Goal: Task Accomplishment & Management: Complete application form

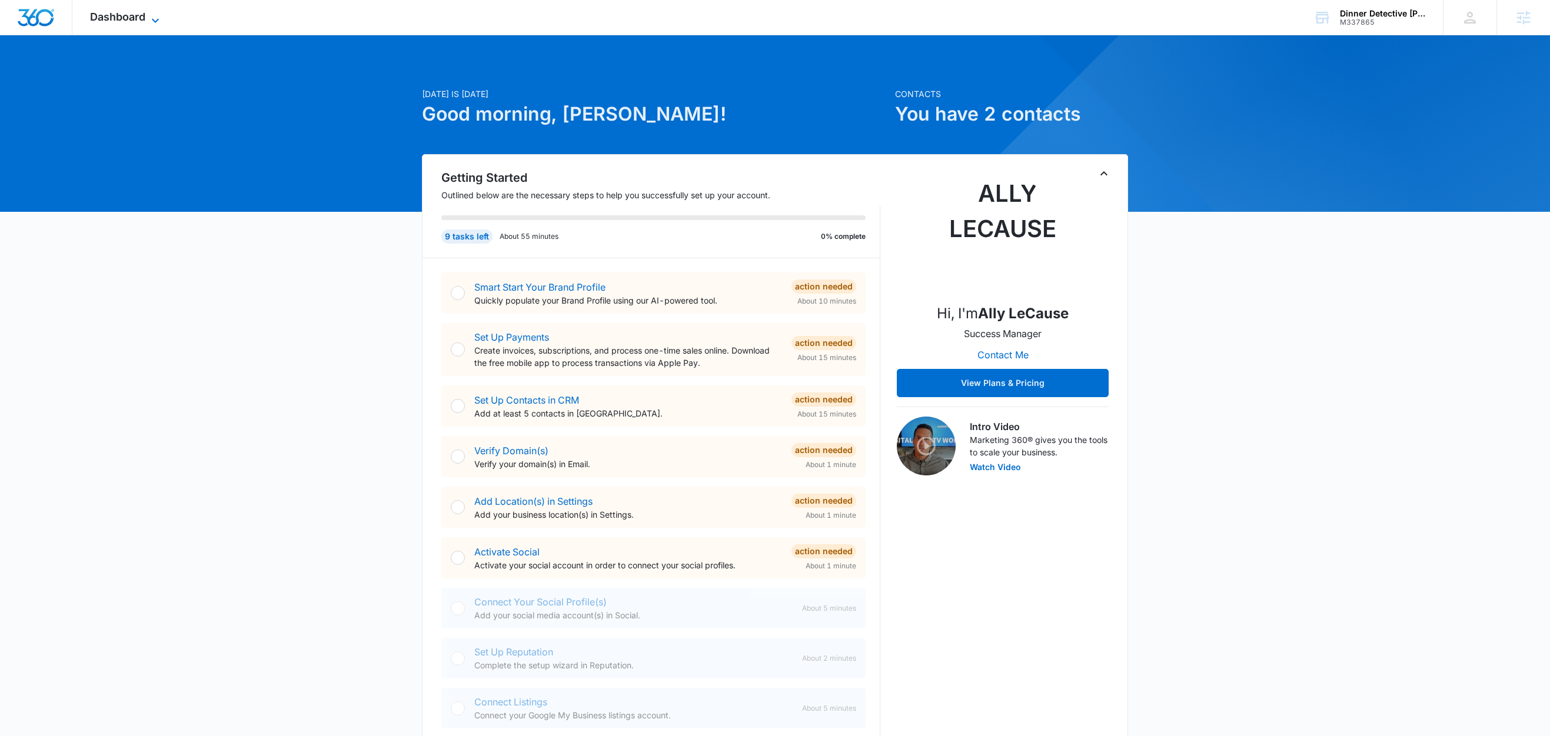
click at [145, 13] on span "Dashboard" at bounding box center [117, 17] width 55 height 12
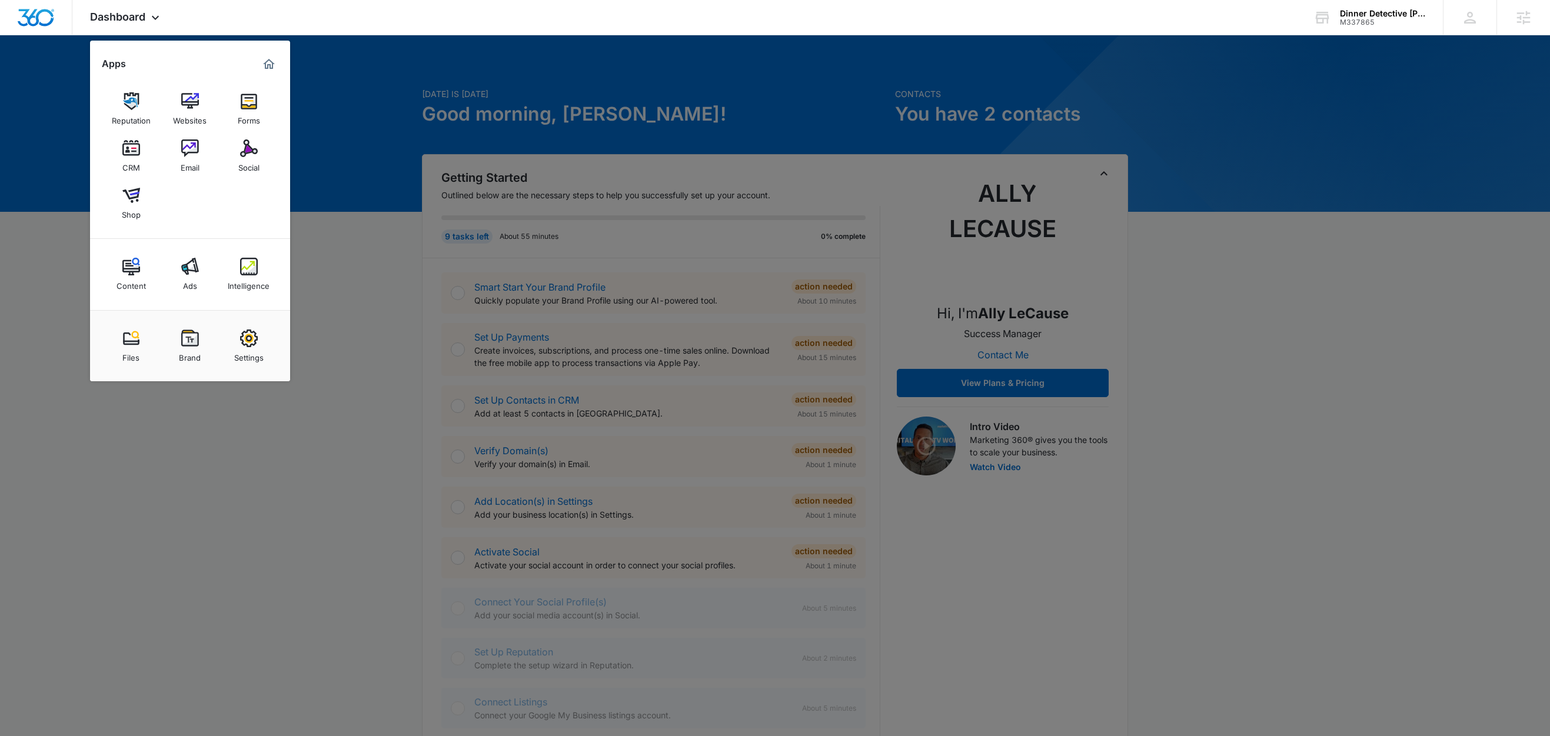
drag, startPoint x: 372, startPoint y: 202, endPoint x: 347, endPoint y: 197, distance: 26.0
click at [372, 202] on div at bounding box center [775, 368] width 1550 height 736
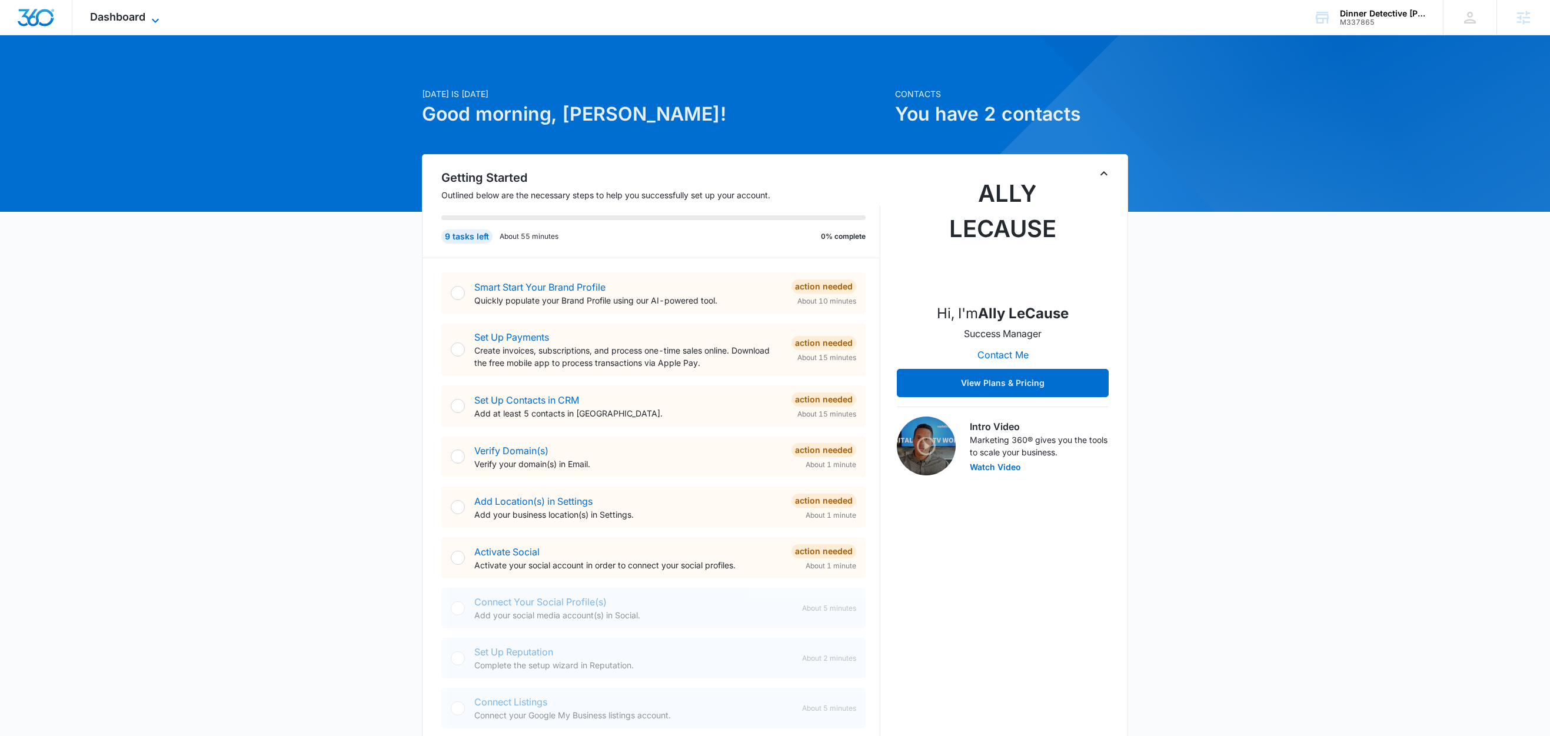
click at [150, 15] on icon at bounding box center [155, 21] width 14 height 14
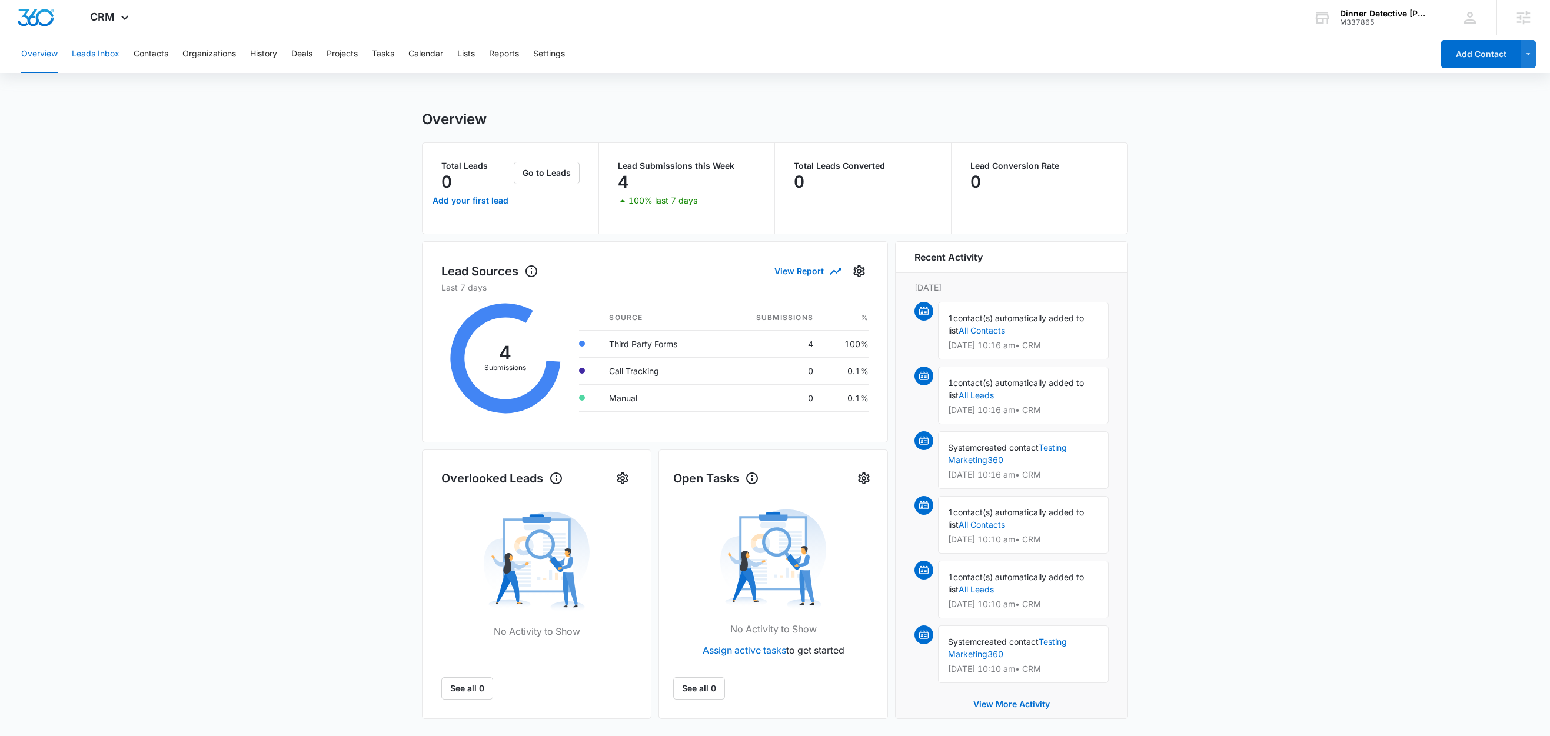
click at [103, 52] on button "Leads Inbox" at bounding box center [96, 54] width 48 height 38
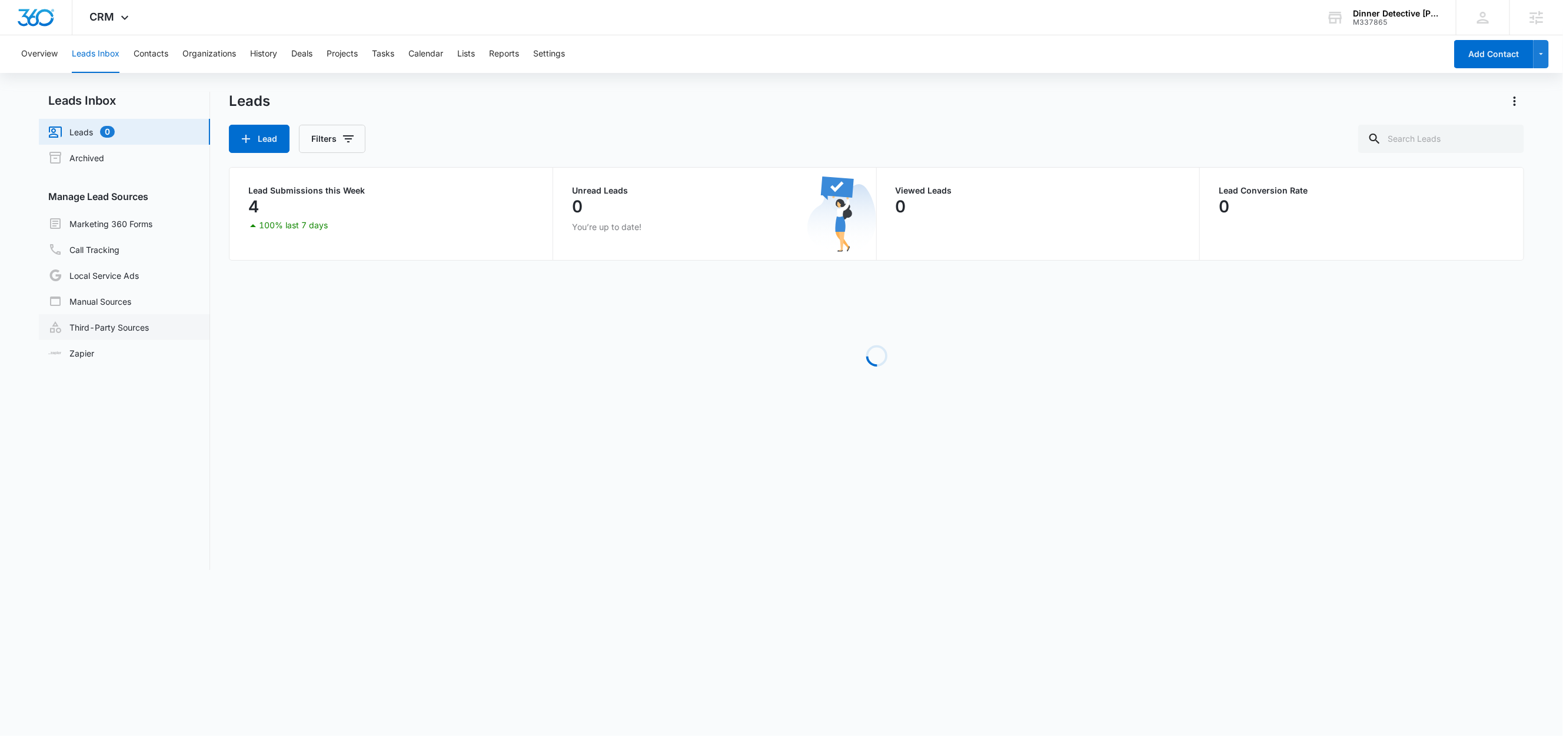
click at [117, 331] on link "Third-Party Sources" at bounding box center [98, 327] width 101 height 14
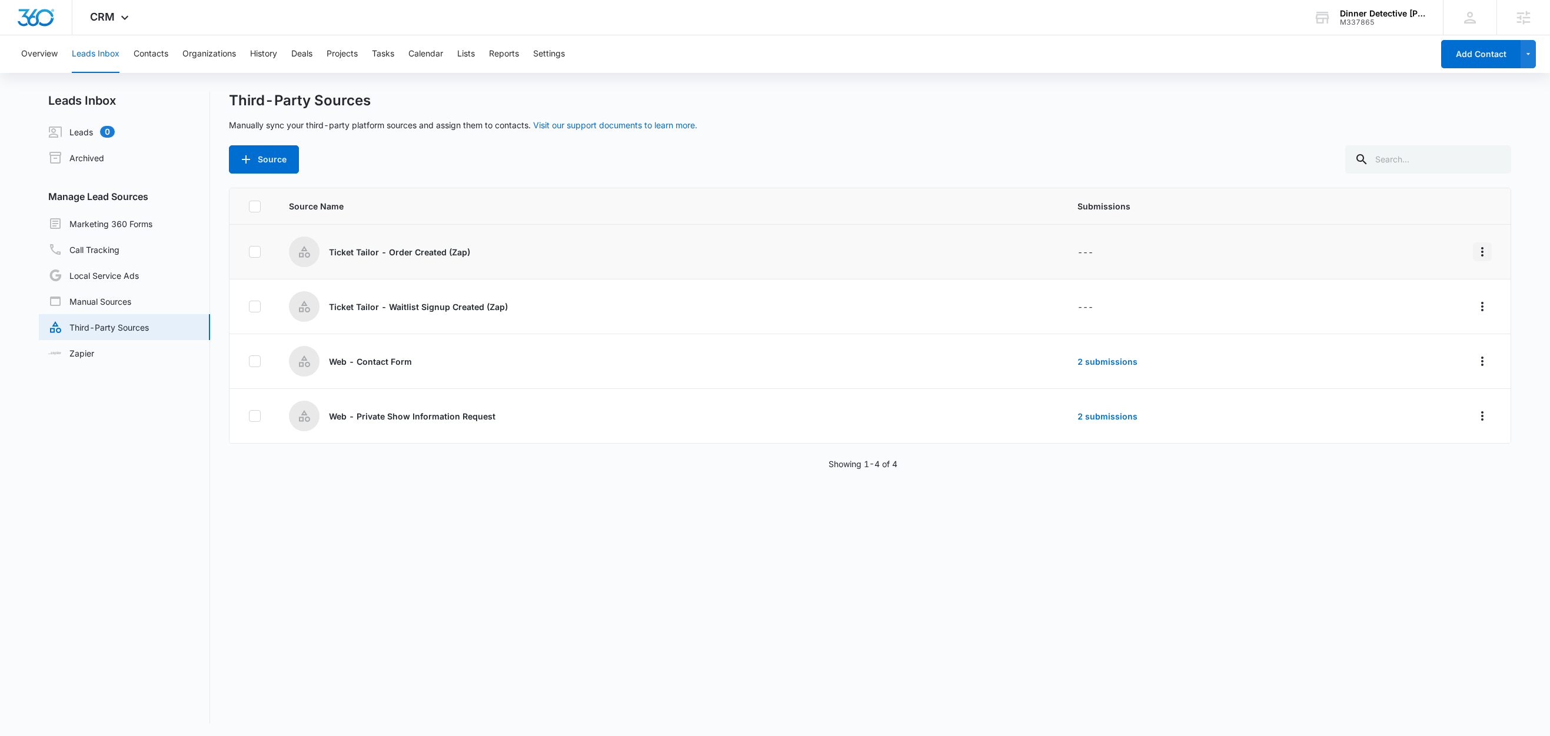
click at [1481, 251] on icon "Overflow Menu" at bounding box center [1482, 251] width 2 height 9
click at [1406, 308] on button "Edit" at bounding box center [1424, 303] width 109 height 18
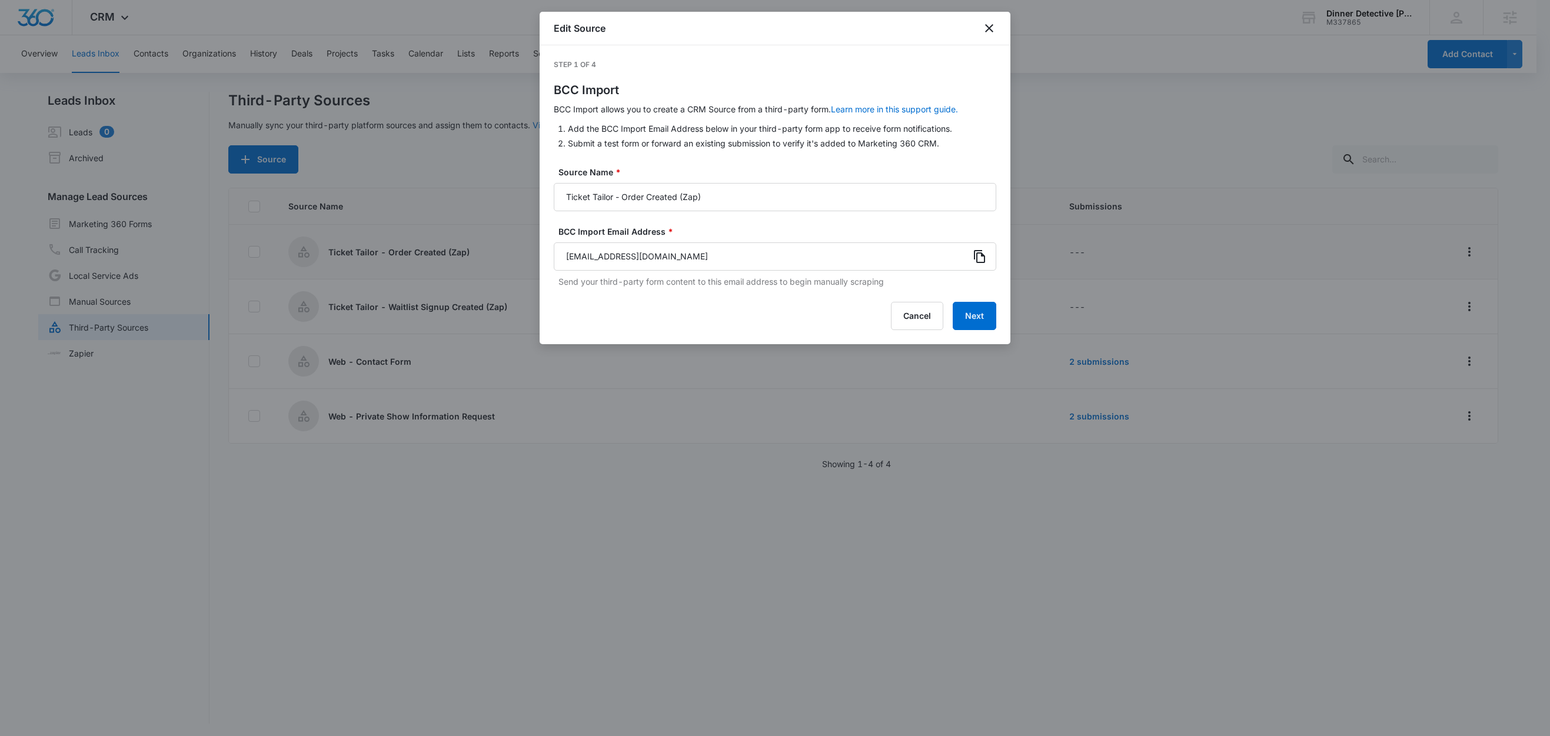
click at [985, 258] on icon at bounding box center [980, 257] width 14 height 14
click at [976, 318] on button "Next" at bounding box center [975, 316] width 44 height 28
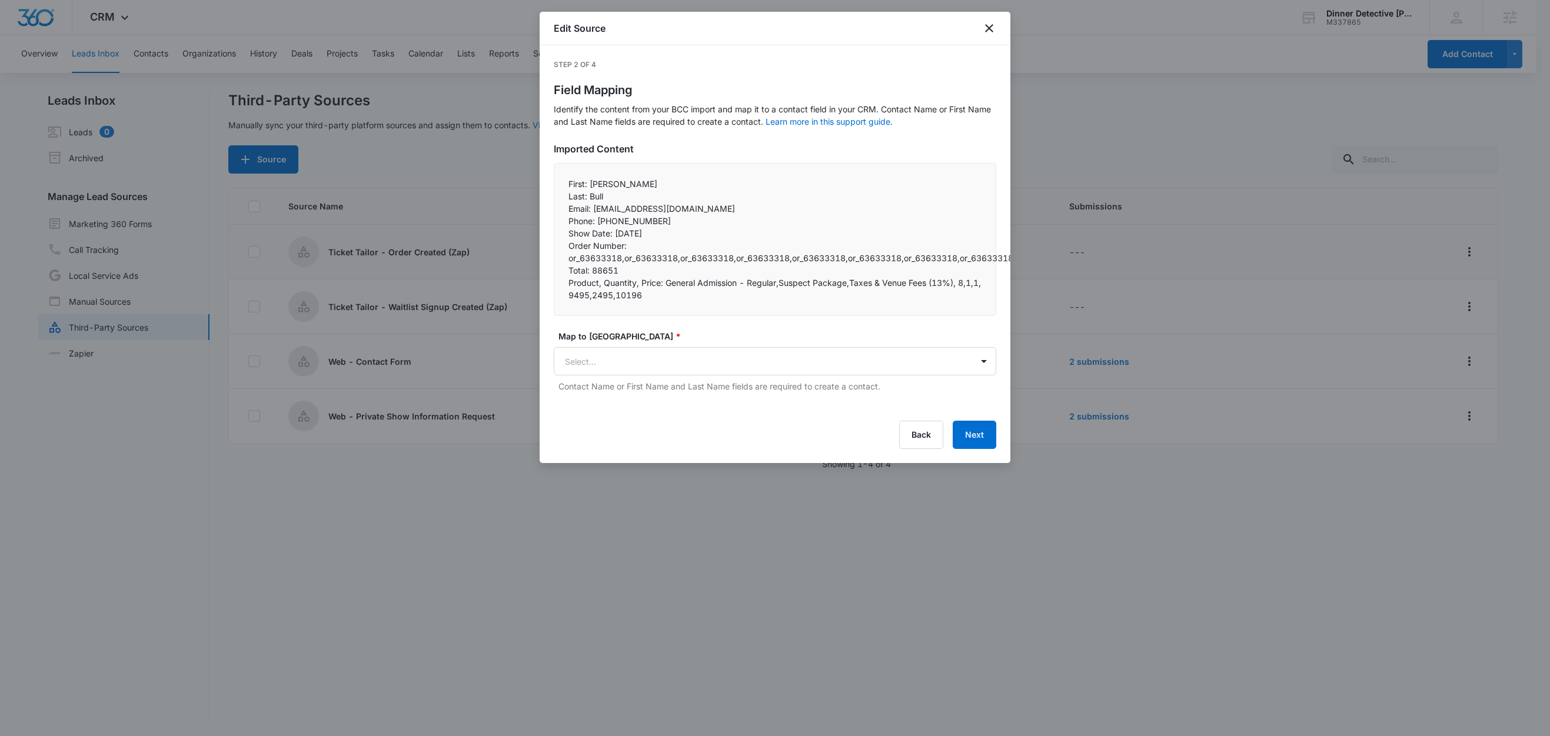
click at [586, 197] on p "Last: Bull" at bounding box center [775, 196] width 413 height 12
click at [587, 185] on p "First: [PERSON_NAME]" at bounding box center [775, 184] width 413 height 12
drag, startPoint x: 589, startPoint y: 185, endPoint x: 556, endPoint y: 185, distance: 33.6
click at [556, 185] on div "First: Joe Last: Bull Email: jabull18@yahoo.com Phone: +19493702054 Show Da…" at bounding box center [775, 239] width 443 height 153
copy p "First:"
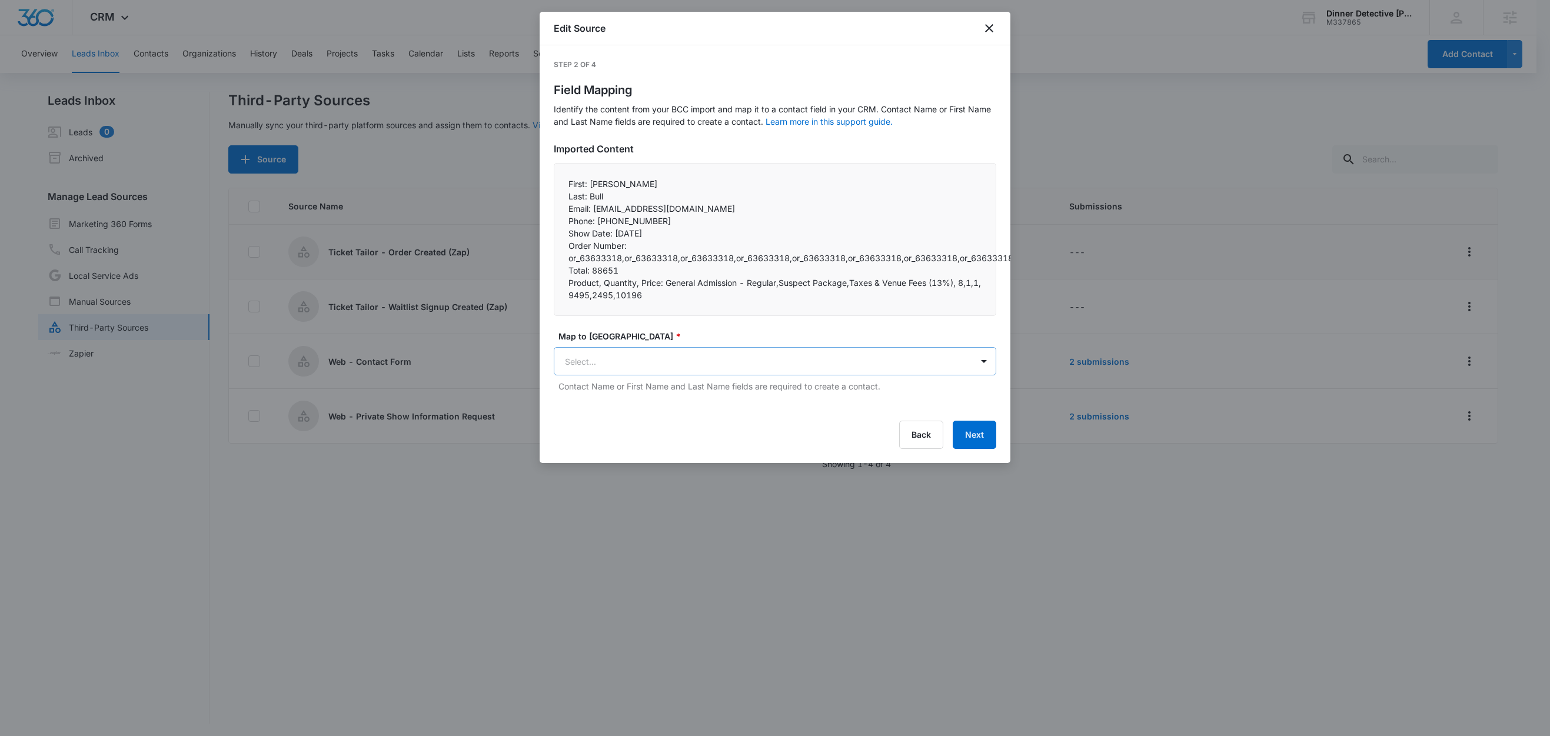
click at [619, 364] on body "CRM Apps Reputation Websites Forms CRM Email Social Shop Content Ads Intelligen…" at bounding box center [775, 369] width 1550 height 738
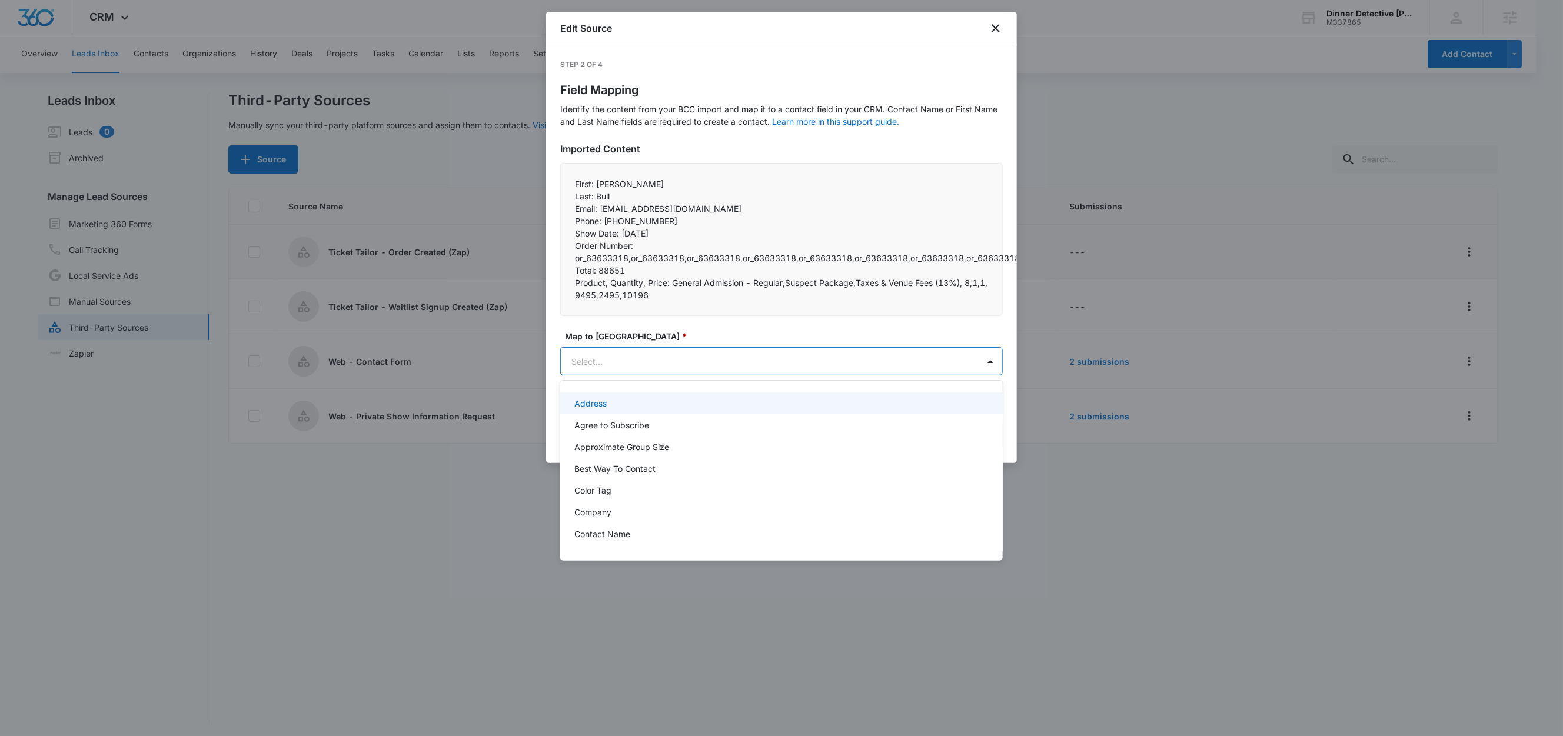
paste input "First:"
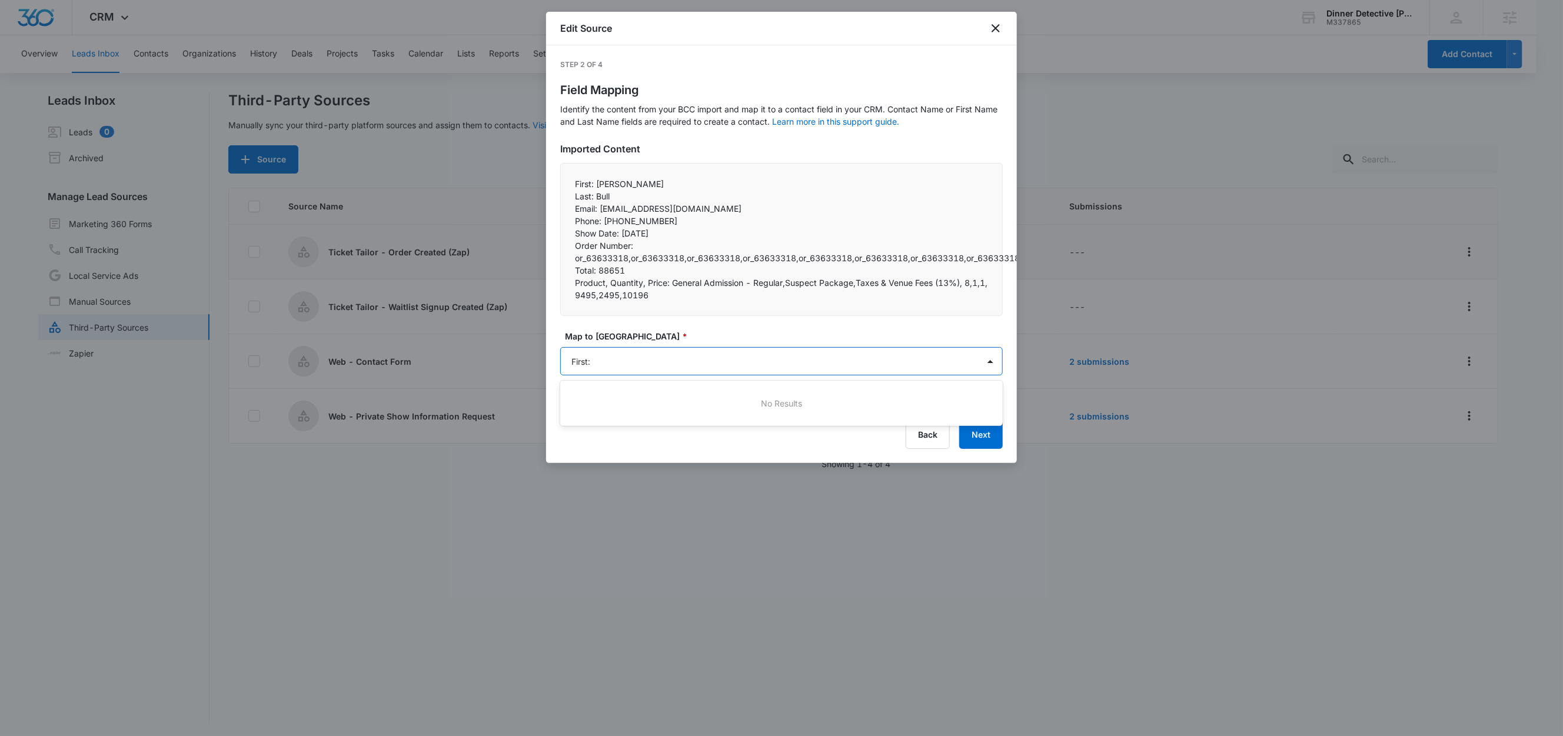
type input "First"
click at [620, 395] on div "First Name (Contact Name)" at bounding box center [781, 404] width 443 height 22
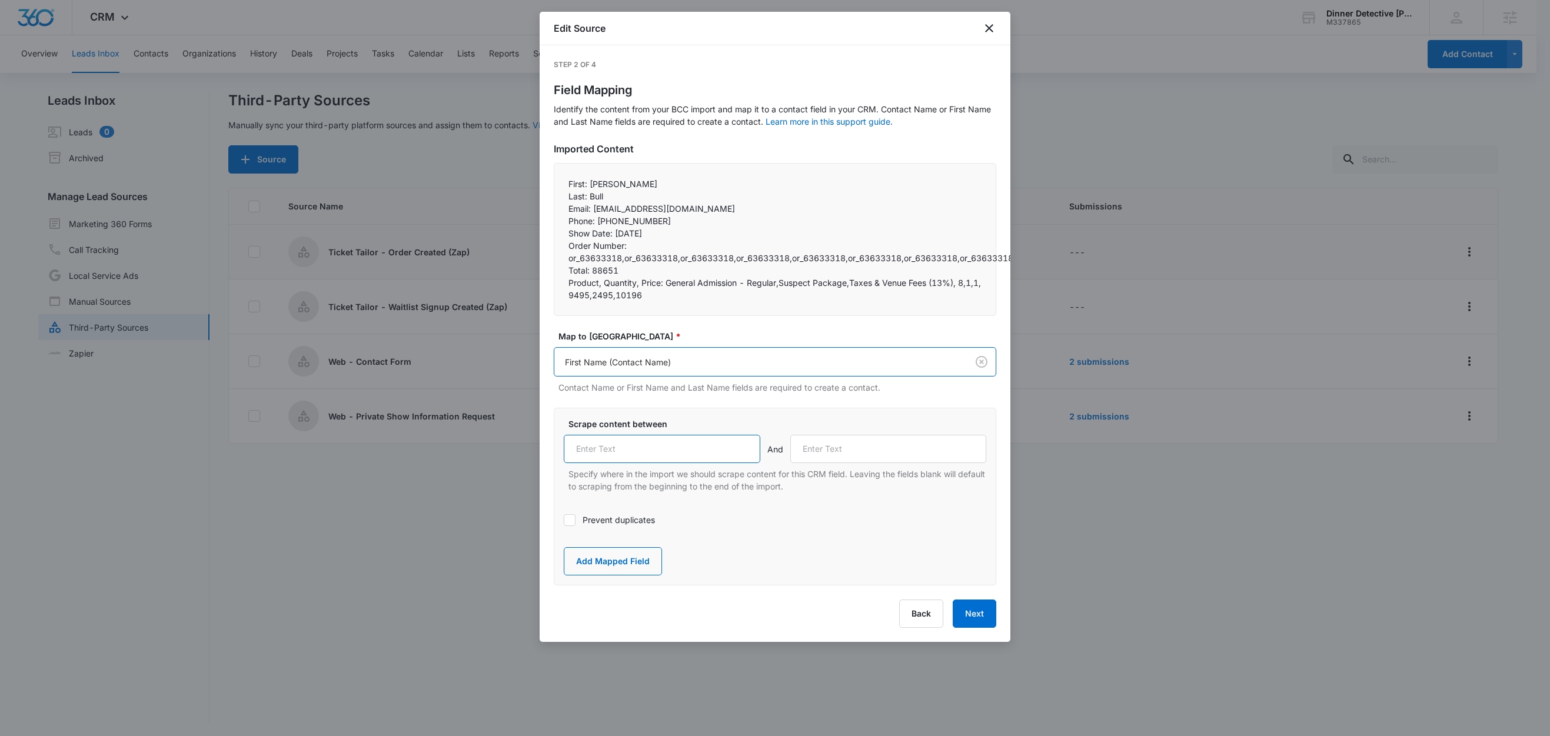
click at [653, 446] on input "text" at bounding box center [662, 449] width 197 height 28
paste input "First:"
type input "First:"
drag, startPoint x: 588, startPoint y: 197, endPoint x: 557, endPoint y: 201, distance: 30.8
click at [557, 201] on div "First: Joe Last: Bull Email: jabull18@yahoo.com Phone: +19493702054 Show Da…" at bounding box center [775, 239] width 443 height 153
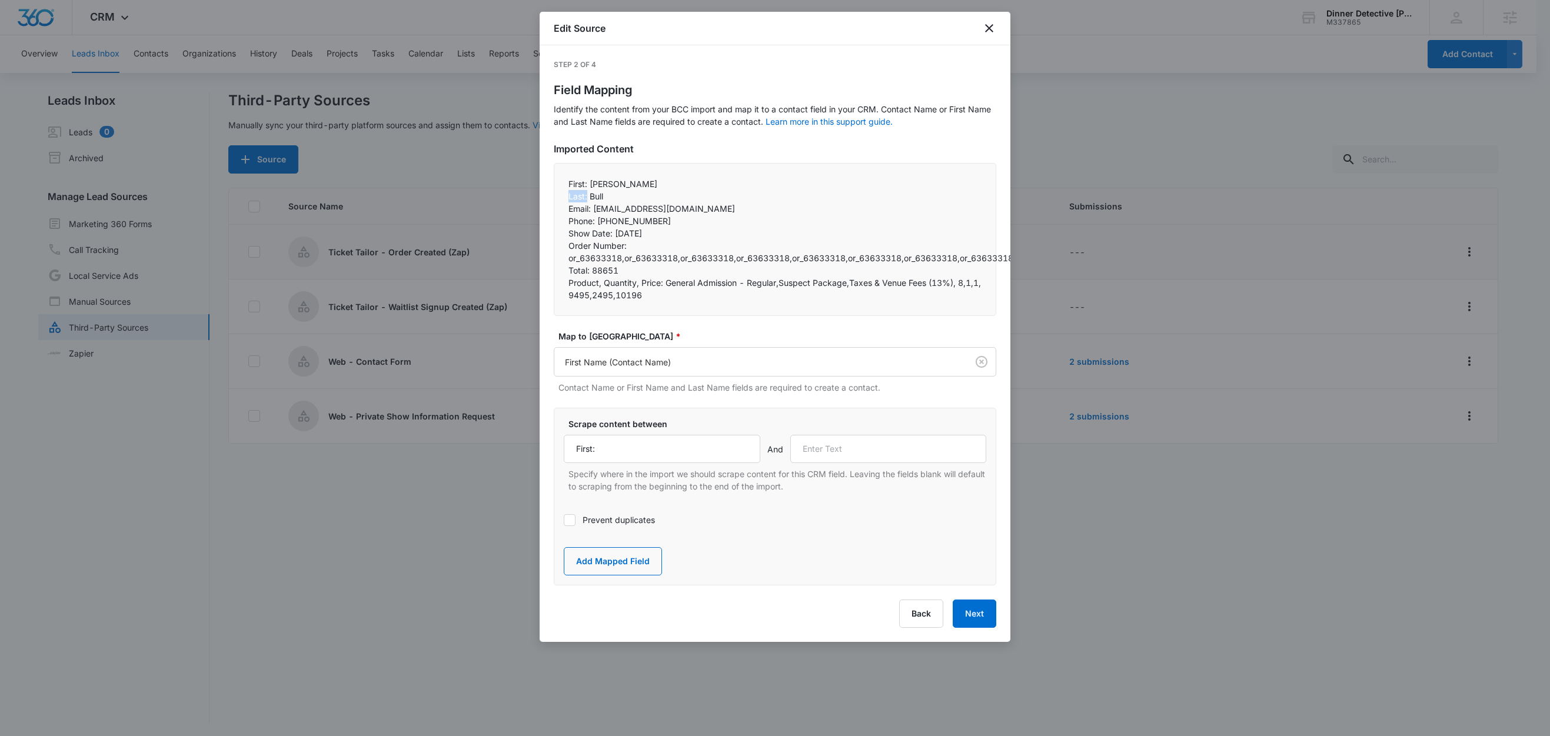
copy p "Last:"
click at [856, 440] on input "text" at bounding box center [888, 449] width 197 height 28
paste input "Last:"
type input "Last:"
click at [631, 565] on button "Add Mapped Field" at bounding box center [613, 561] width 98 height 28
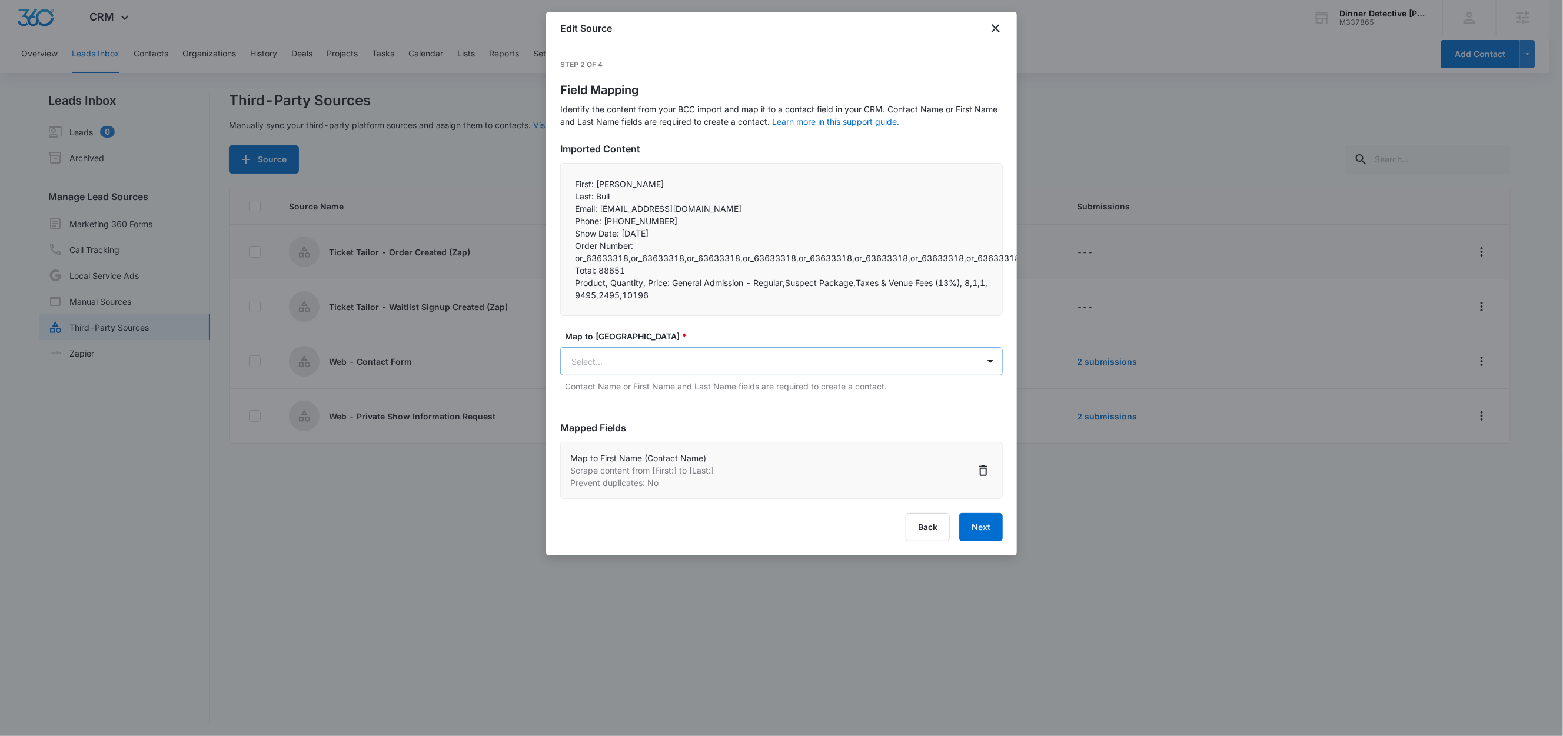
click at [653, 355] on body "CRM Apps Reputation Websites Forms CRM Email Social Shop Content Ads Intelligen…" at bounding box center [781, 369] width 1563 height 738
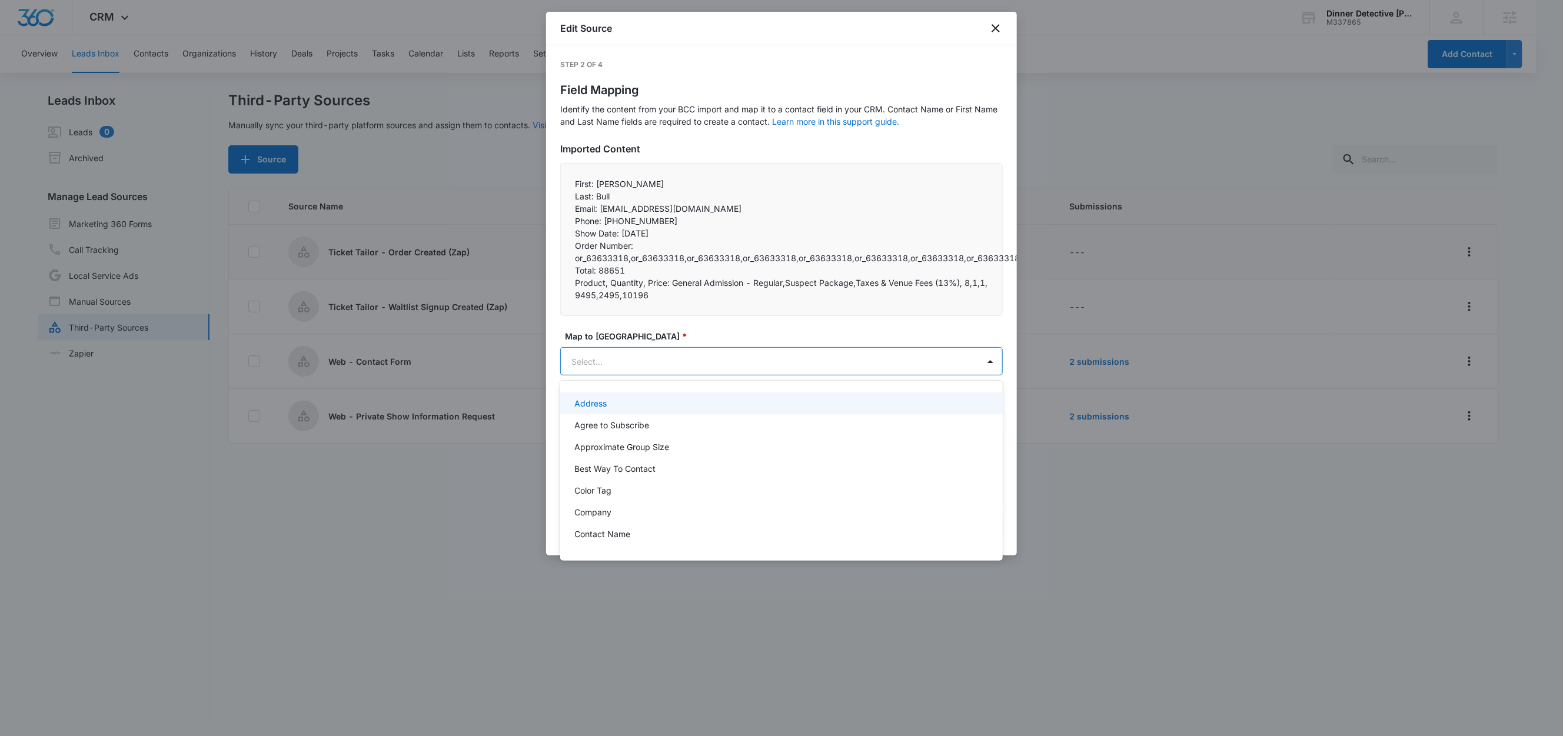
paste input "Last:"
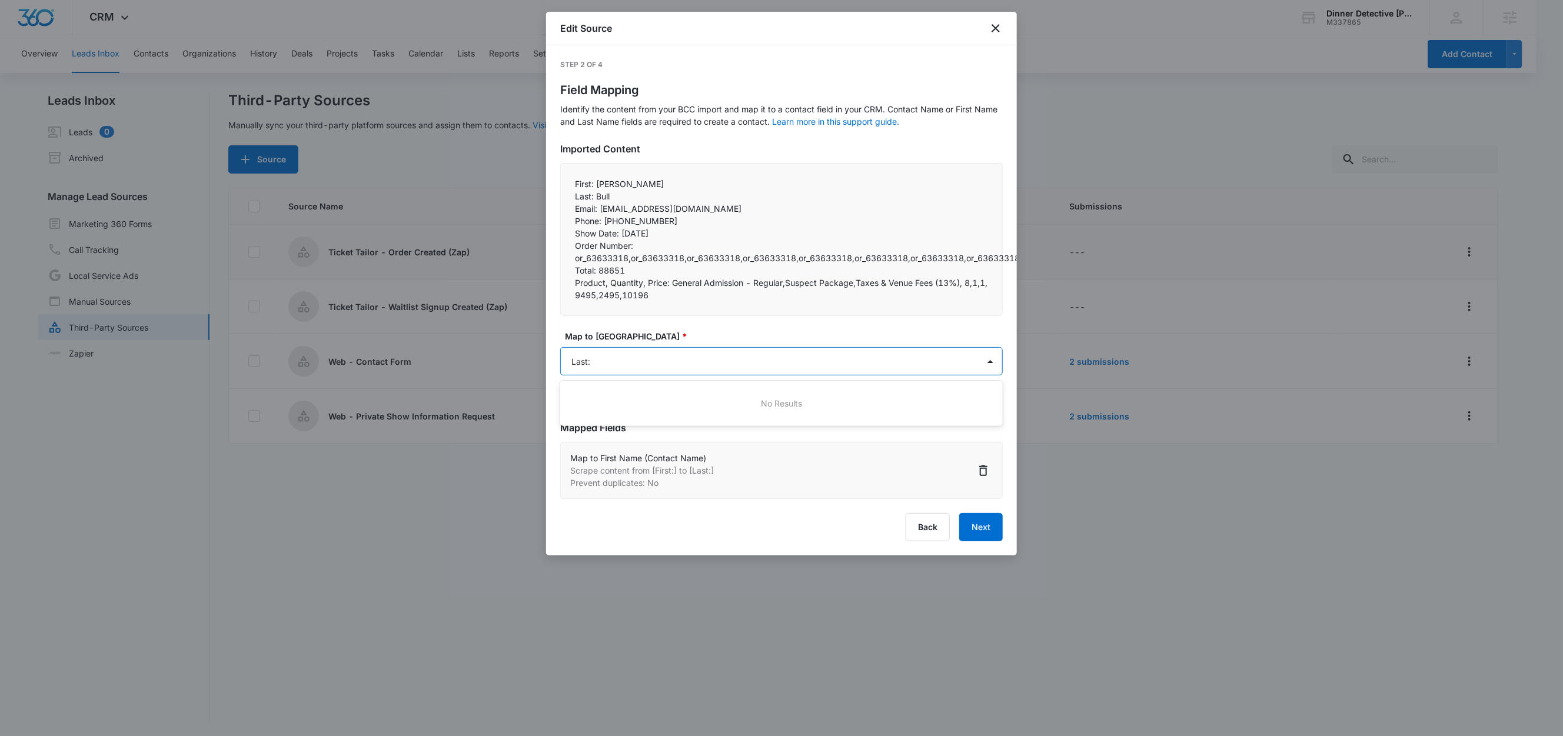
type input "Last"
click at [646, 404] on p "Last Name (Contact Name)" at bounding box center [627, 403] width 106 height 12
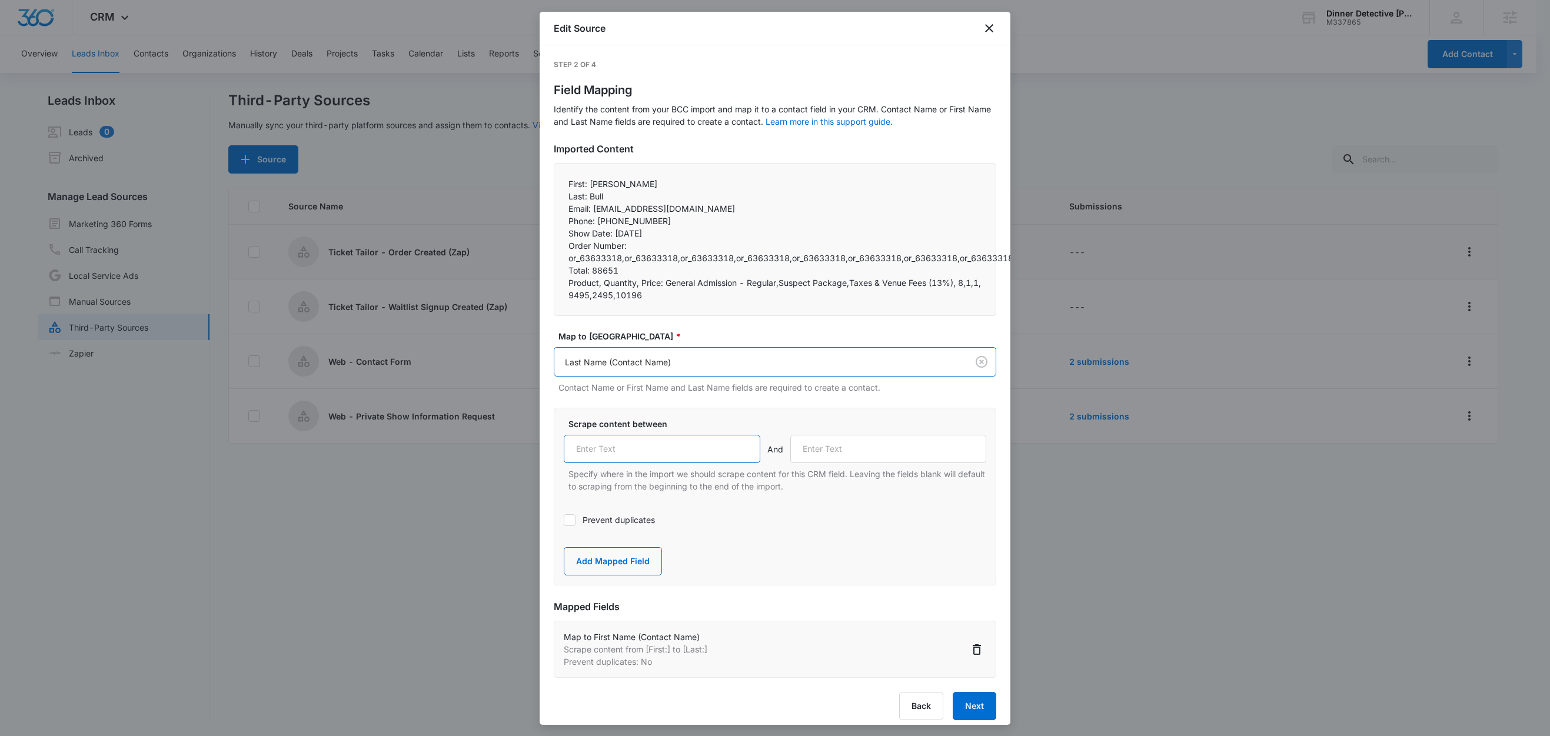
click at [639, 454] on input "text" at bounding box center [662, 449] width 197 height 28
paste input "Last:"
type input "Last:"
drag, startPoint x: 592, startPoint y: 210, endPoint x: 553, endPoint y: 214, distance: 39.1
click at [554, 214] on div "First: Joe Last: Bull Email: jabull18@yahoo.com Phone: +19493702054 Show Da…" at bounding box center [775, 239] width 443 height 153
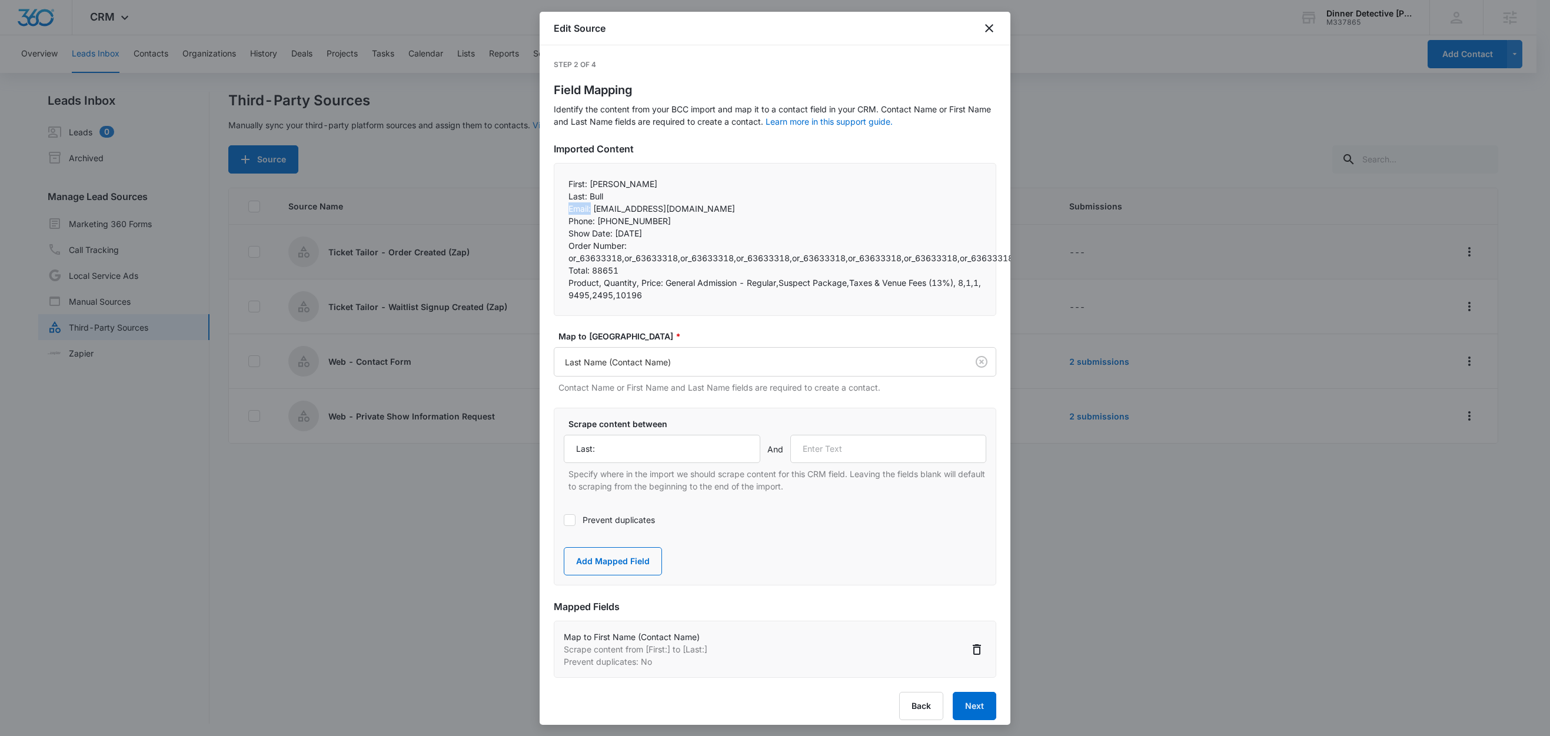
copy p "Email:"
click at [840, 443] on input "text" at bounding box center [888, 449] width 197 height 28
paste input "Email:"
type input "Email:"
click at [652, 553] on button "Add Mapped Field" at bounding box center [613, 561] width 98 height 28
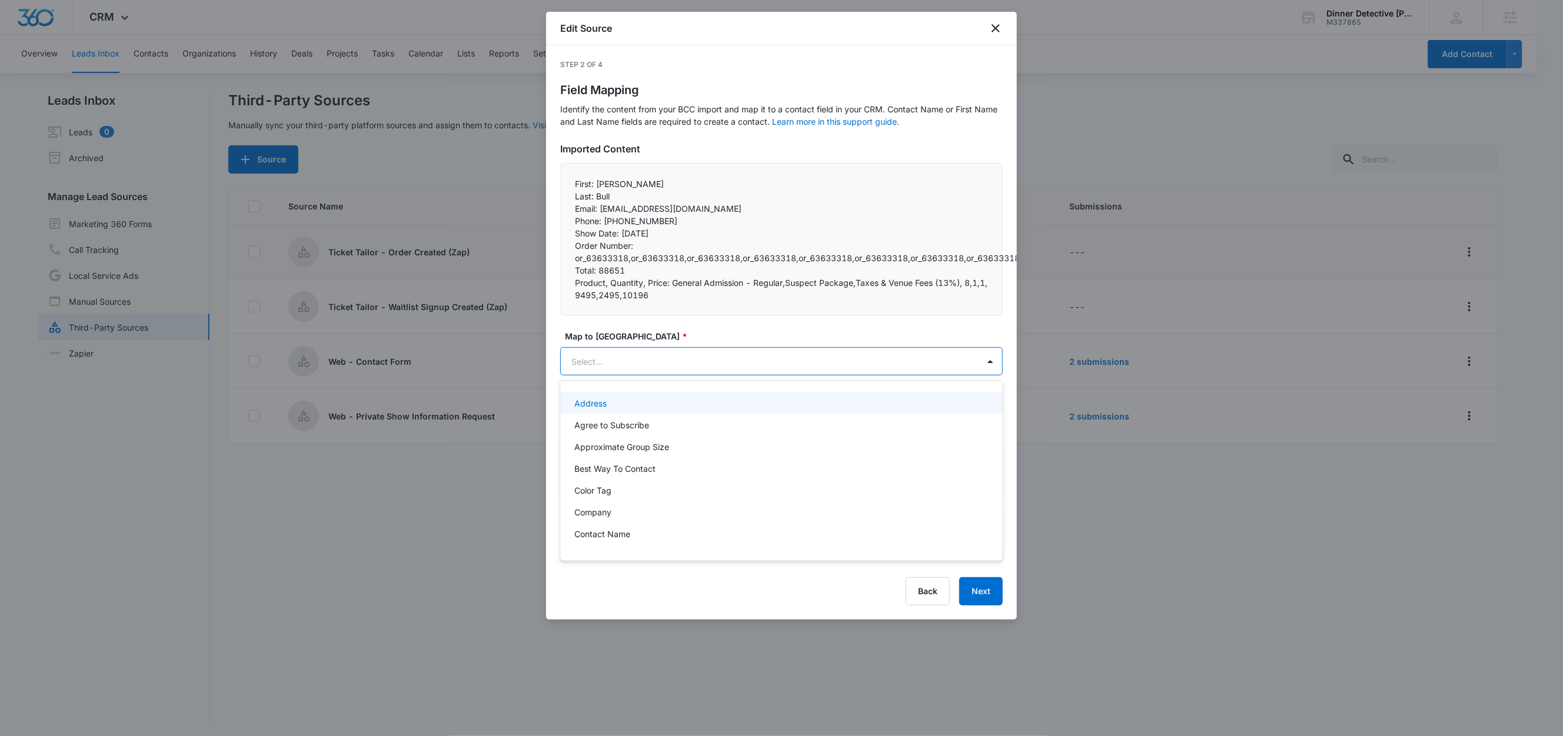
click at [659, 373] on body "CRM Apps Reputation Websites Forms CRM Email Social Shop Content Ads Intelligen…" at bounding box center [781, 368] width 1563 height 736
paste input "Email:"
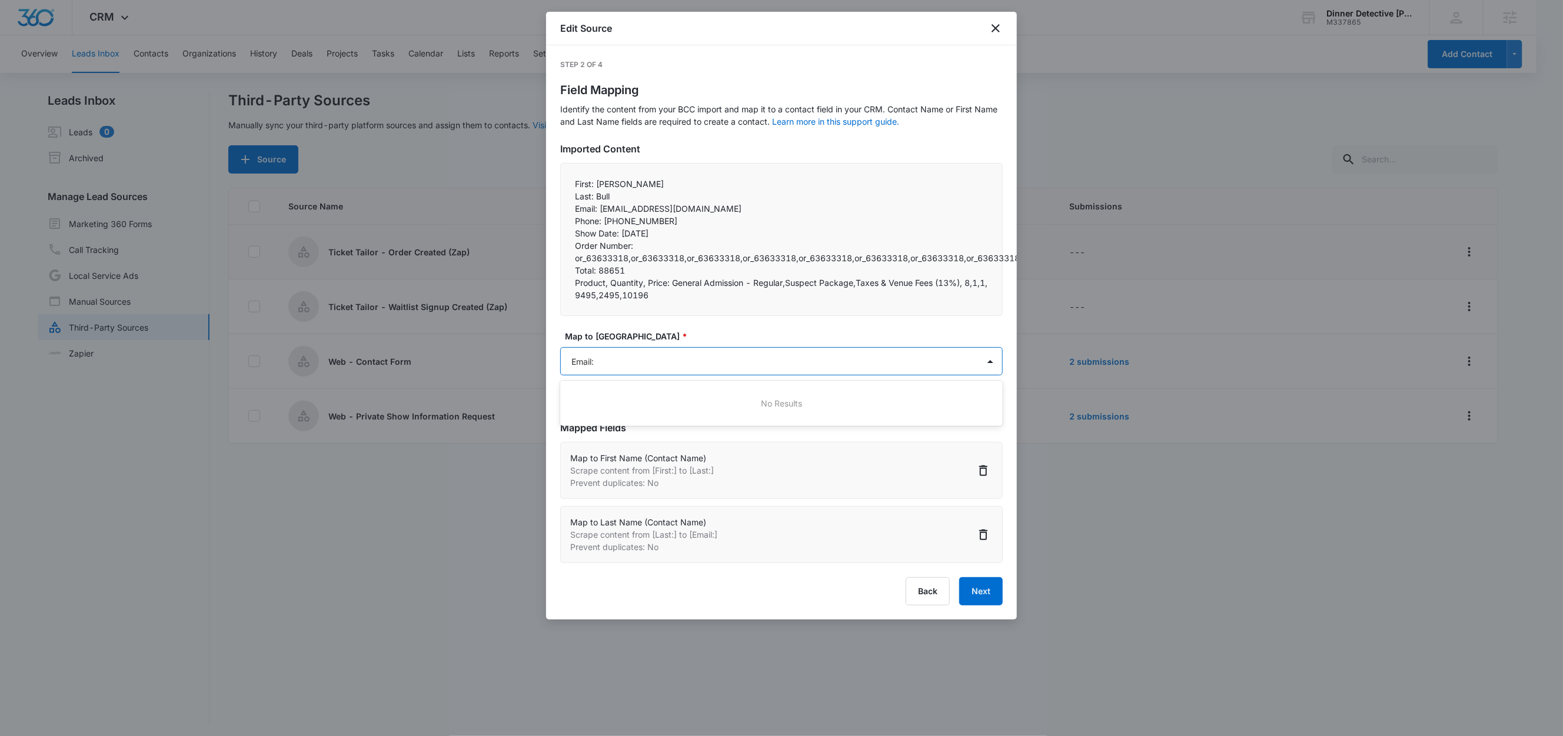
type input "Email"
click at [620, 400] on div "Email" at bounding box center [780, 403] width 412 height 12
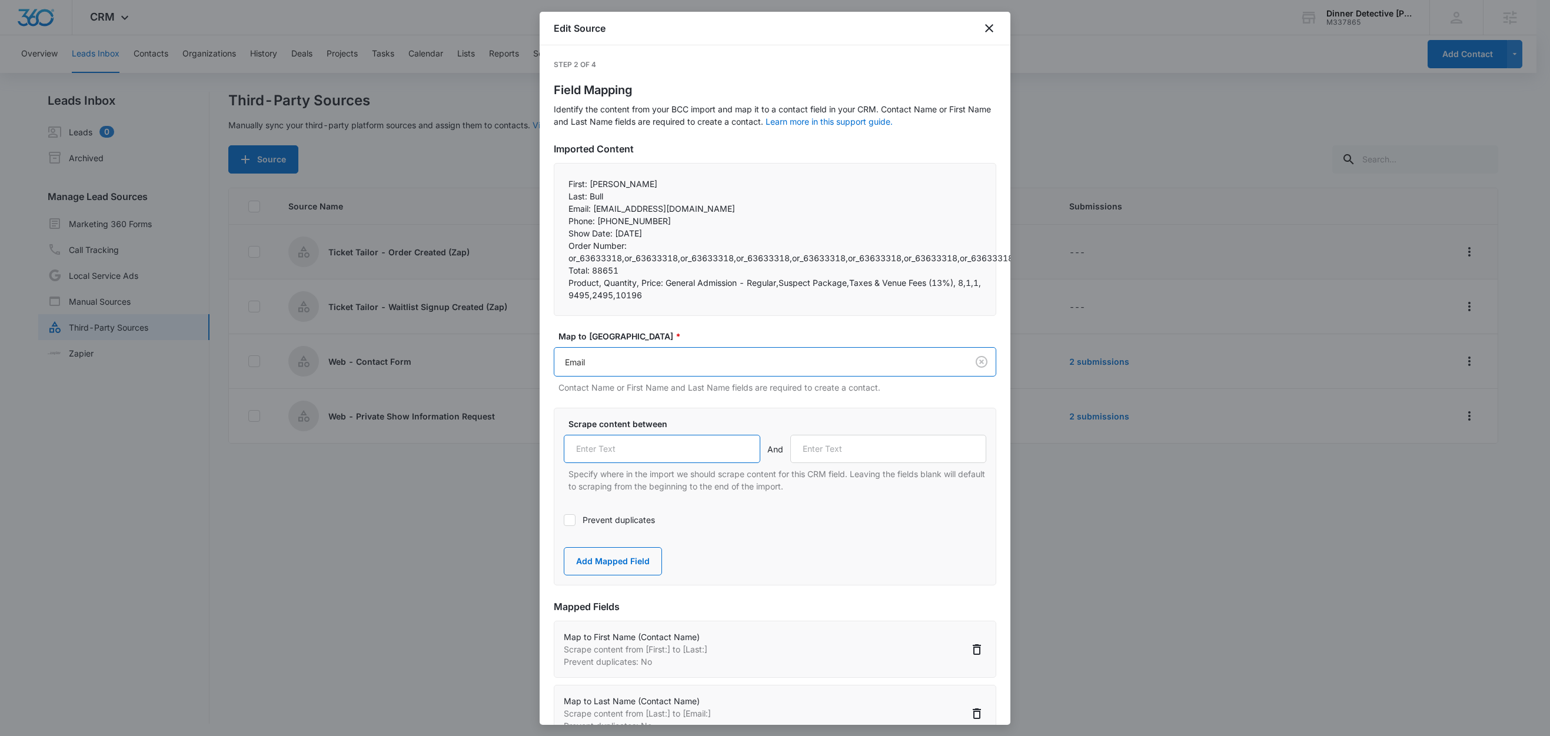
click at [617, 454] on input "text" at bounding box center [662, 449] width 197 height 28
paste input "Email:"
type input "Email:"
click at [596, 524] on label "Prevent duplicates" at bounding box center [775, 520] width 423 height 12
click at [564, 520] on input "Prevent duplicates" at bounding box center [564, 520] width 0 height 0
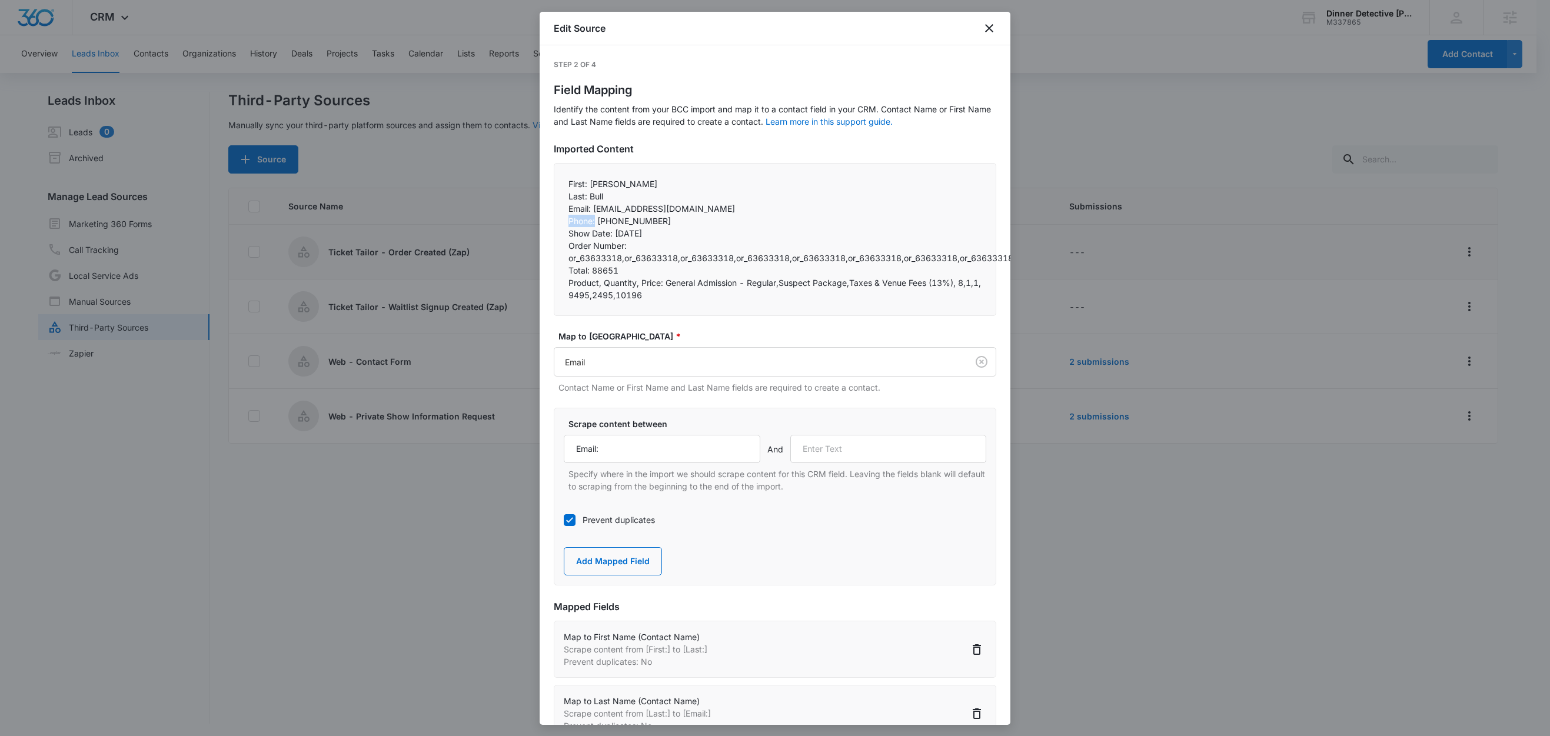
drag, startPoint x: 596, startPoint y: 223, endPoint x: 560, endPoint y: 222, distance: 35.9
click at [560, 222] on div "First: Joe Last: Bull Email: jabull18@yahoo.com Phone: +19493702054 Show Da…" at bounding box center [775, 239] width 443 height 153
copy p "Phone:"
click at [862, 451] on input "text" at bounding box center [888, 449] width 197 height 28
paste input "Phone:"
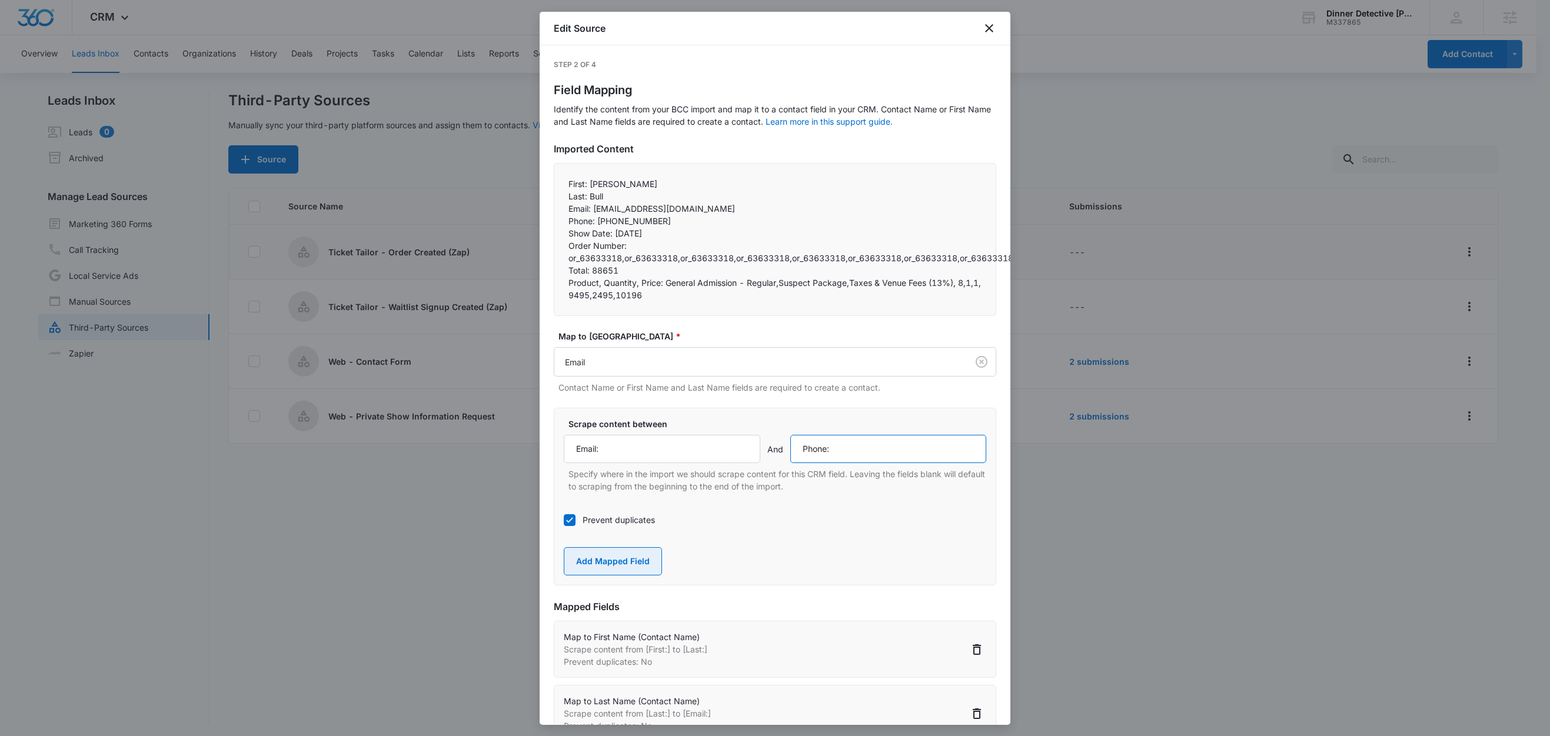
type input "Phone:"
click at [620, 559] on button "Add Mapped Field" at bounding box center [613, 561] width 98 height 28
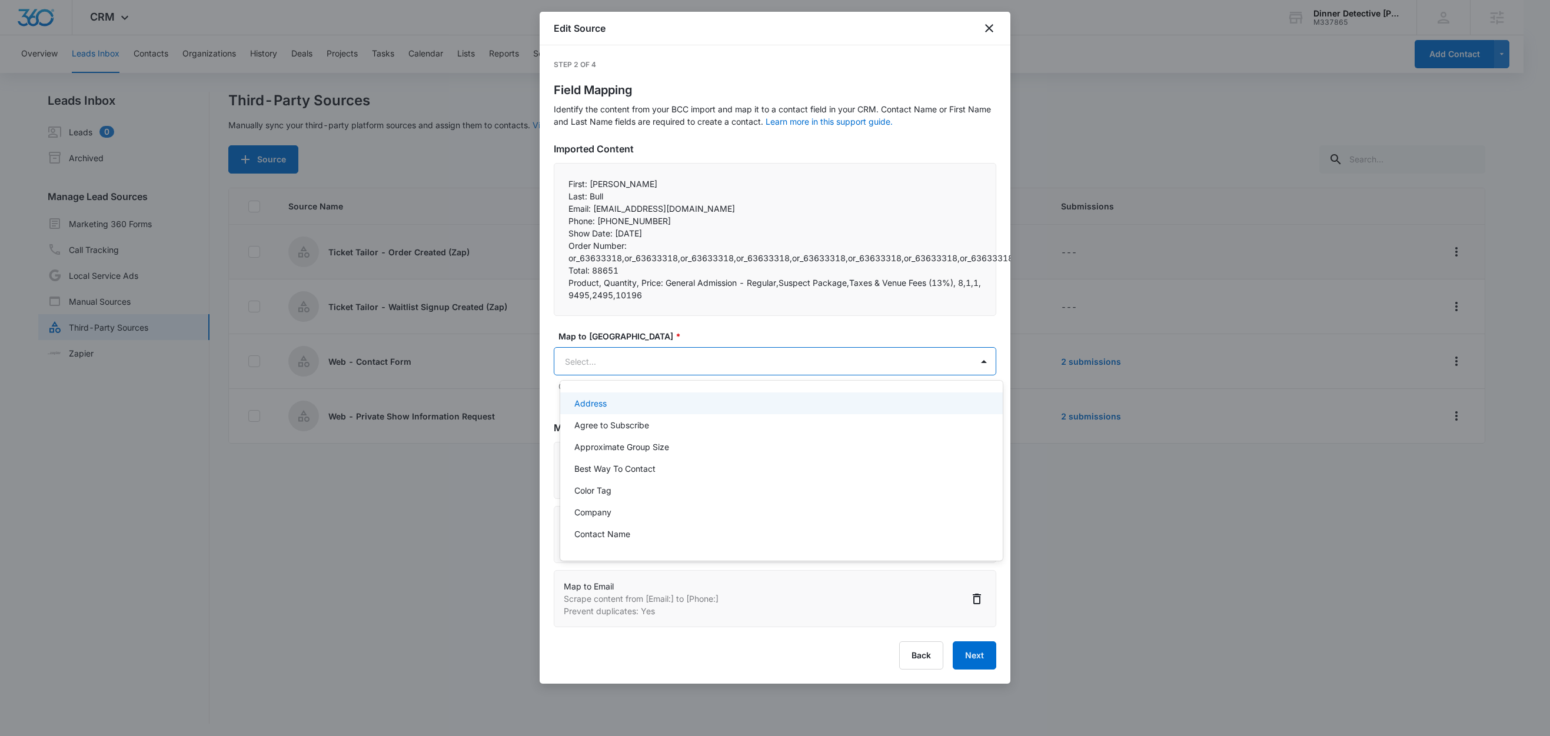
click at [613, 366] on body "CRM Apps Reputation Websites Forms CRM Email Social Shop Content Ads Intelligen…" at bounding box center [775, 368] width 1550 height 736
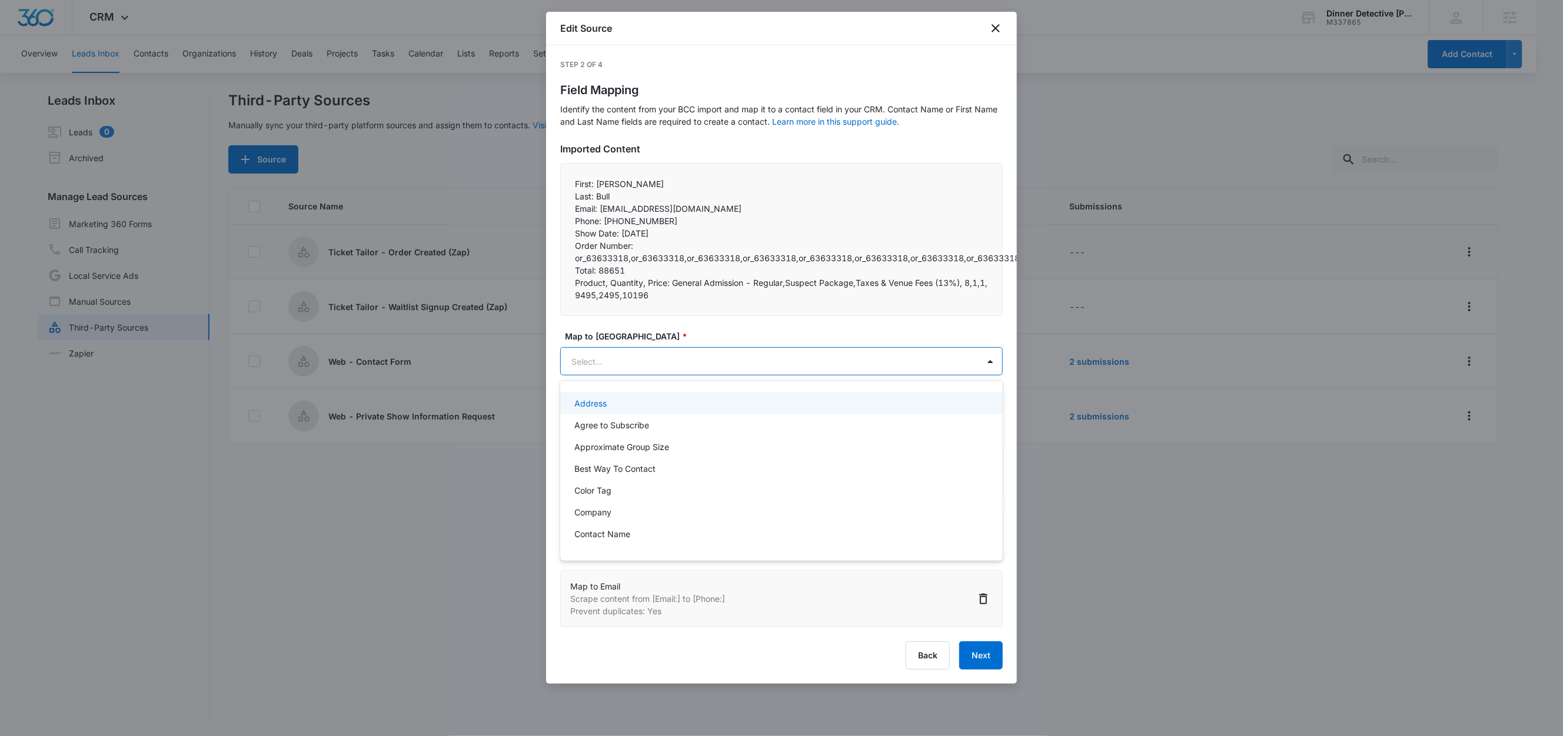
paste input "Phone:"
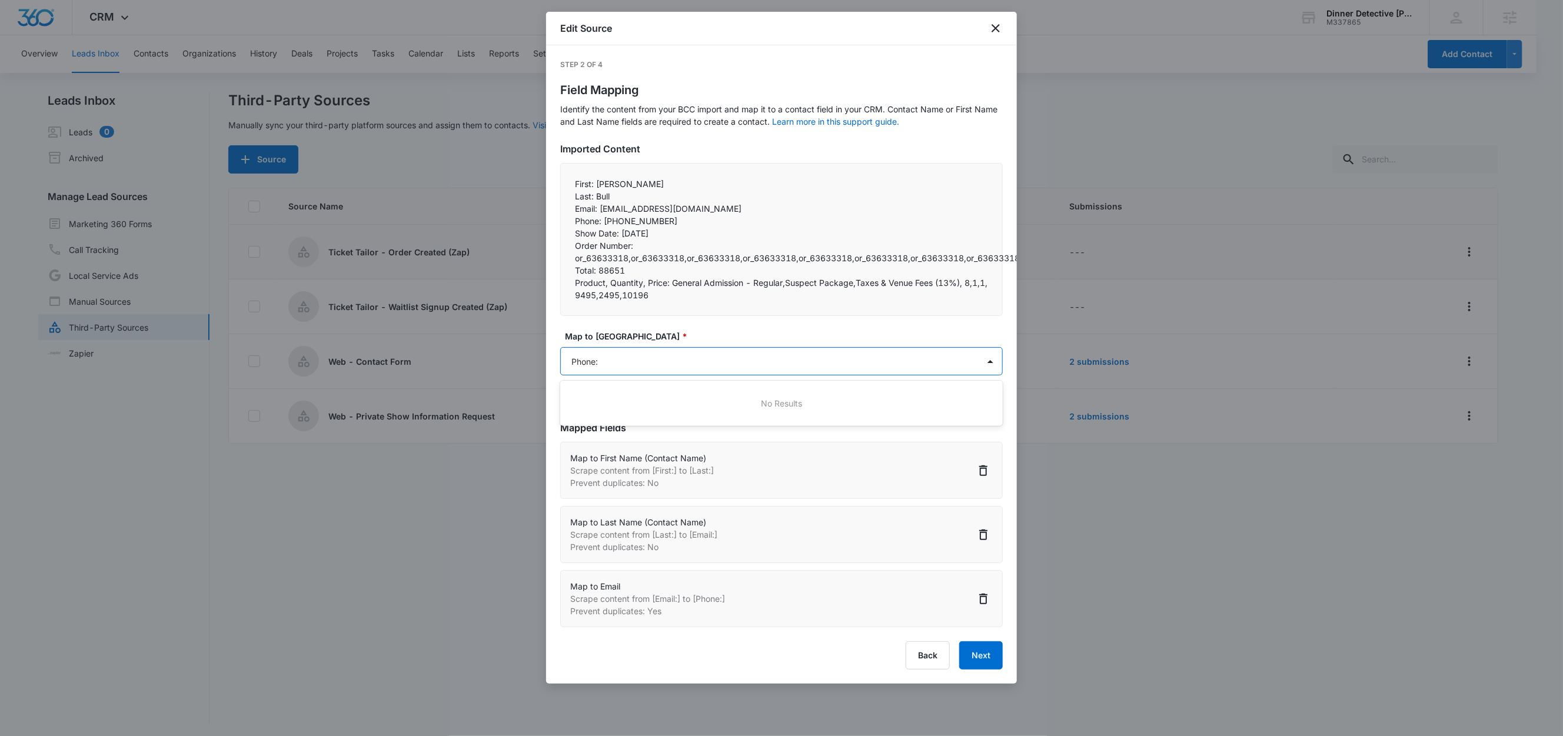
type input "Phone"
click at [609, 428] on div "Phone" at bounding box center [780, 425] width 412 height 12
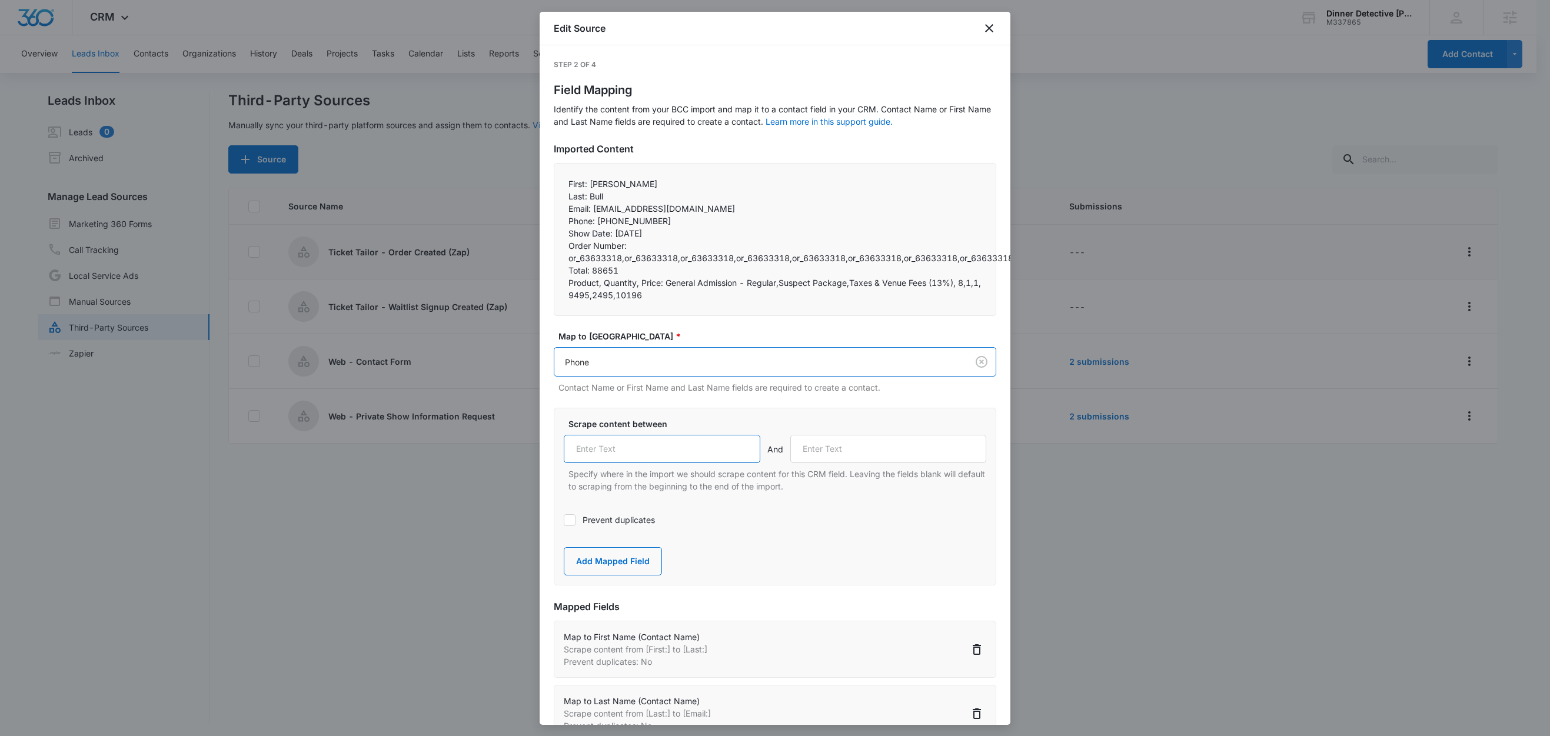
click at [625, 446] on input "text" at bounding box center [662, 449] width 197 height 28
paste input "Phone:"
type input "Phone:"
drag, startPoint x: 613, startPoint y: 237, endPoint x: 553, endPoint y: 240, distance: 60.1
click at [554, 240] on div "First: Joe Last: Bull Email: jabull18@yahoo.com Phone: +19493702054 Show Da…" at bounding box center [775, 239] width 443 height 153
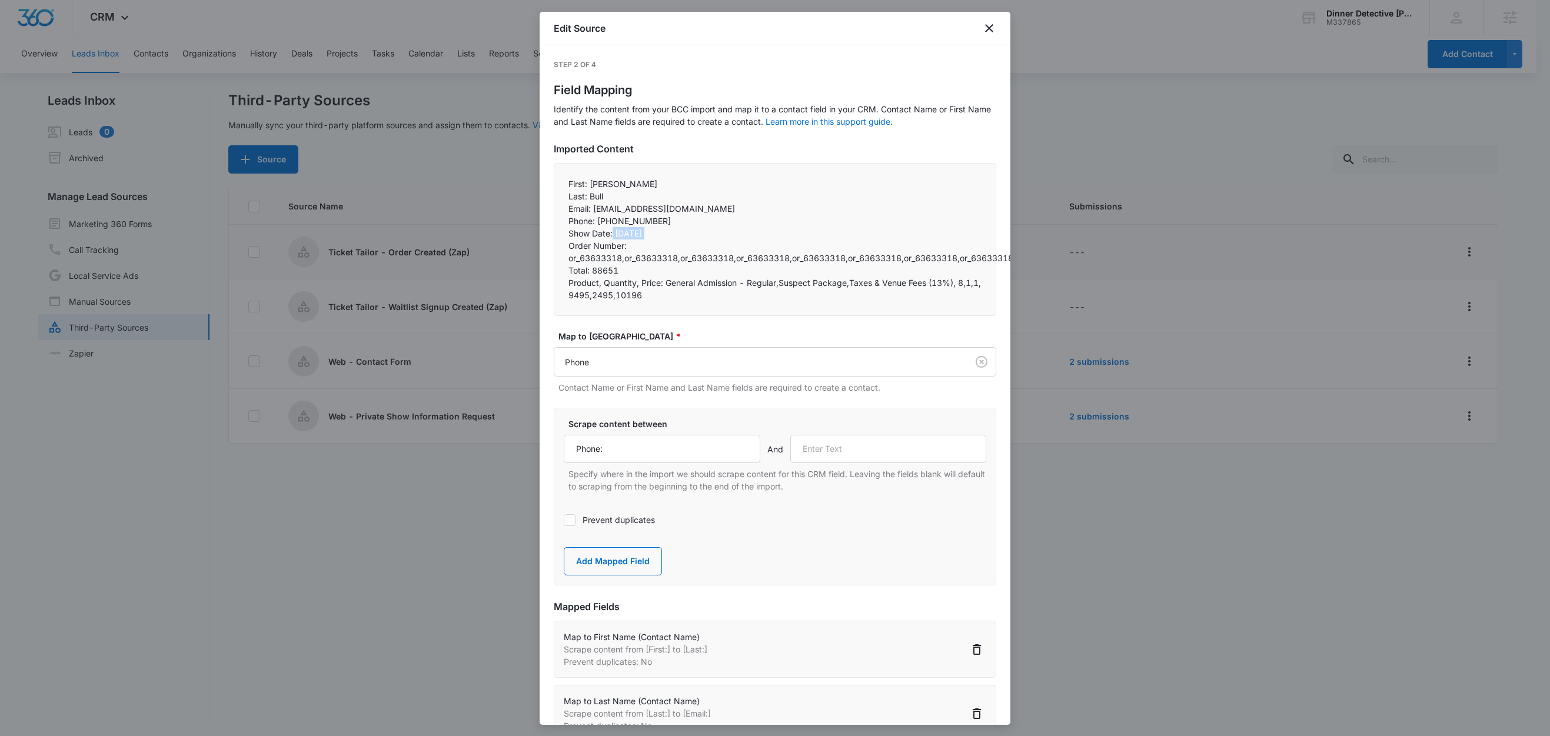
click at [628, 234] on p "Show Date: 2025-10-25" at bounding box center [775, 233] width 413 height 12
drag, startPoint x: 613, startPoint y: 235, endPoint x: 564, endPoint y: 234, distance: 48.3
click at [564, 234] on div "First: Joe Last: Bull Email: jabull18@yahoo.com Phone: +19493702054 Show Da…" at bounding box center [775, 239] width 443 height 153
copy p "Show Date:"
click at [839, 457] on input "text" at bounding box center [888, 449] width 197 height 28
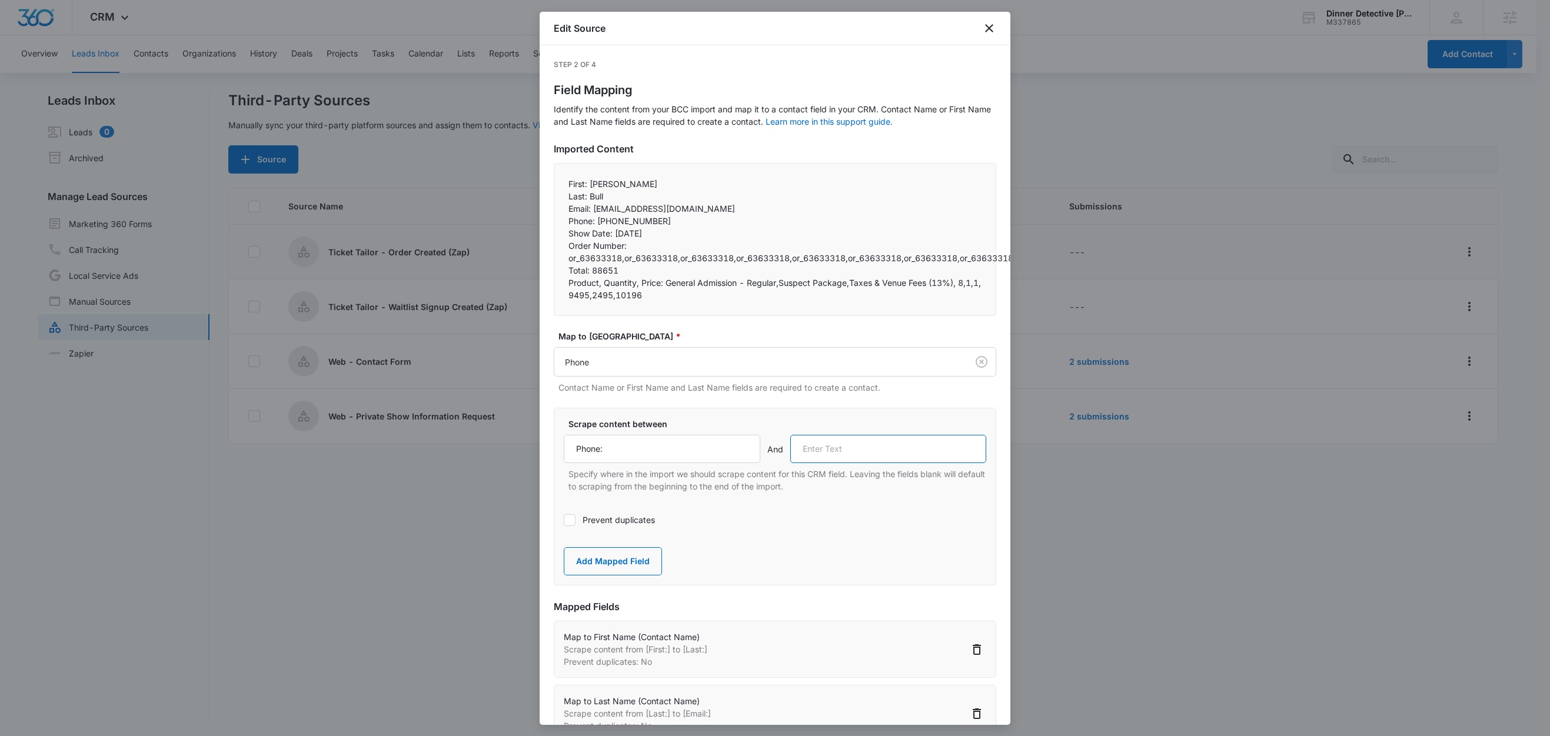
paste input "Show Date:"
type input "Show Date:"
click at [600, 567] on button "Add Mapped Field" at bounding box center [613, 561] width 98 height 28
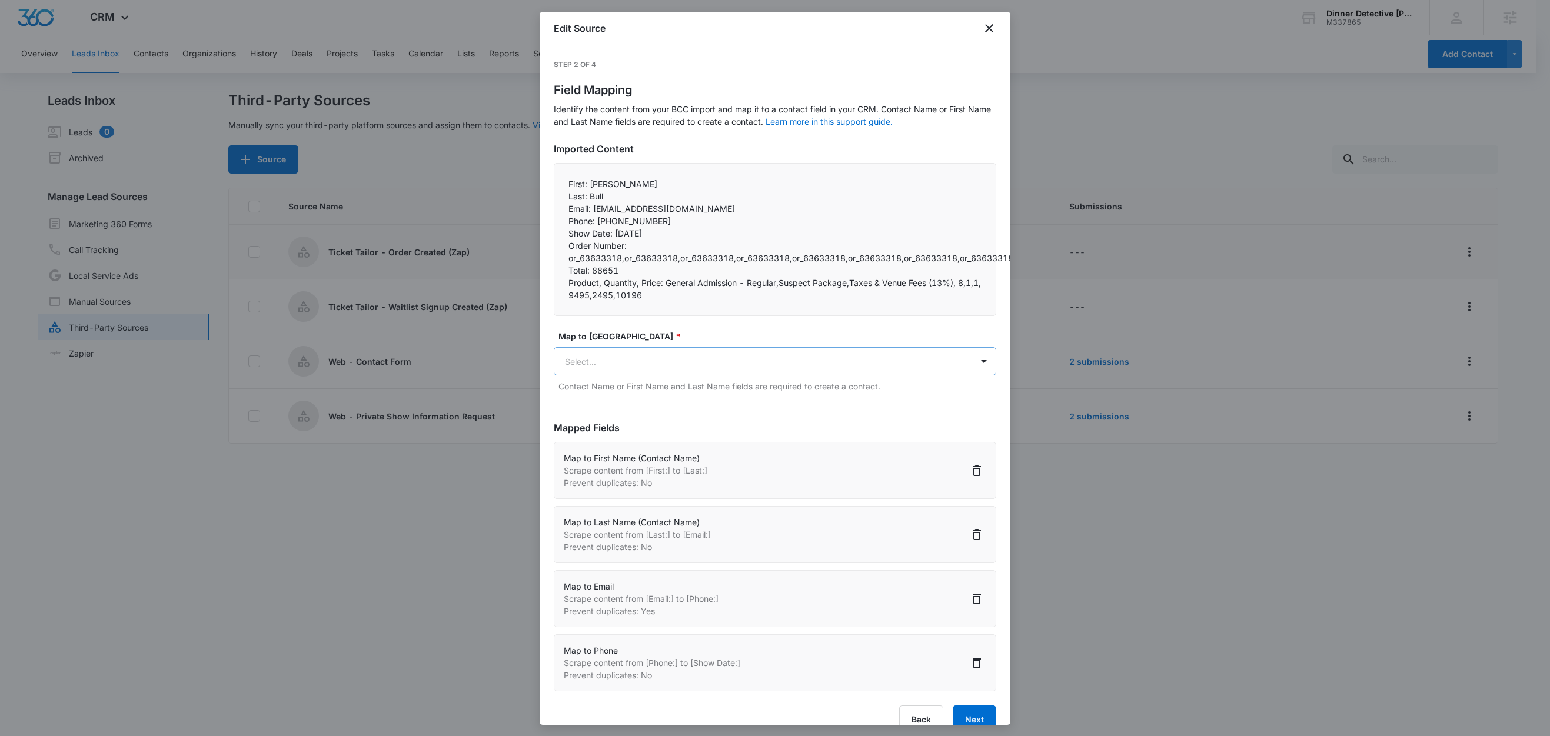
click at [637, 366] on body "CRM Apps Reputation Websites Forms CRM Email Social Shop Content Ads Intelligen…" at bounding box center [775, 369] width 1550 height 738
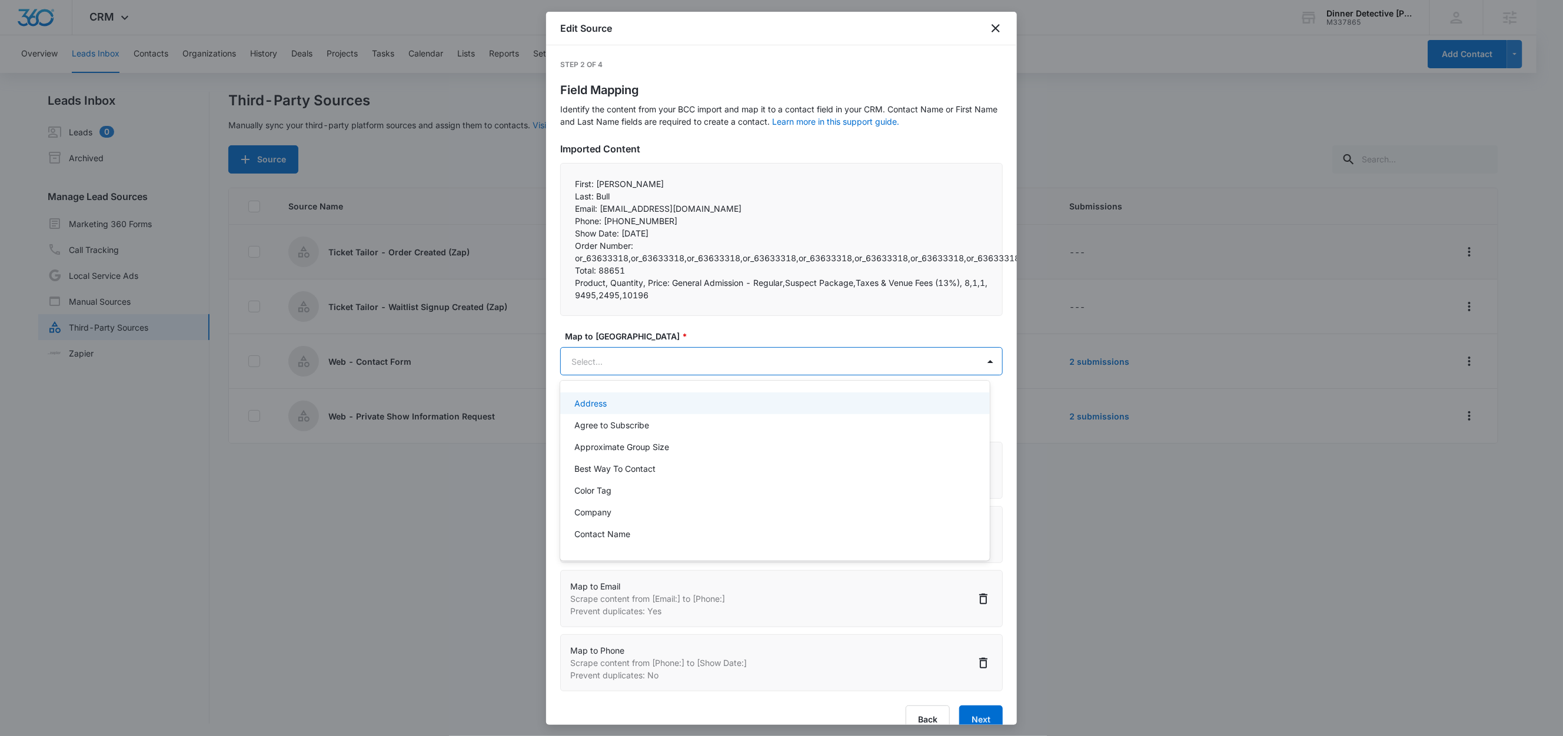
paste input "Show Date:"
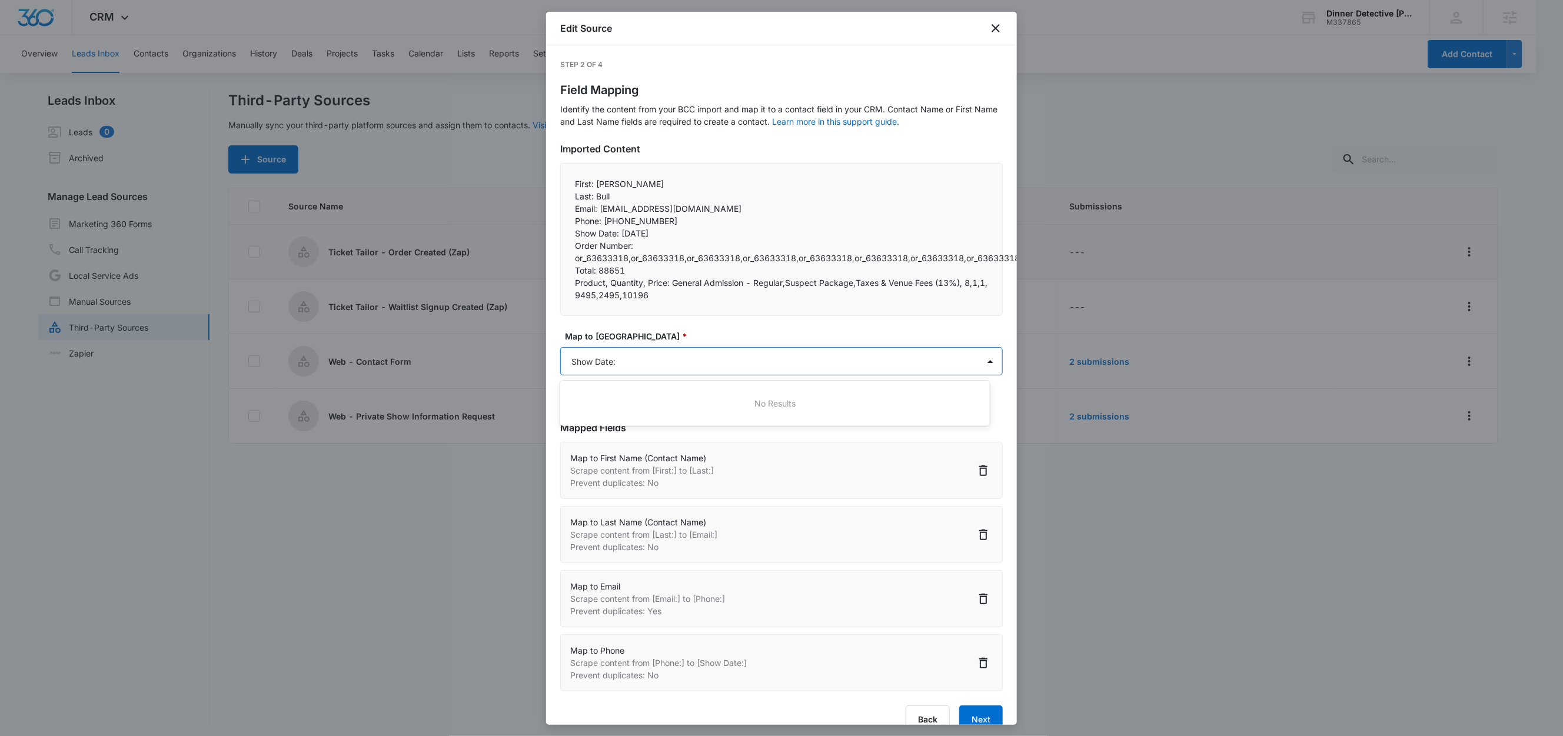
type input "Show Date"
click at [615, 400] on p "Show Date" at bounding box center [595, 403] width 42 height 12
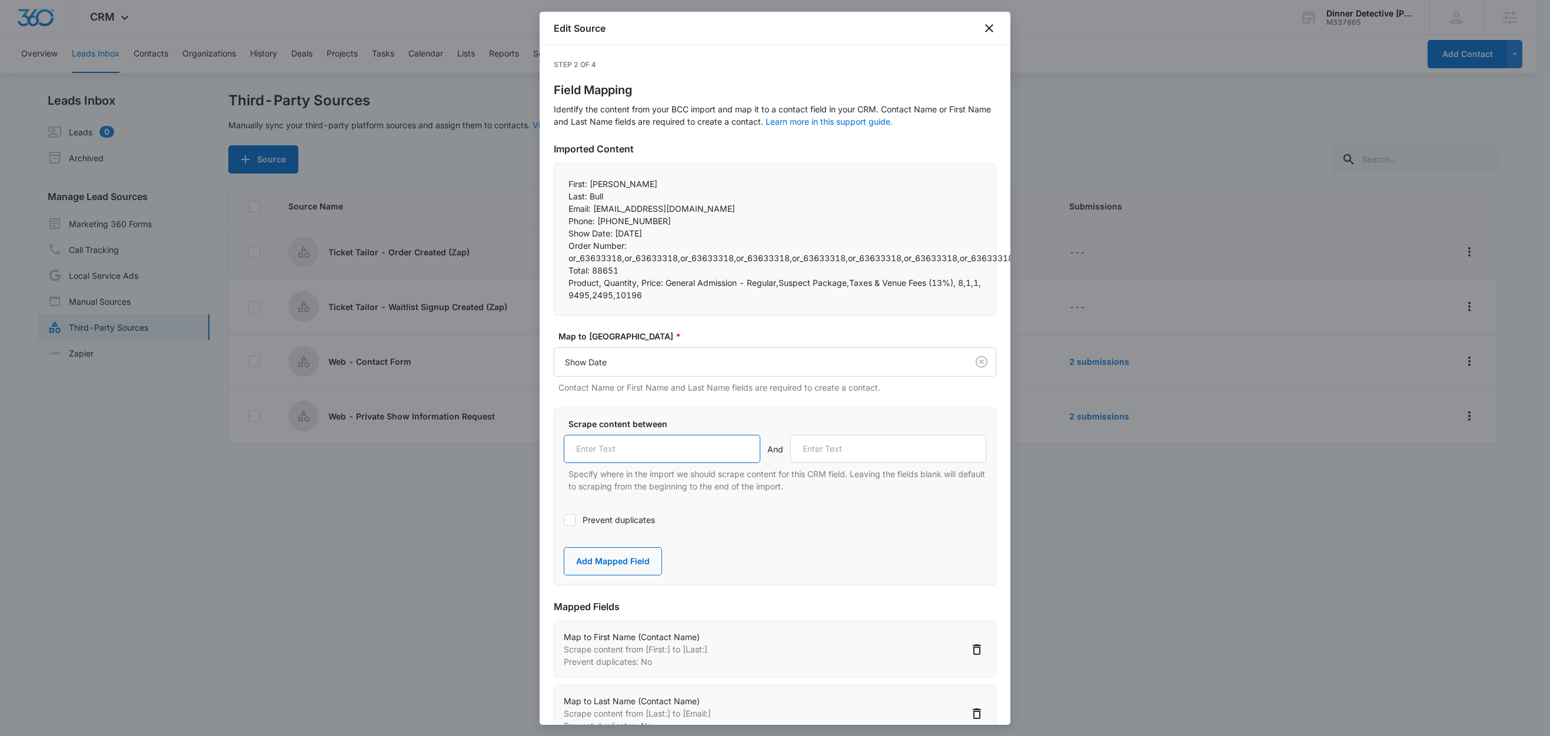
click at [639, 452] on input "text" at bounding box center [662, 449] width 197 height 28
paste input "Show Date:"
type input "Show Date:"
drag, startPoint x: 630, startPoint y: 248, endPoint x: 560, endPoint y: 247, distance: 70.0
click at [560, 247] on div "First: Joe Last: Bull Email: jabull18@yahoo.com Phone: +19493702054 Show Da…" at bounding box center [775, 239] width 443 height 153
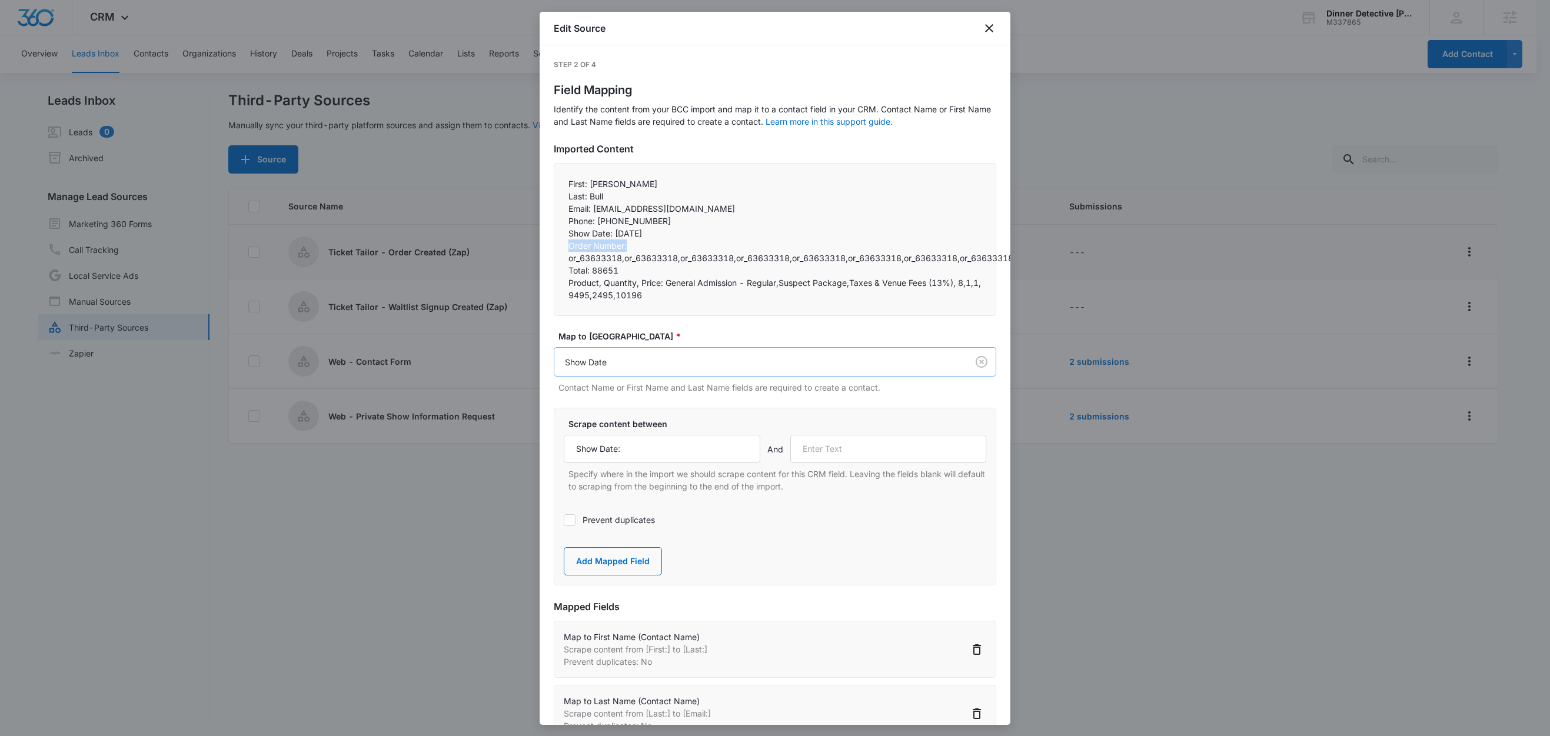
copy p "Order Number:"
click at [848, 454] on input "text" at bounding box center [888, 449] width 197 height 28
paste input "Order Number:"
type input "Order Number:"
click at [622, 564] on button "Add Mapped Field" at bounding box center [613, 561] width 98 height 28
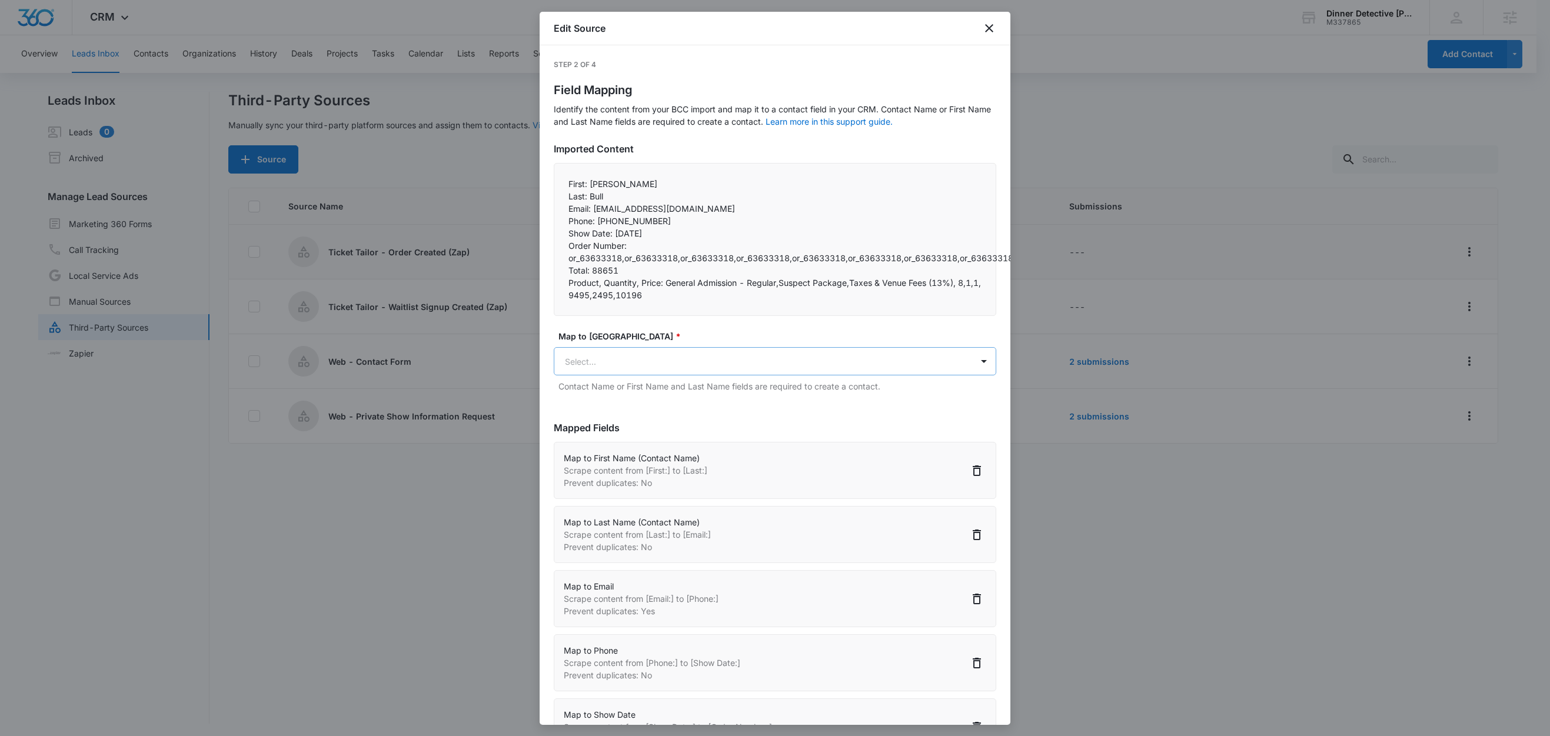
click at [613, 363] on body "CRM Apps Reputation Websites Forms CRM Email Social Shop Content Ads Intelligen…" at bounding box center [775, 369] width 1550 height 738
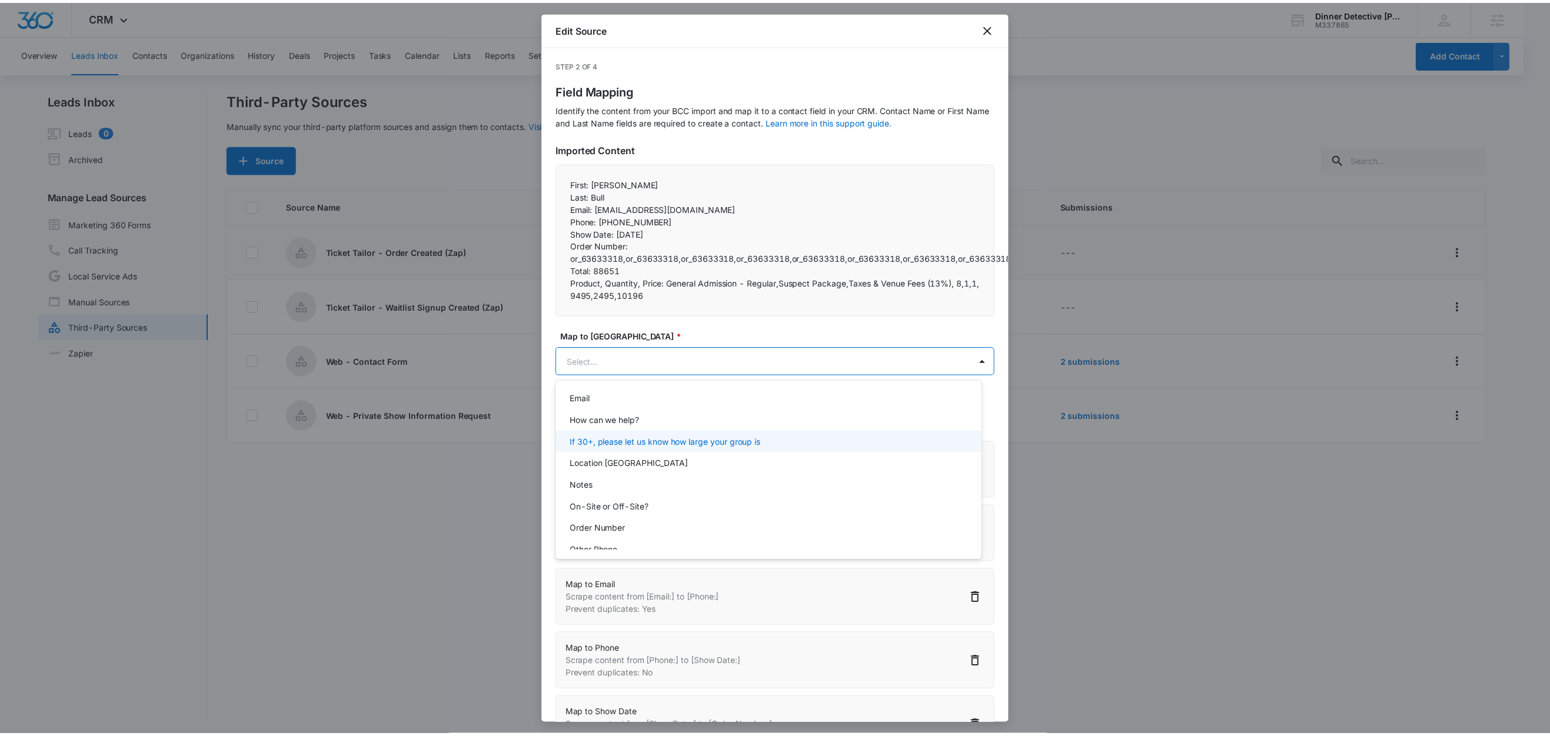
scroll to position [161, 0]
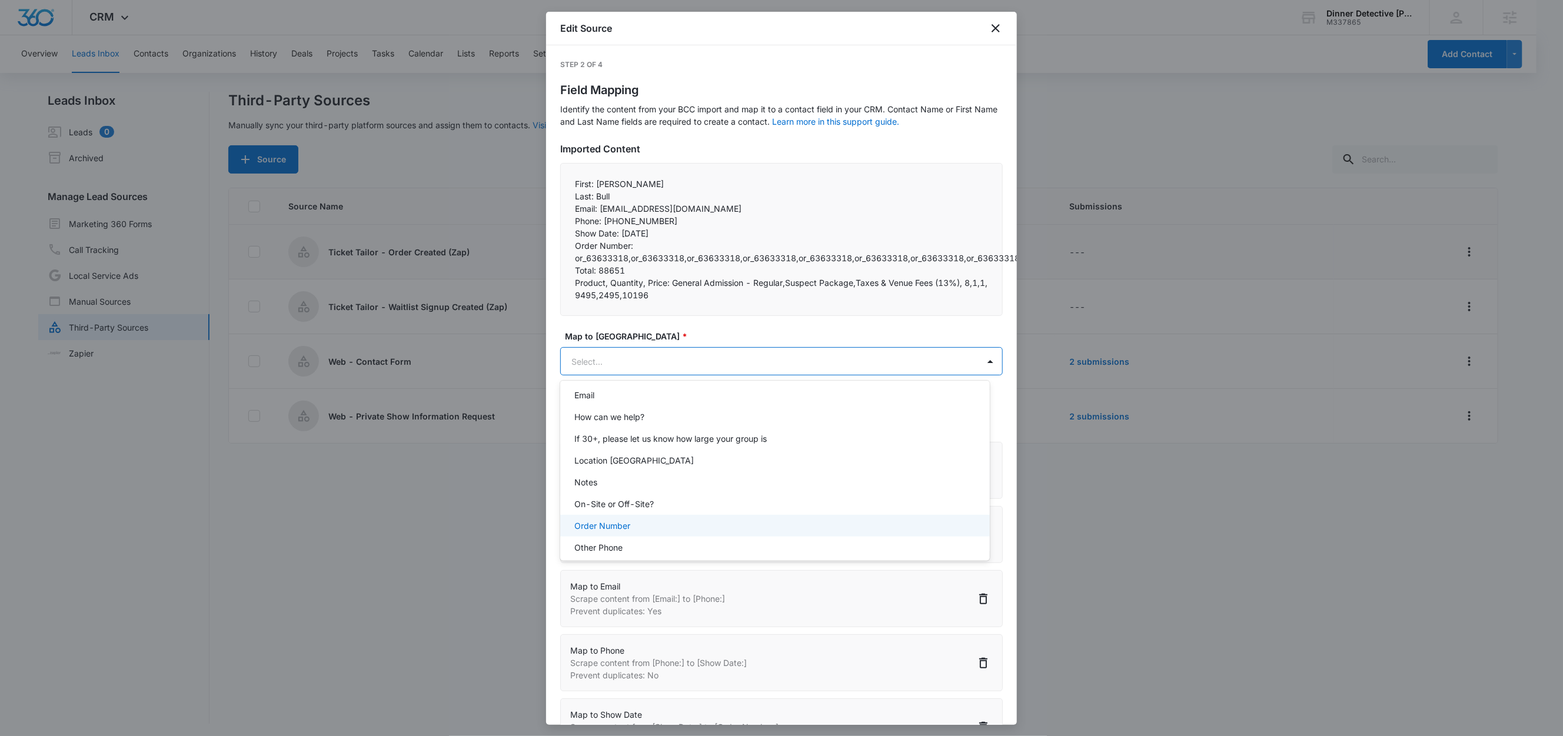
click at [623, 530] on p "Order Number" at bounding box center [602, 526] width 56 height 12
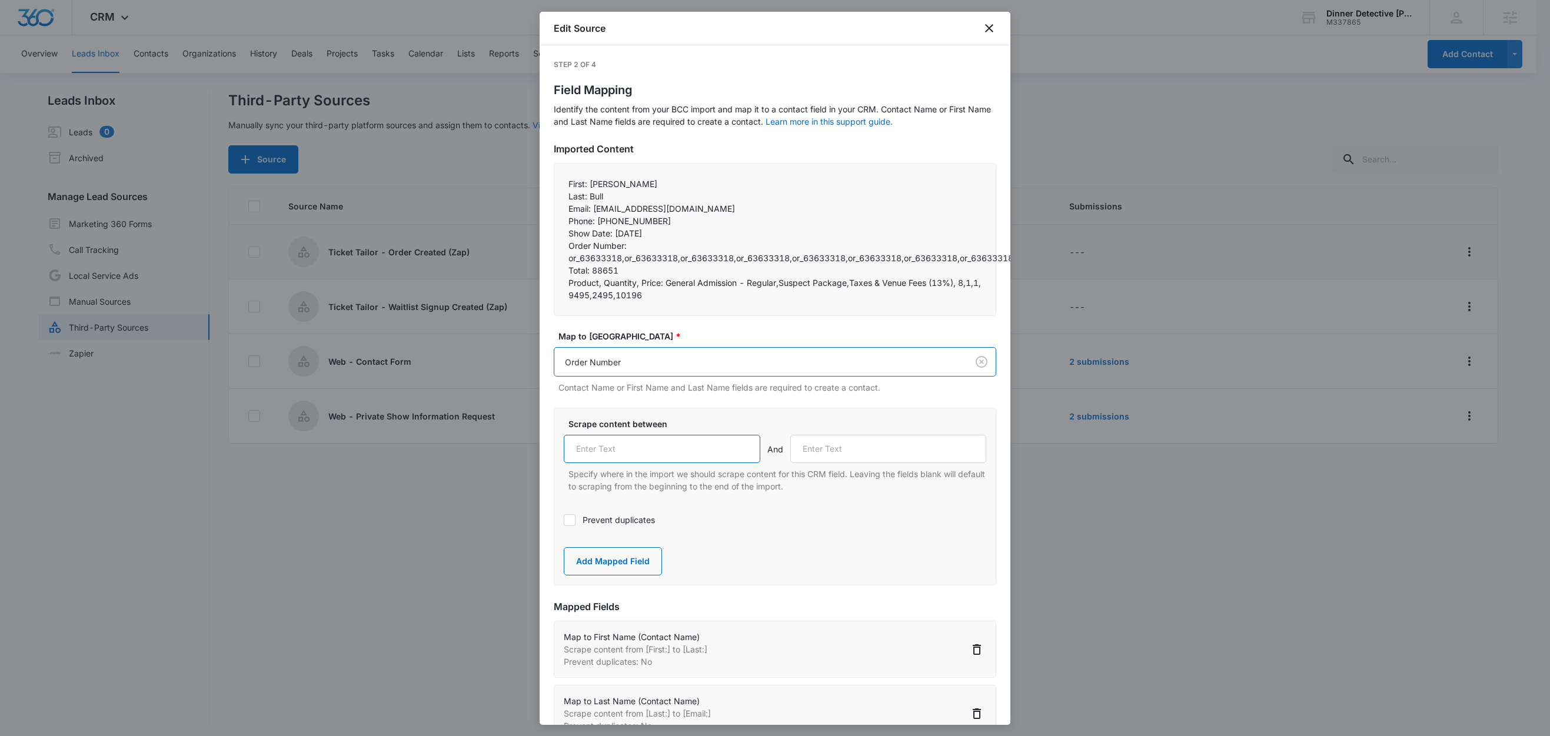
click at [627, 455] on input "text" at bounding box center [662, 449] width 197 height 28
paste input "Order Number:"
type input "Order Number:"
click at [669, 299] on p "Product, Quantity, Price: General Admission - Regular,Suspect Package,Taxes & V…" at bounding box center [775, 289] width 413 height 25
drag, startPoint x: 663, startPoint y: 284, endPoint x: 561, endPoint y: 283, distance: 102.4
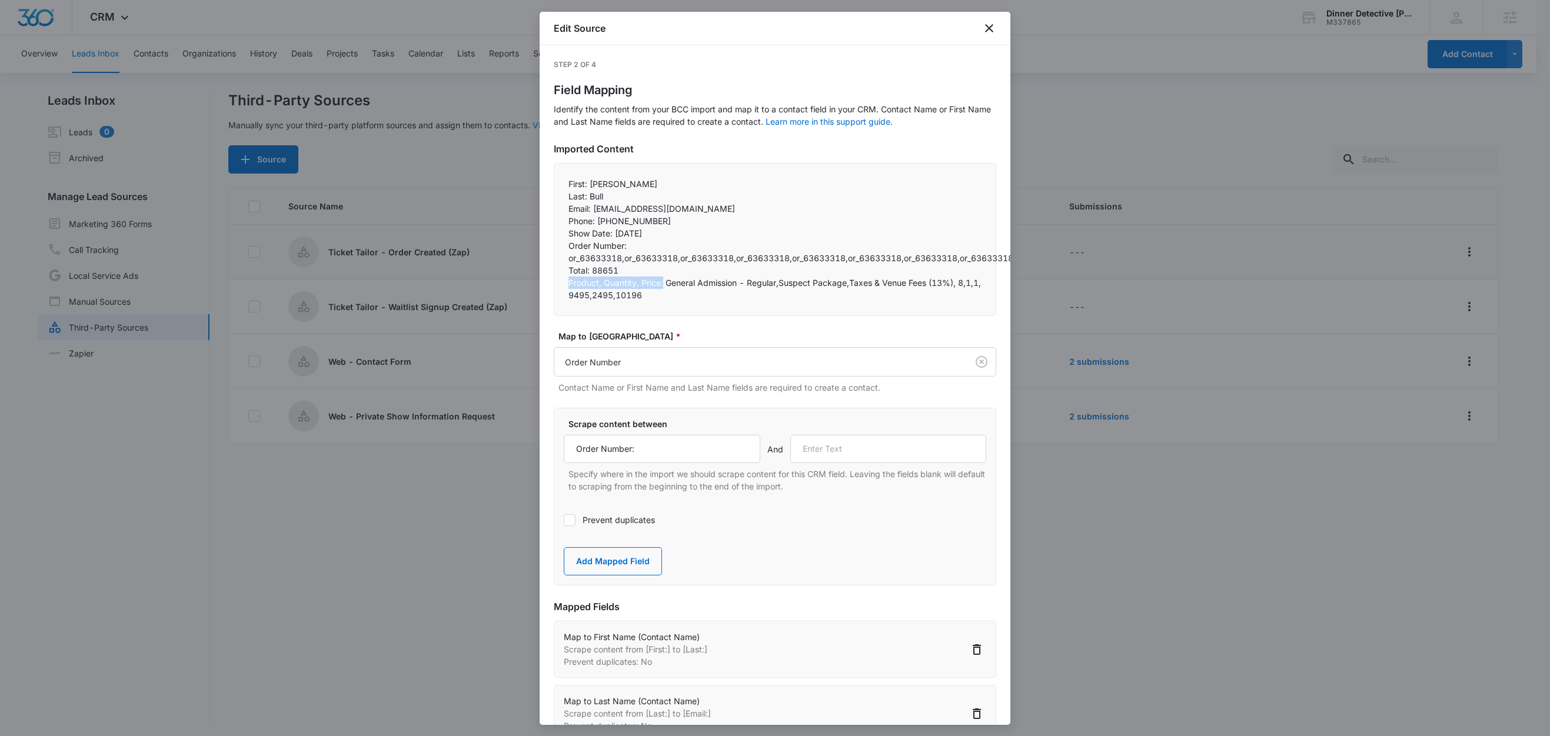
click at [561, 283] on div "First: Joe Last: Bull Email: jabull18@yahoo.com Phone: +19493702054 Show Da…" at bounding box center [775, 239] width 443 height 153
copy p "Product, Quantity, Price:"
click at [878, 447] on input "text" at bounding box center [888, 449] width 197 height 28
paste input "Product, Quantity, Price:"
type input "Product, Quantity, Price:"
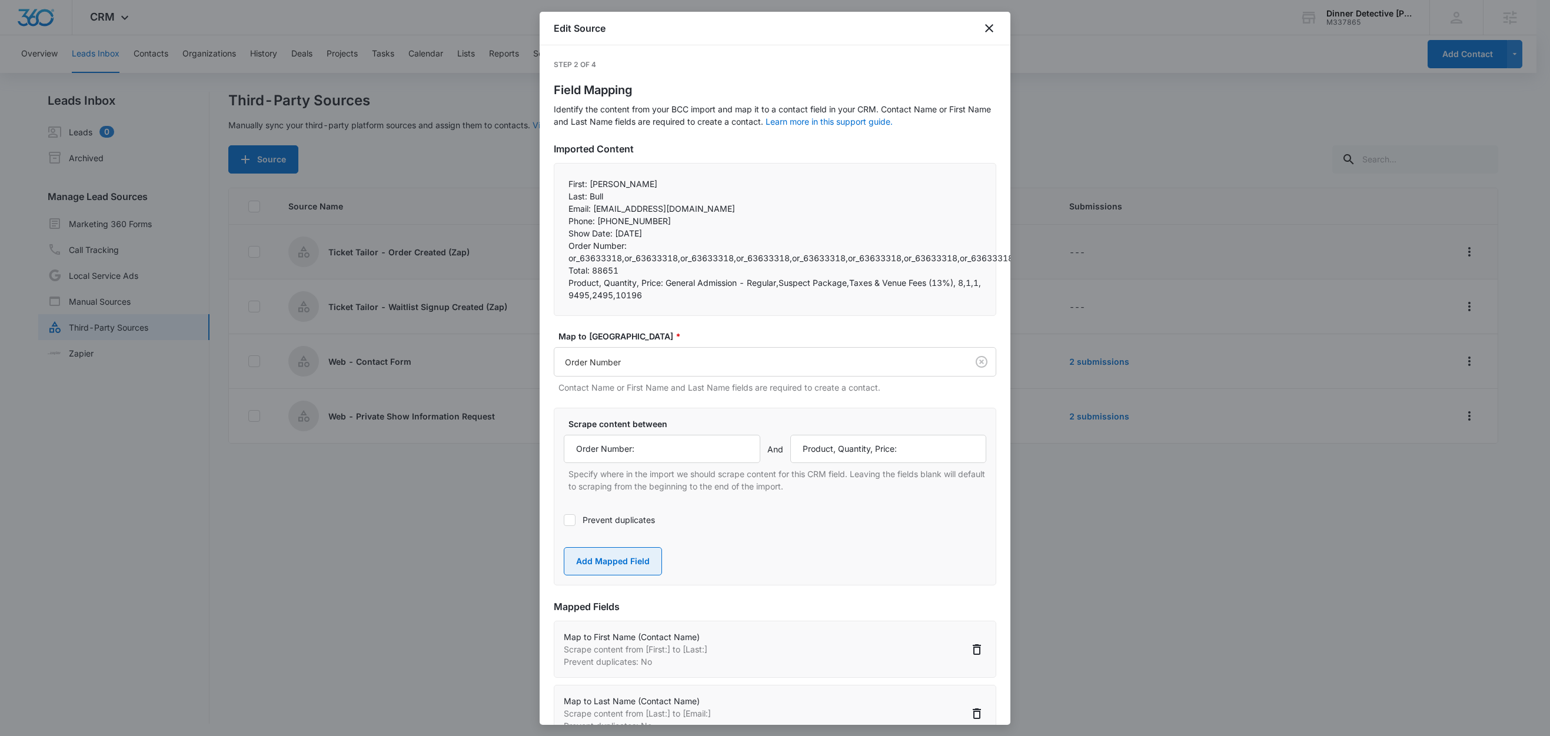
click at [603, 560] on button "Add Mapped Field" at bounding box center [613, 561] width 98 height 28
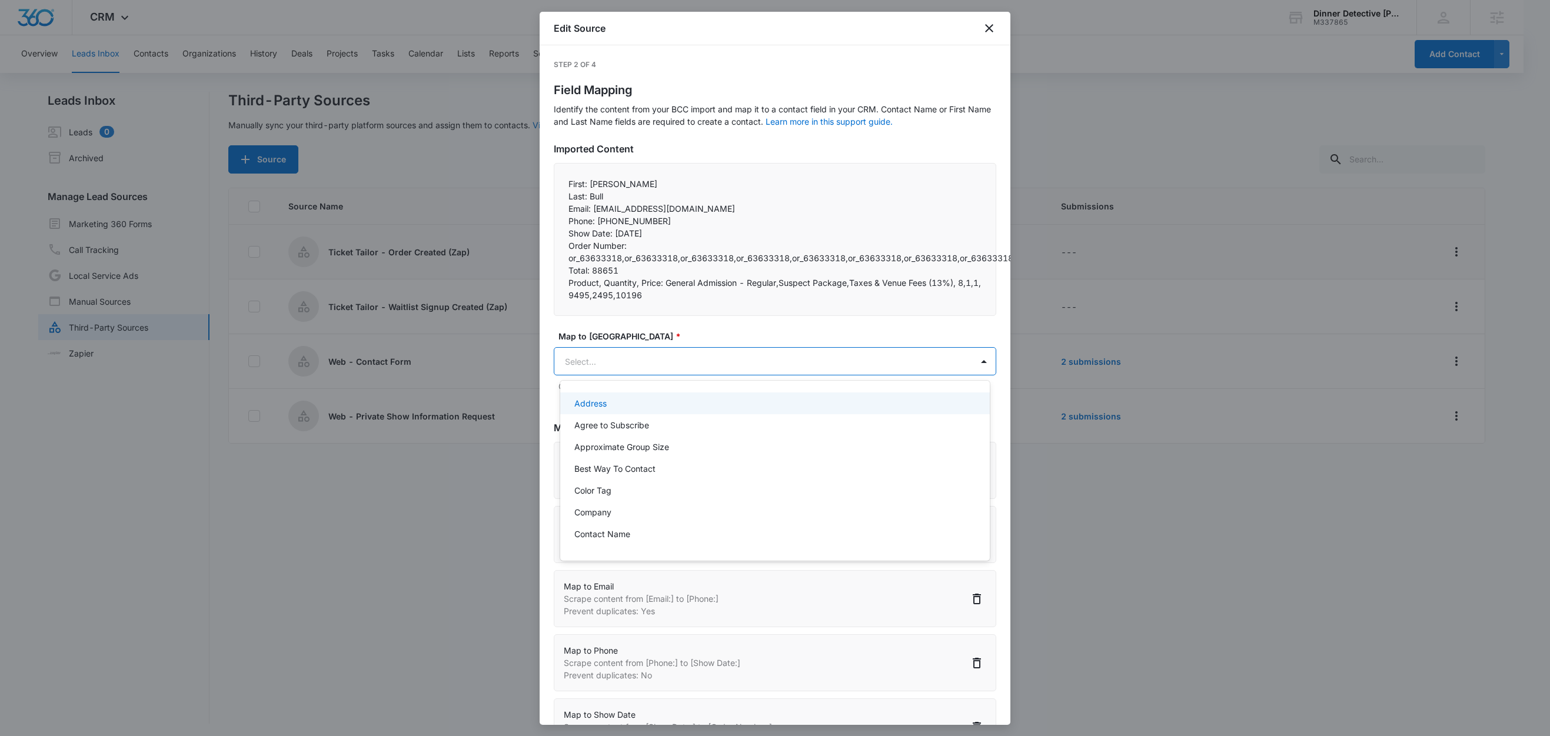
click at [624, 367] on body "CRM Apps Reputation Websites Forms CRM Email Social Shop Content Ads Intelligen…" at bounding box center [775, 368] width 1550 height 736
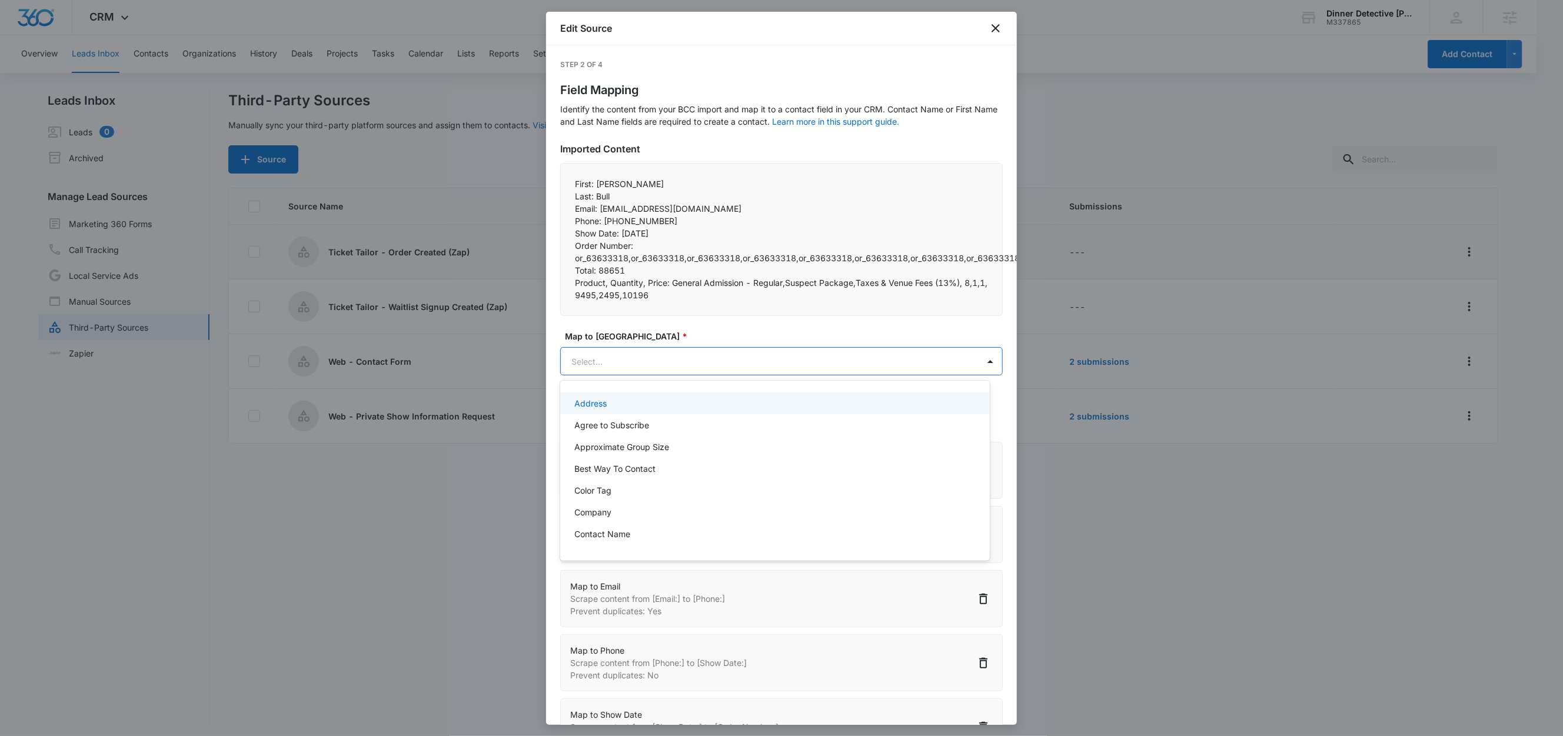
paste input "Product, Quantity, Price:"
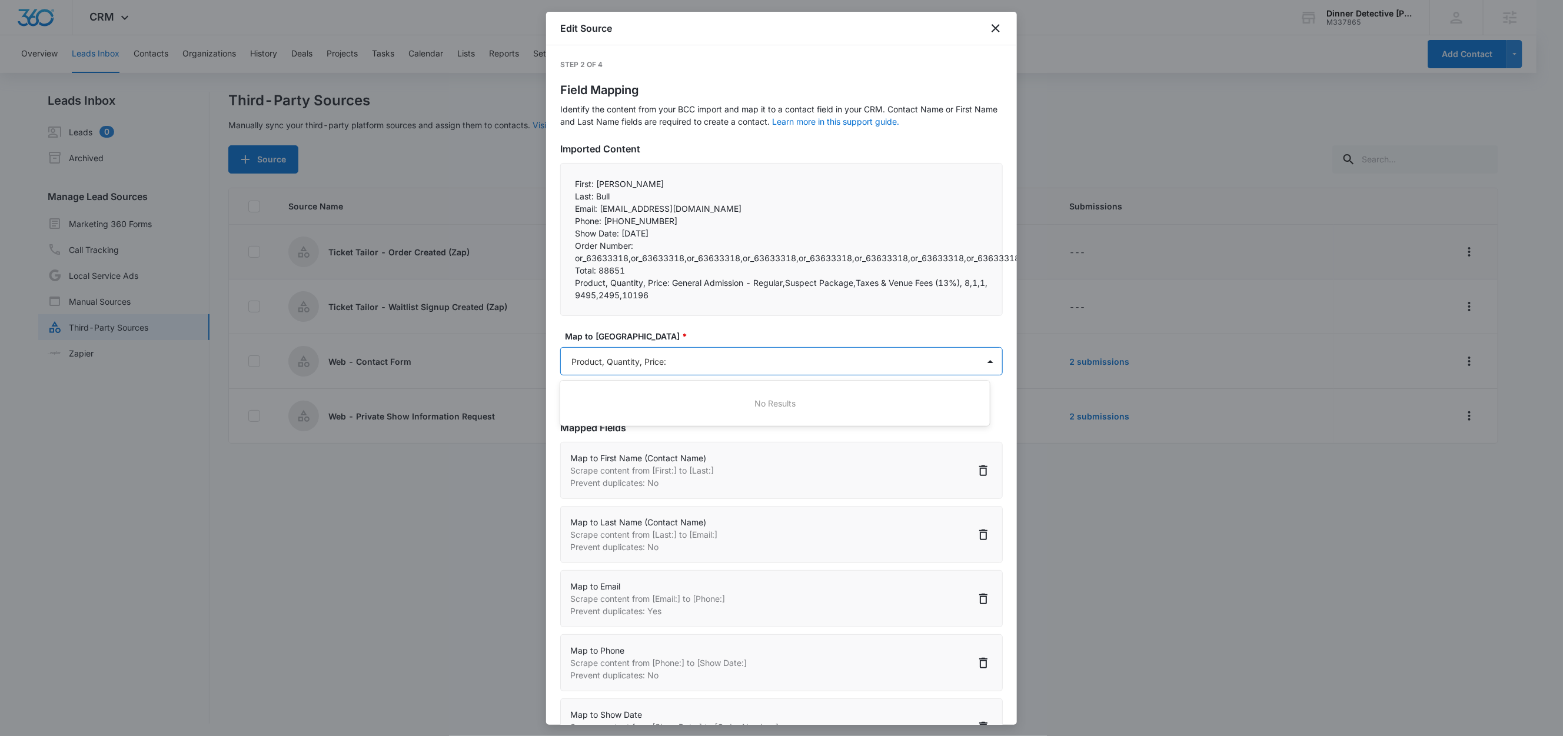
type input "Product, Quantity, Price"
click at [645, 410] on div "Product, Quantity, Price" at bounding box center [774, 404] width 429 height 22
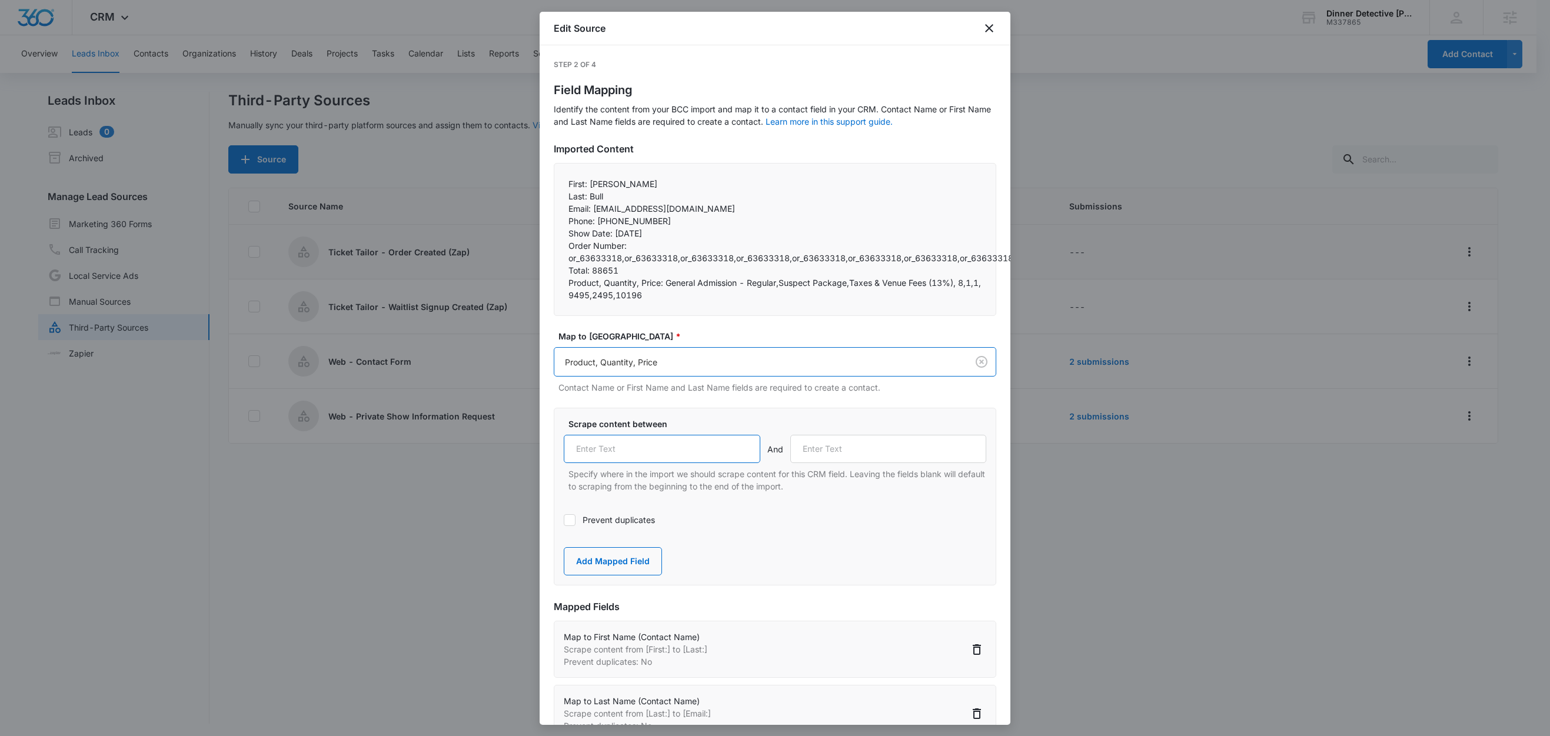
click at [663, 460] on input "text" at bounding box center [662, 449] width 197 height 28
paste input "Product, Quantity, Price:"
type input "Product, Quantity, Price:"
click at [782, 544] on div "Scrape content between Product, Quantity, Price: And Specify where in the impor…" at bounding box center [775, 497] width 443 height 178
drag, startPoint x: 610, startPoint y: 565, endPoint x: 656, endPoint y: 540, distance: 52.1
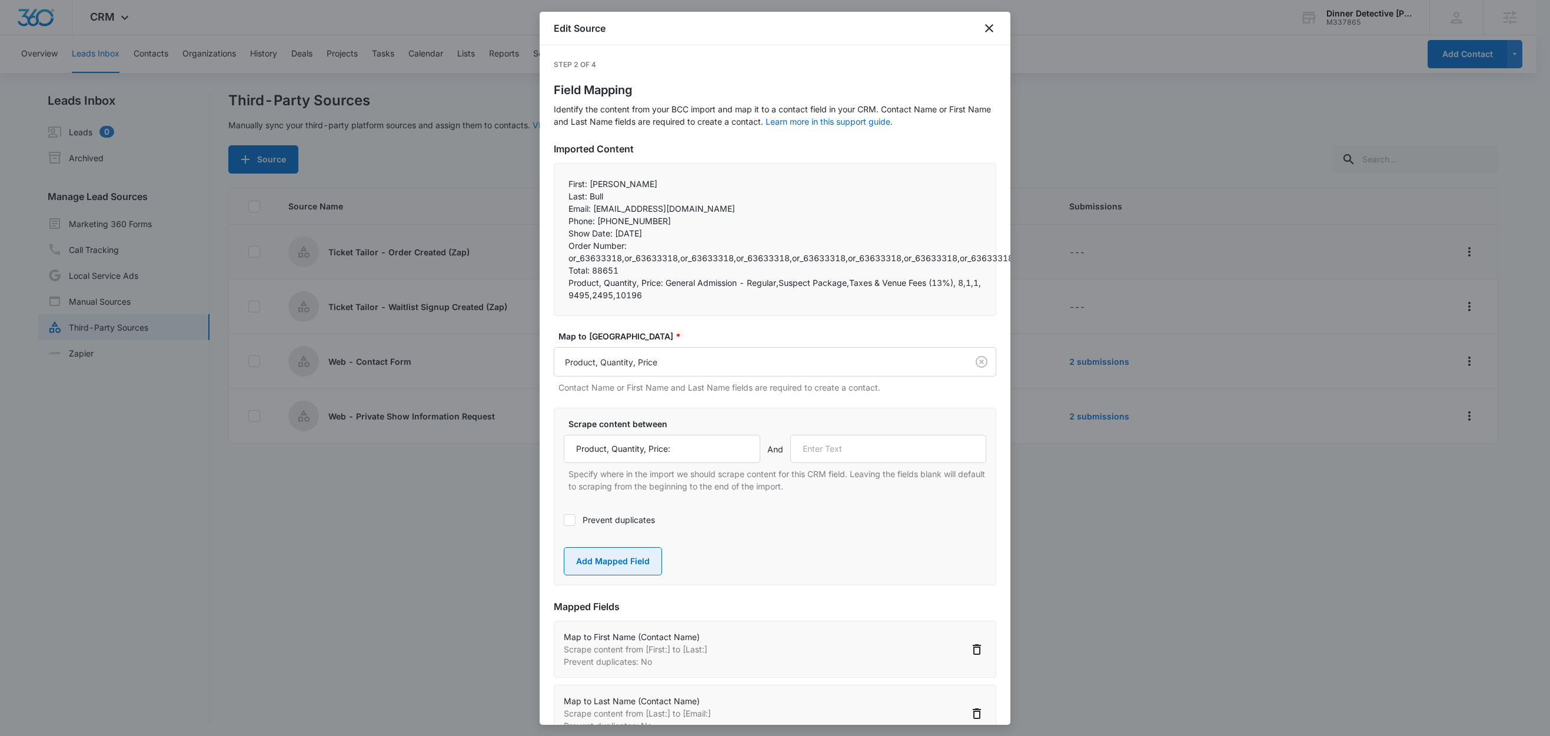
click at [610, 565] on button "Add Mapped Field" at bounding box center [613, 561] width 98 height 28
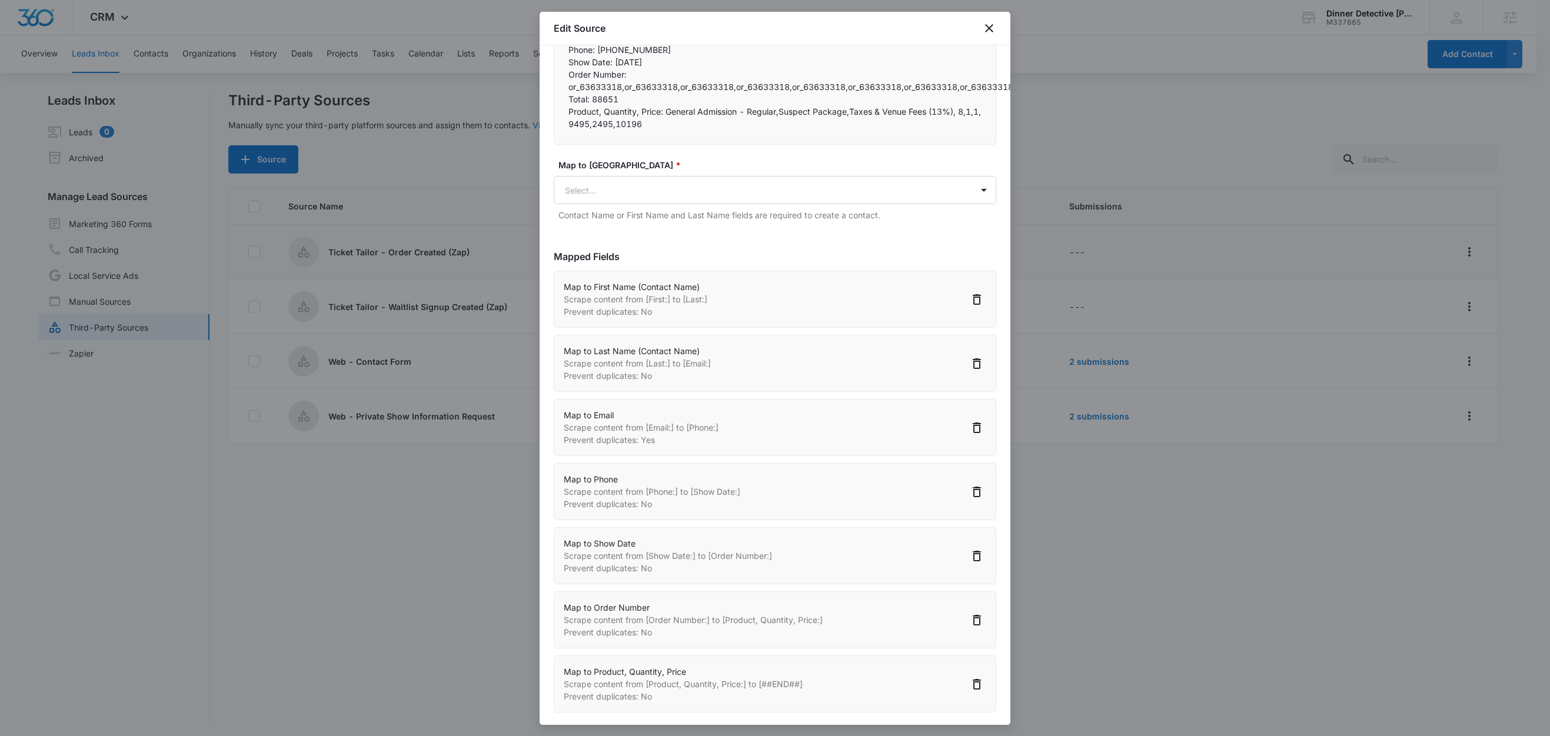
scroll to position [232, 0]
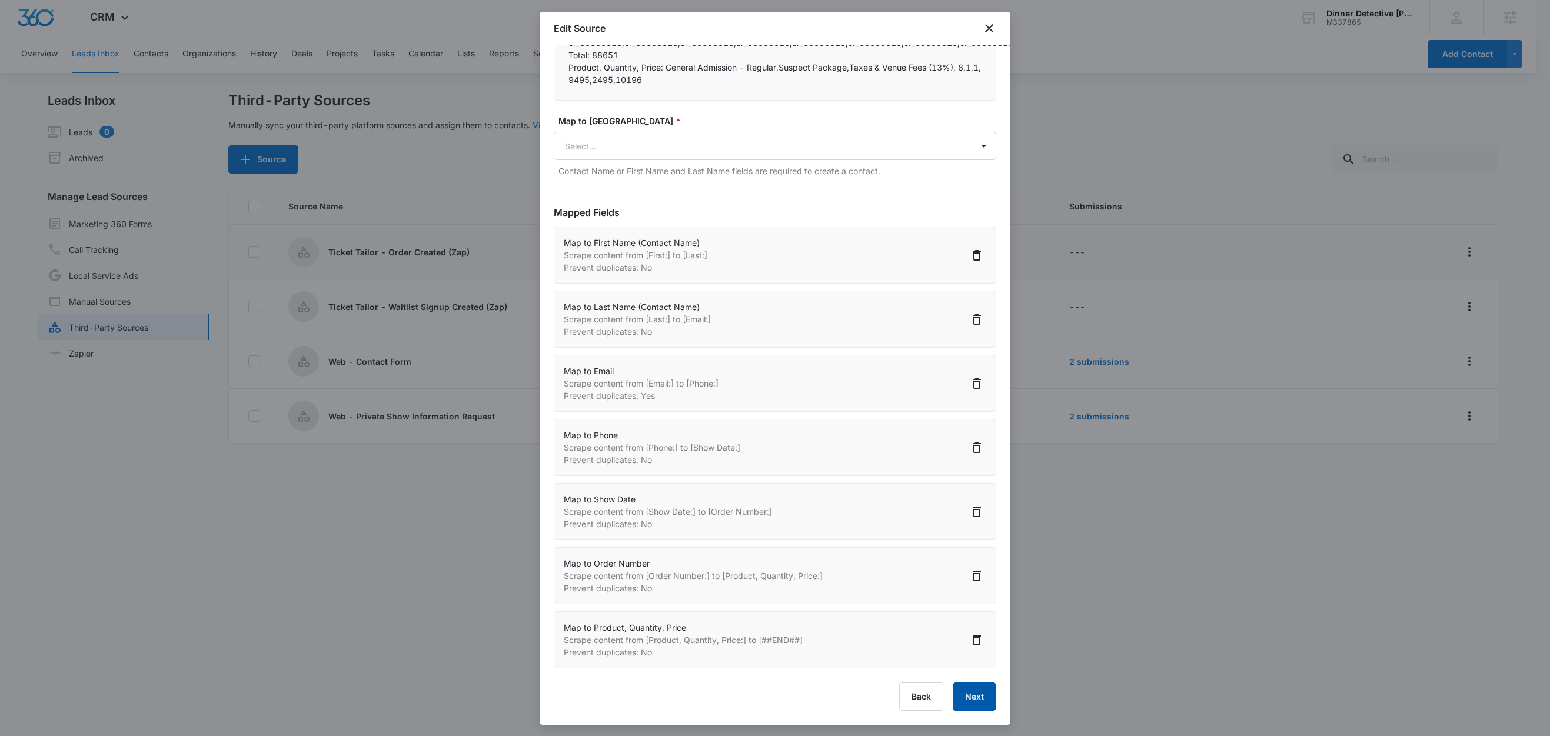
click at [965, 683] on button "Next" at bounding box center [975, 697] width 44 height 28
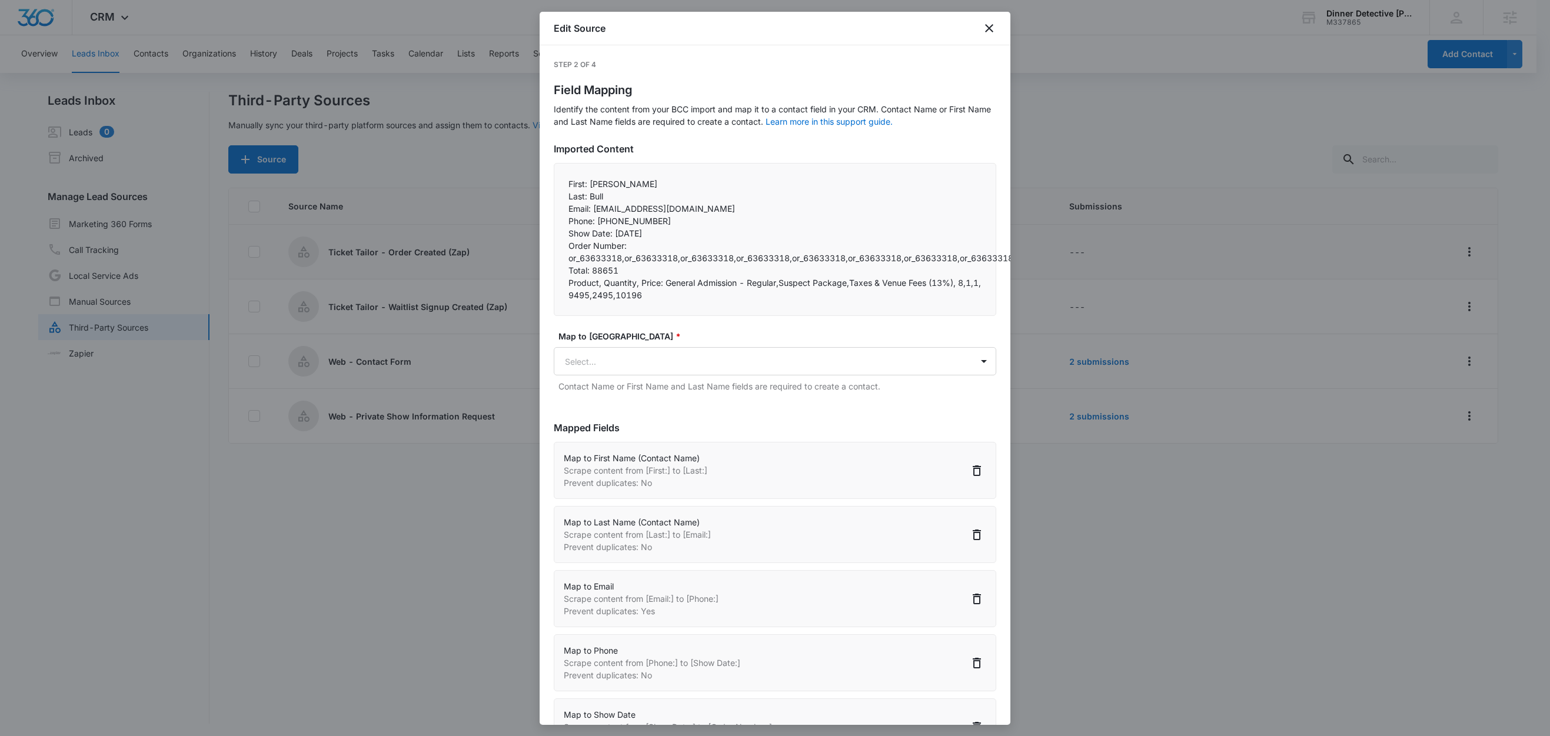
select select "78"
select select "79"
select select "185"
select select "184"
select select "370"
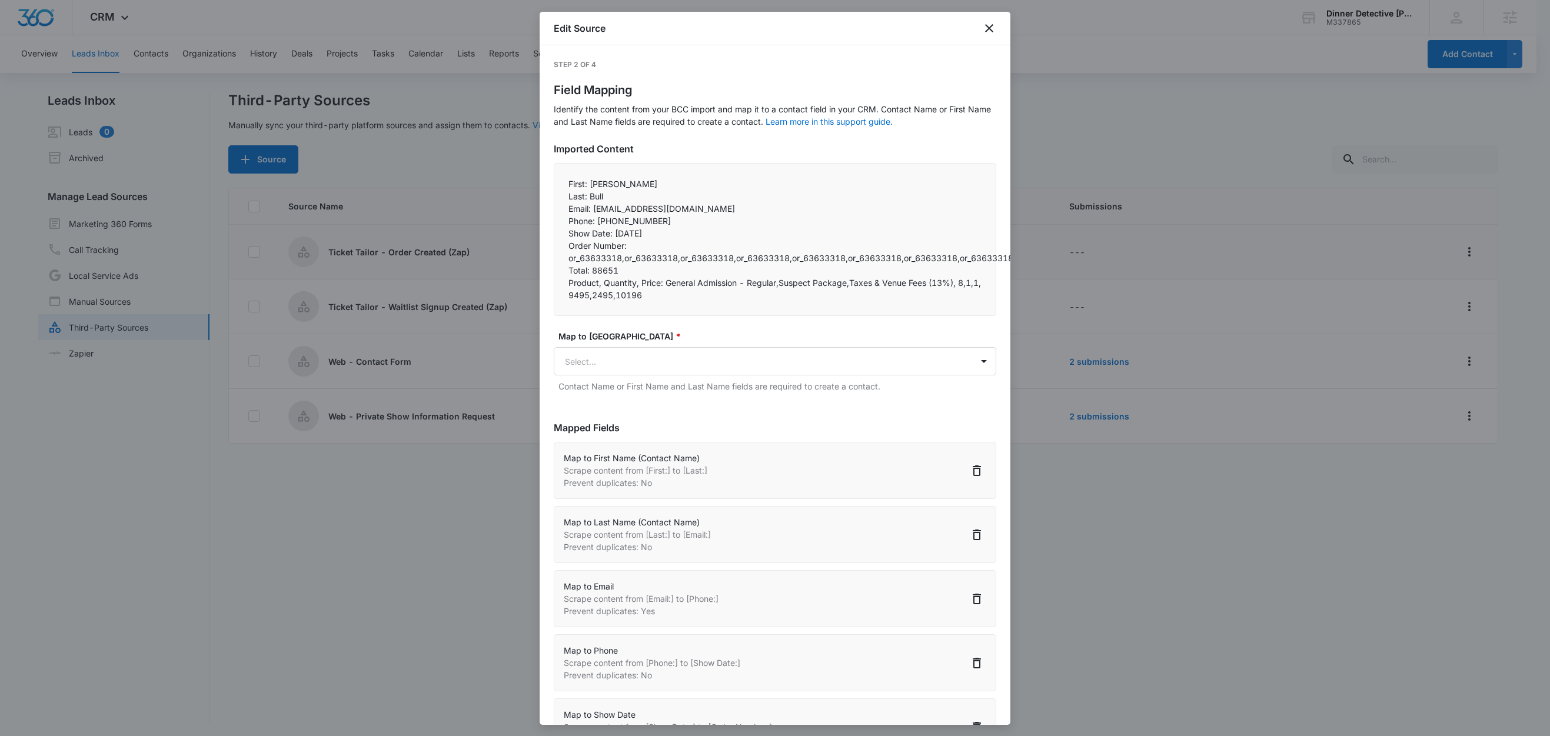
select select "371"
select select "373"
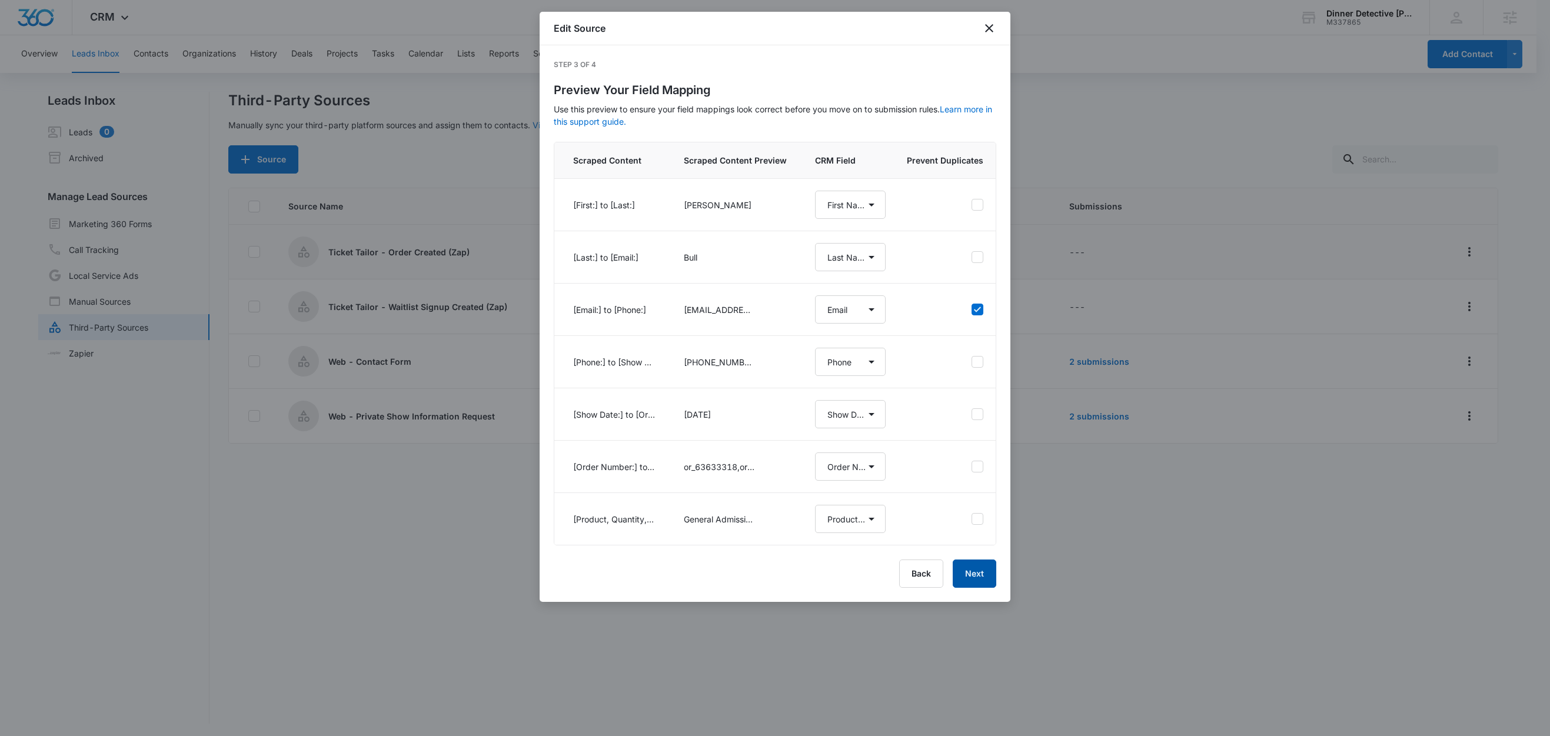
select select "78"
select select "79"
select select "185"
select select "184"
select select "370"
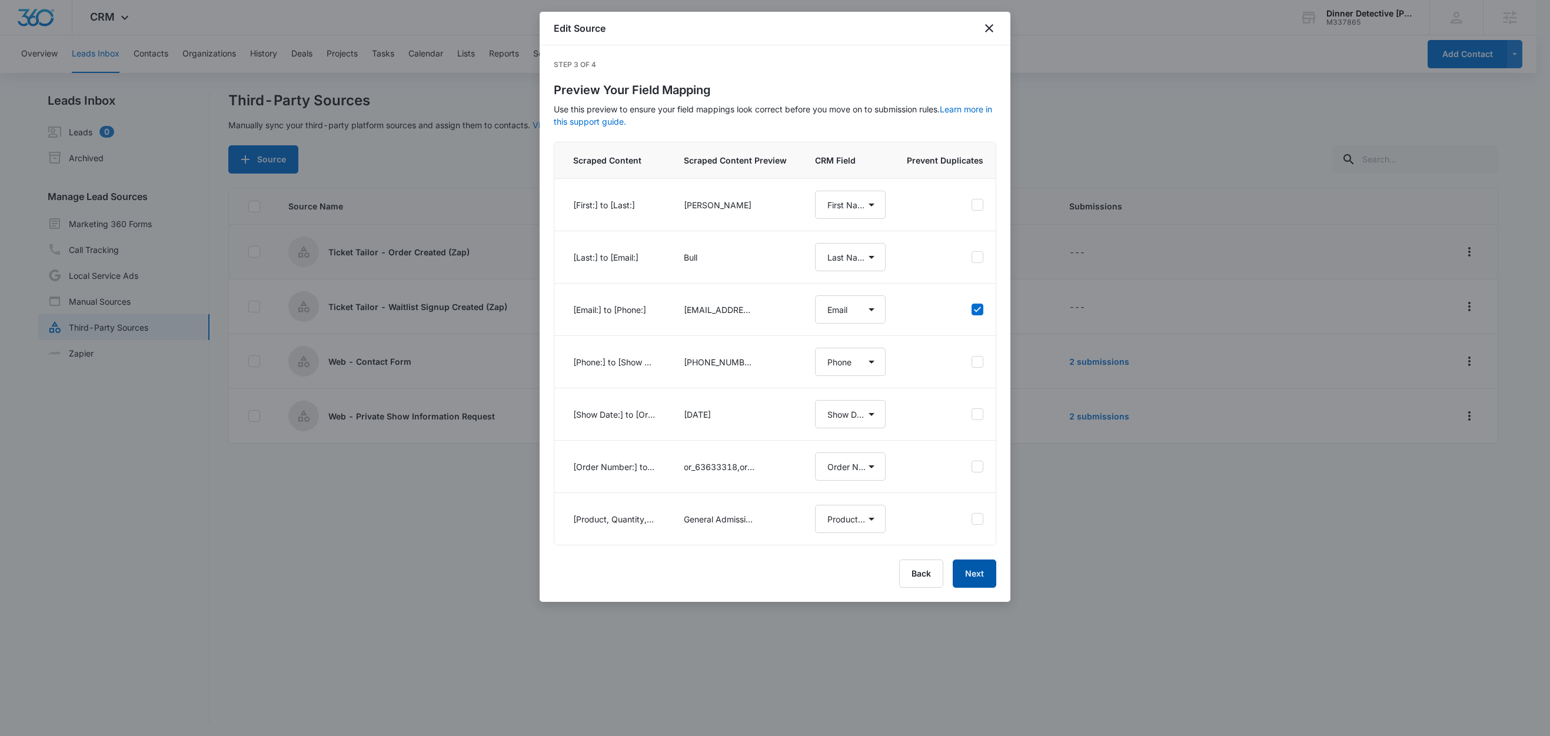
select select "371"
select select "373"
click at [987, 588] on button "Next" at bounding box center [975, 574] width 44 height 28
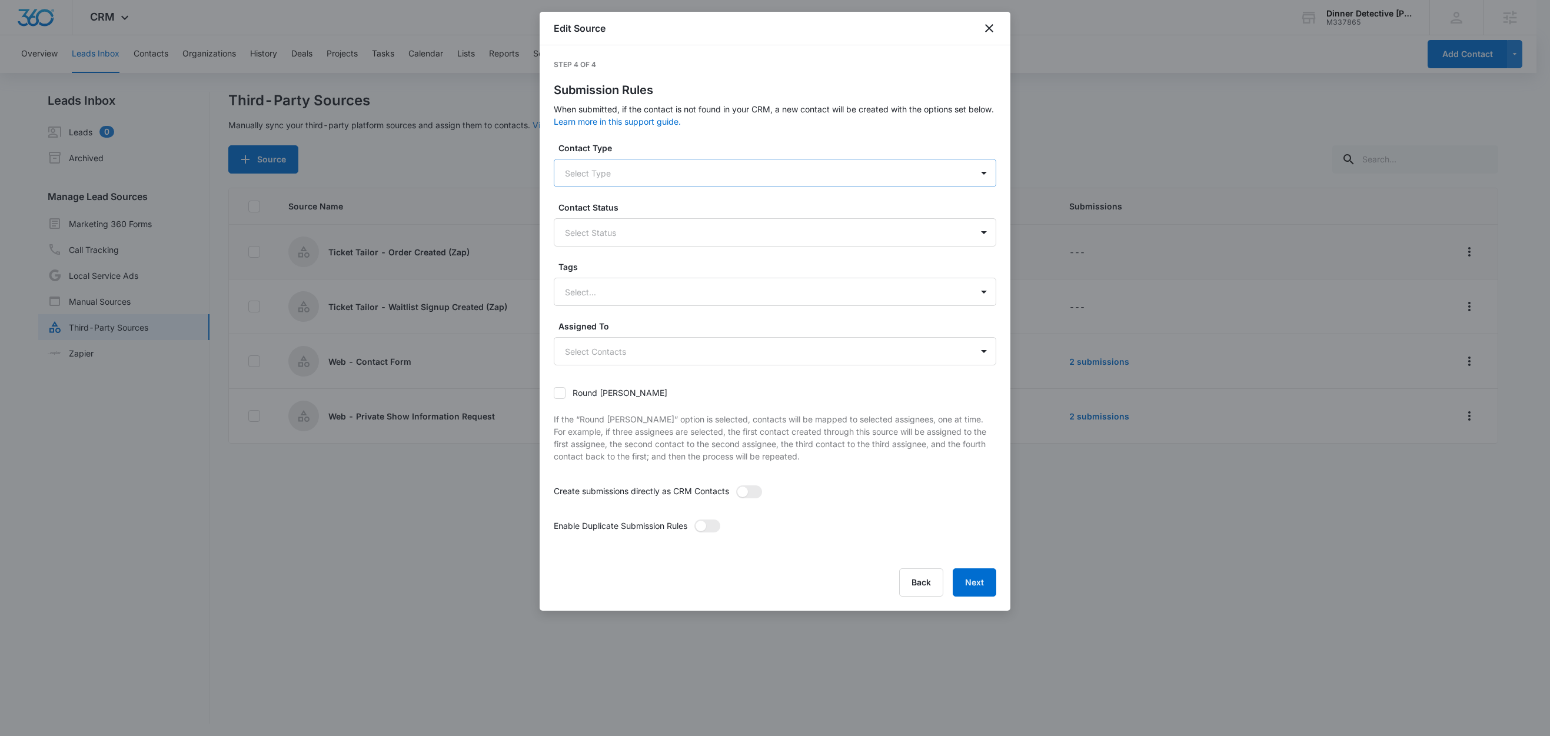
click at [610, 167] on div at bounding box center [761, 173] width 392 height 15
click at [604, 231] on p "Customer" at bounding box center [586, 236] width 37 height 12
click at [642, 153] on label "Contact Type" at bounding box center [780, 148] width 443 height 12
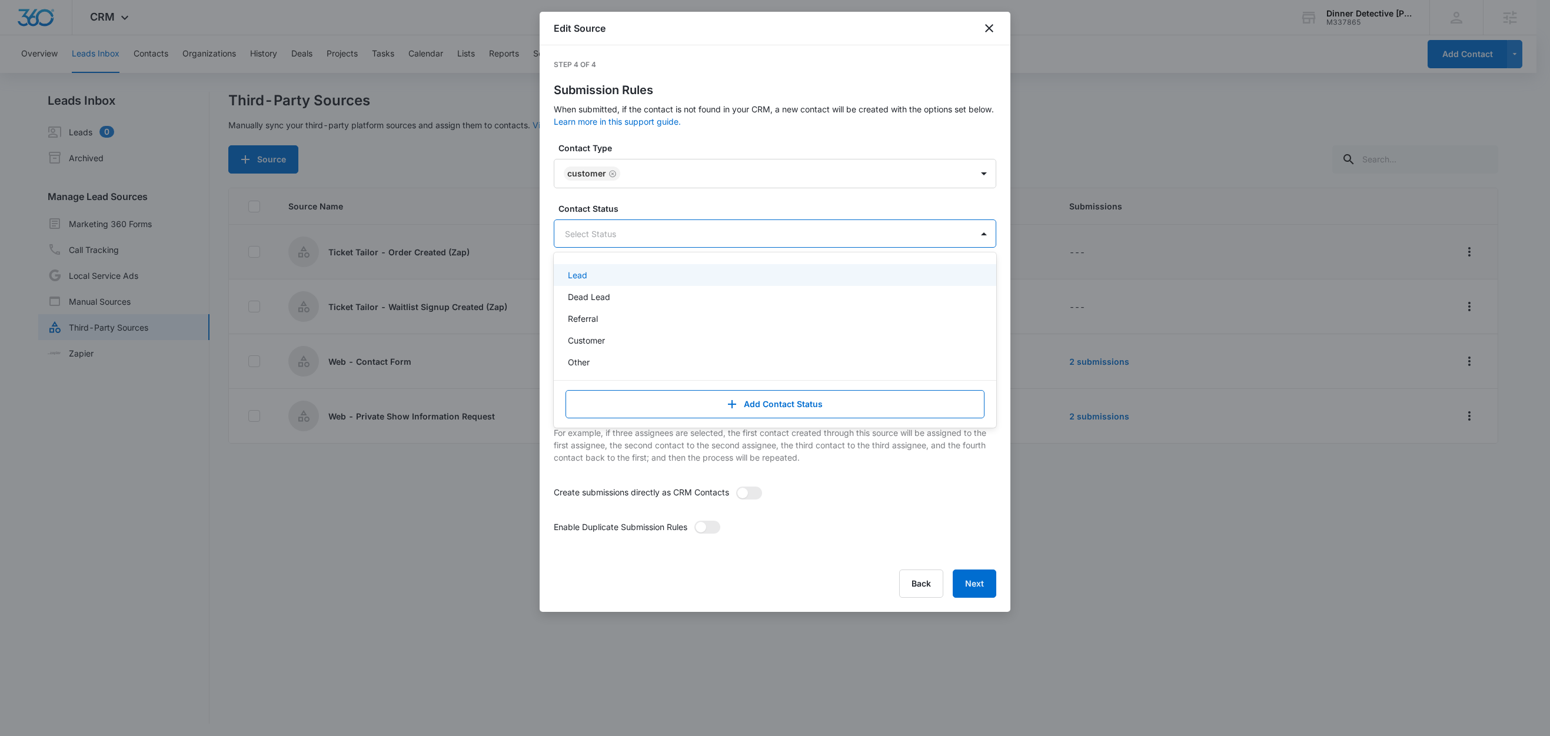
click at [616, 228] on div at bounding box center [761, 234] width 392 height 15
click at [593, 337] on p "Customer" at bounding box center [586, 340] width 37 height 12
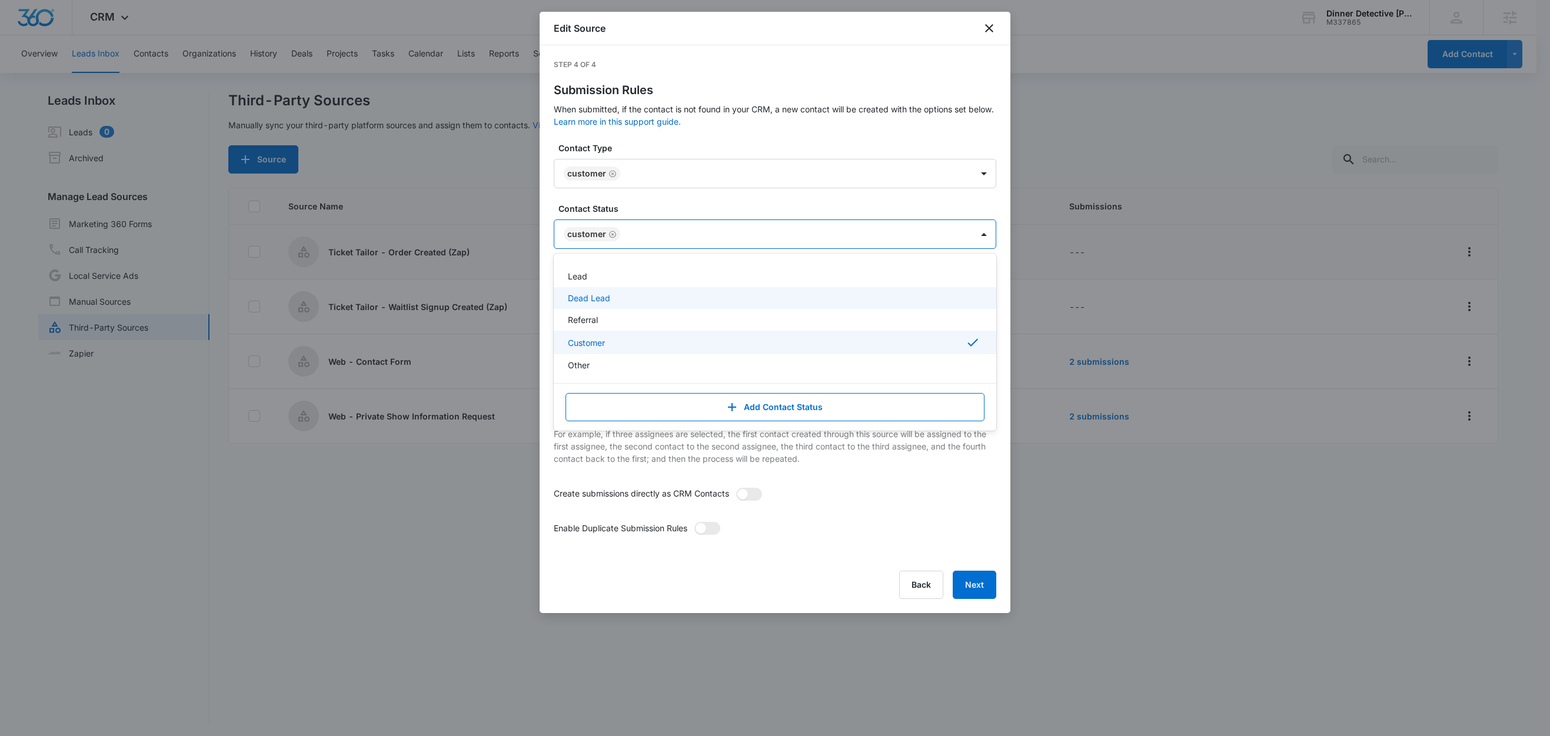
click at [646, 212] on label "Contact Status" at bounding box center [780, 208] width 443 height 12
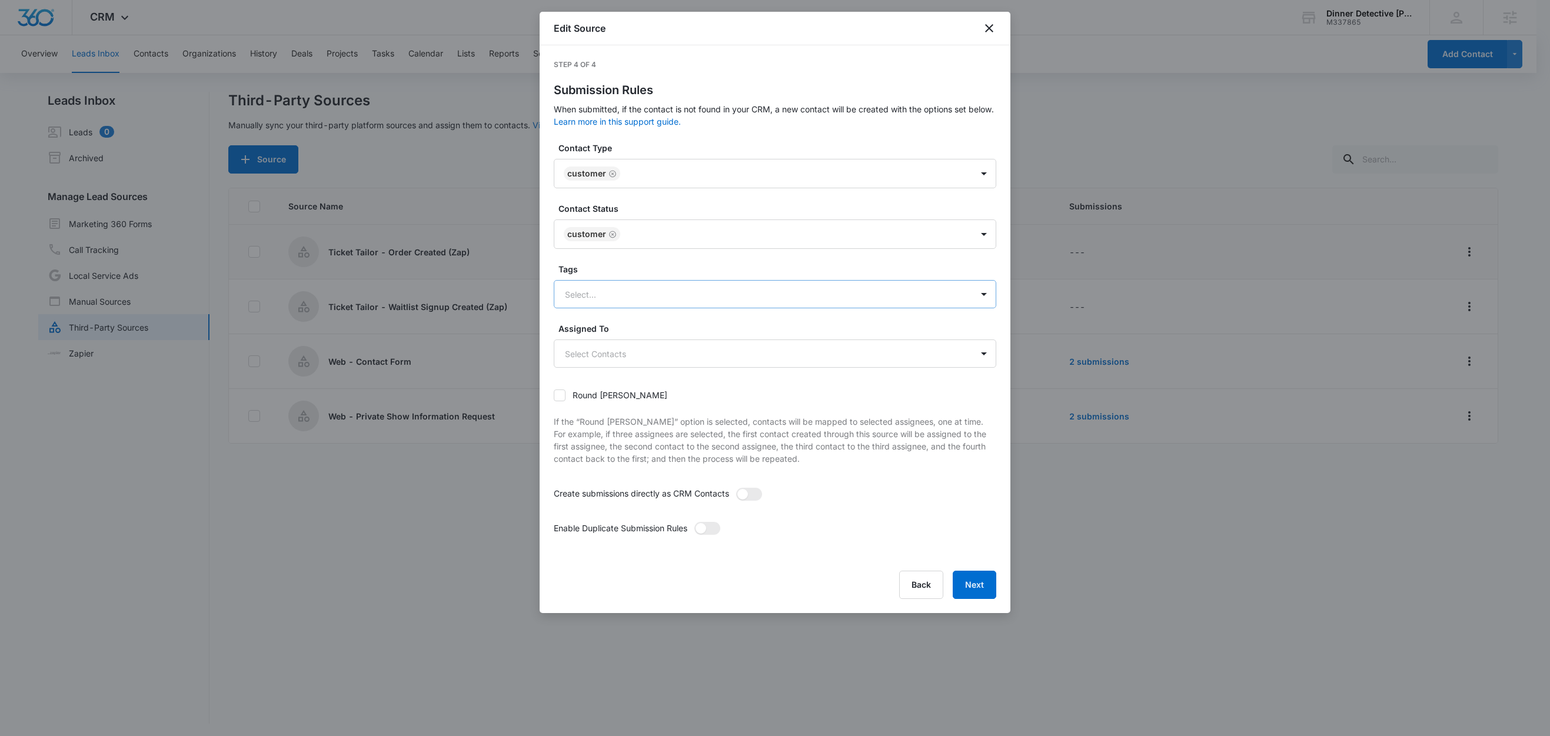
click at [594, 298] on div at bounding box center [761, 294] width 392 height 15
type input "w"
type input "t"
click at [594, 331] on p "Ticket Tailor" at bounding box center [591, 336] width 47 height 12
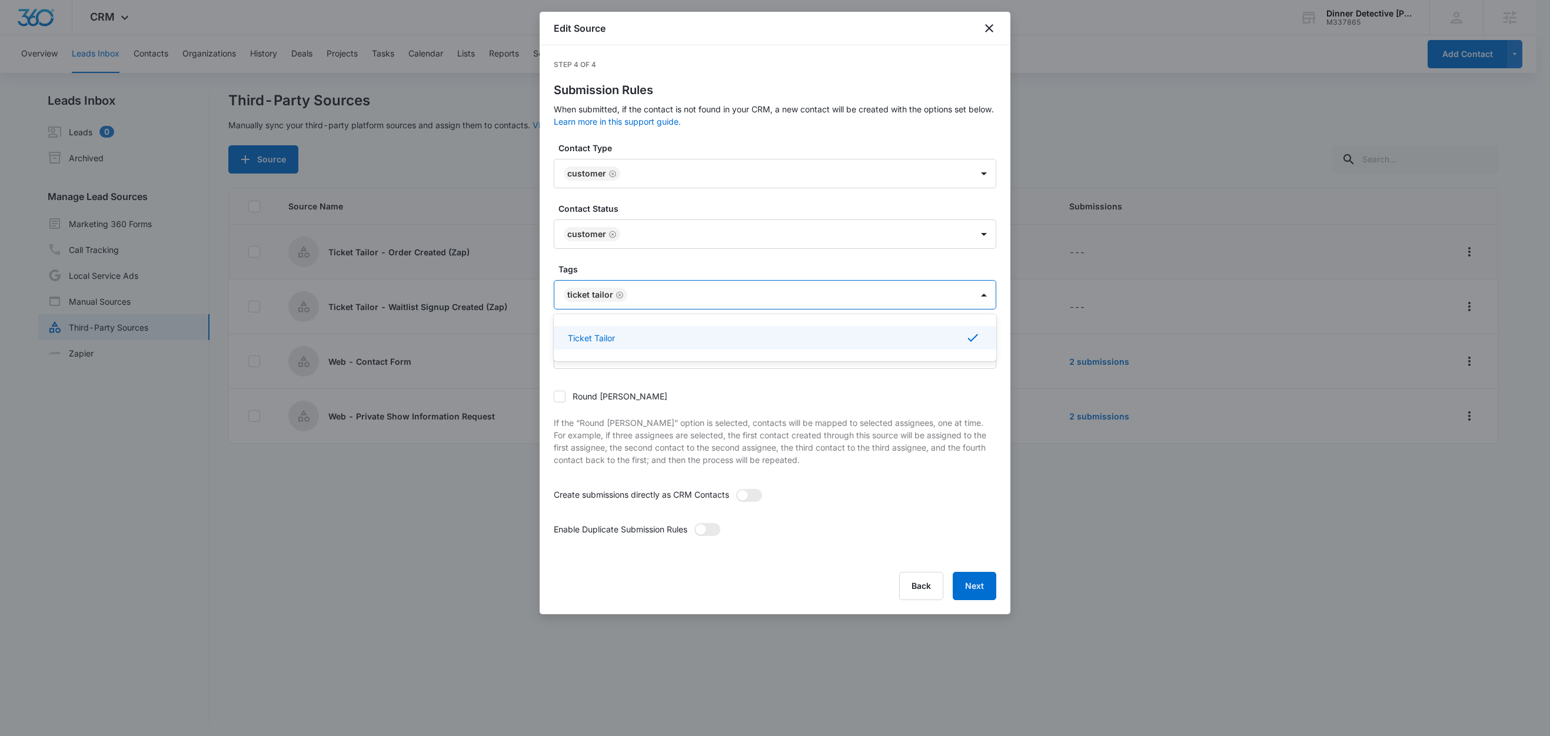
click at [616, 270] on label "Tags" at bounding box center [780, 269] width 443 height 12
click at [762, 497] on span at bounding box center [749, 495] width 26 height 13
click at [736, 489] on input "checkbox" at bounding box center [736, 489] width 0 height 0
click at [713, 535] on span at bounding box center [708, 529] width 26 height 13
click at [694, 523] on input "checkbox" at bounding box center [694, 523] width 0 height 0
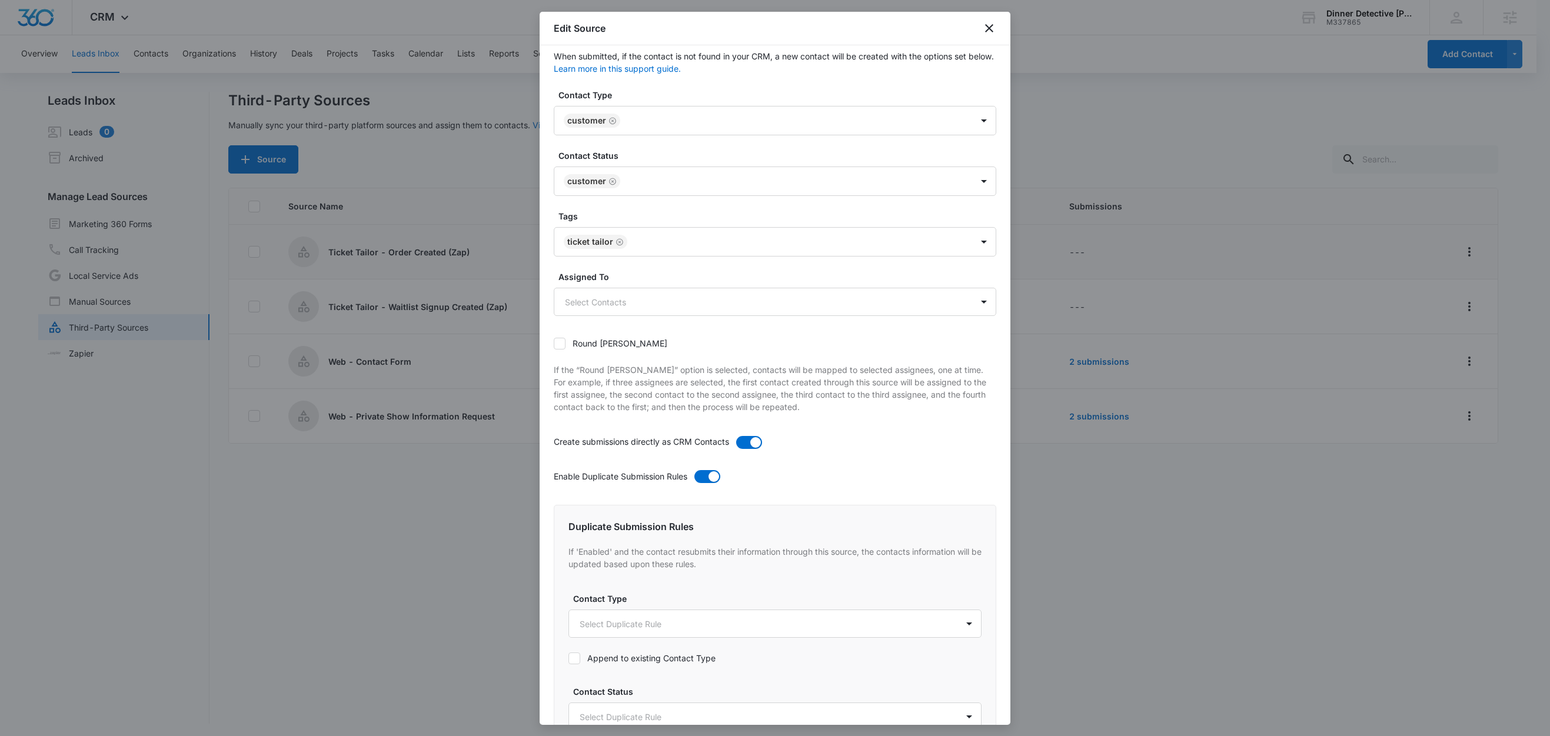
scroll to position [350, 0]
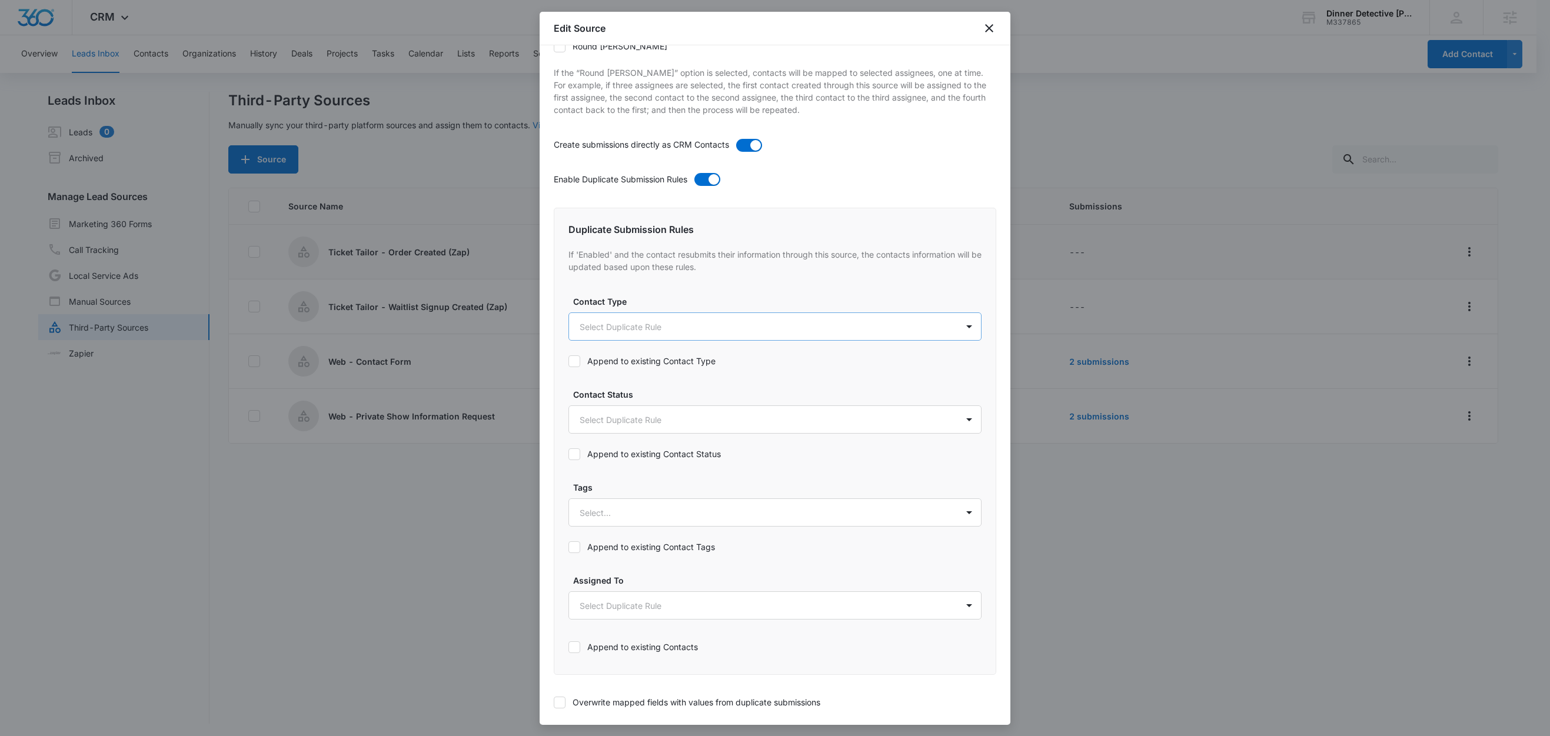
click at [623, 332] on body "CRM Apps Reputation Websites Forms CRM Email Social Shop Content Ads Intelligen…" at bounding box center [775, 369] width 1550 height 738
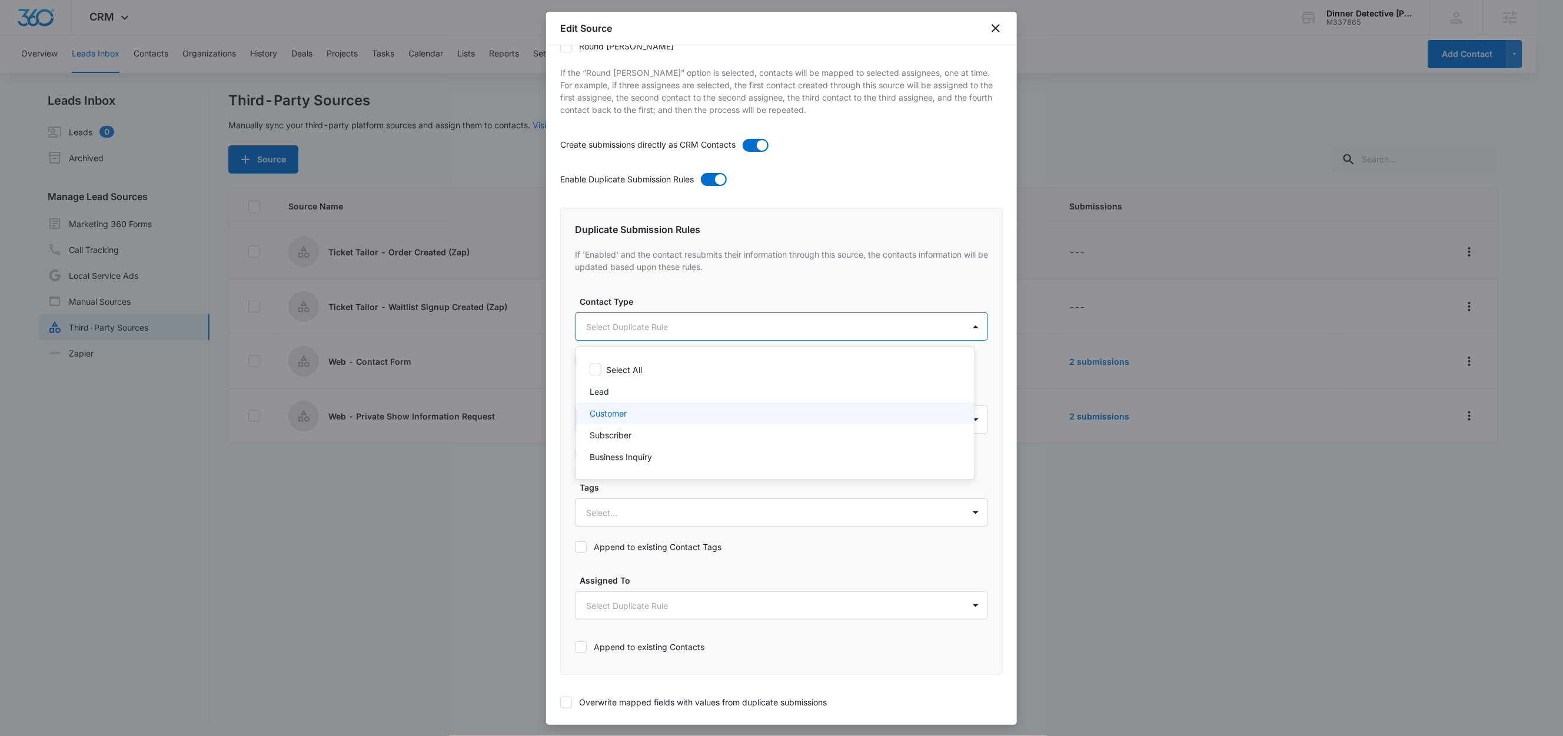
click at [630, 413] on div "Customer" at bounding box center [774, 413] width 368 height 12
click at [664, 310] on div at bounding box center [781, 368] width 1563 height 736
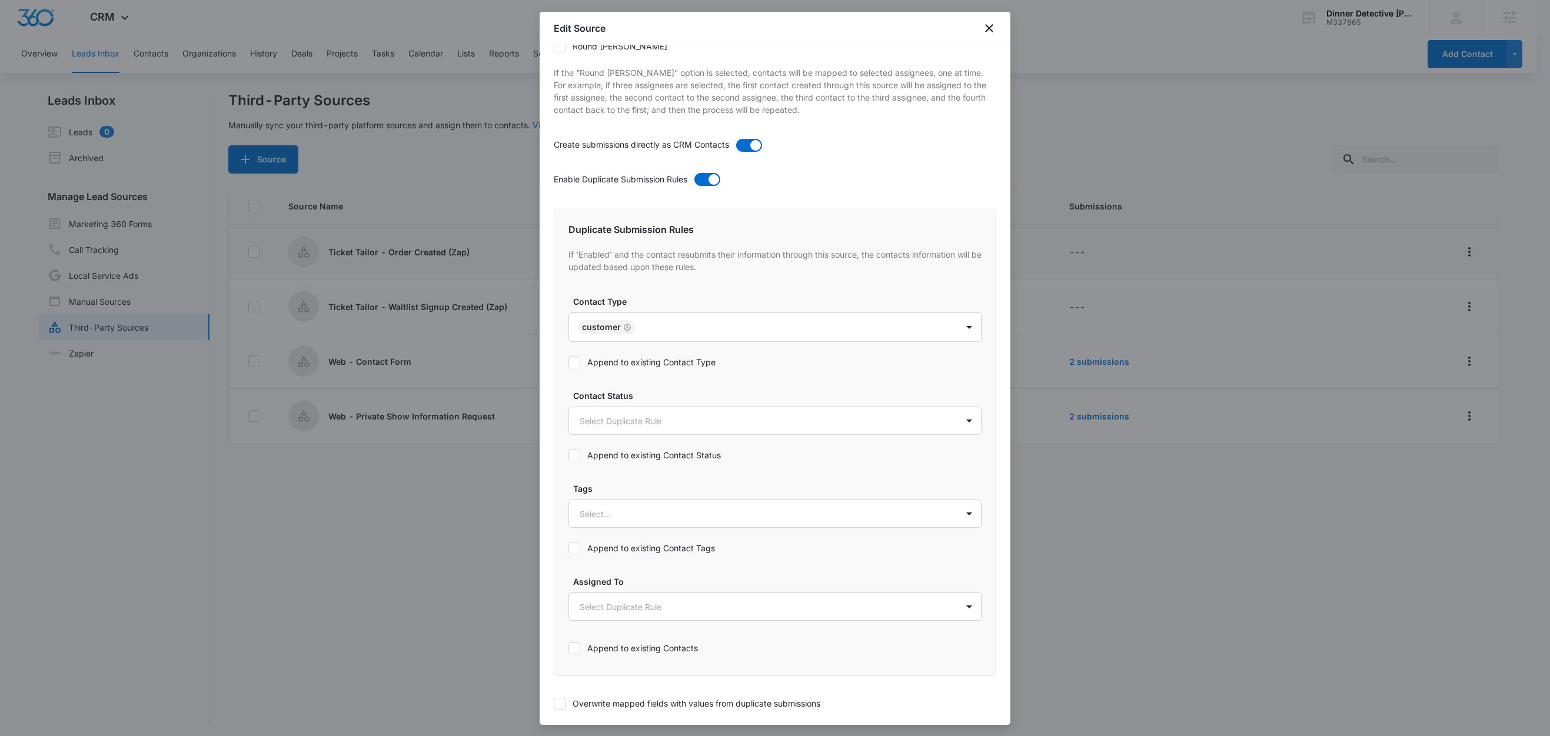
click at [662, 367] on label "Append to existing Contact Type" at bounding box center [775, 362] width 413 height 12
click at [569, 363] on input "Append to existing Contact Type" at bounding box center [569, 363] width 0 height 0
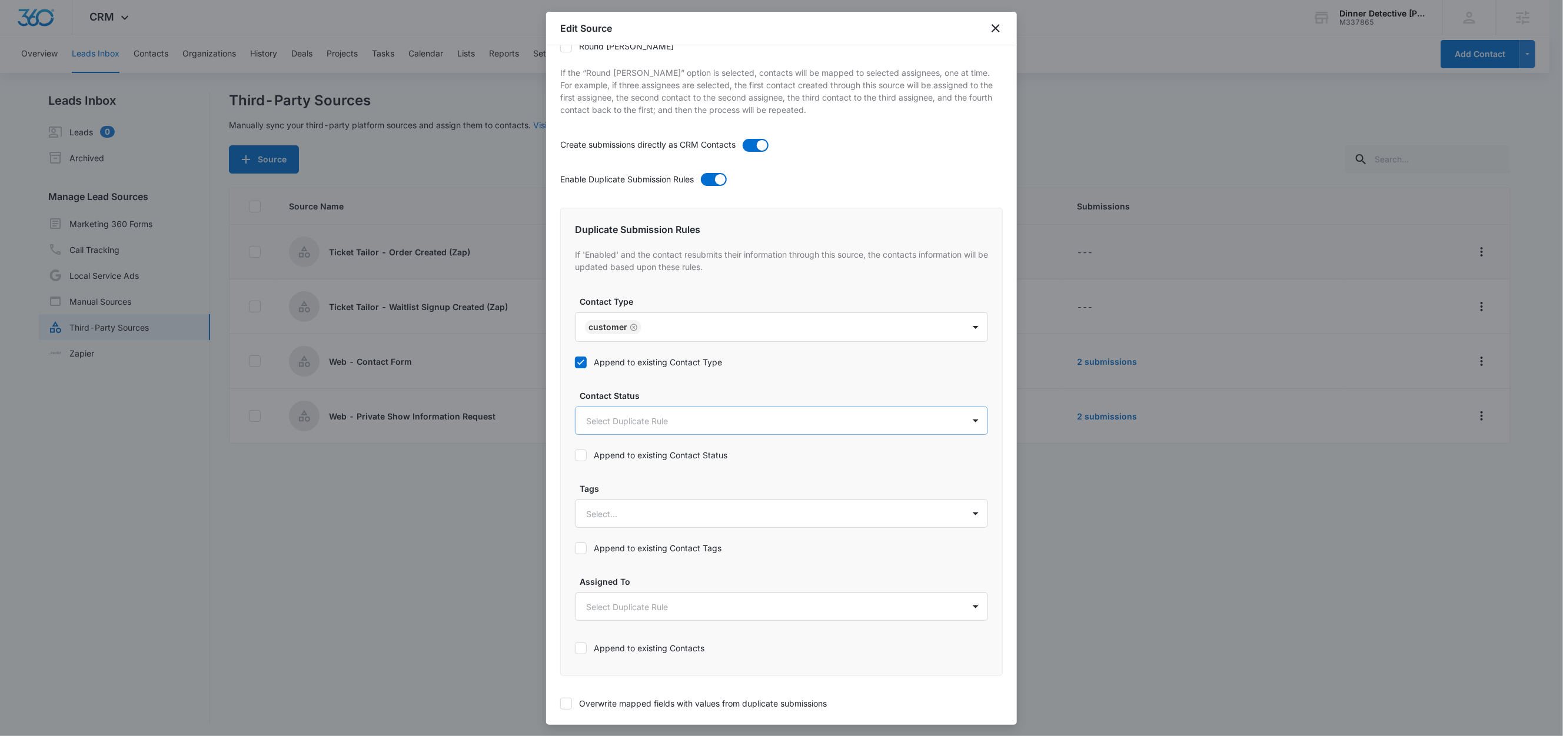
click at [643, 423] on body "CRM Apps Reputation Websites Forms CRM Email Social Shop Content Ads Intelligen…" at bounding box center [781, 369] width 1563 height 738
click at [609, 549] on p "Customer" at bounding box center [608, 552] width 37 height 12
click at [660, 403] on div at bounding box center [781, 368] width 1563 height 736
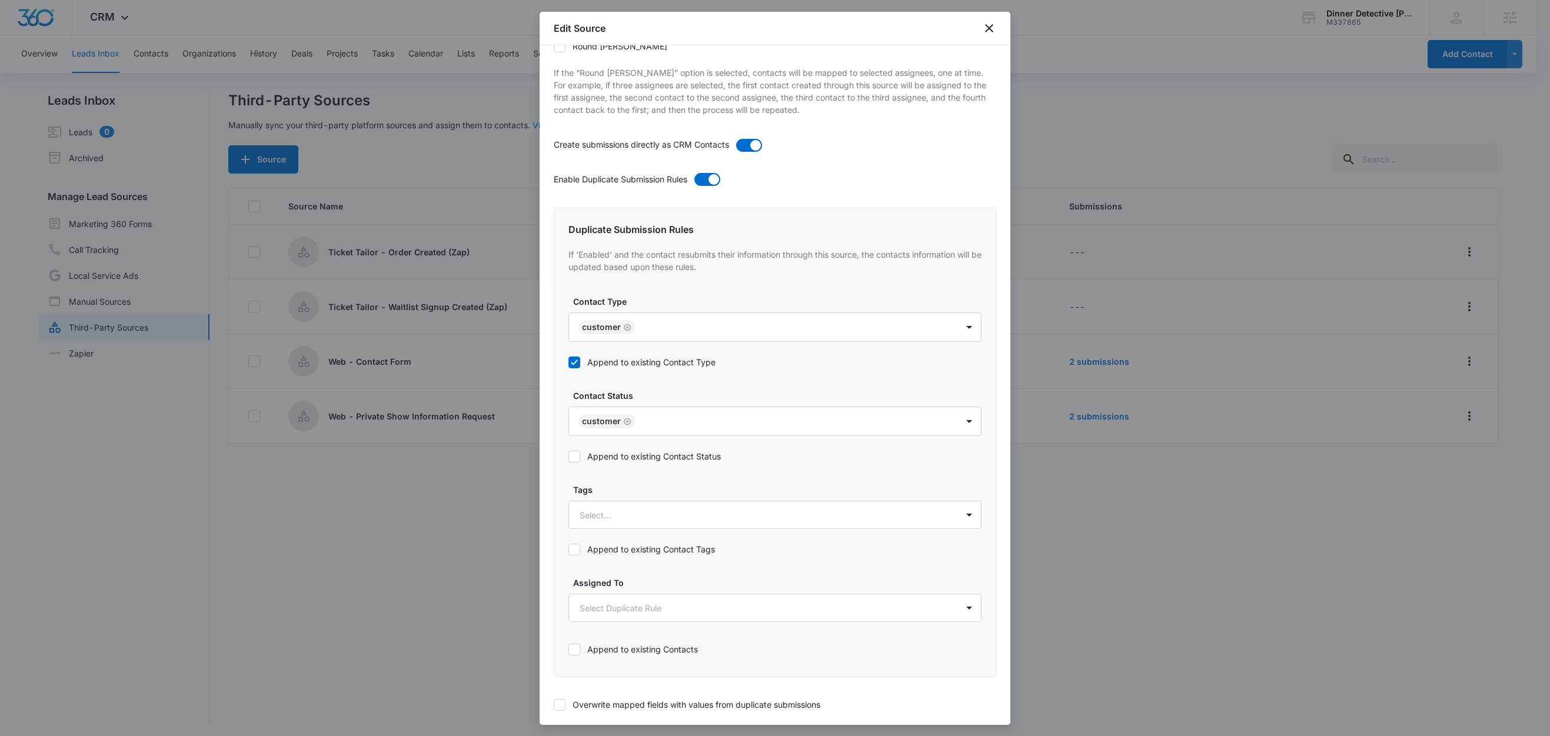
click at [645, 462] on label "Append to existing Contact Status" at bounding box center [775, 456] width 413 height 12
click at [569, 457] on input "Append to existing Contact Status" at bounding box center [569, 457] width 0 height 0
click at [636, 518] on div at bounding box center [761, 515] width 363 height 15
type input "t"
click at [623, 560] on p "Ticket Tailor" at bounding box center [606, 556] width 47 height 12
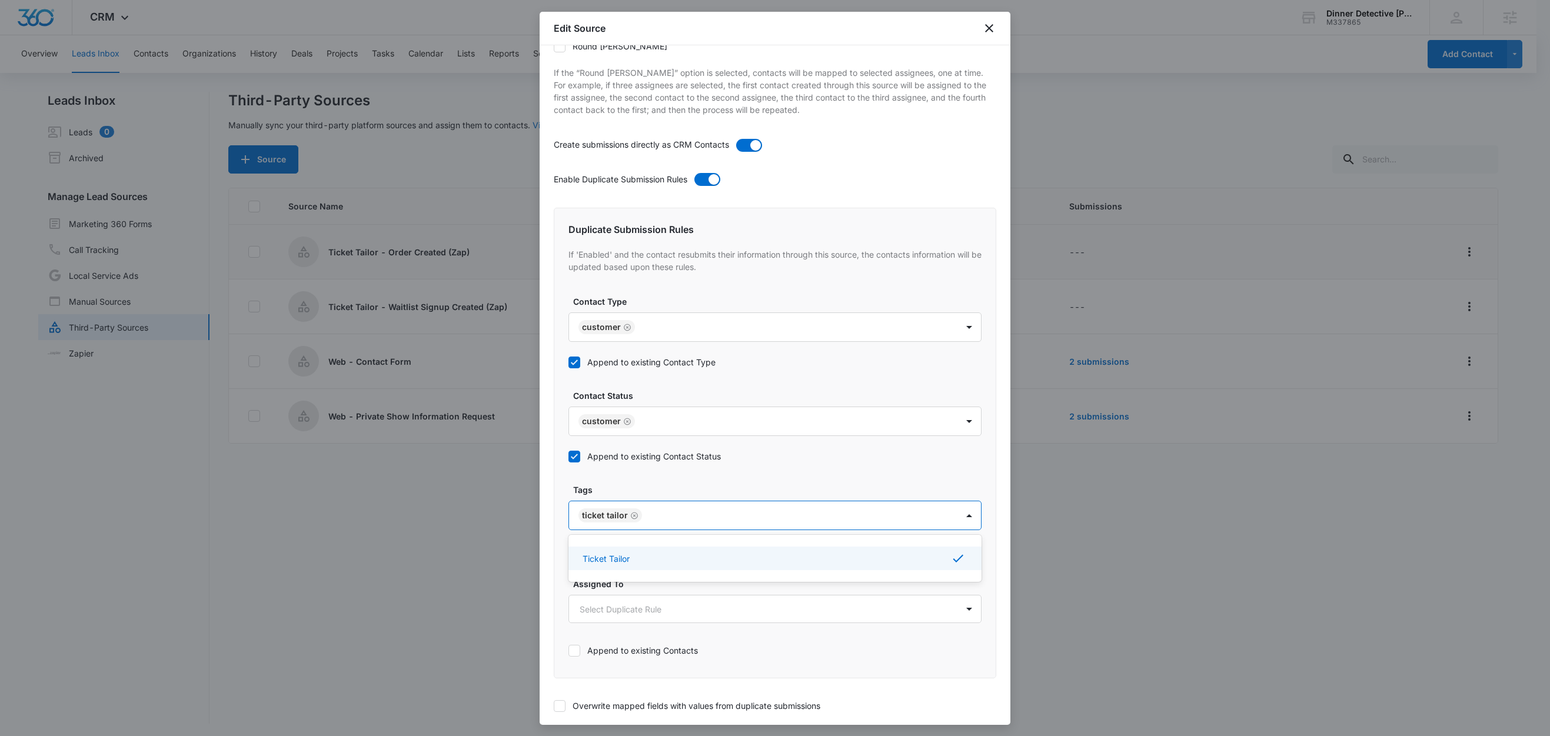
click at [647, 491] on label "Tags" at bounding box center [779, 490] width 413 height 12
click at [655, 552] on label "Append to existing Contact Tags" at bounding box center [775, 550] width 413 height 12
click at [569, 551] on input "Append to existing Contact Tags" at bounding box center [569, 551] width 0 height 0
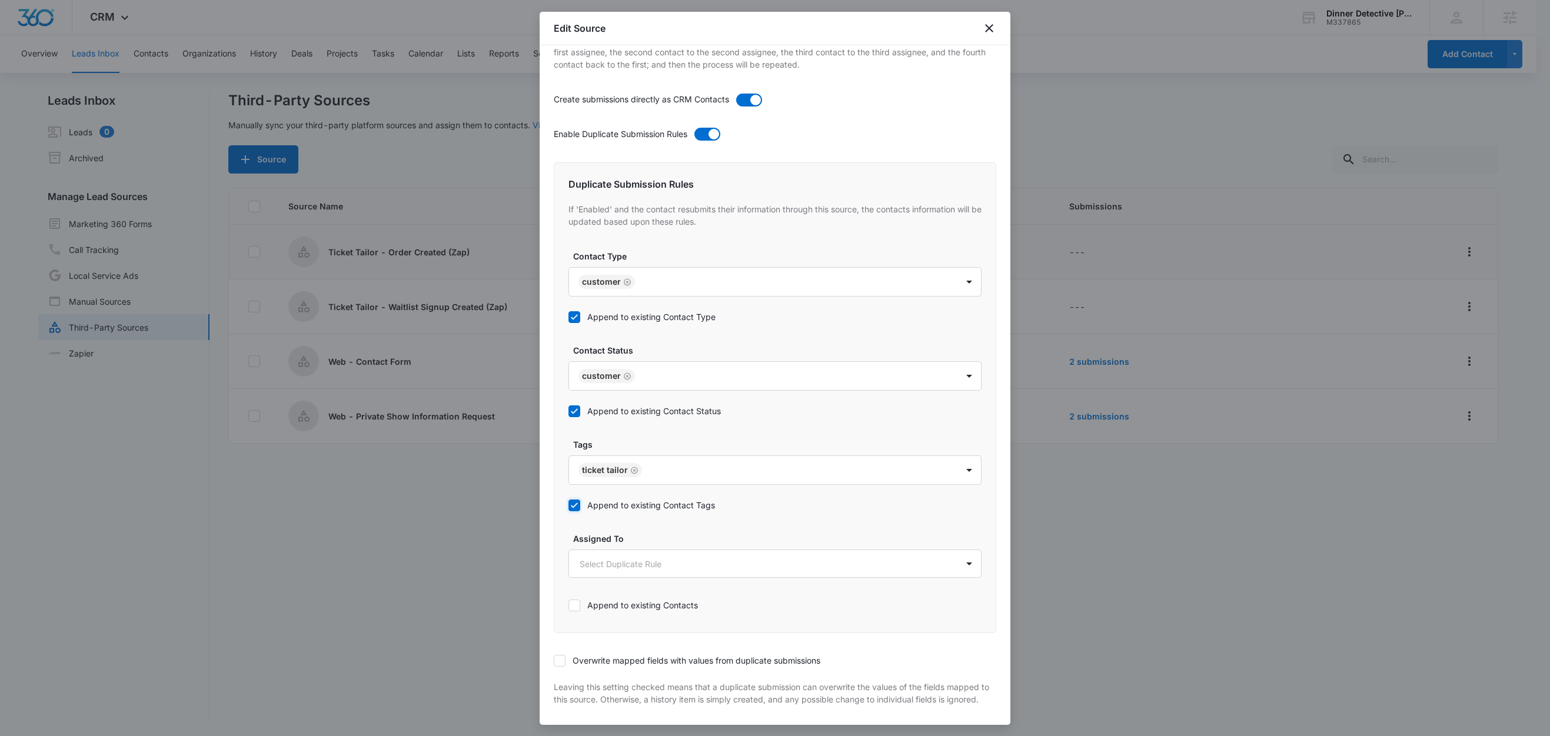
scroll to position [456, 0]
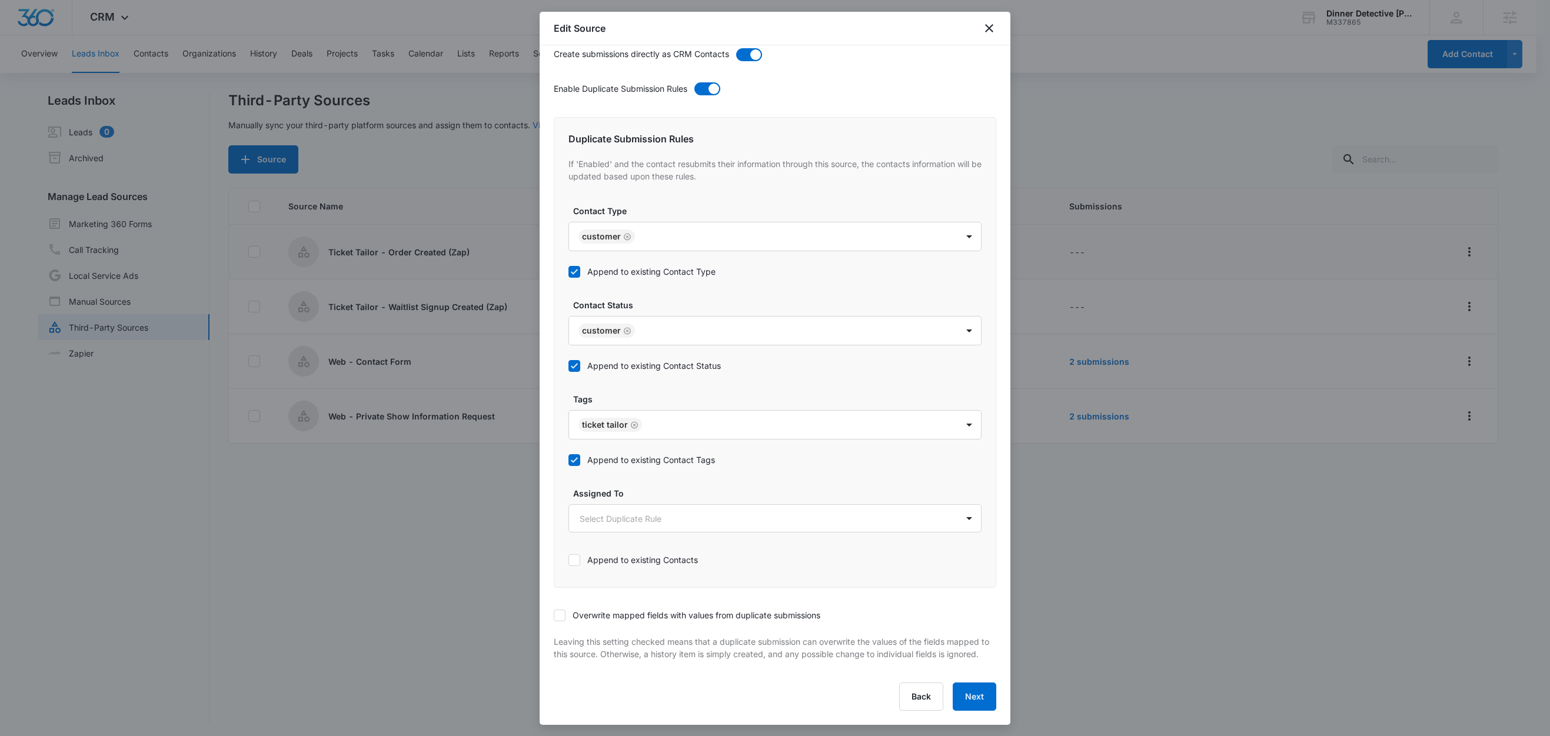
click at [564, 610] on icon at bounding box center [559, 615] width 11 height 11
click at [554, 616] on input "Overwrite mapped fields with values from duplicate submissions" at bounding box center [554, 616] width 0 height 0
click at [954, 696] on button "Next" at bounding box center [975, 697] width 44 height 28
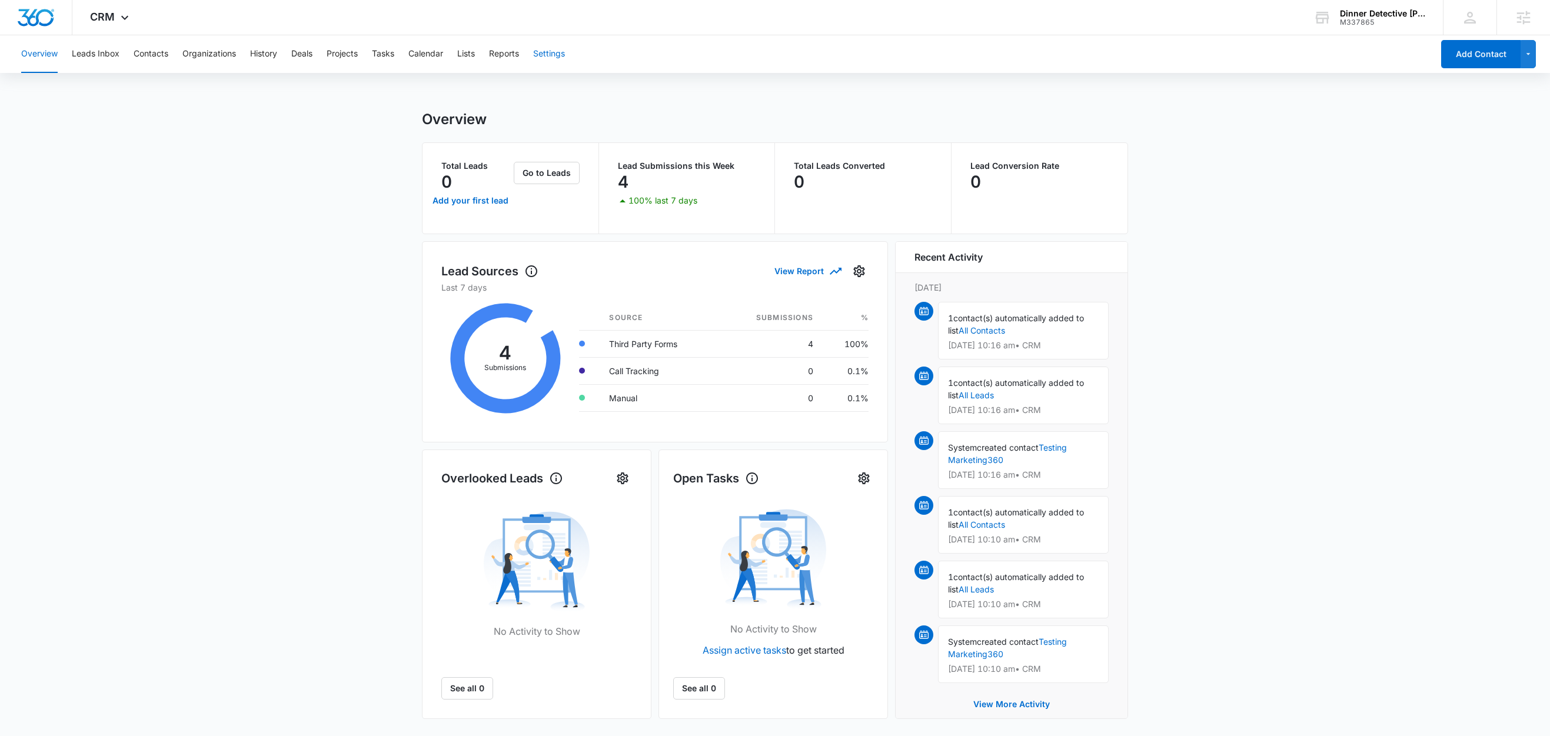
click at [546, 53] on button "Settings" at bounding box center [549, 54] width 32 height 38
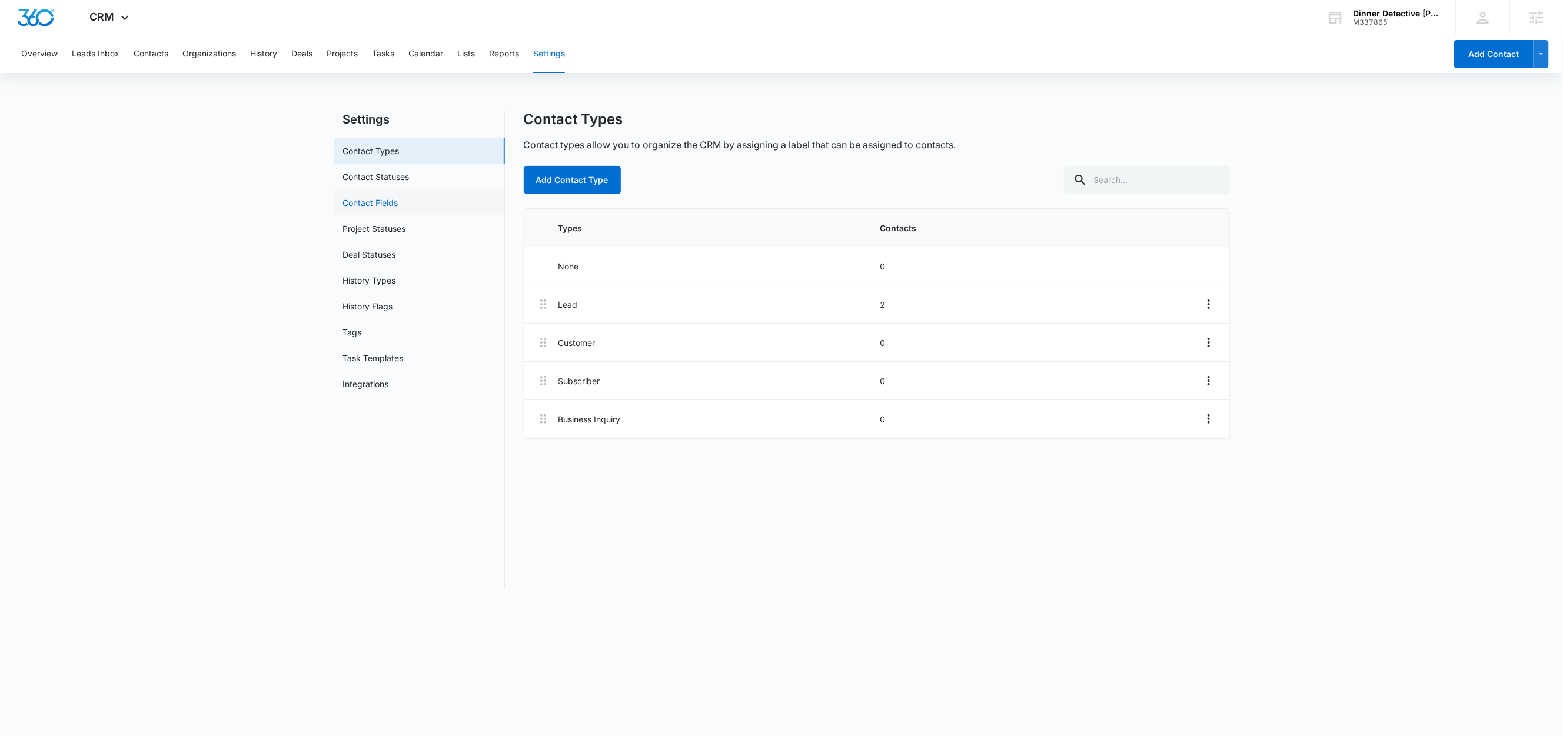
click at [384, 206] on link "Contact Fields" at bounding box center [370, 203] width 55 height 12
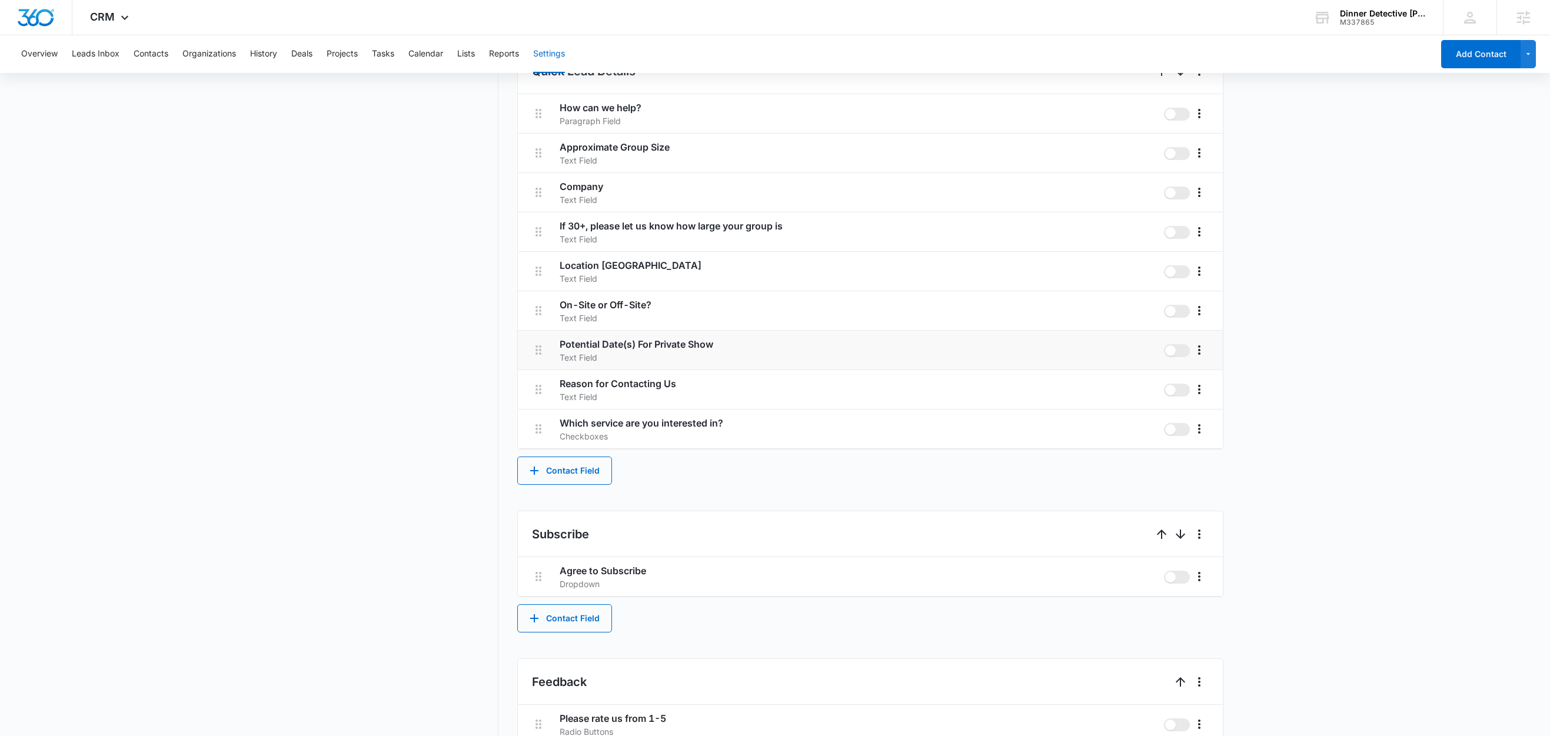
scroll to position [770, 0]
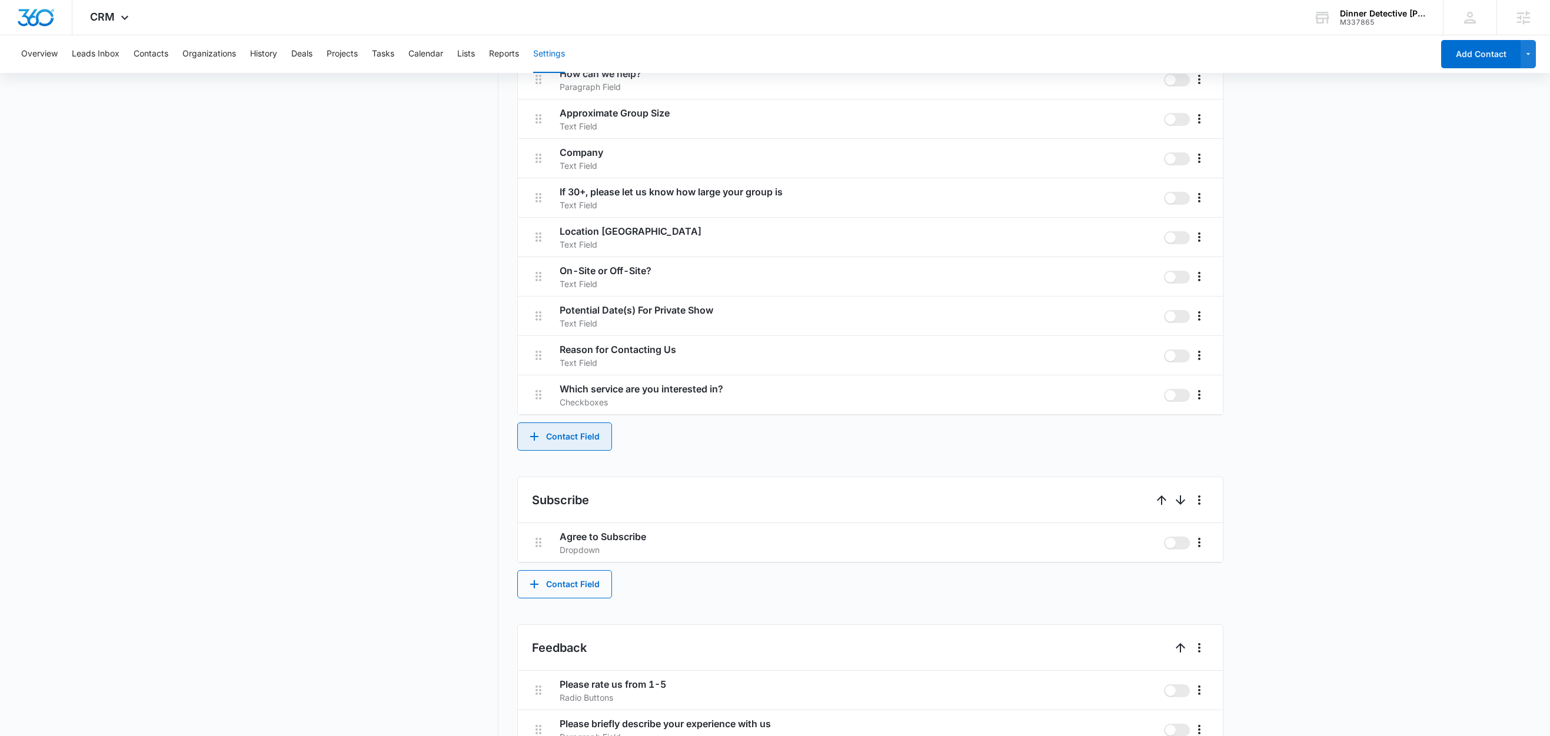
click at [563, 446] on button "Contact Field" at bounding box center [564, 437] width 95 height 28
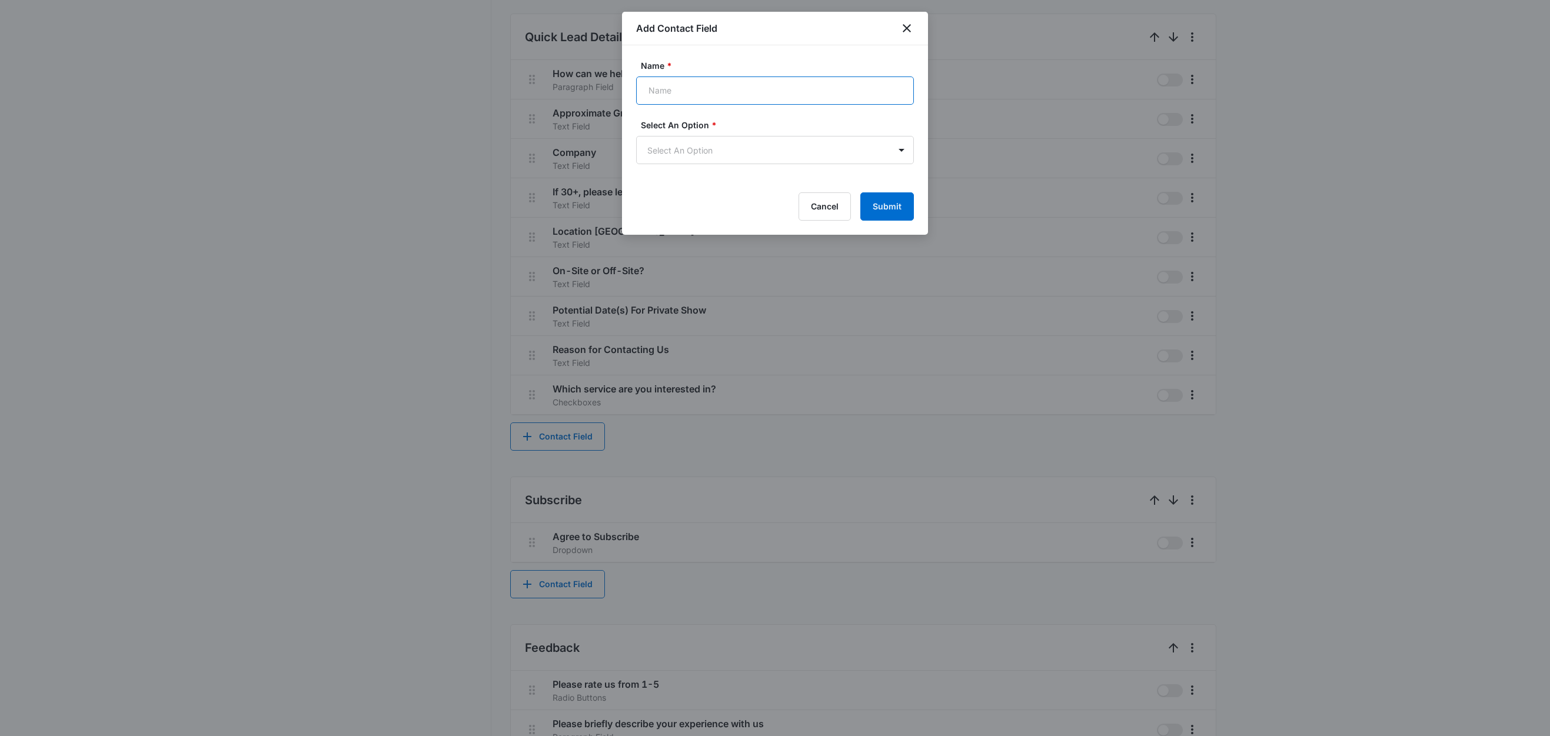
click at [699, 92] on input "Name *" at bounding box center [775, 91] width 278 height 28
type input "Show Date"
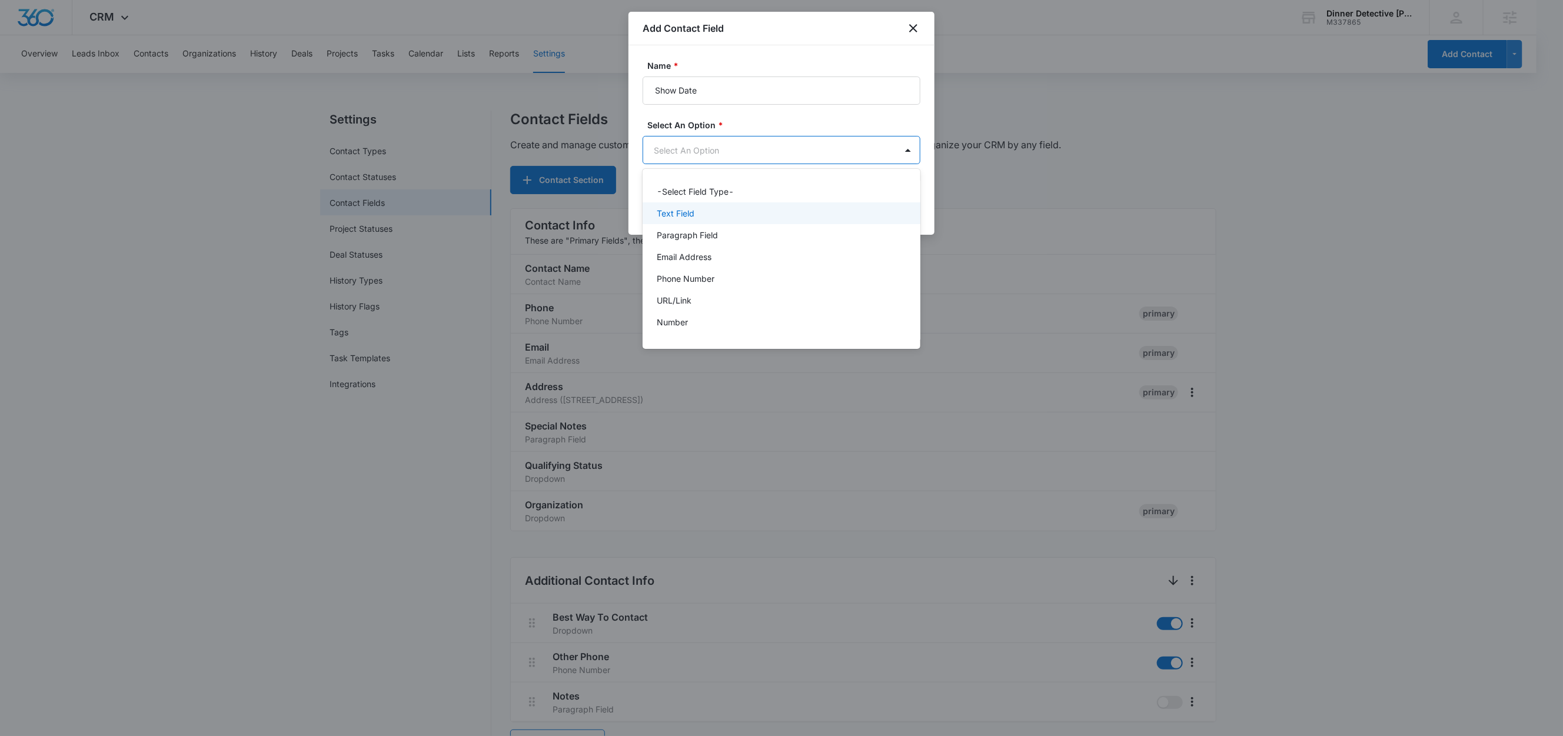
click at [686, 208] on p "Text Field" at bounding box center [676, 213] width 38 height 12
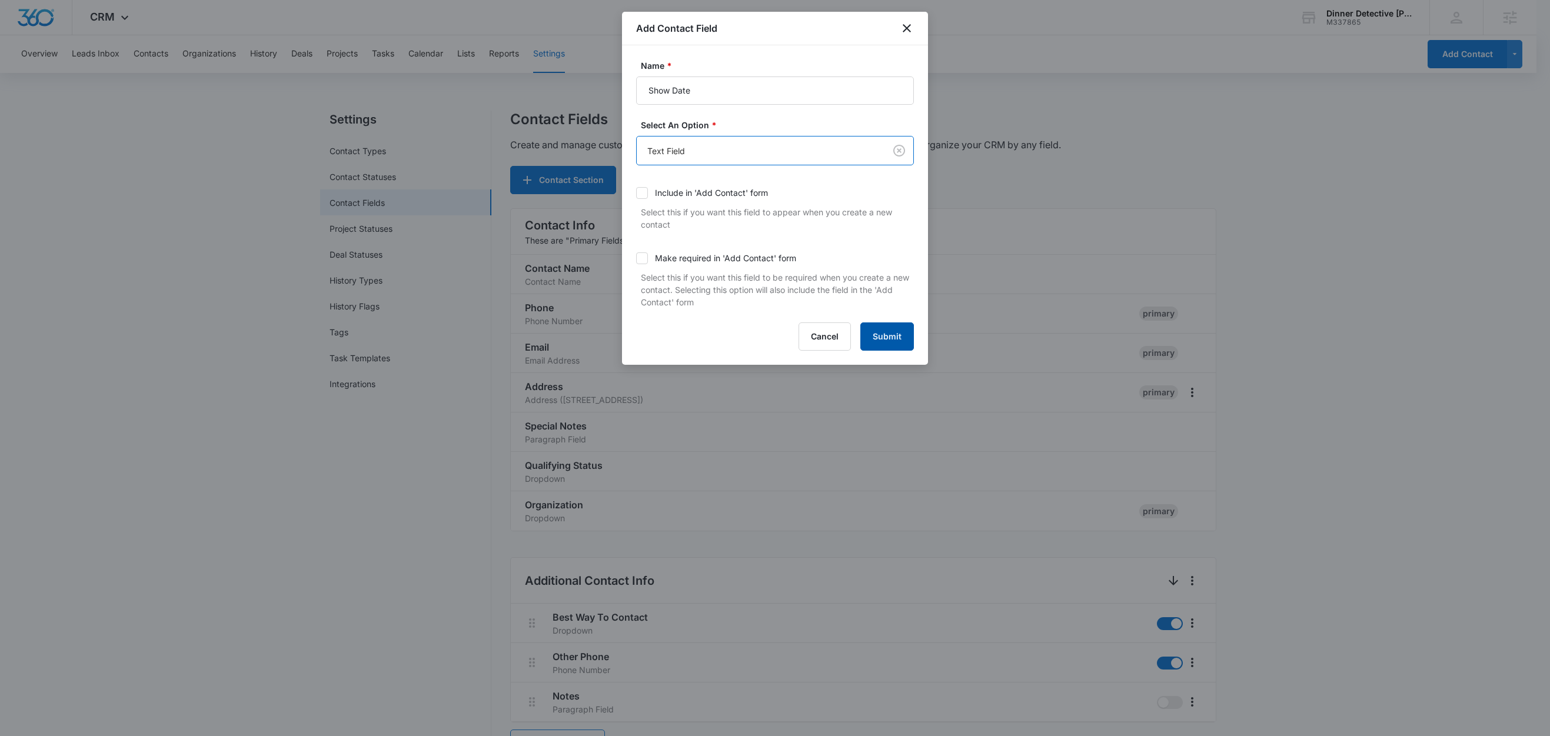
click at [891, 338] on button "Submit" at bounding box center [888, 337] width 54 height 28
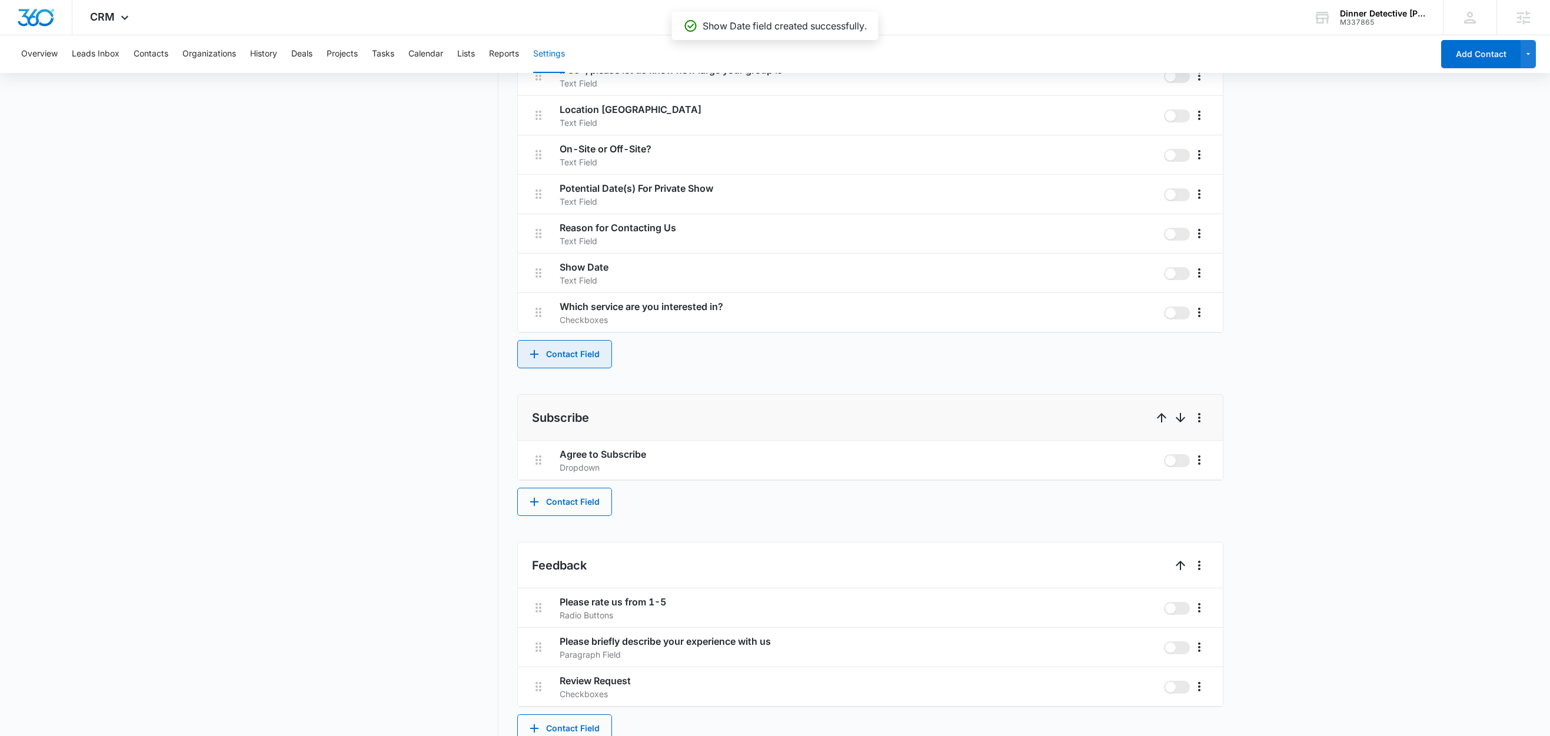
scroll to position [909, 0]
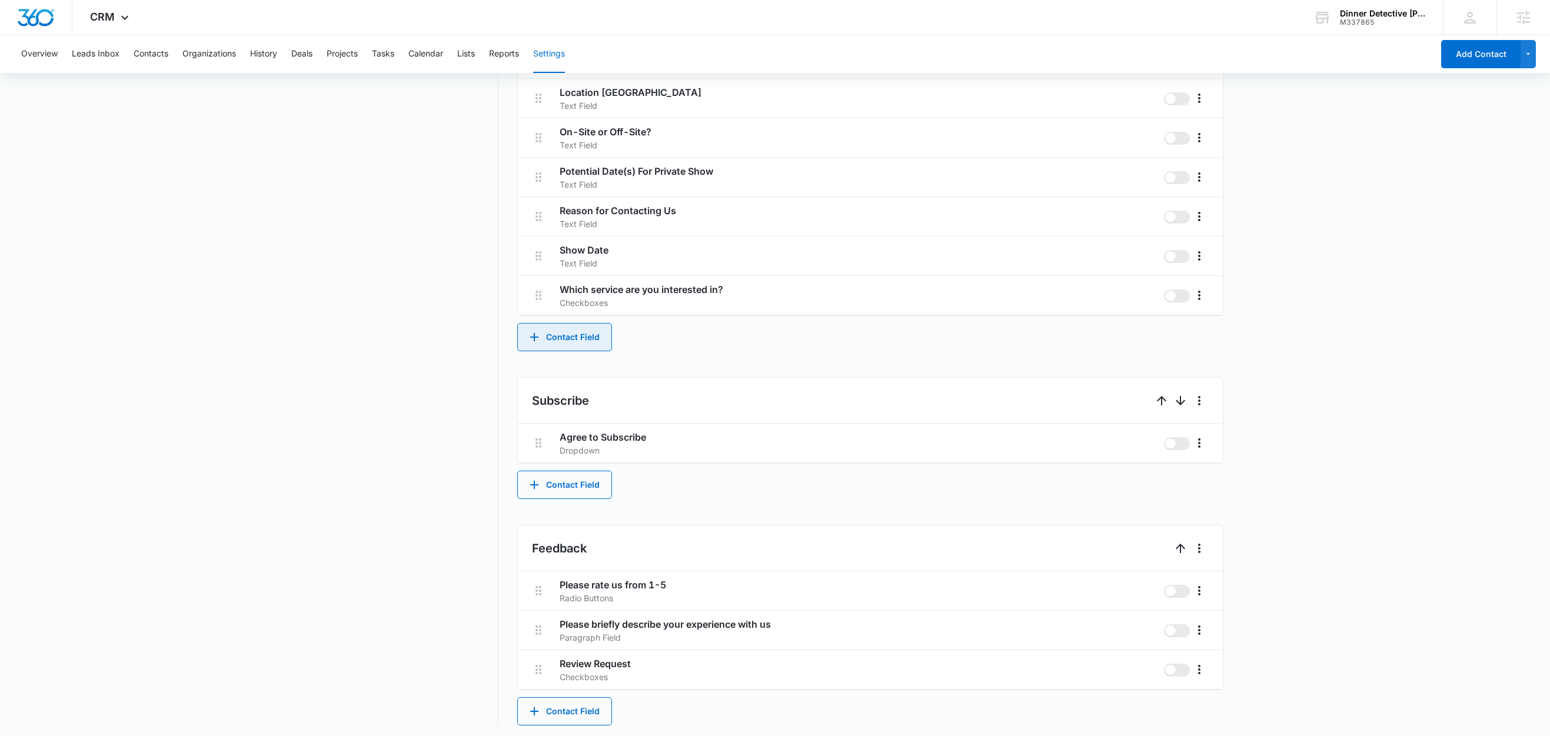
click at [582, 335] on button "Contact Field" at bounding box center [564, 337] width 95 height 28
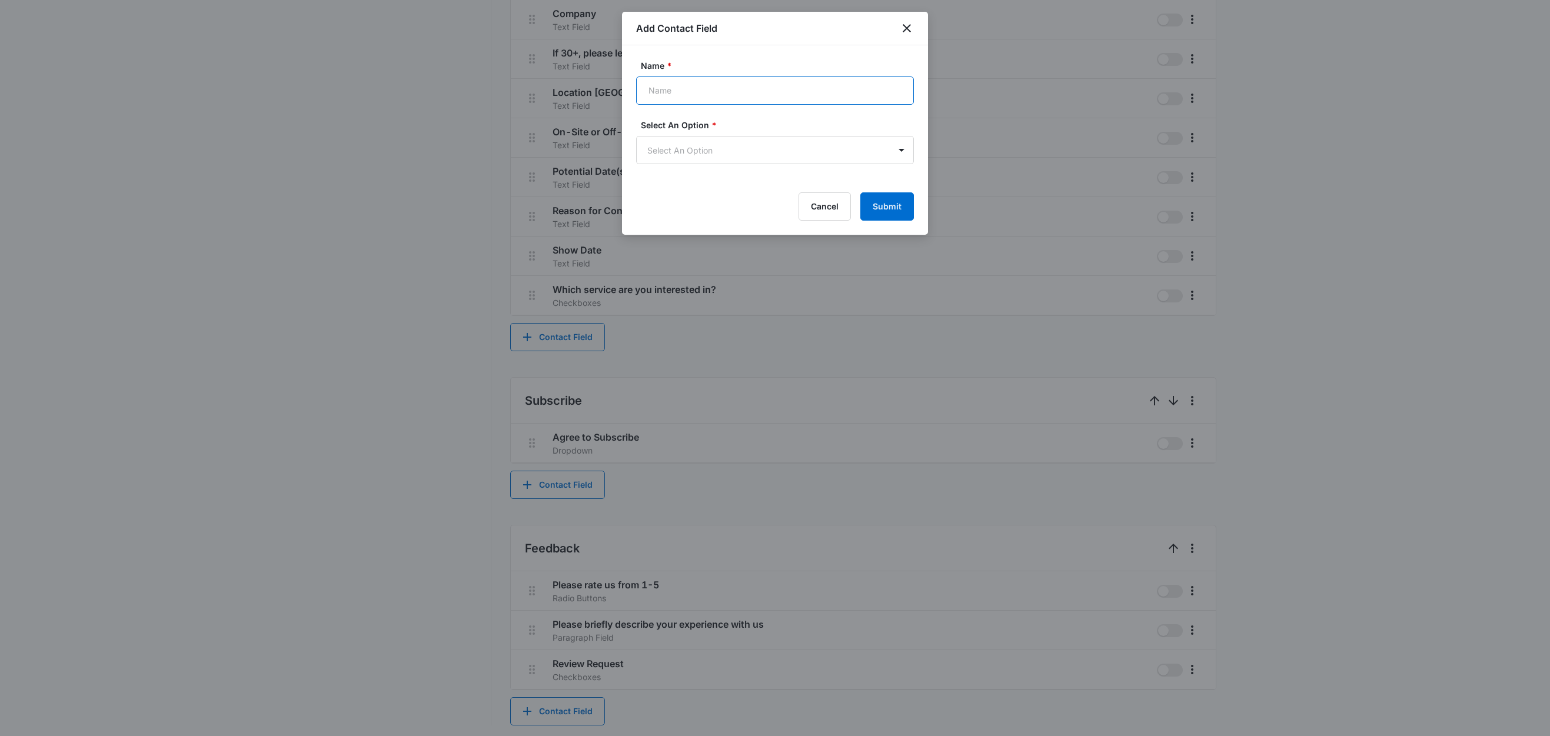
click at [699, 91] on input "Name *" at bounding box center [775, 91] width 278 height 28
type input "Order Number"
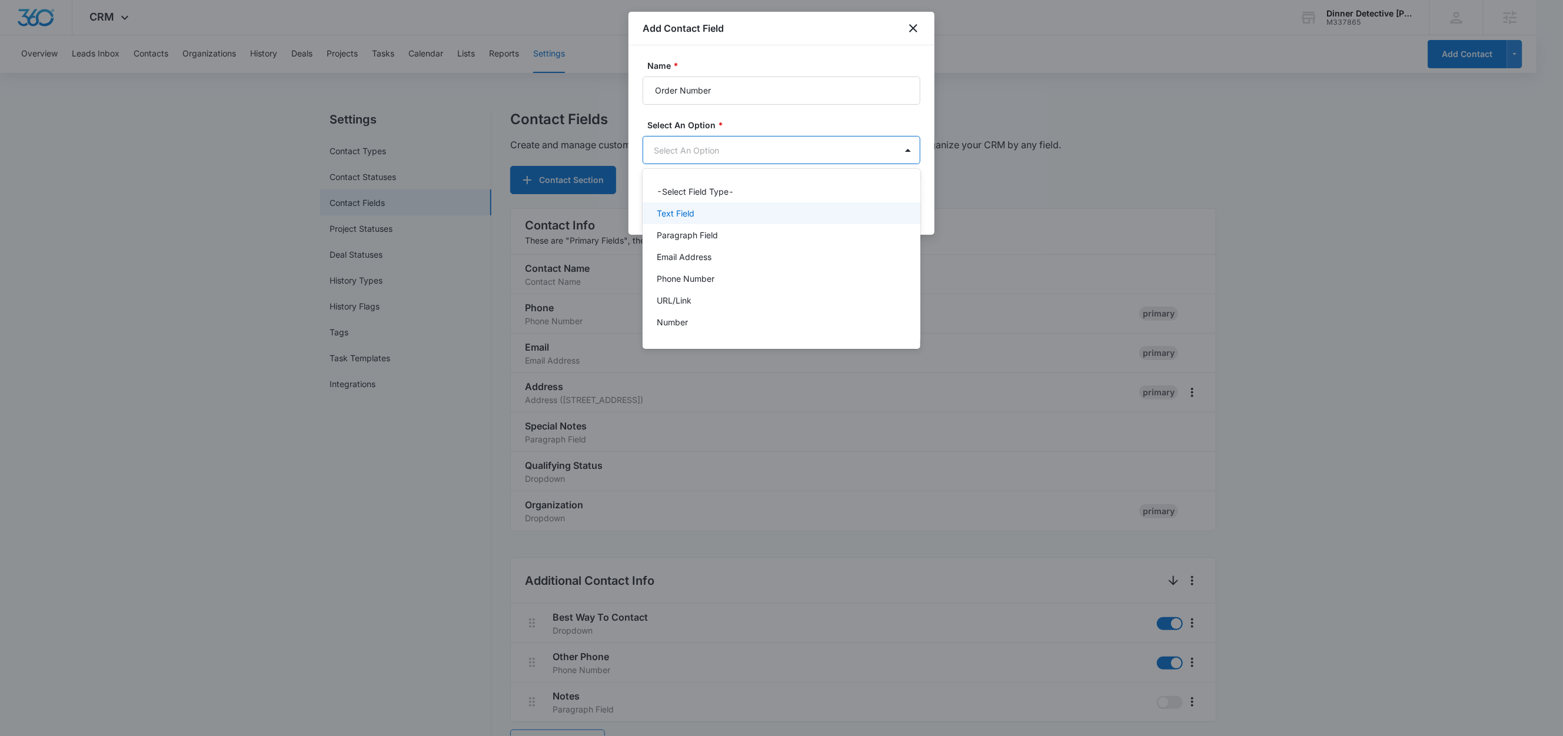
click at [705, 209] on div "Text Field" at bounding box center [780, 213] width 247 height 12
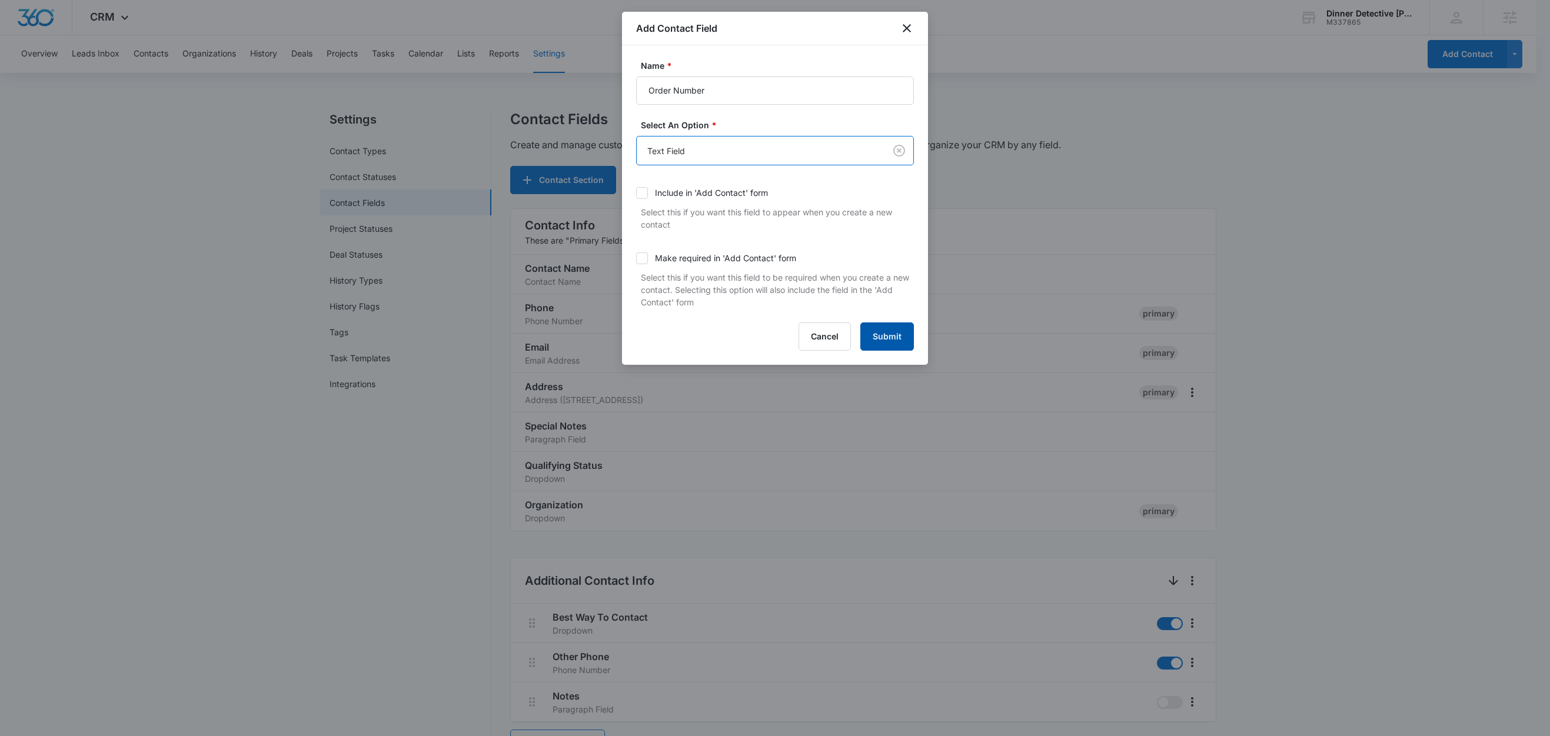
click at [891, 336] on button "Submit" at bounding box center [888, 337] width 54 height 28
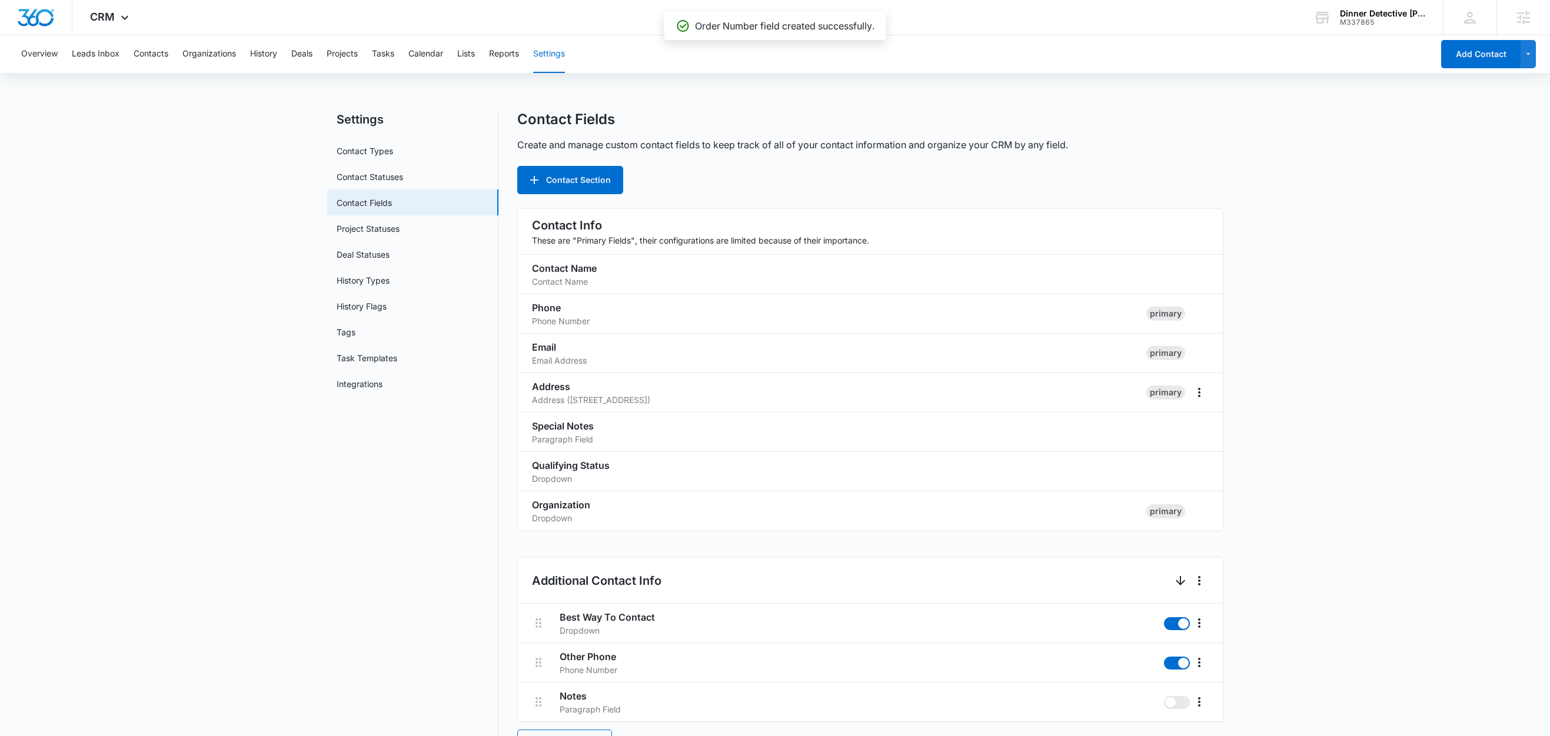
scroll to position [919, 0]
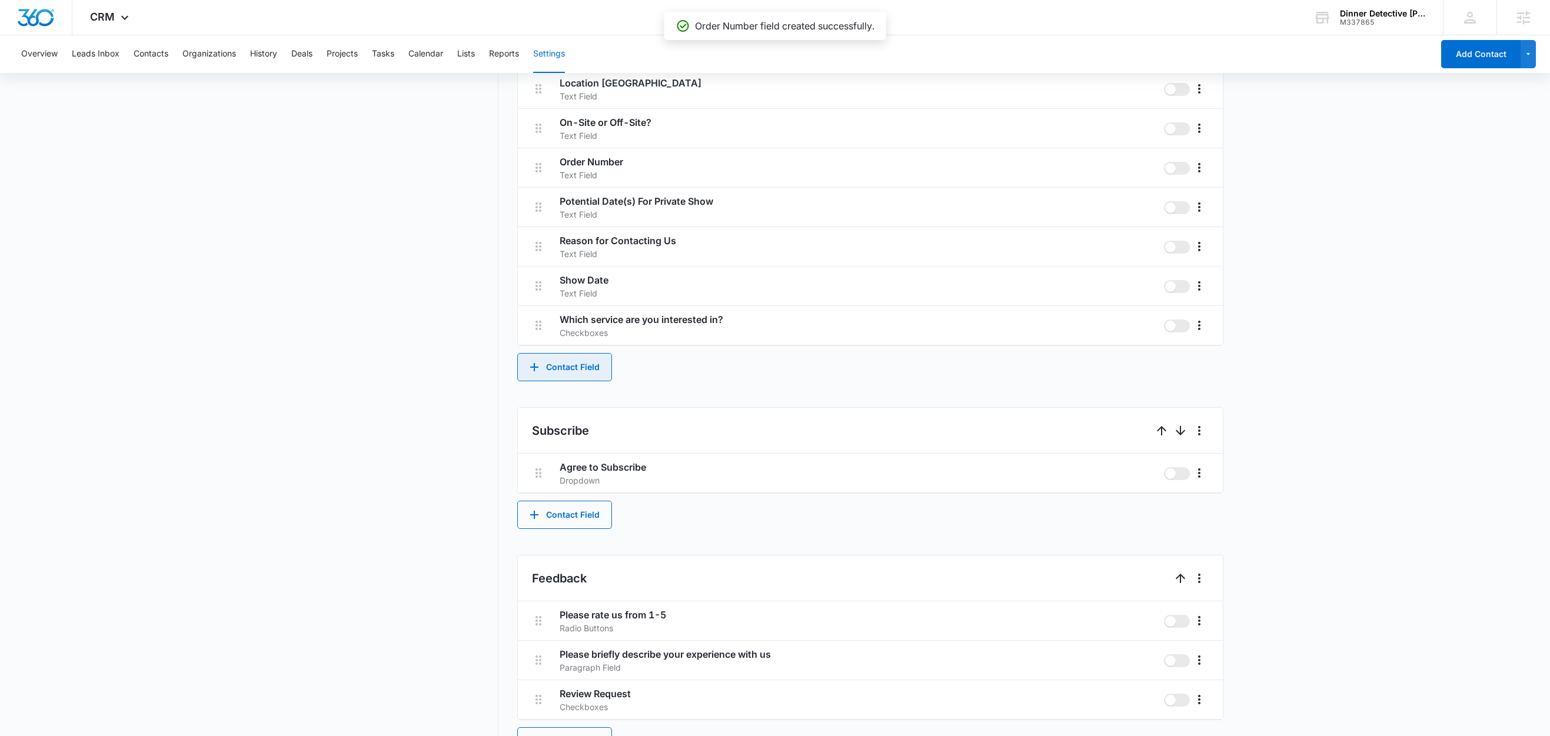
click at [569, 370] on button "Contact Field" at bounding box center [564, 367] width 95 height 28
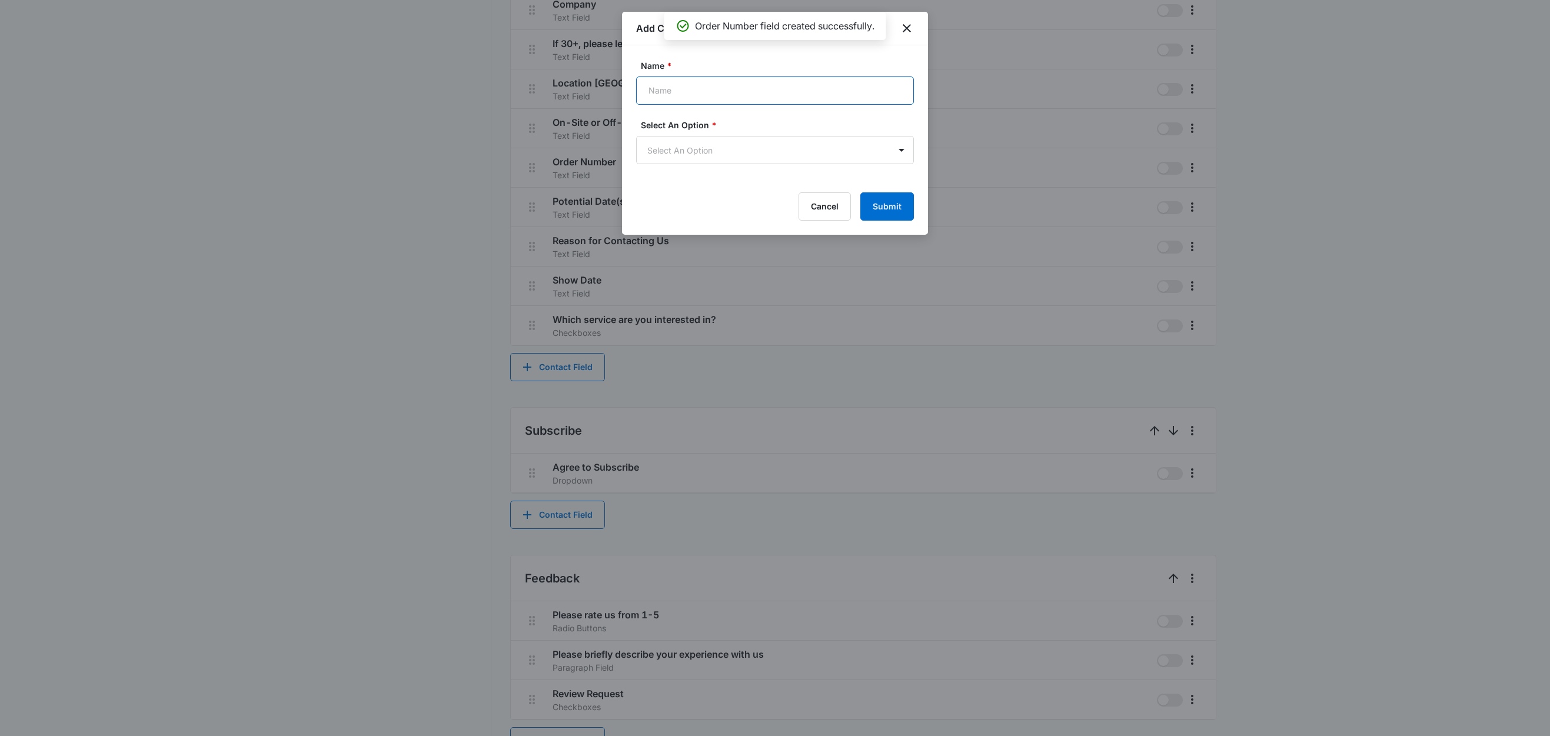
click at [700, 89] on input "Name *" at bounding box center [775, 91] width 278 height 28
type input "Total"
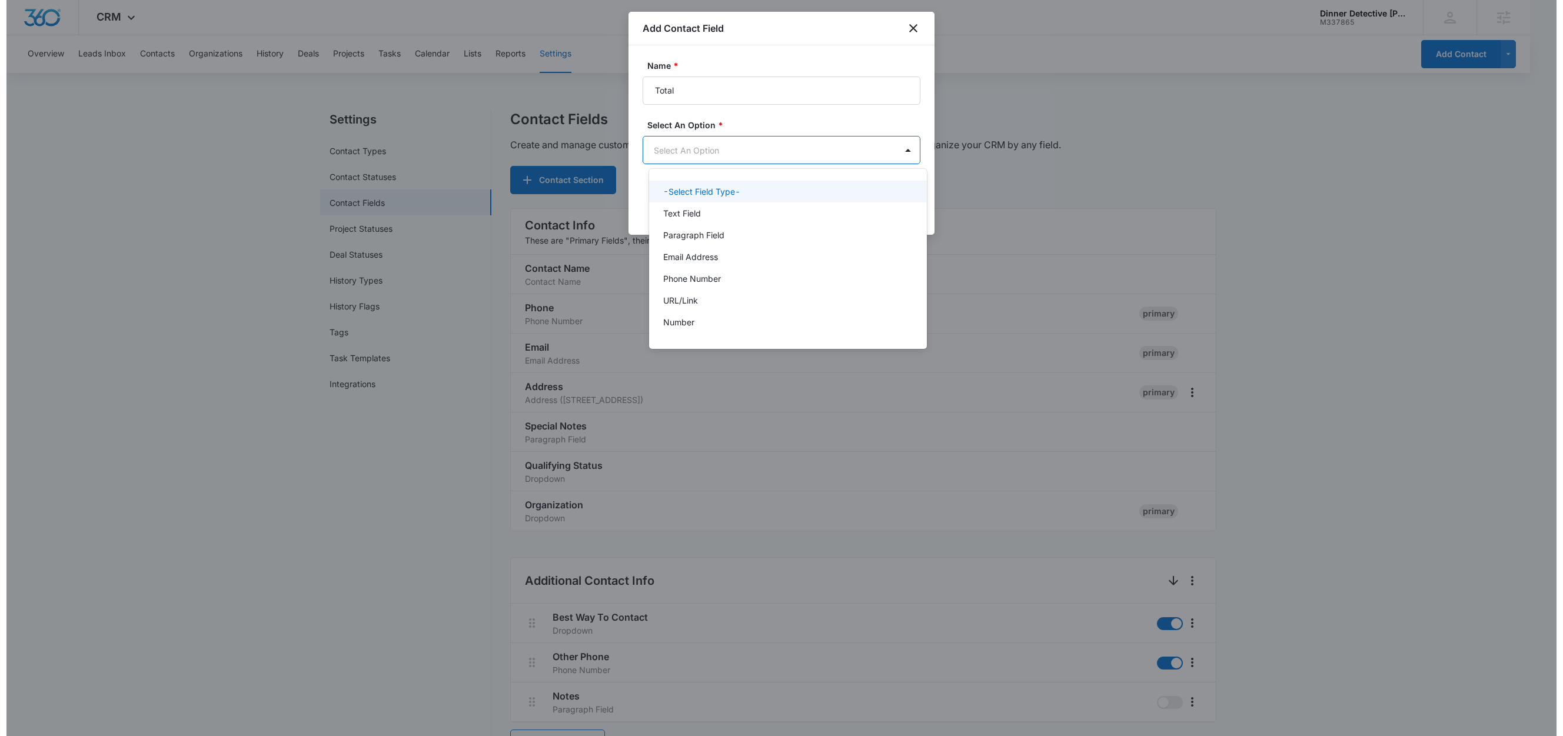
scroll to position [0, 0]
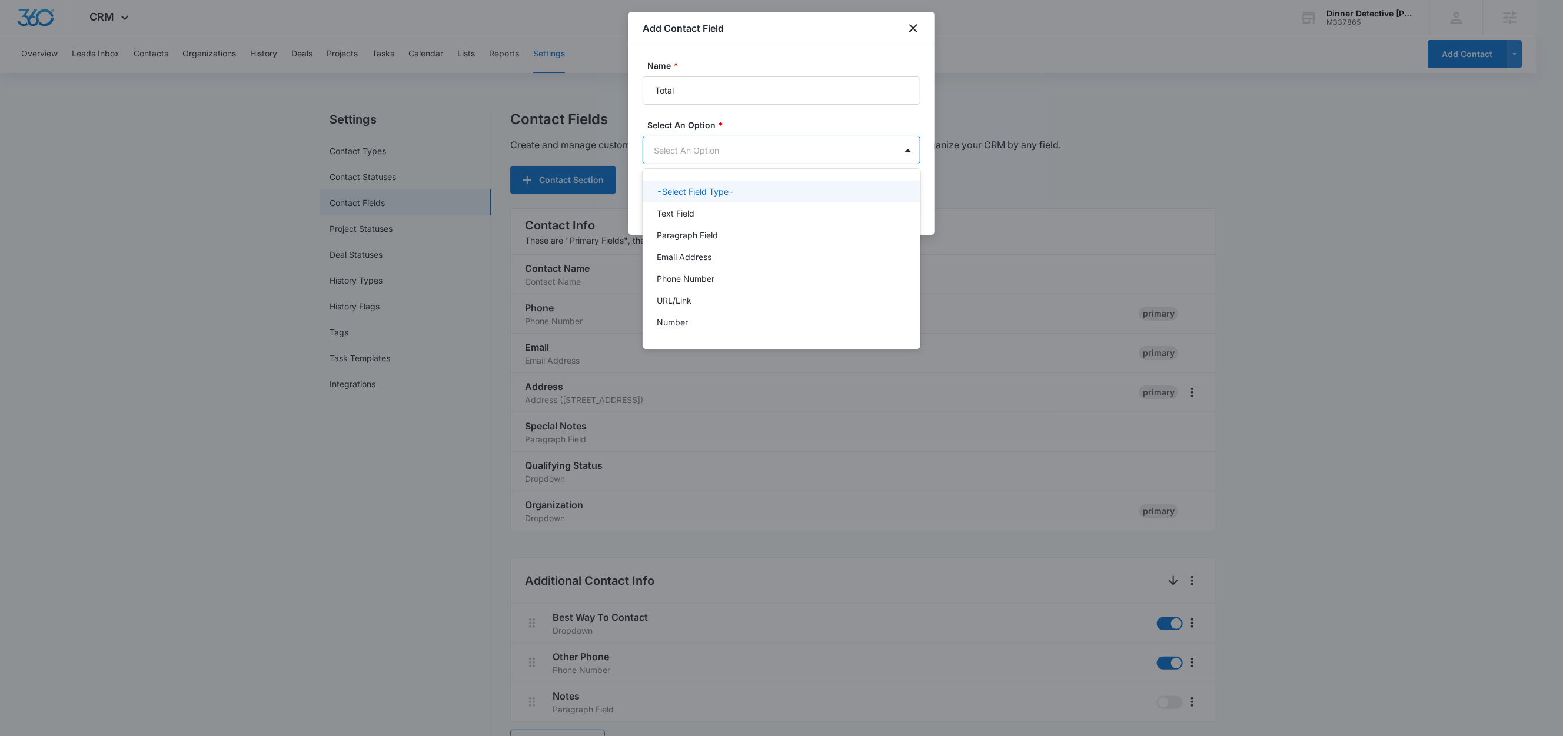
click at [700, 157] on body "CRM Apps Reputation Websites Forms CRM Email Social Shop Content Ads Intelligen…" at bounding box center [781, 368] width 1563 height 736
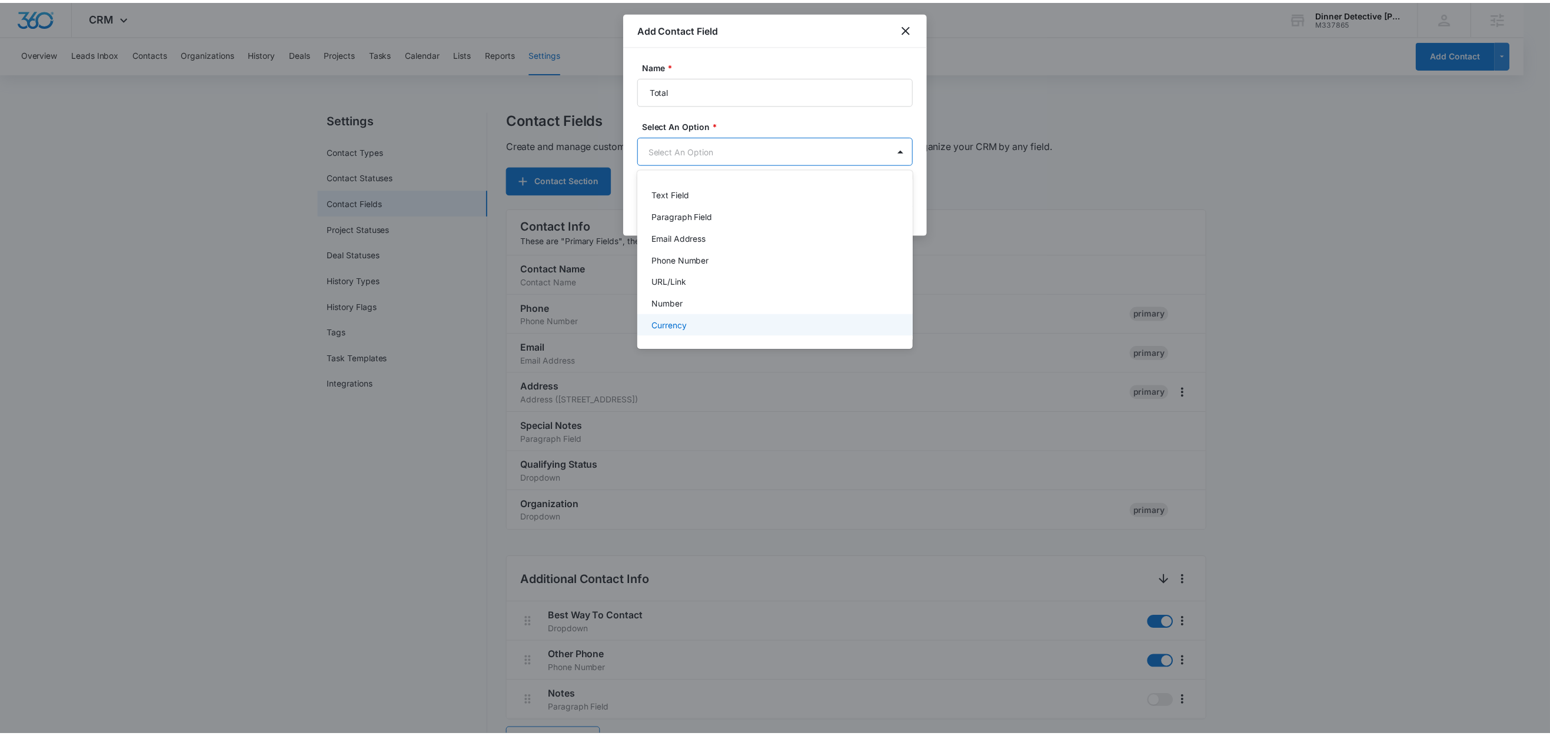
scroll to position [23, 0]
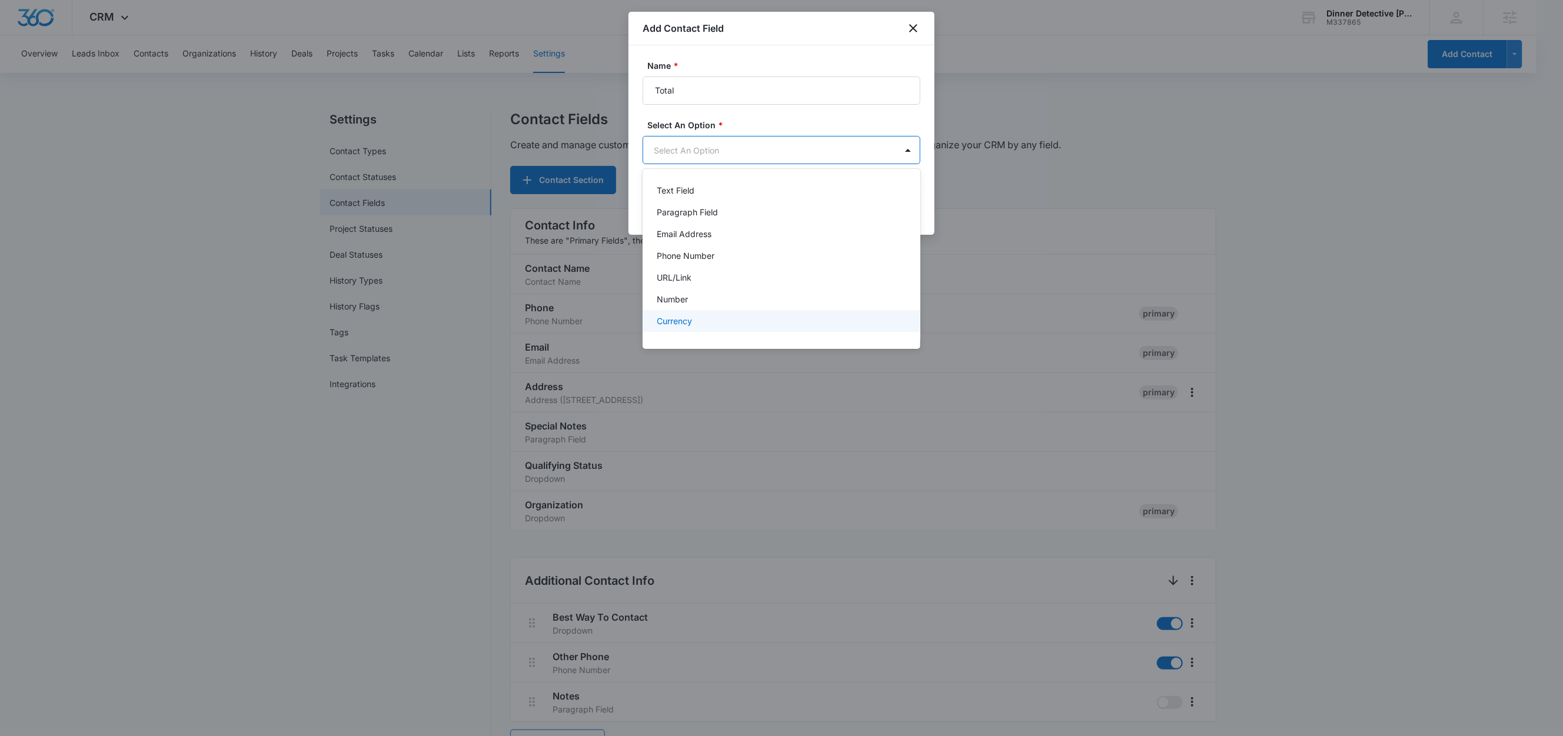
click at [705, 326] on div "Currency" at bounding box center [780, 321] width 247 height 12
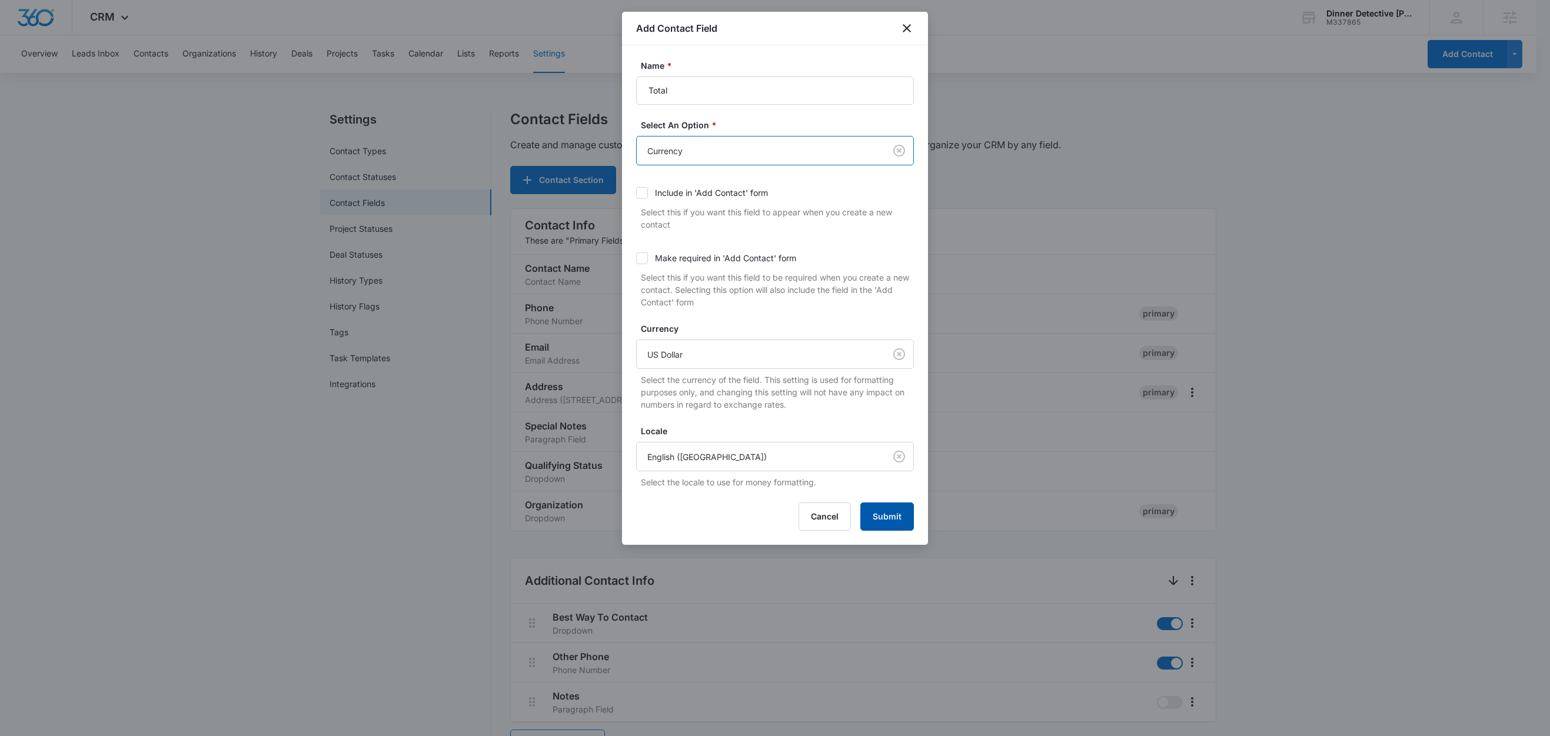
click at [898, 514] on button "Submit" at bounding box center [888, 517] width 54 height 28
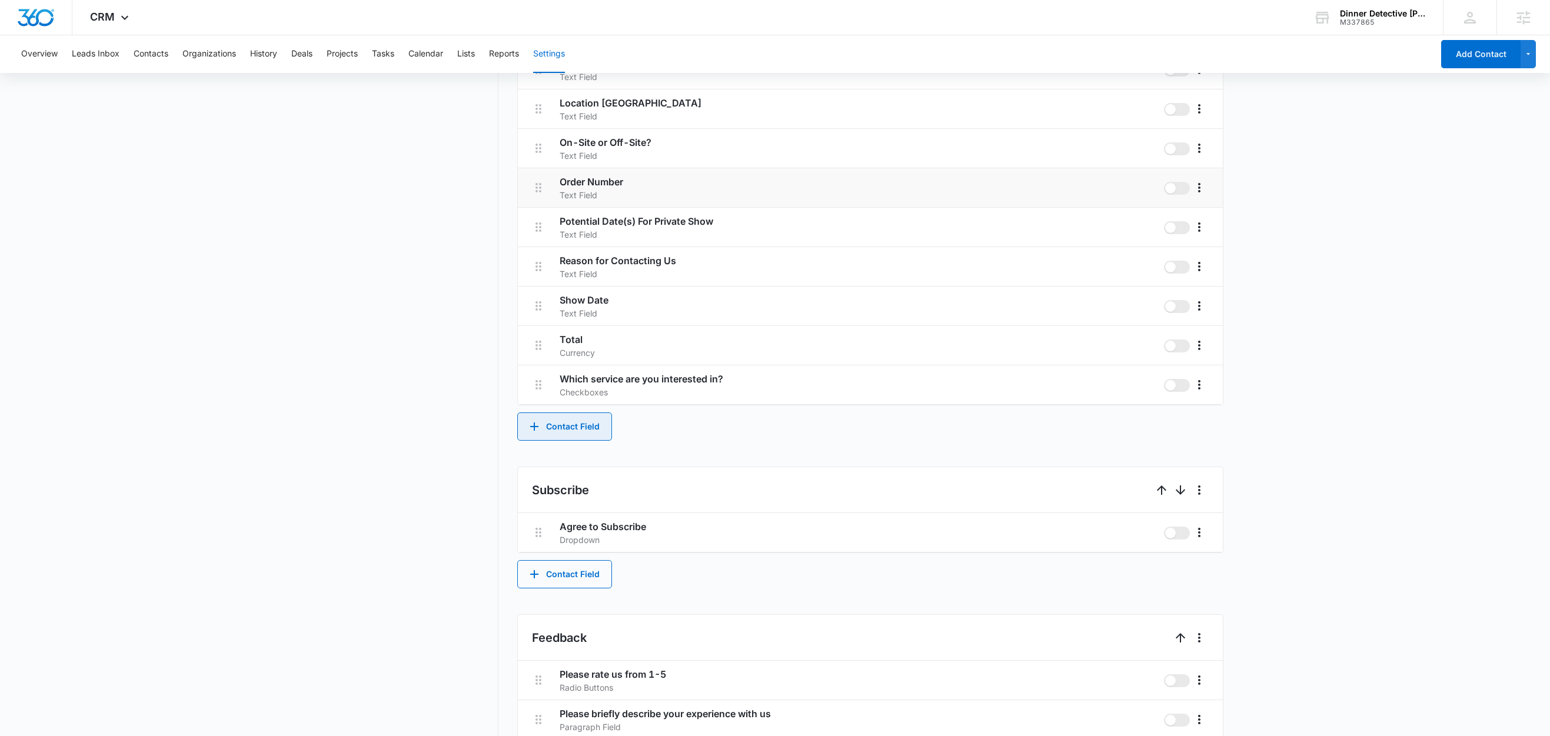
scroll to position [898, 0]
drag, startPoint x: 542, startPoint y: 188, endPoint x: 561, endPoint y: 321, distance: 134.3
click at [561, 321] on div "How can we help? Paragraph Field Approximate Group Size Text Field Company Text…" at bounding box center [870, 169] width 705 height 473
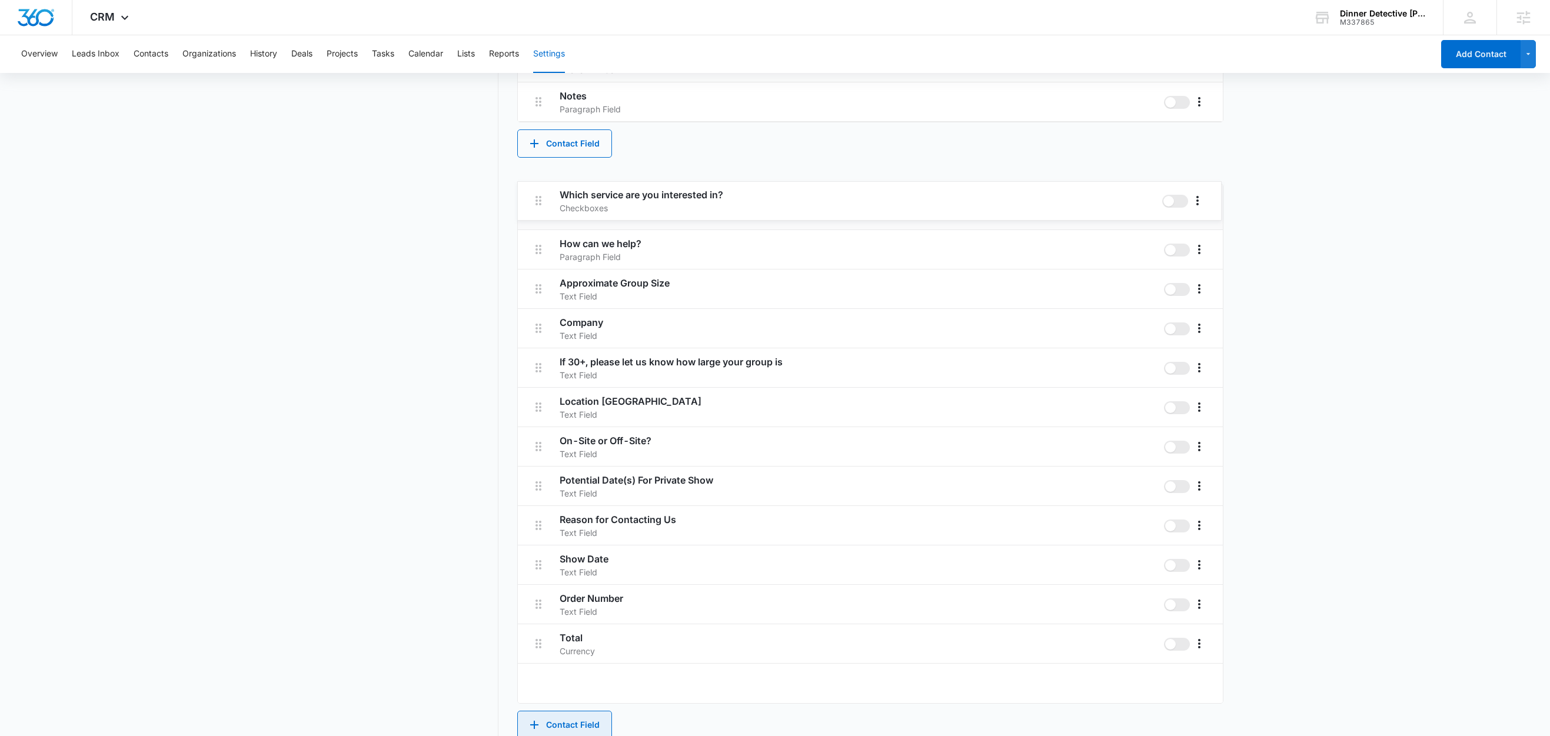
scroll to position [597, 0]
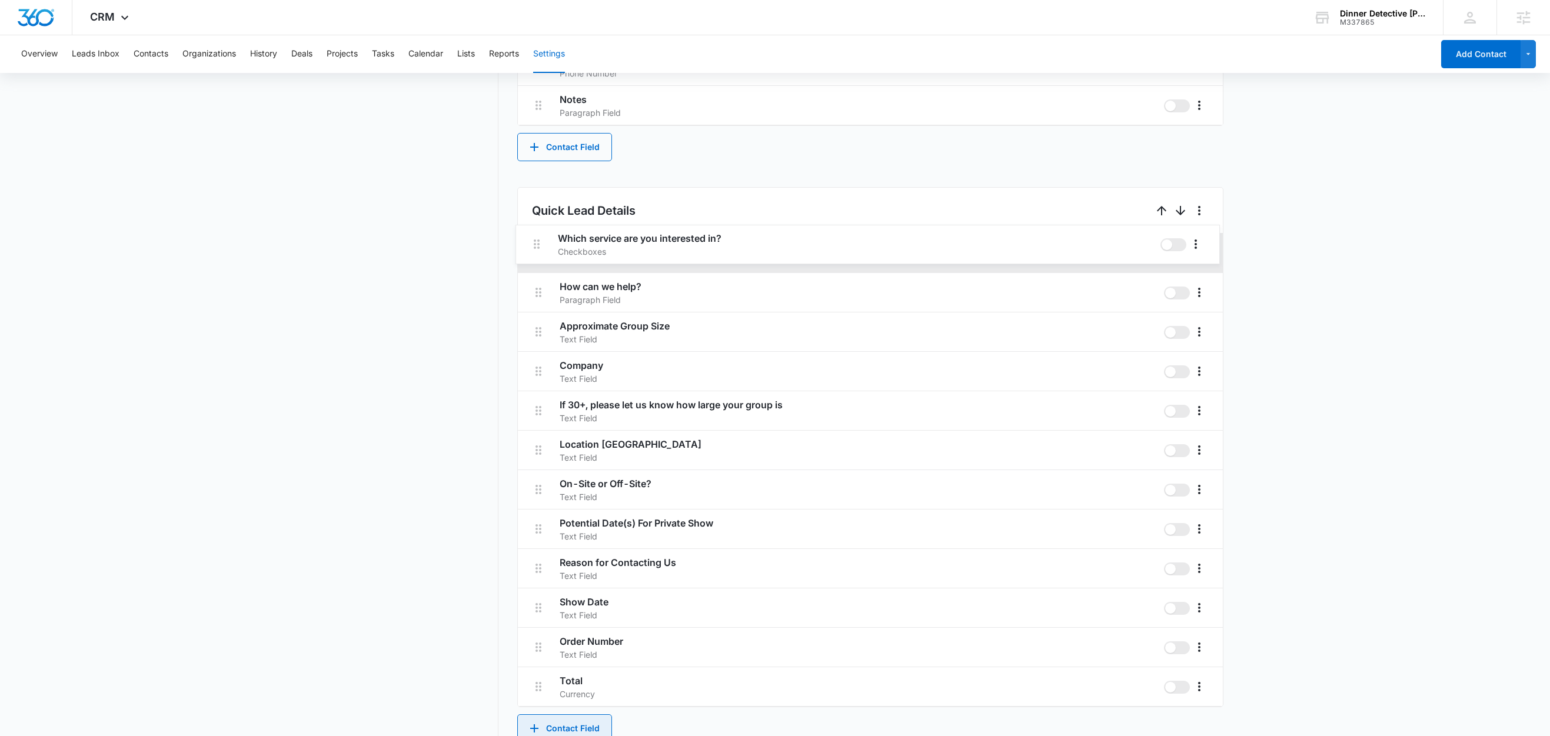
drag, startPoint x: 540, startPoint y: 388, endPoint x: 538, endPoint y: 242, distance: 146.0
click at [538, 242] on div "How can we help? Paragraph Field Approximate Group Size Text Field Company Text…" at bounding box center [870, 470] width 705 height 473
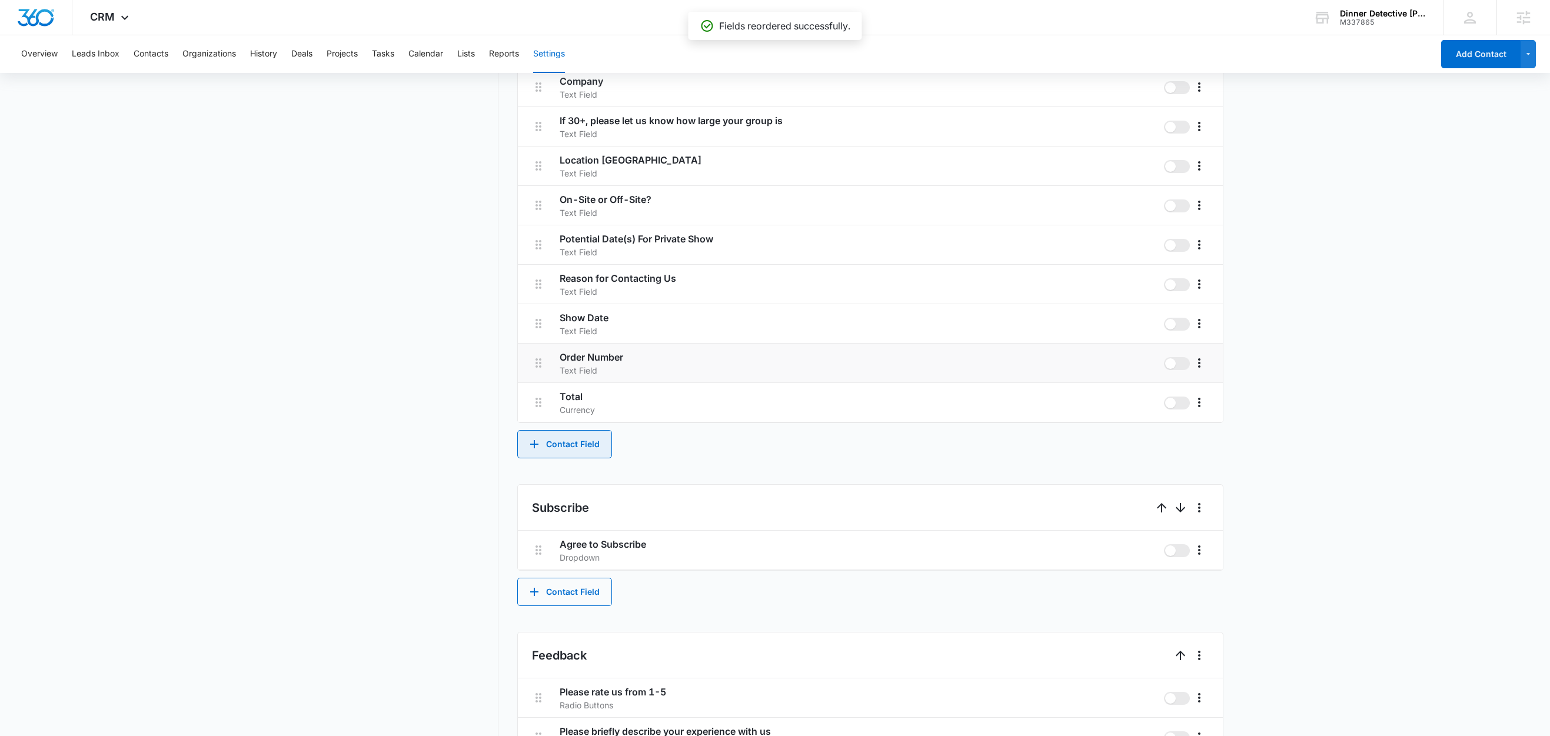
scroll to position [882, 0]
click at [564, 444] on button "Contact Field" at bounding box center [564, 444] width 95 height 28
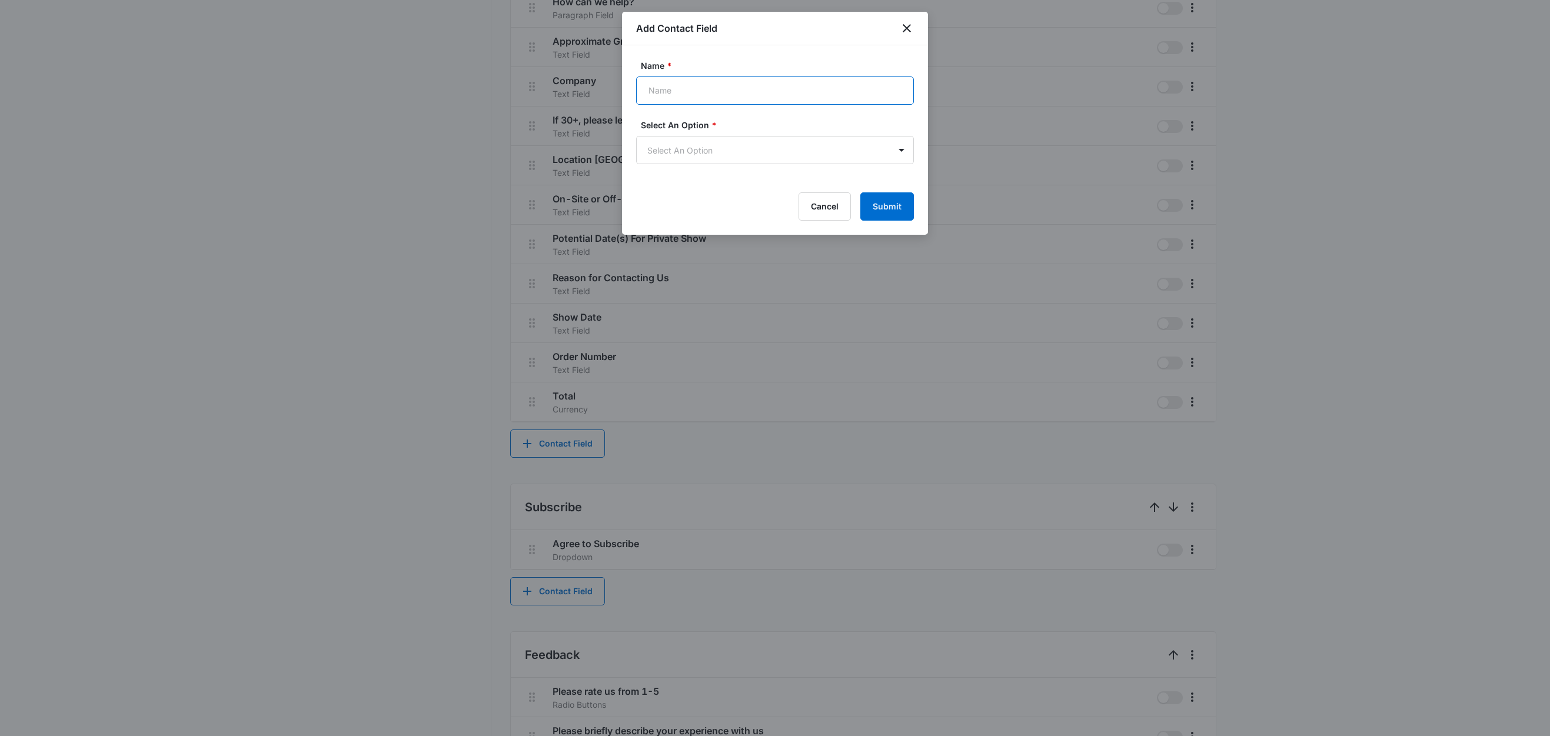
click at [728, 97] on input "Name *" at bounding box center [775, 91] width 278 height 28
type input "Product, Quantity, Price"
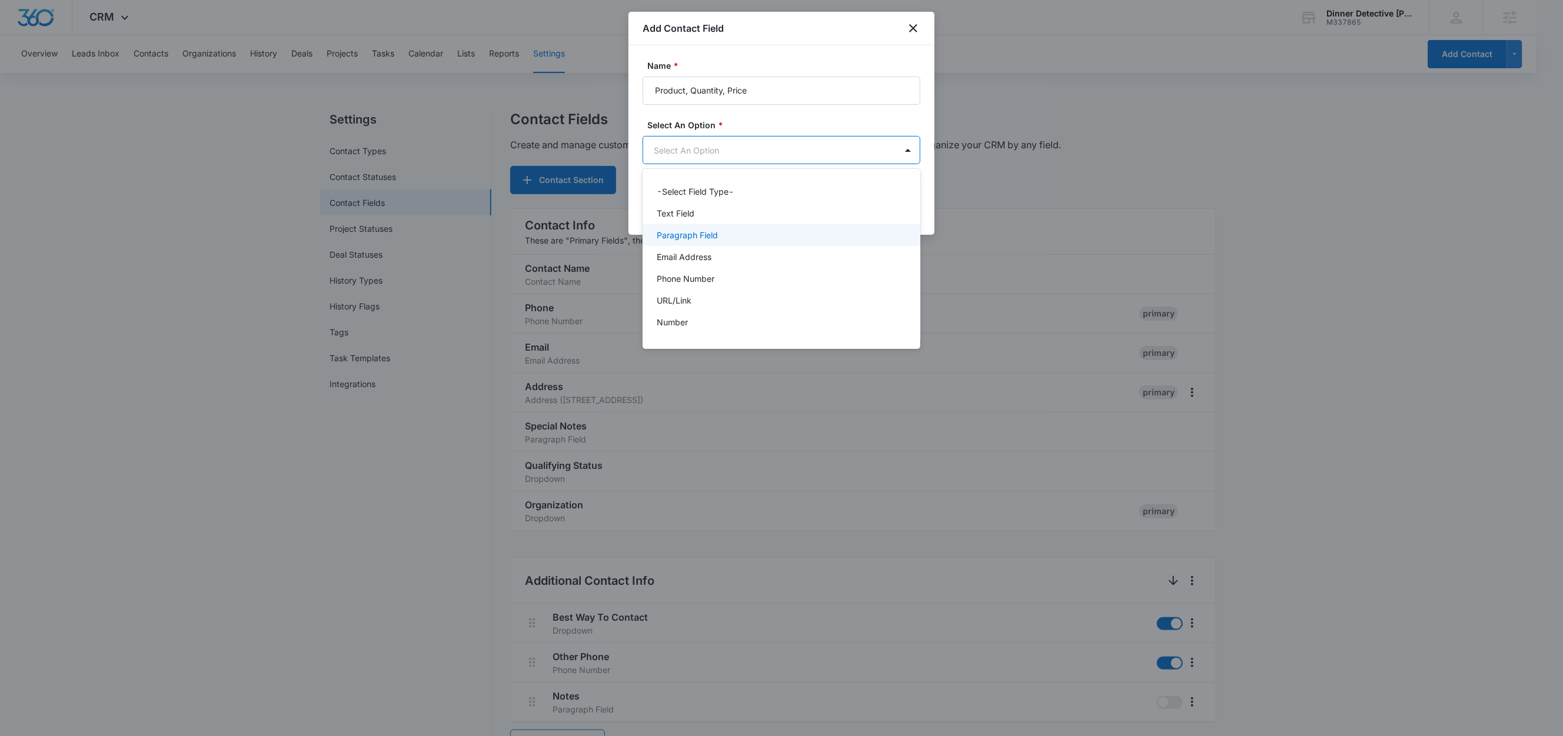
click at [713, 227] on div "Paragraph Field" at bounding box center [782, 235] width 278 height 22
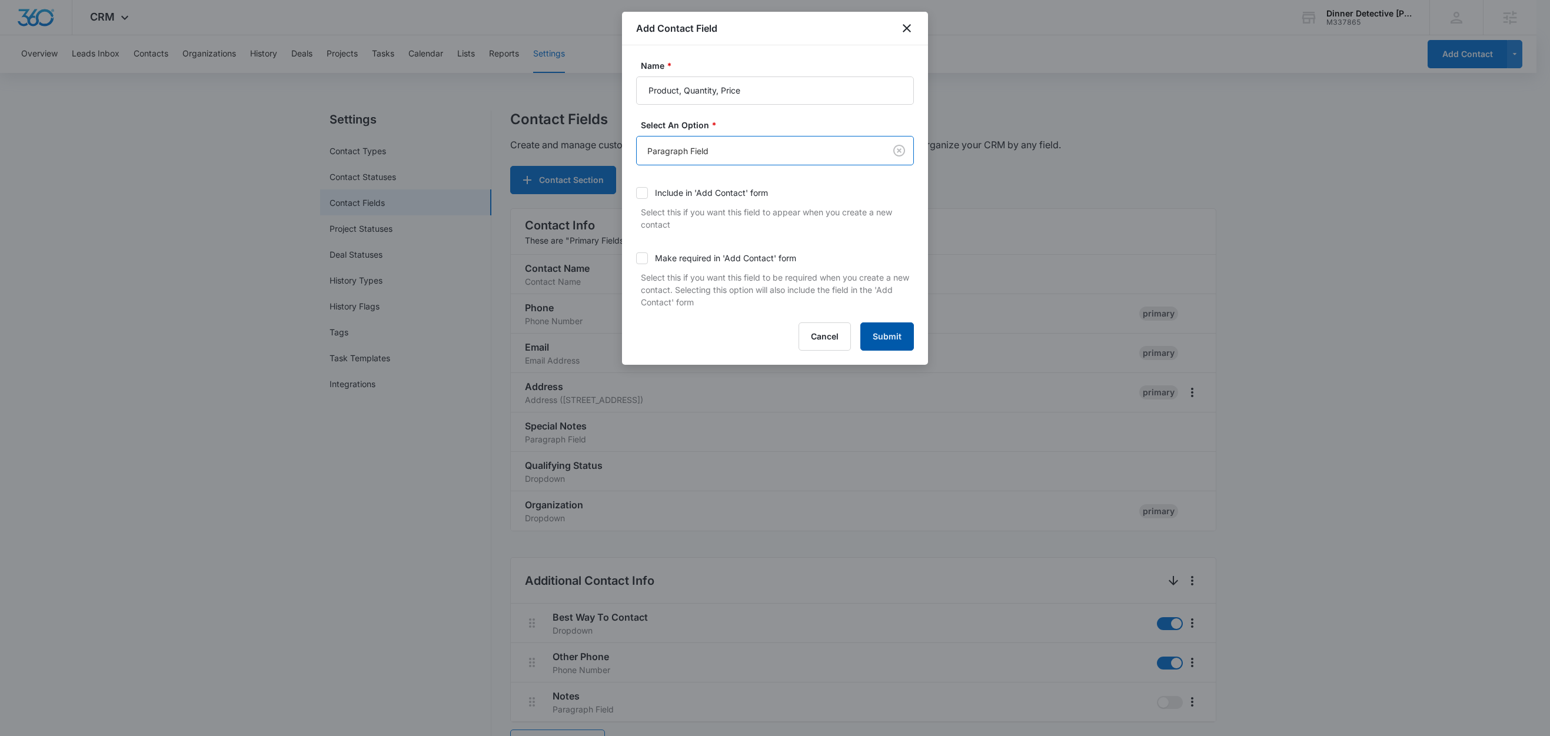
click at [896, 337] on button "Submit" at bounding box center [888, 337] width 54 height 28
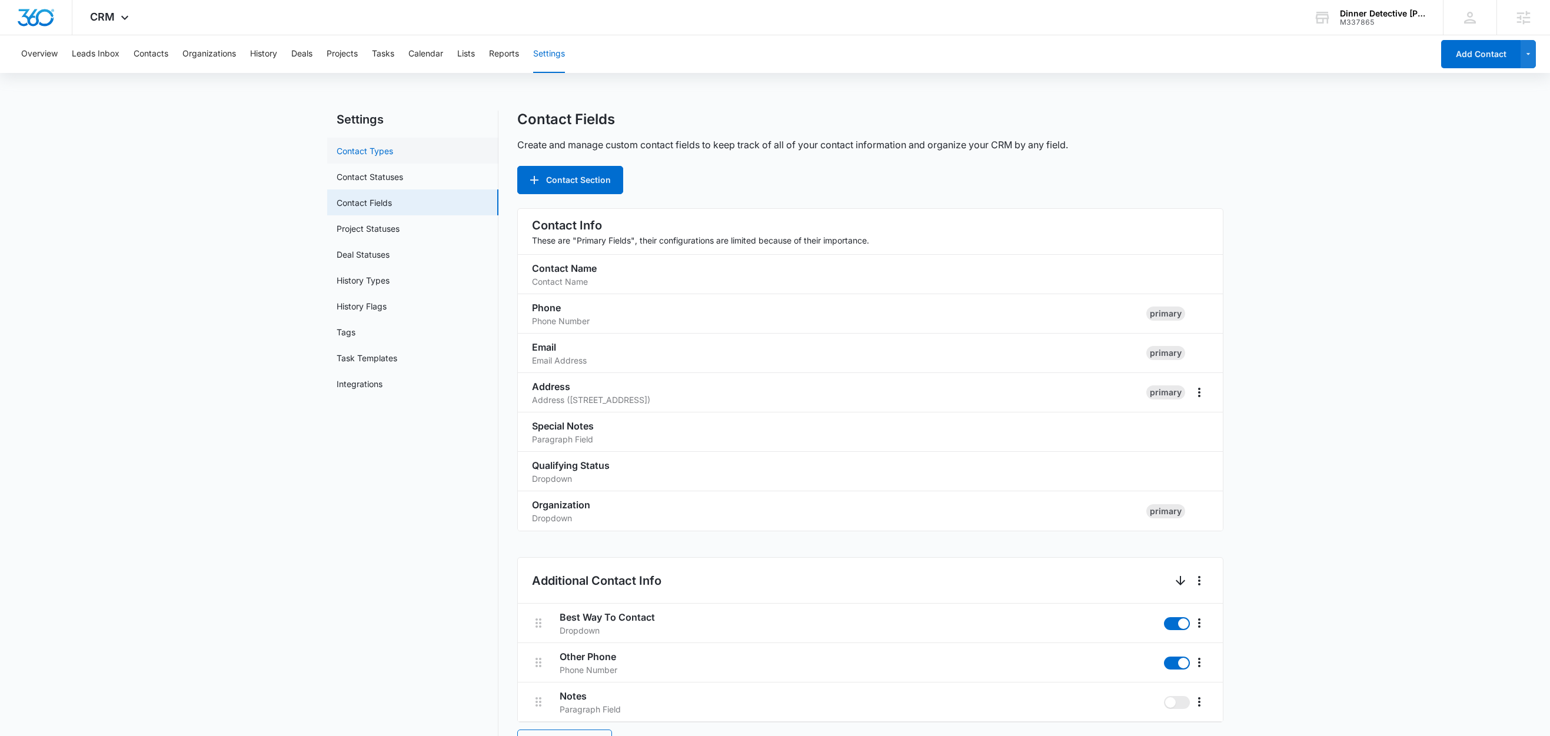
click at [357, 145] on link "Contact Types" at bounding box center [365, 151] width 57 height 12
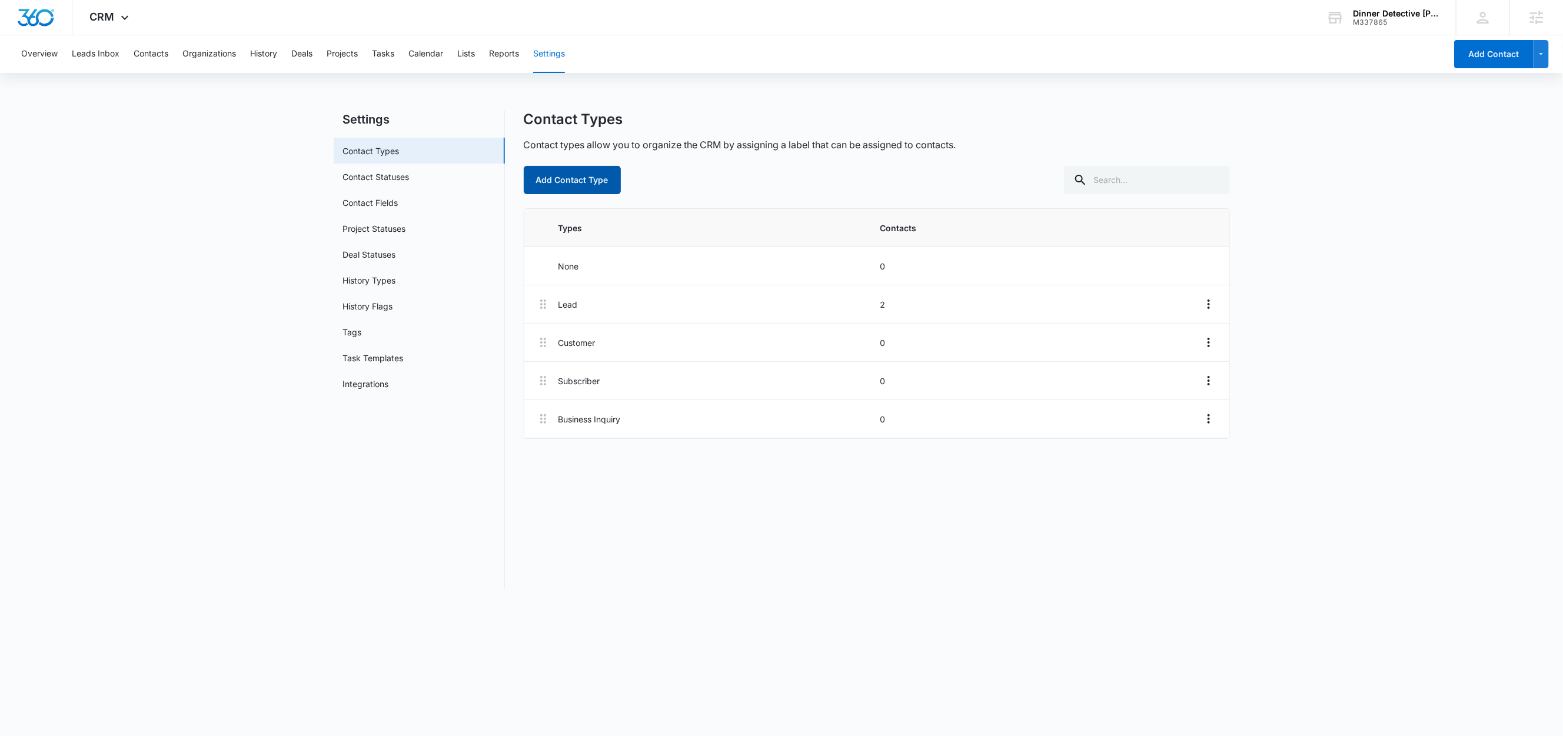
click at [577, 182] on button "Add Contact Type" at bounding box center [572, 180] width 97 height 28
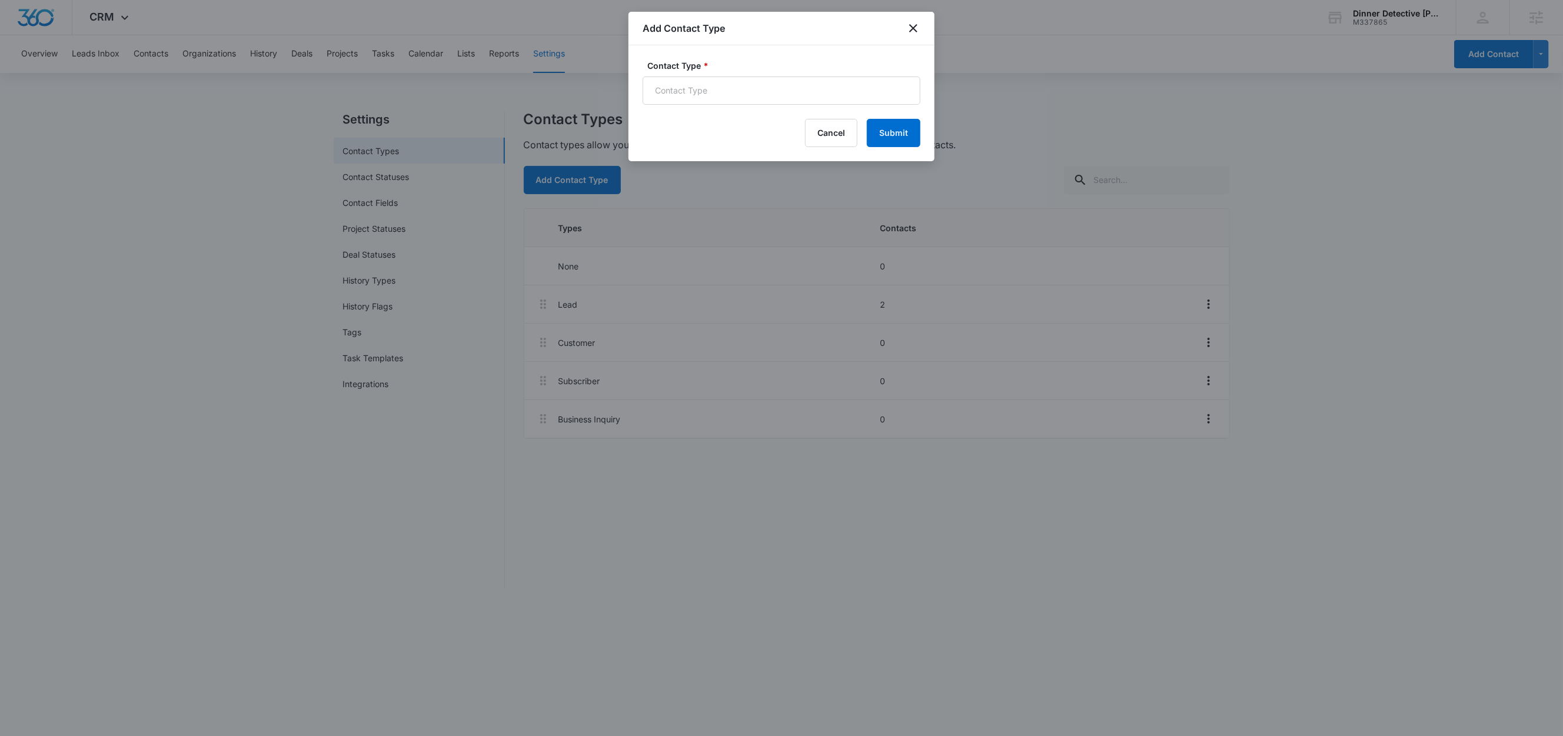
click at [717, 65] on label "Contact Type *" at bounding box center [786, 65] width 278 height 12
click at [717, 77] on input "Contact Type *" at bounding box center [782, 91] width 278 height 28
click at [705, 88] on input "Contact Type *" at bounding box center [782, 91] width 278 height 28
type input "Waitlist"
click at [818, 98] on input "Waitlist" at bounding box center [782, 91] width 278 height 28
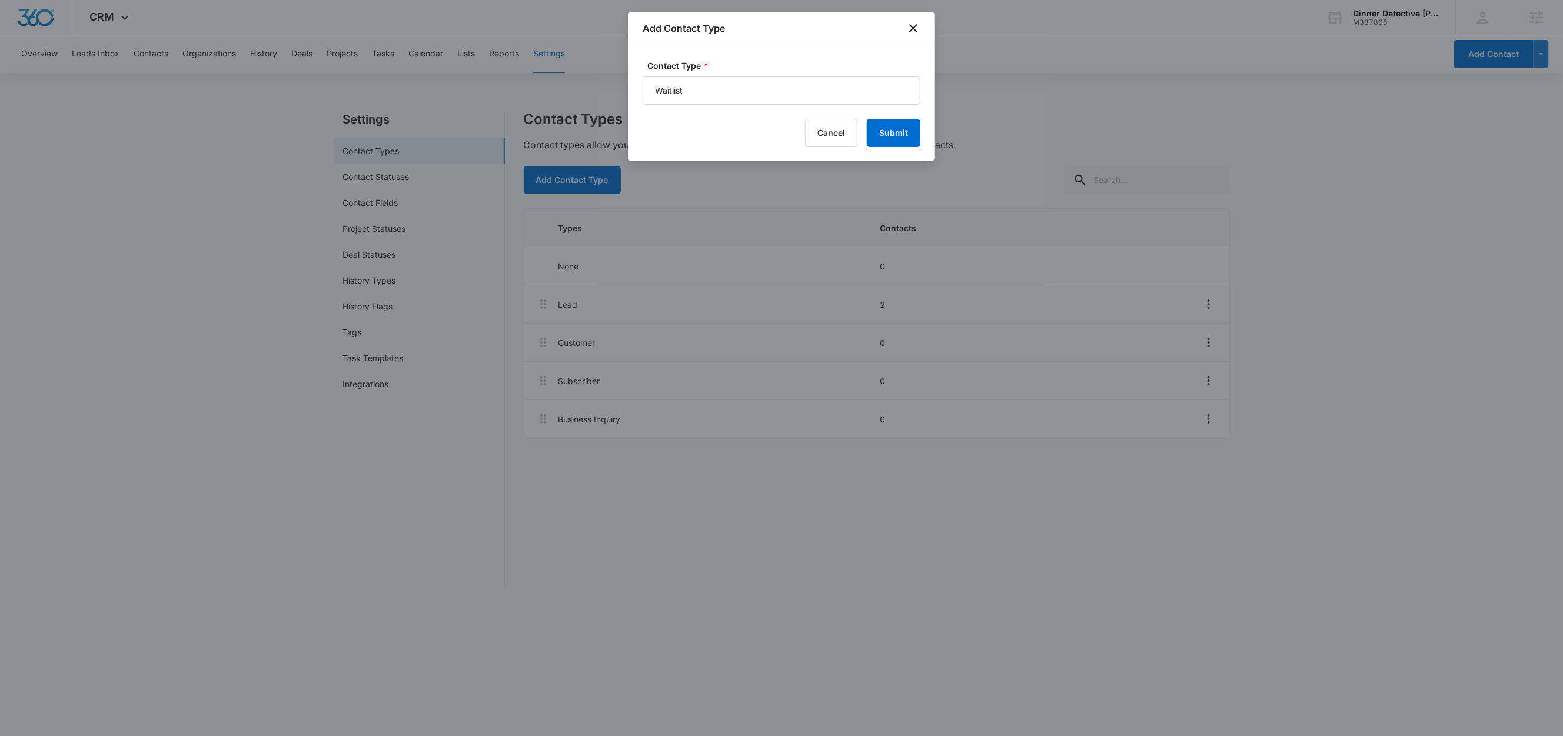
click at [781, 62] on label "Contact Type *" at bounding box center [786, 65] width 278 height 12
click at [781, 77] on input "Waitlist" at bounding box center [782, 91] width 278 height 28
click at [911, 129] on button "Submit" at bounding box center [894, 133] width 54 height 28
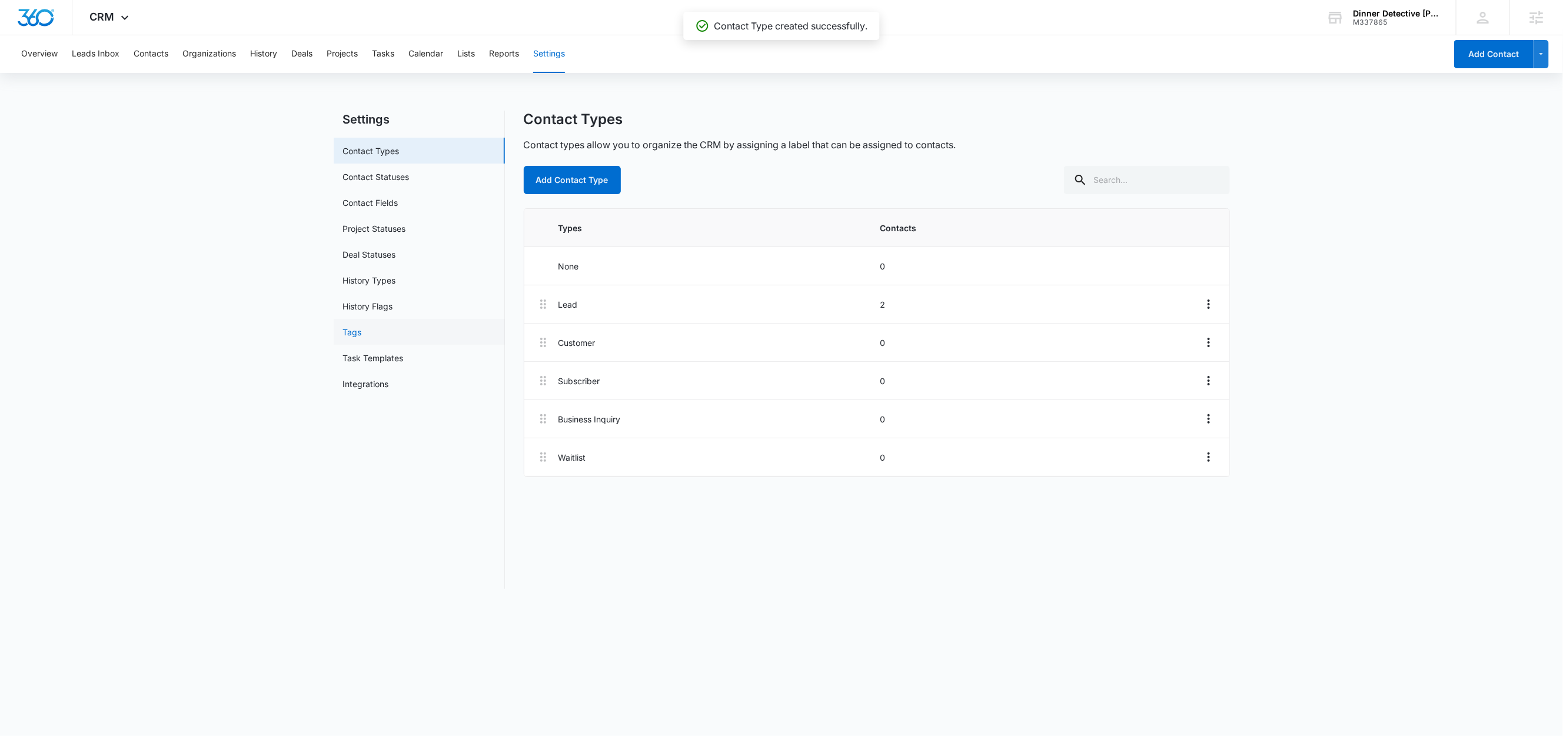
click at [362, 338] on link "Tags" at bounding box center [352, 332] width 19 height 12
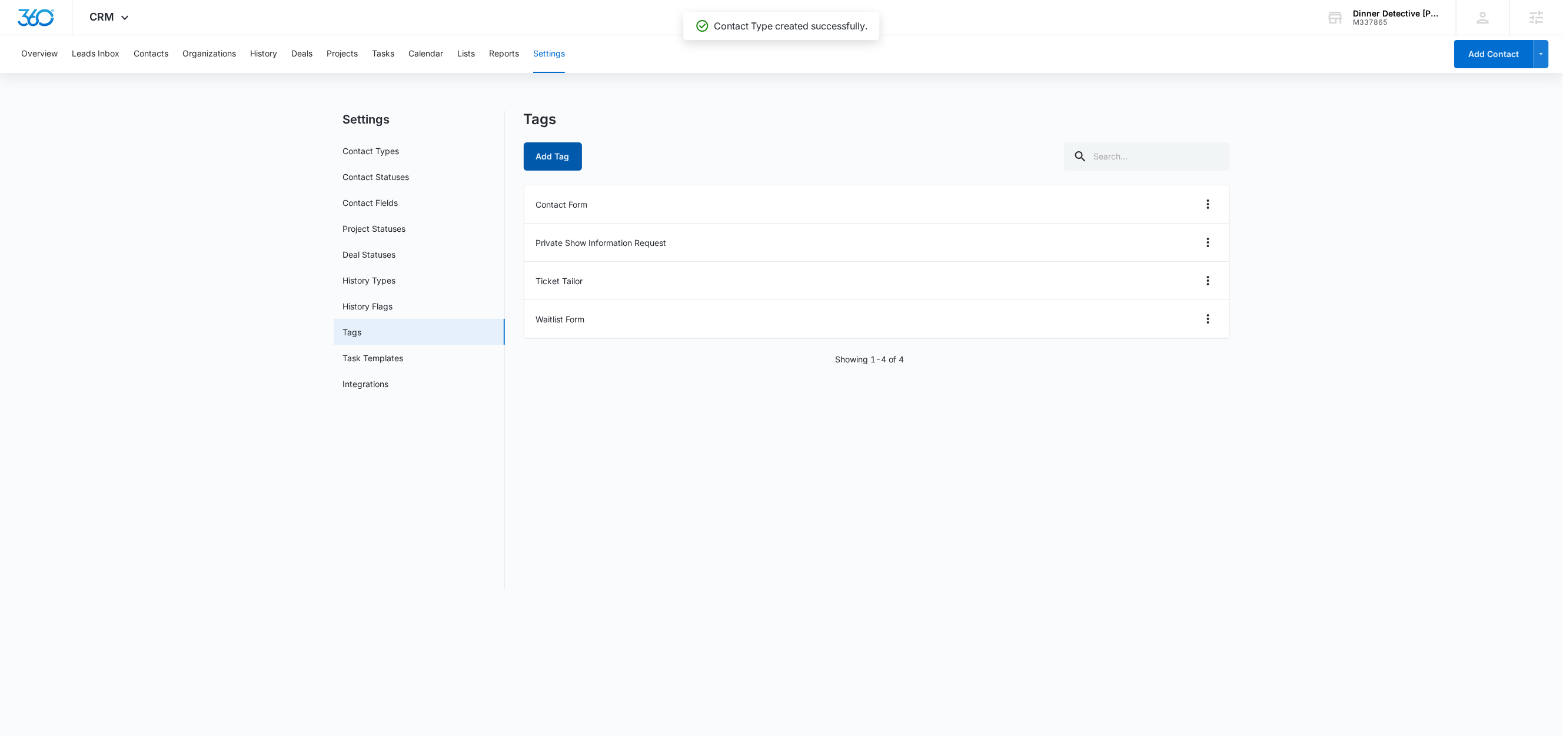
click at [562, 162] on button "Add Tag" at bounding box center [553, 156] width 58 height 28
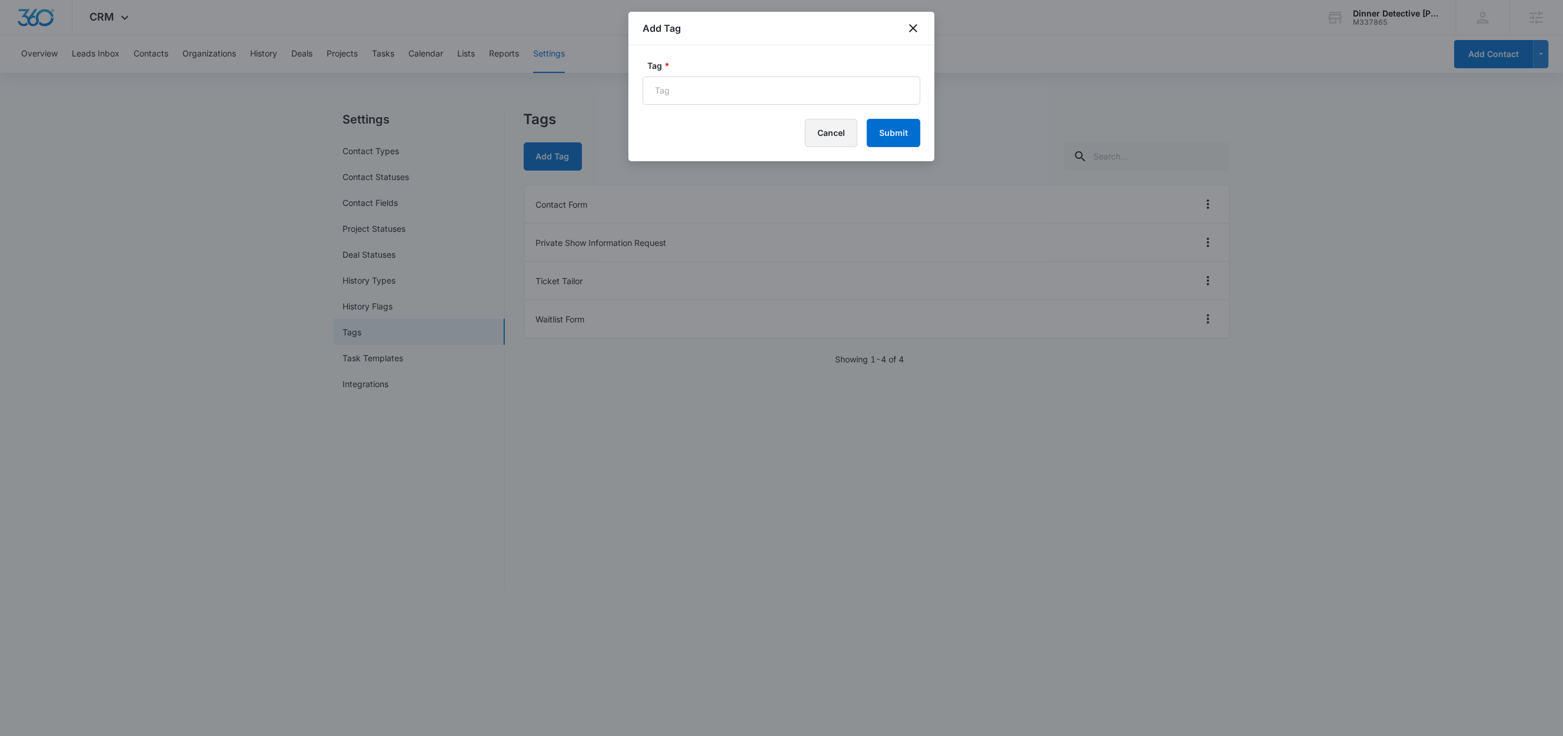
click at [825, 136] on button "Cancel" at bounding box center [831, 133] width 52 height 28
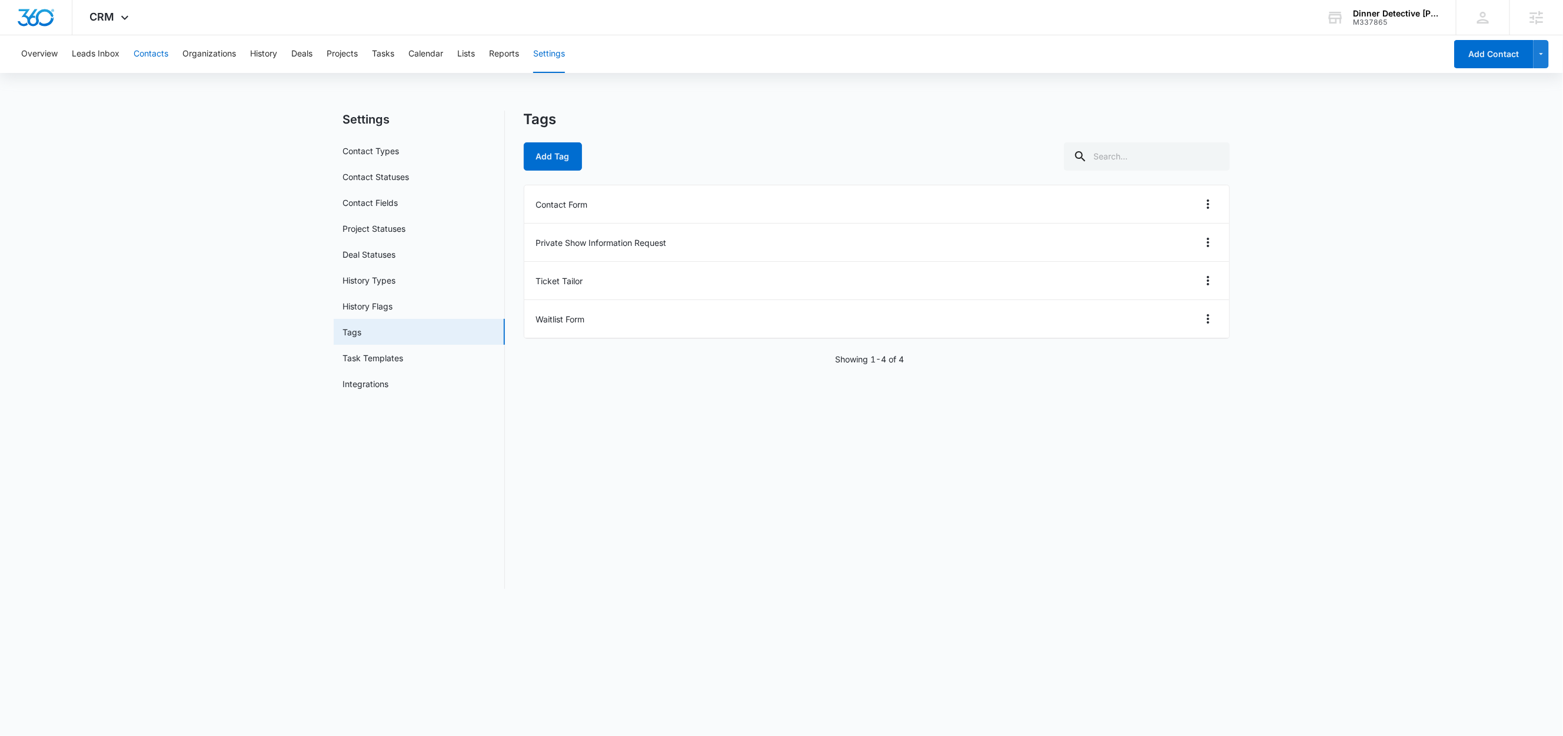
click at [162, 55] on button "Contacts" at bounding box center [151, 54] width 35 height 38
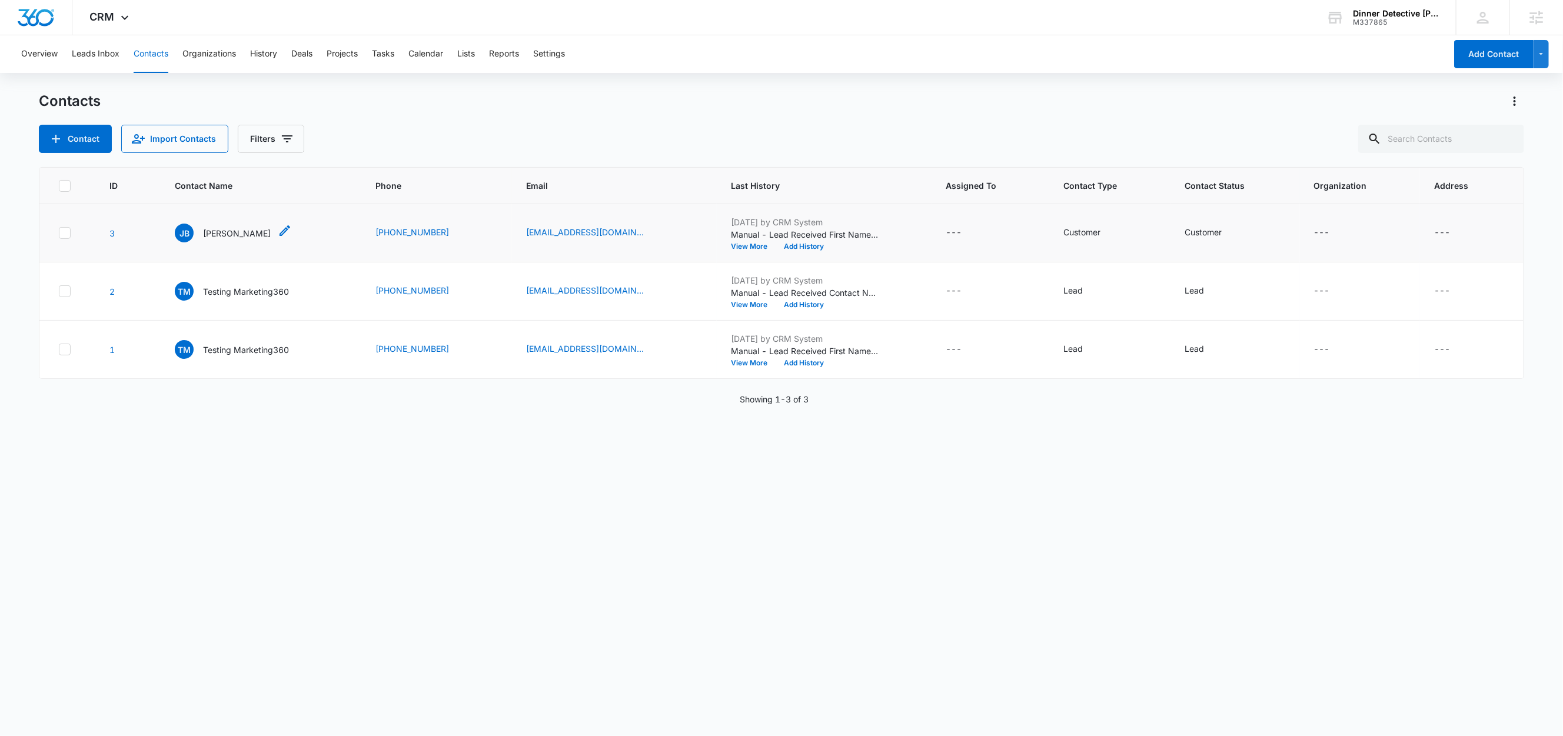
click at [212, 233] on p "Joe Bull" at bounding box center [237, 233] width 68 height 12
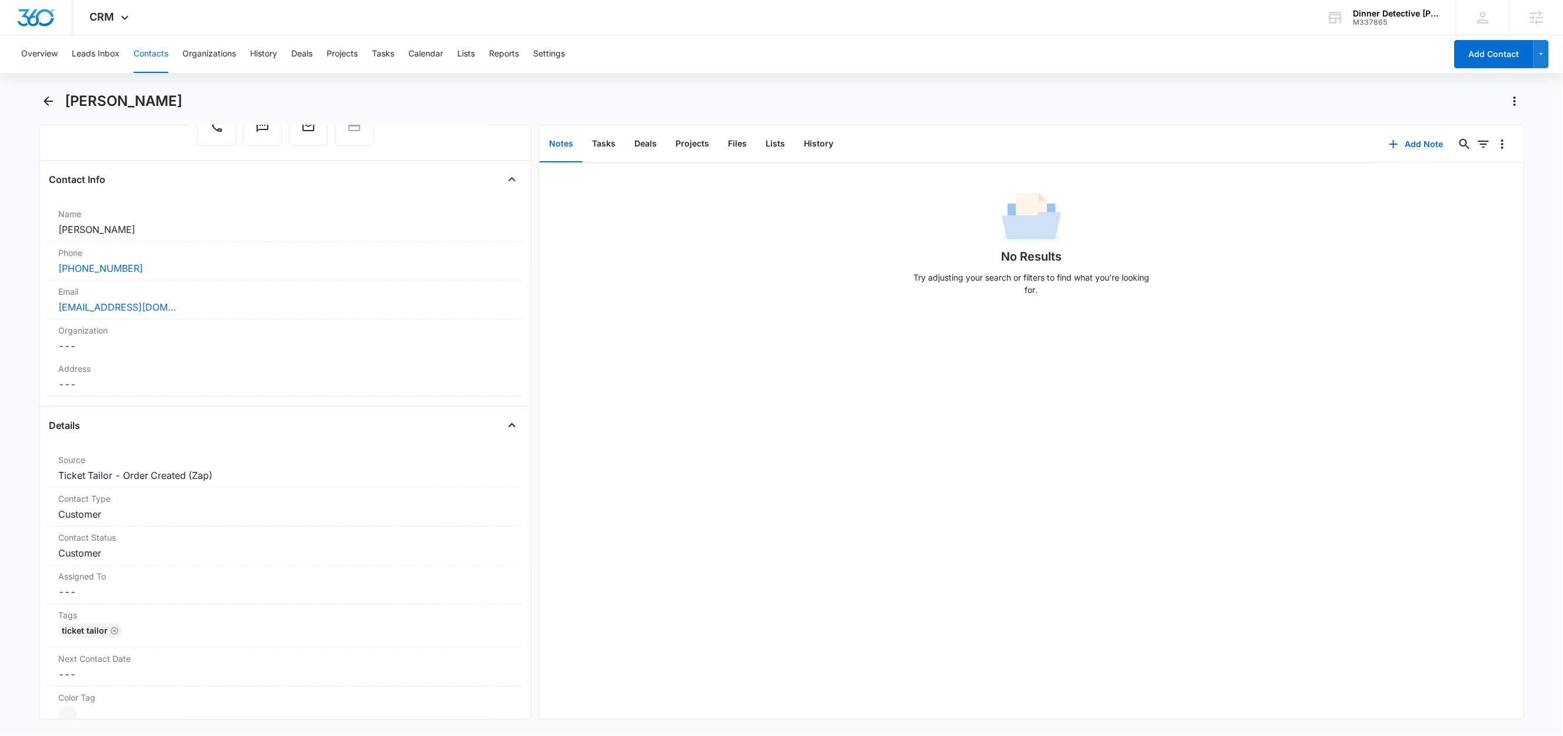
scroll to position [154, 0]
click at [772, 145] on button "Lists" at bounding box center [775, 144] width 38 height 36
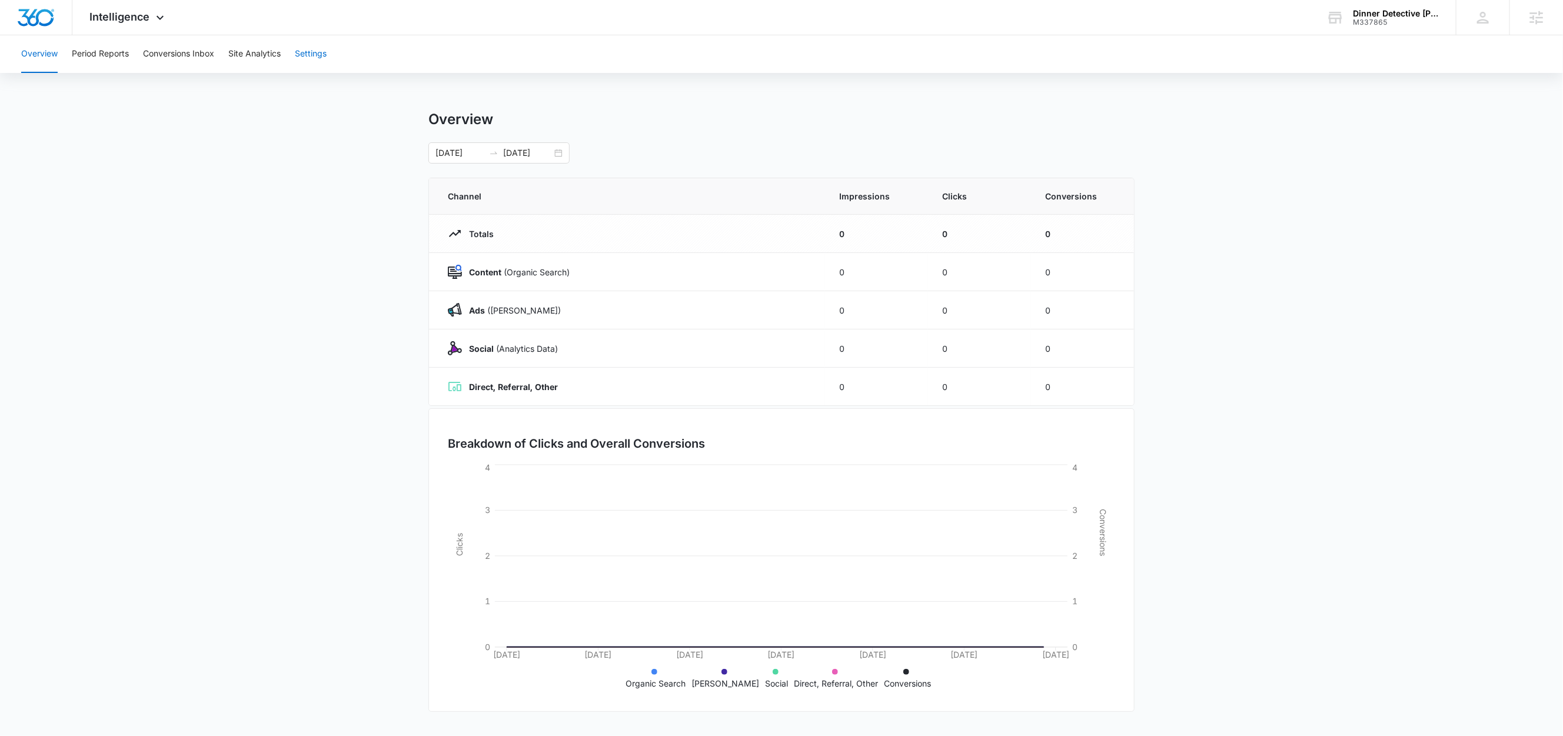
click at [309, 45] on button "Settings" at bounding box center [311, 54] width 32 height 38
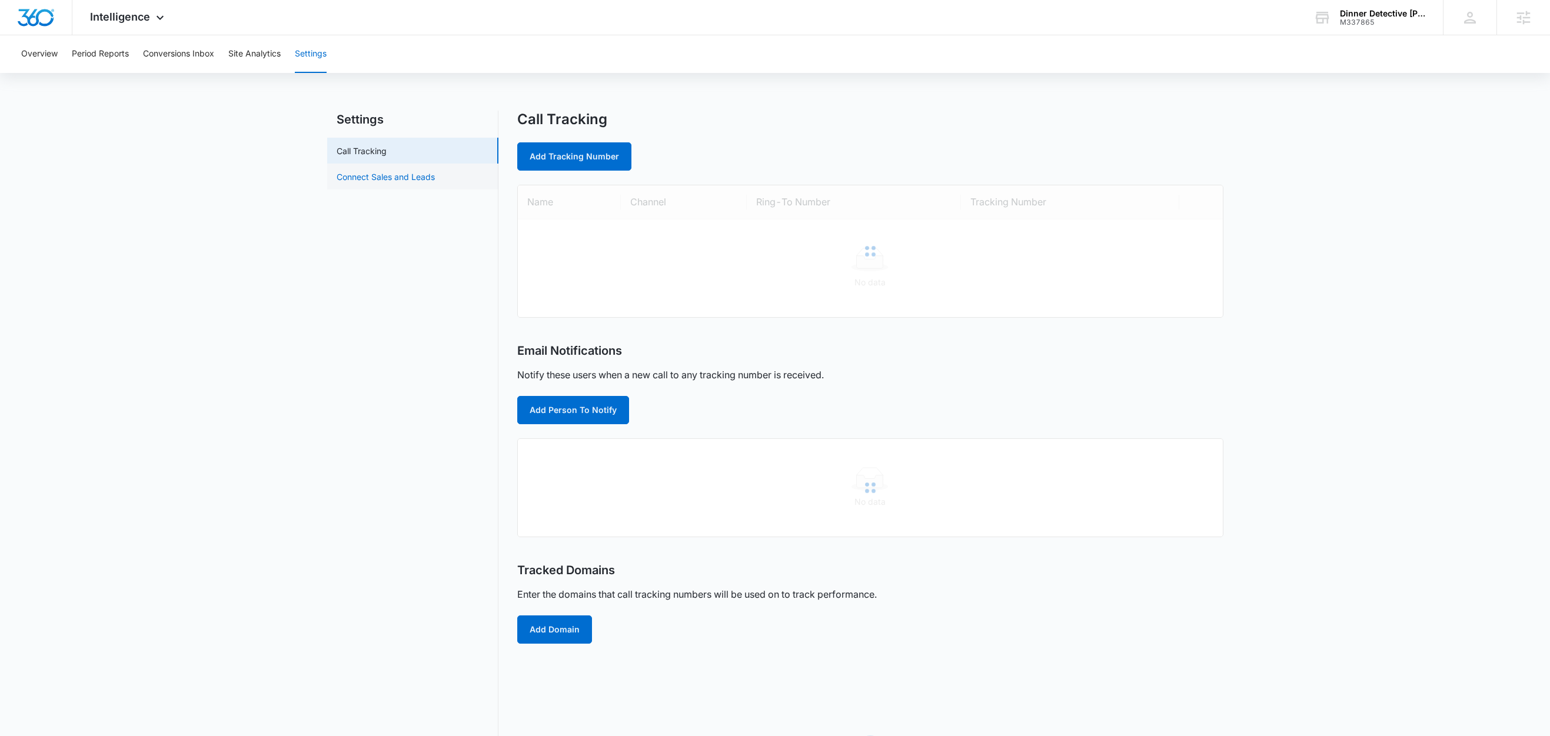
click at [435, 183] on link "Connect Sales and Leads" at bounding box center [386, 177] width 98 height 12
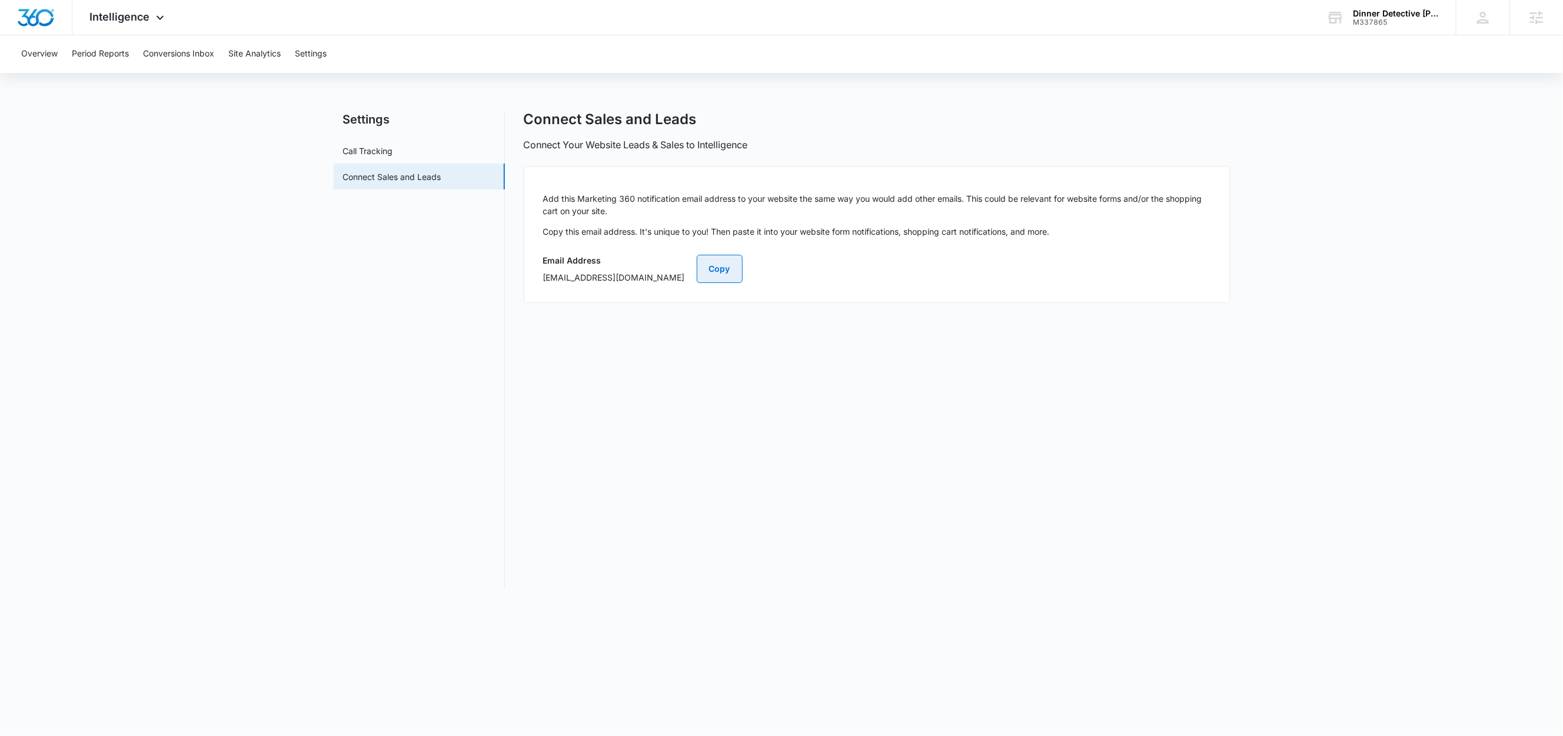
click at [743, 264] on button "Copy" at bounding box center [720, 269] width 46 height 28
click at [126, 14] on span "Intelligence" at bounding box center [120, 17] width 60 height 12
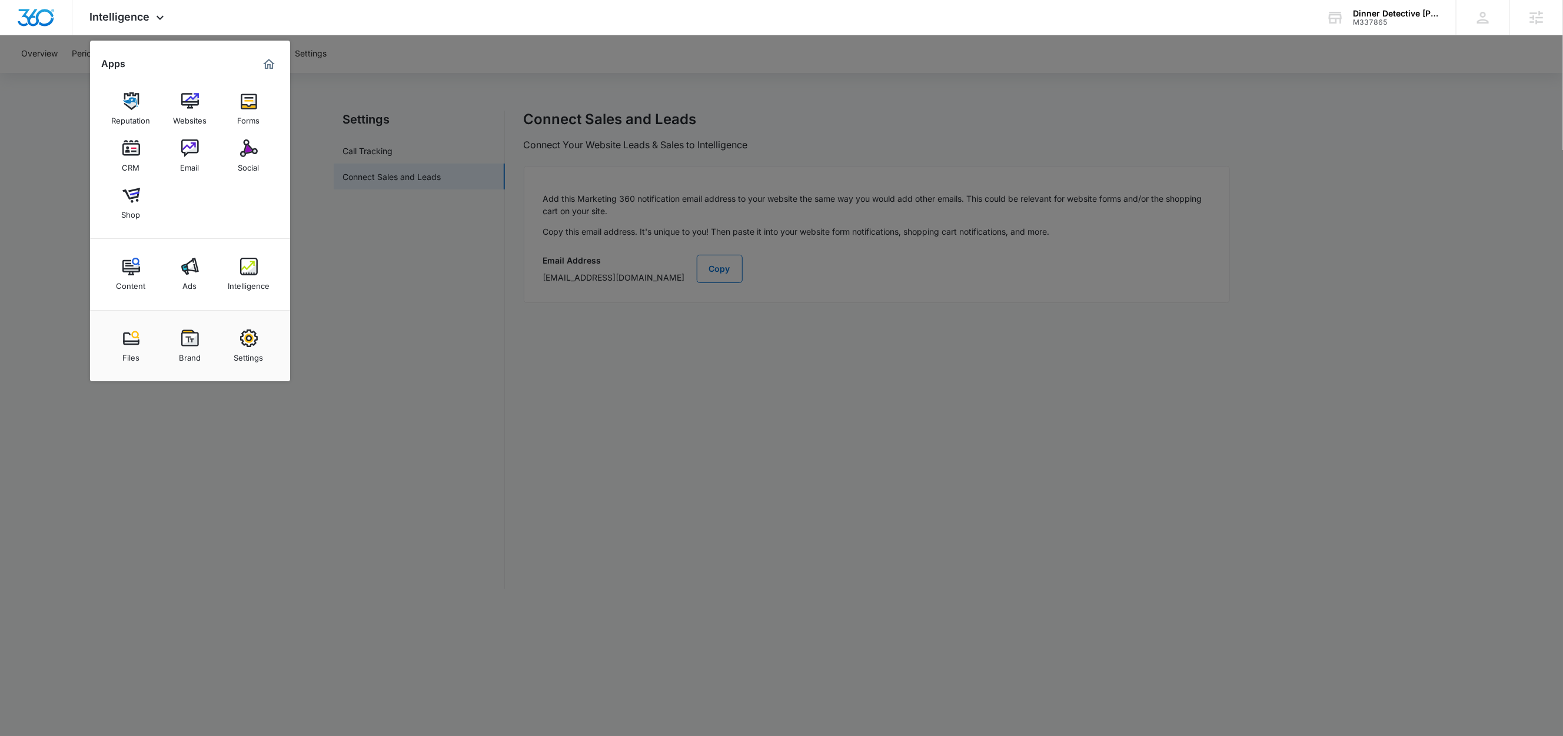
click at [556, 371] on div at bounding box center [781, 368] width 1563 height 736
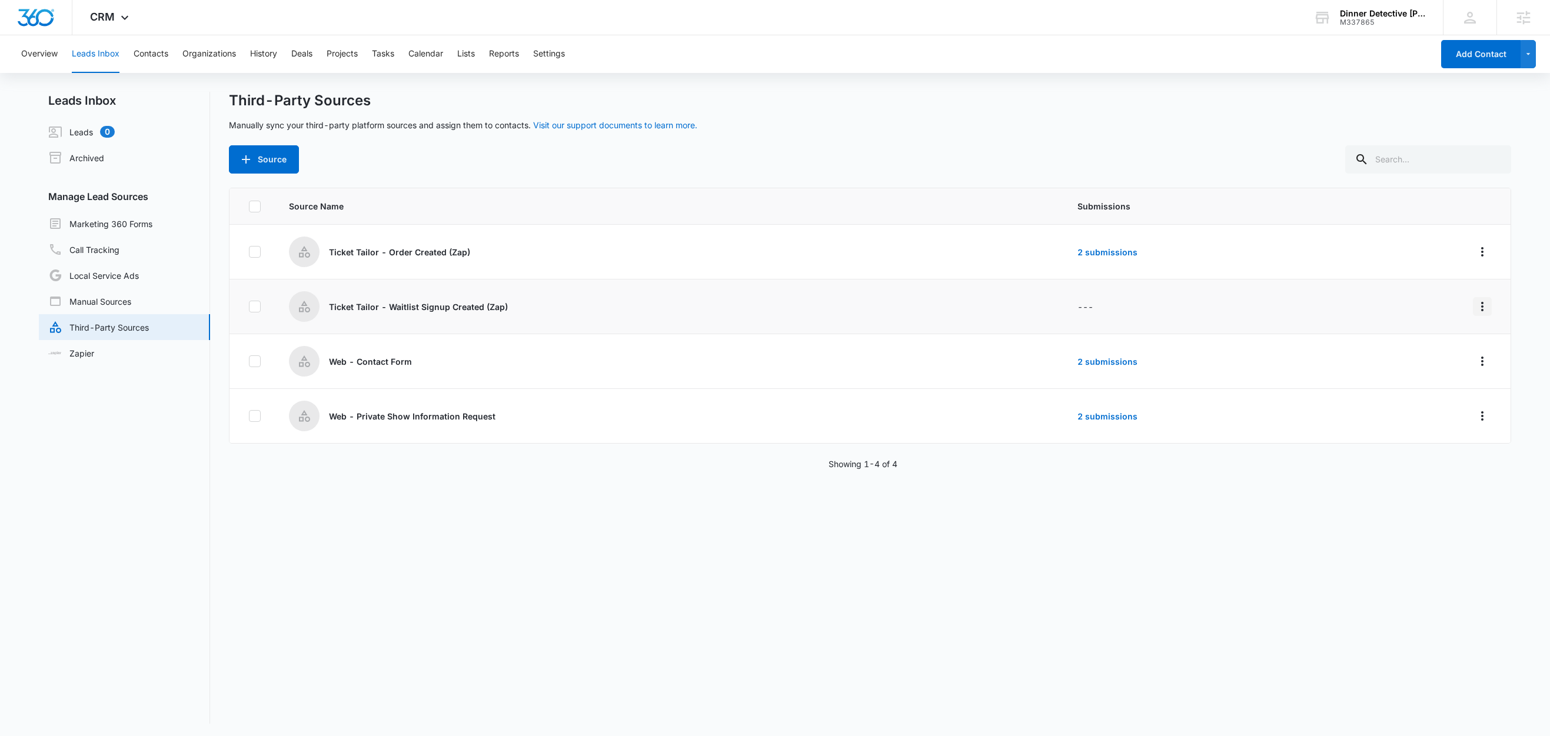
click at [1476, 309] on icon "Overflow Menu" at bounding box center [1483, 307] width 14 height 14
click at [1430, 358] on div "Edit" at bounding box center [1417, 358] width 67 height 8
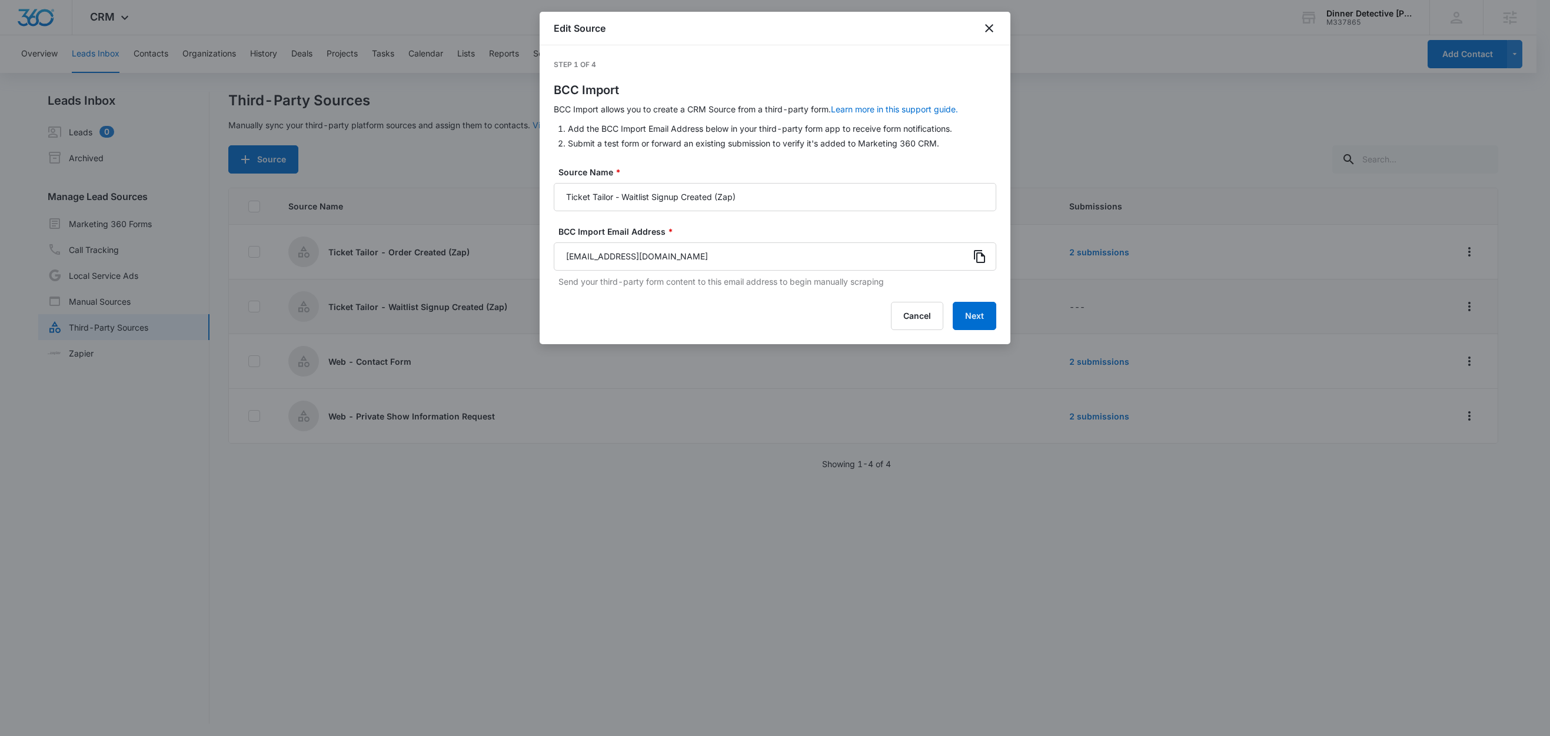
click at [980, 255] on icon at bounding box center [980, 257] width 14 height 14
click at [968, 317] on button "Next" at bounding box center [975, 316] width 44 height 28
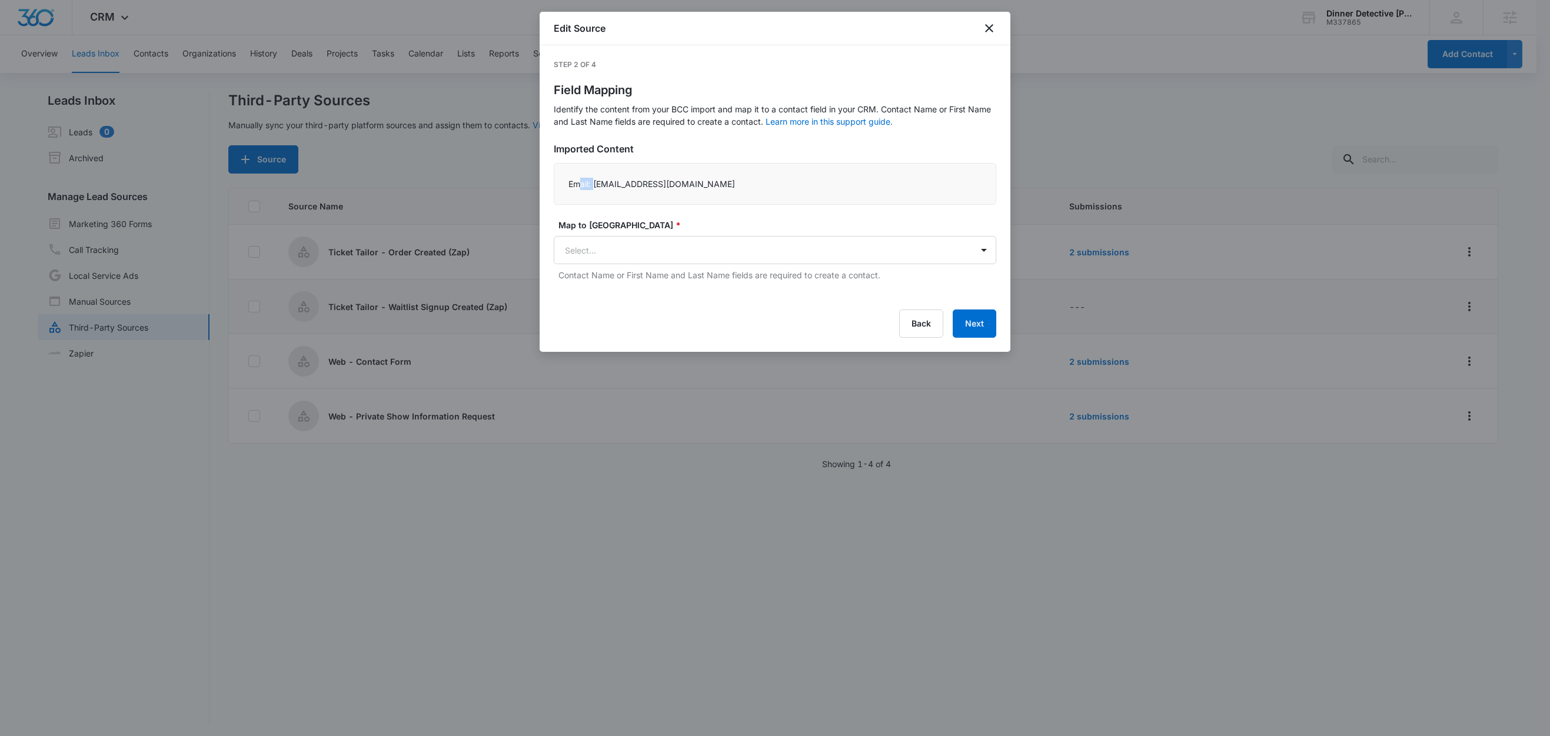
drag, startPoint x: 593, startPoint y: 187, endPoint x: 577, endPoint y: 186, distance: 15.9
click at [577, 186] on p "Email: test@example.com" at bounding box center [775, 184] width 413 height 12
click at [587, 191] on div "Email: test@example.com" at bounding box center [775, 184] width 443 height 42
drag, startPoint x: 593, startPoint y: 185, endPoint x: 557, endPoint y: 185, distance: 35.3
click at [557, 185] on div "Email: test@example.com" at bounding box center [775, 184] width 443 height 42
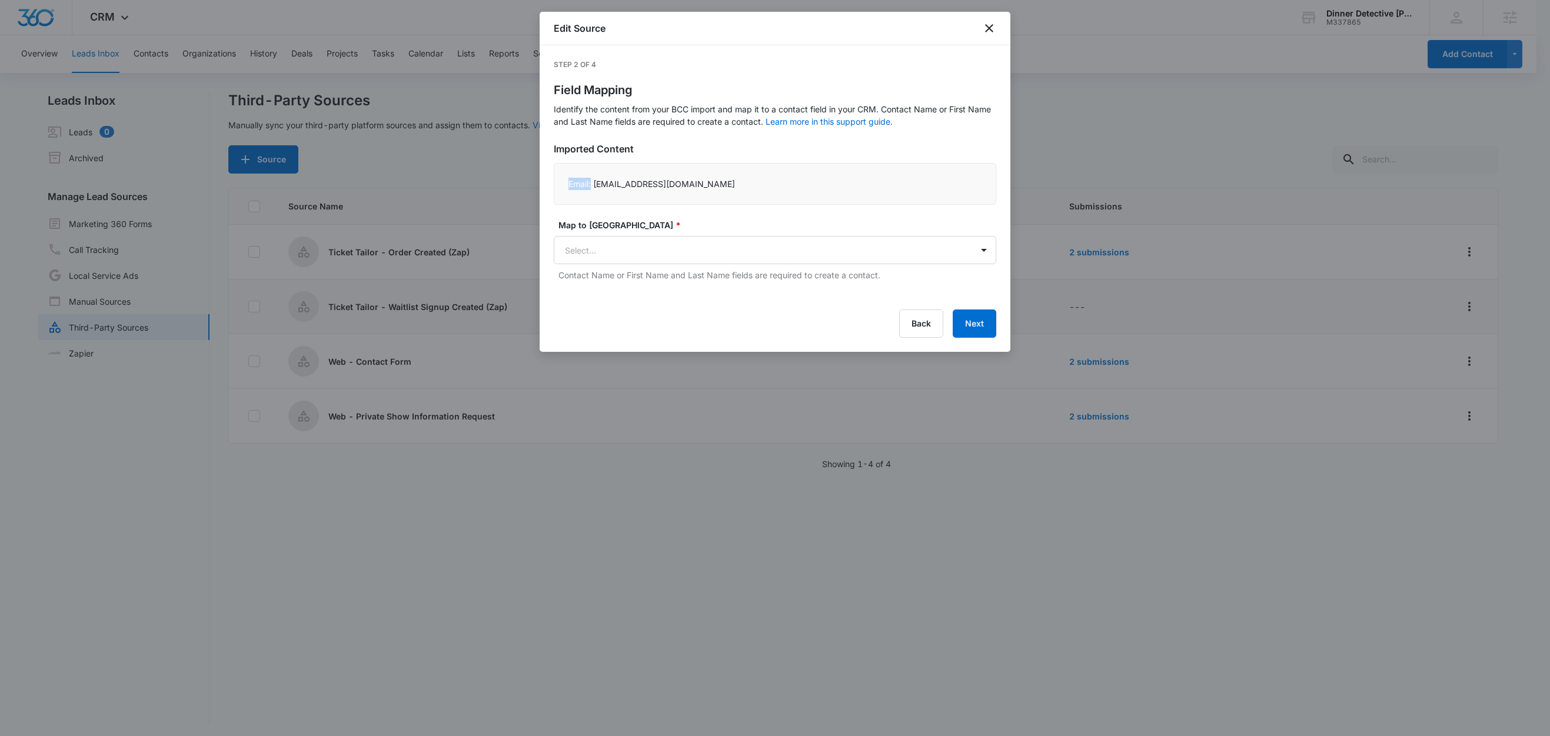
copy p "Email:"
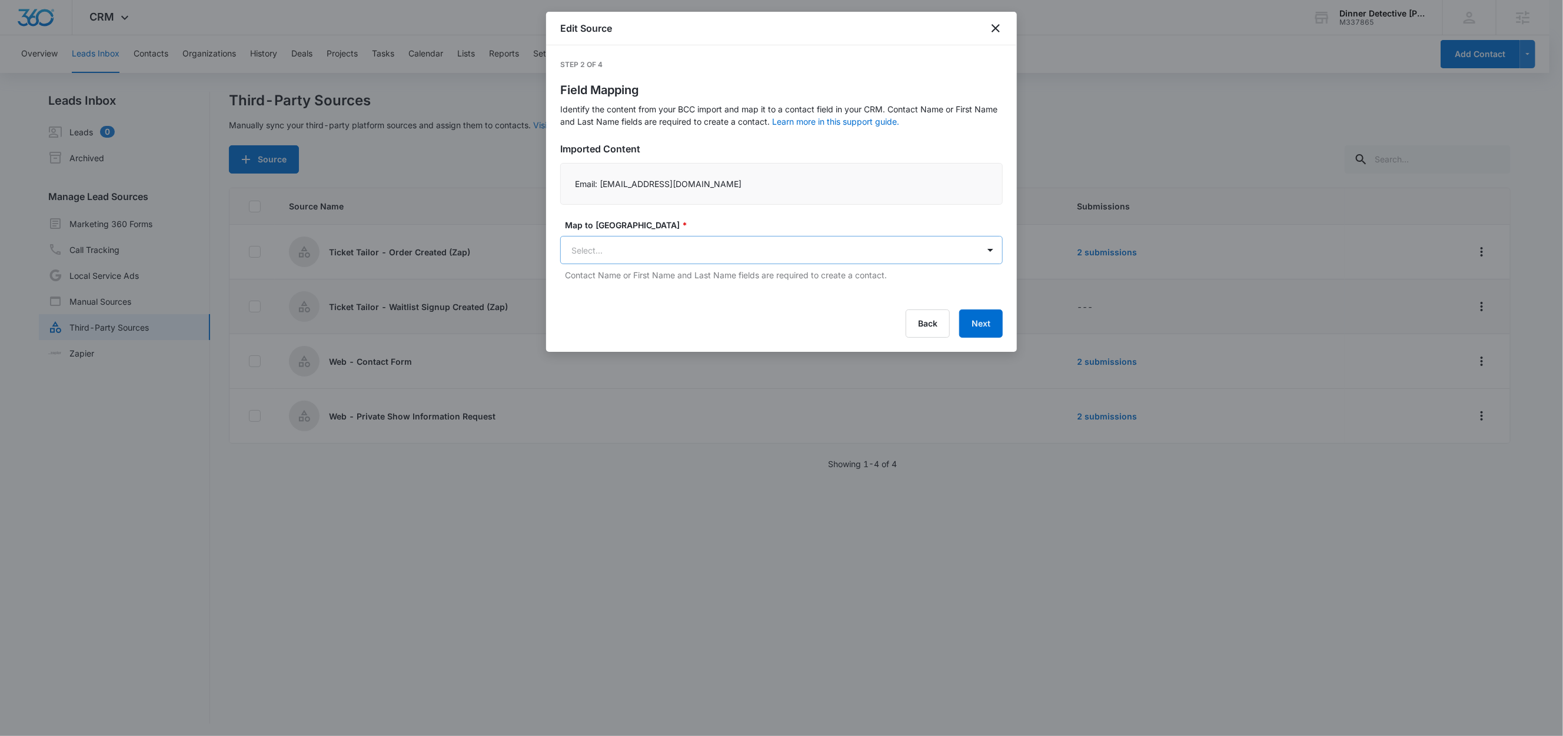
click at [625, 252] on body "CRM Apps Reputation Websites Forms CRM Email Social Shop Content Ads Intelligen…" at bounding box center [781, 369] width 1563 height 738
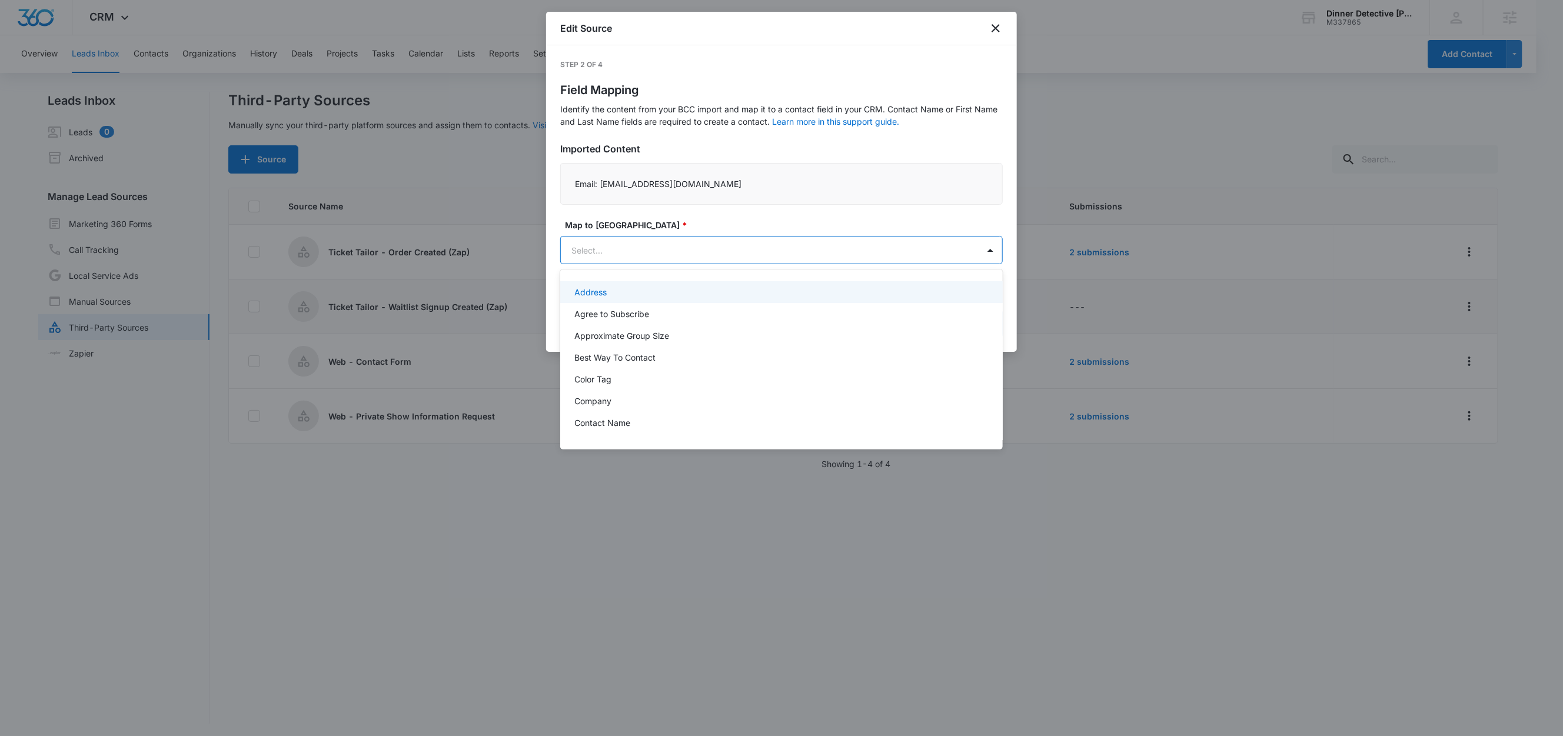
paste input "Email:"
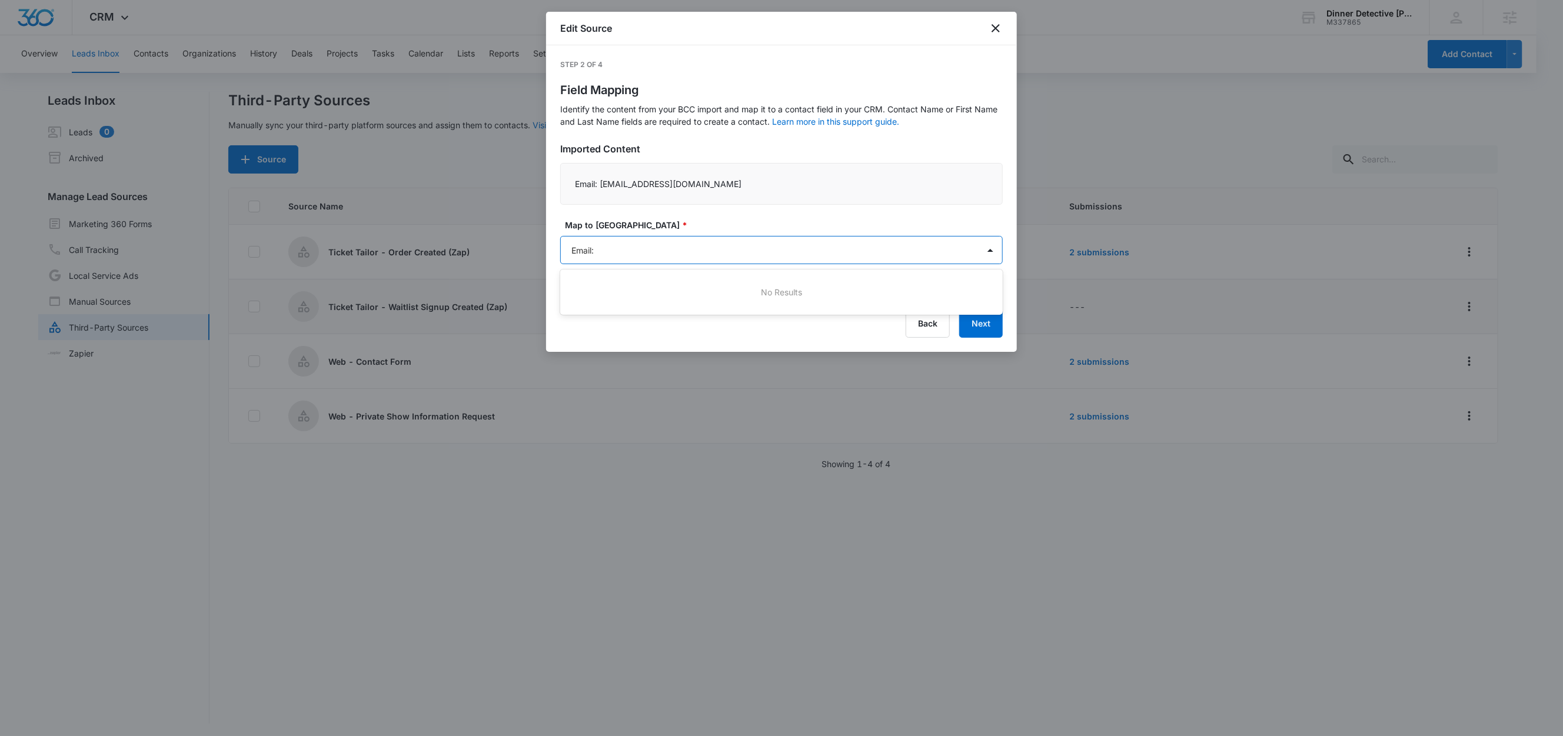
type input "Email"
click at [609, 288] on div "Email" at bounding box center [780, 292] width 412 height 12
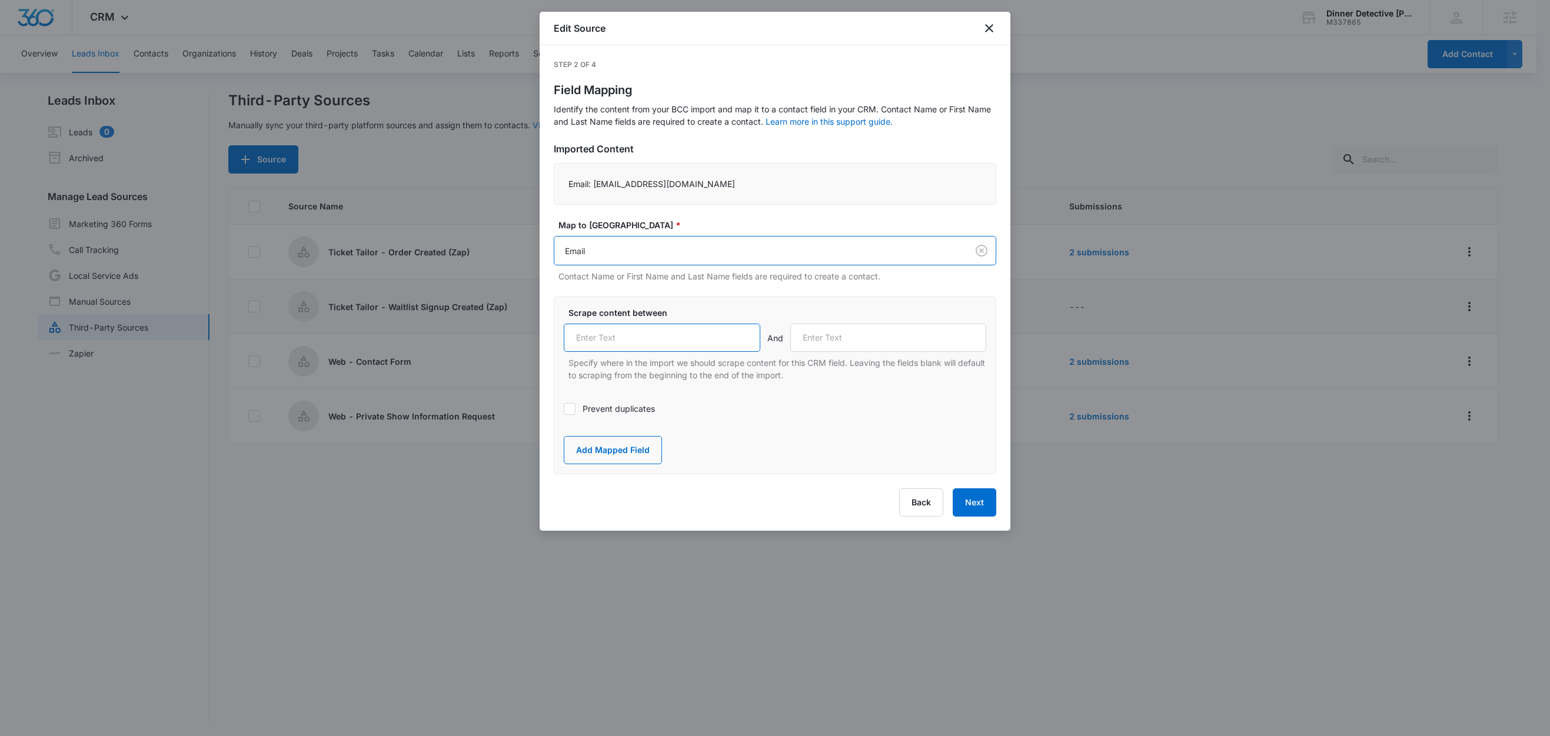
click at [607, 334] on input "text" at bounding box center [662, 338] width 197 height 28
paste input "Email:"
type input "Email:"
click at [843, 308] on label "Scrape content between" at bounding box center [780, 313] width 423 height 12
click at [621, 410] on label "Prevent duplicates" at bounding box center [775, 409] width 423 height 12
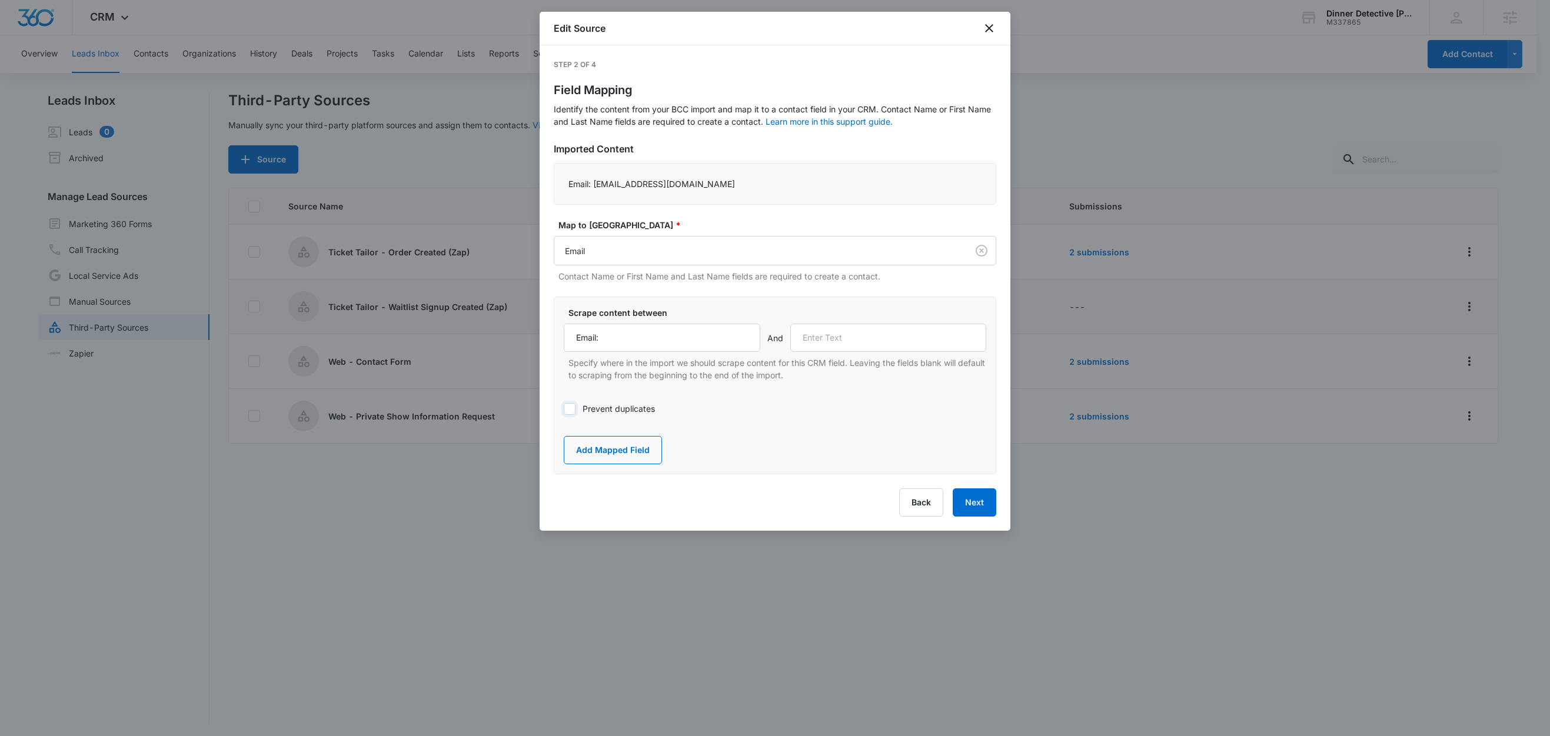
click at [564, 409] on input "Prevent duplicates" at bounding box center [564, 409] width 0 height 0
click at [624, 447] on button "Add Mapped Field" at bounding box center [613, 450] width 98 height 28
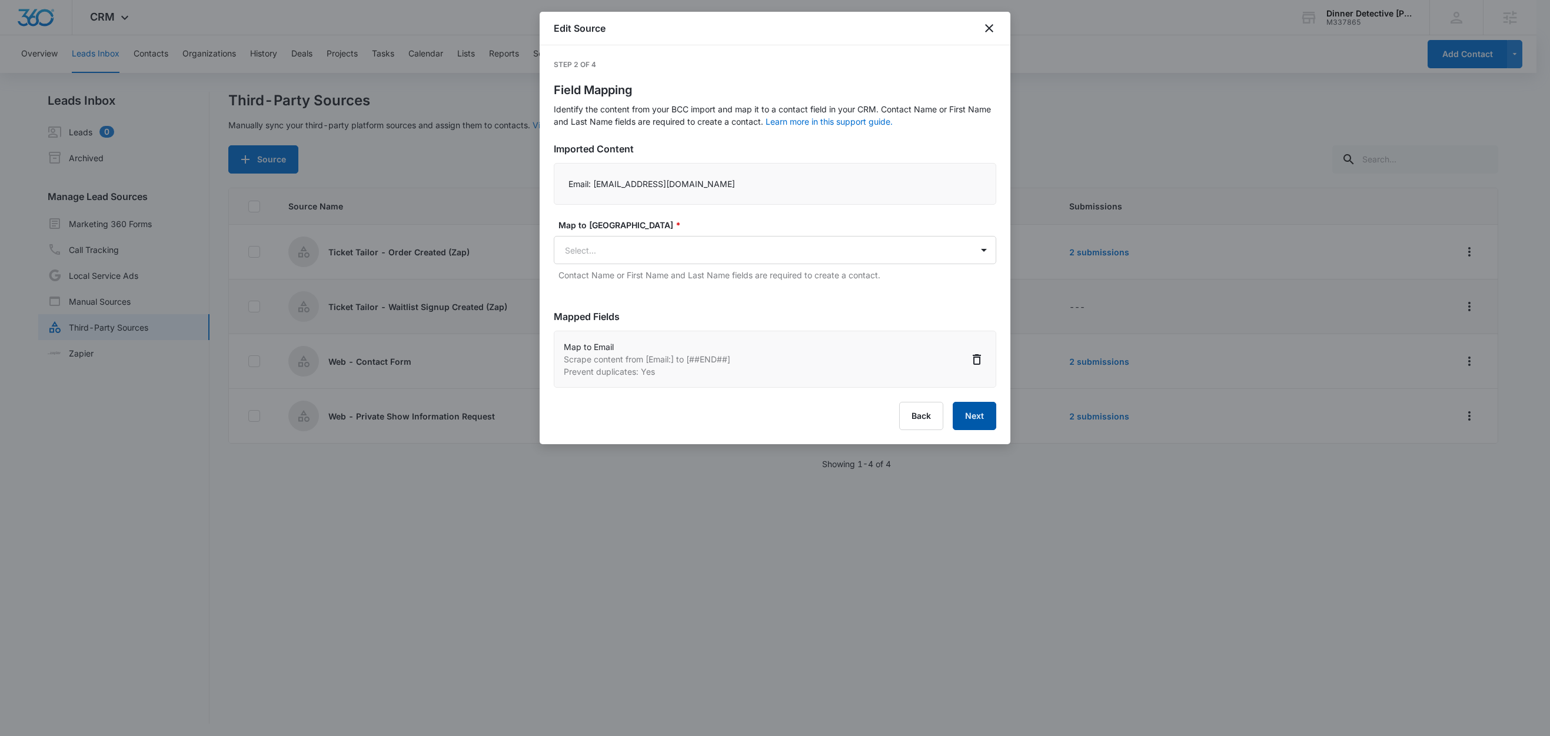
click at [979, 423] on button "Next" at bounding box center [975, 416] width 44 height 28
select select "185"
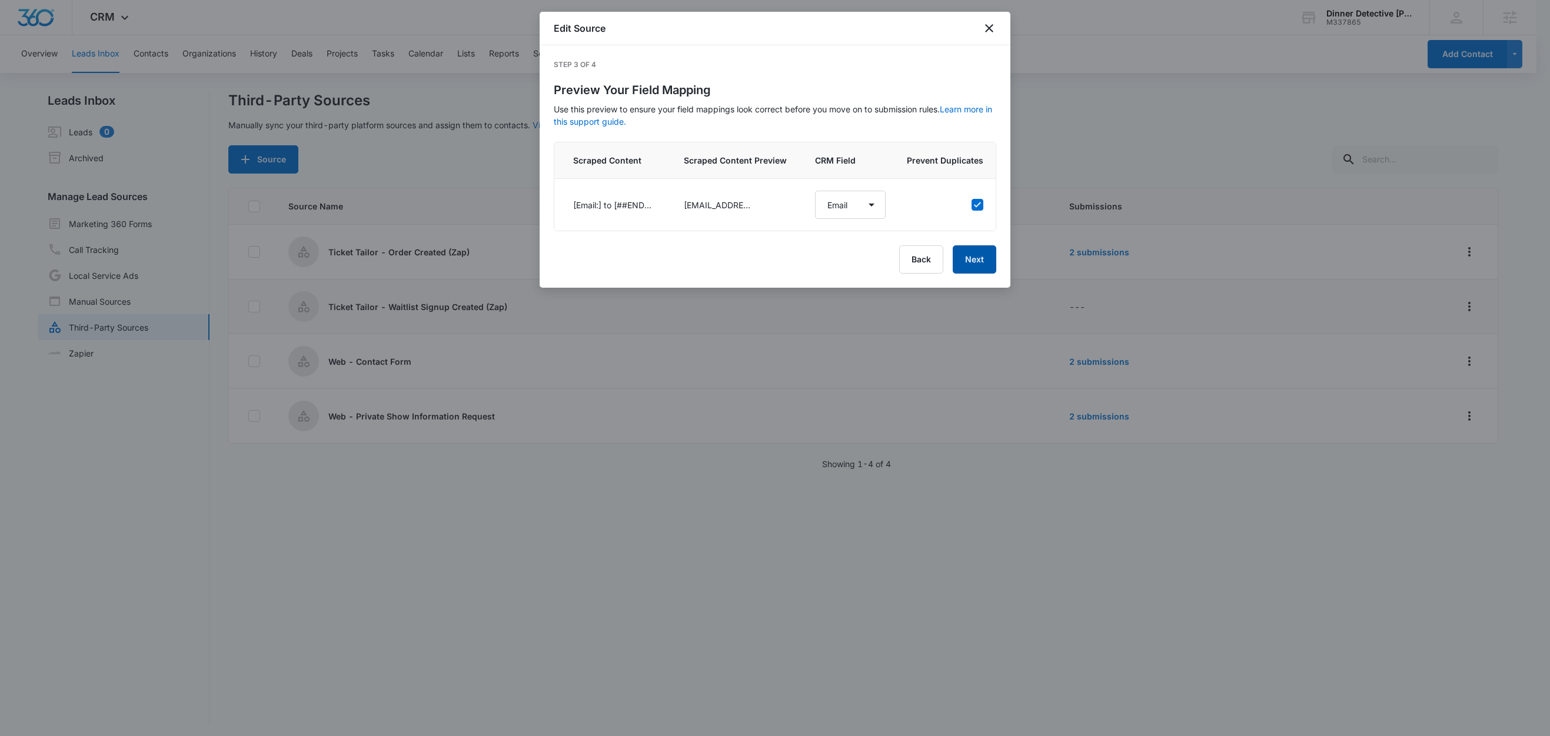
click at [982, 273] on button "Next" at bounding box center [975, 259] width 44 height 28
select select "185"
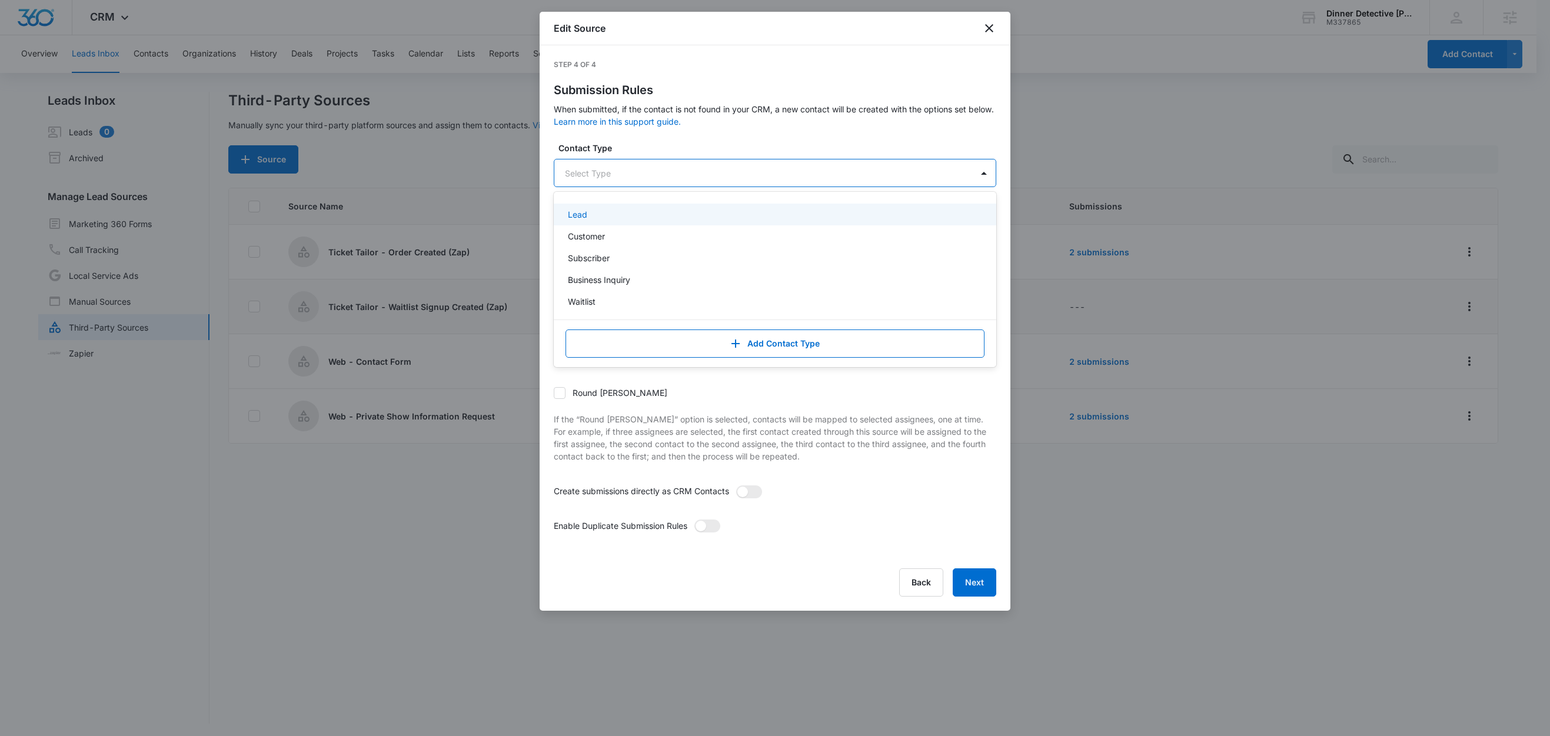
click at [616, 172] on div at bounding box center [761, 173] width 392 height 15
click at [596, 299] on p "Waitlist" at bounding box center [582, 301] width 28 height 12
click at [650, 142] on label "Contact Type" at bounding box center [780, 148] width 443 height 12
click at [609, 231] on div at bounding box center [761, 234] width 392 height 15
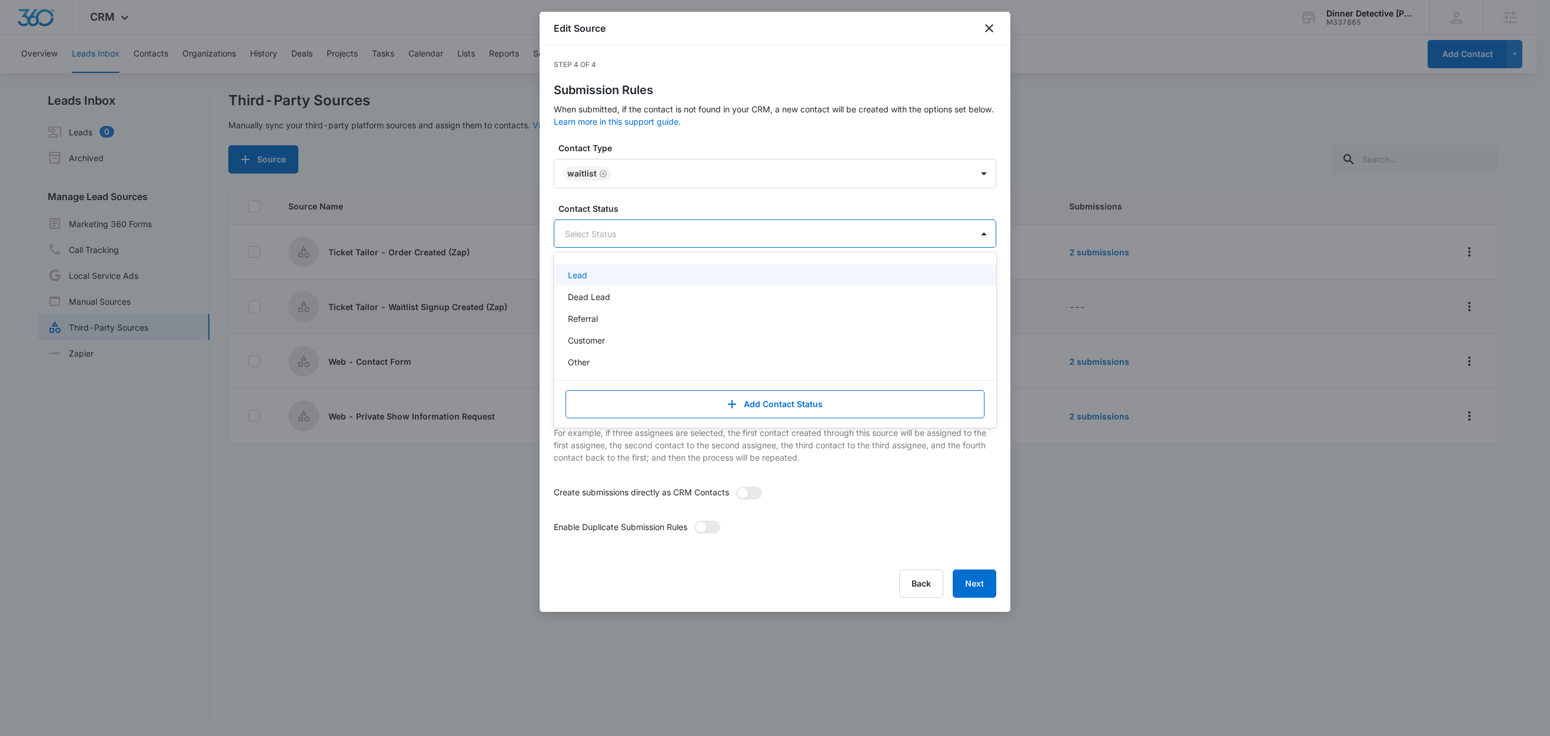
click at [634, 208] on label "Contact Status" at bounding box center [780, 208] width 443 height 12
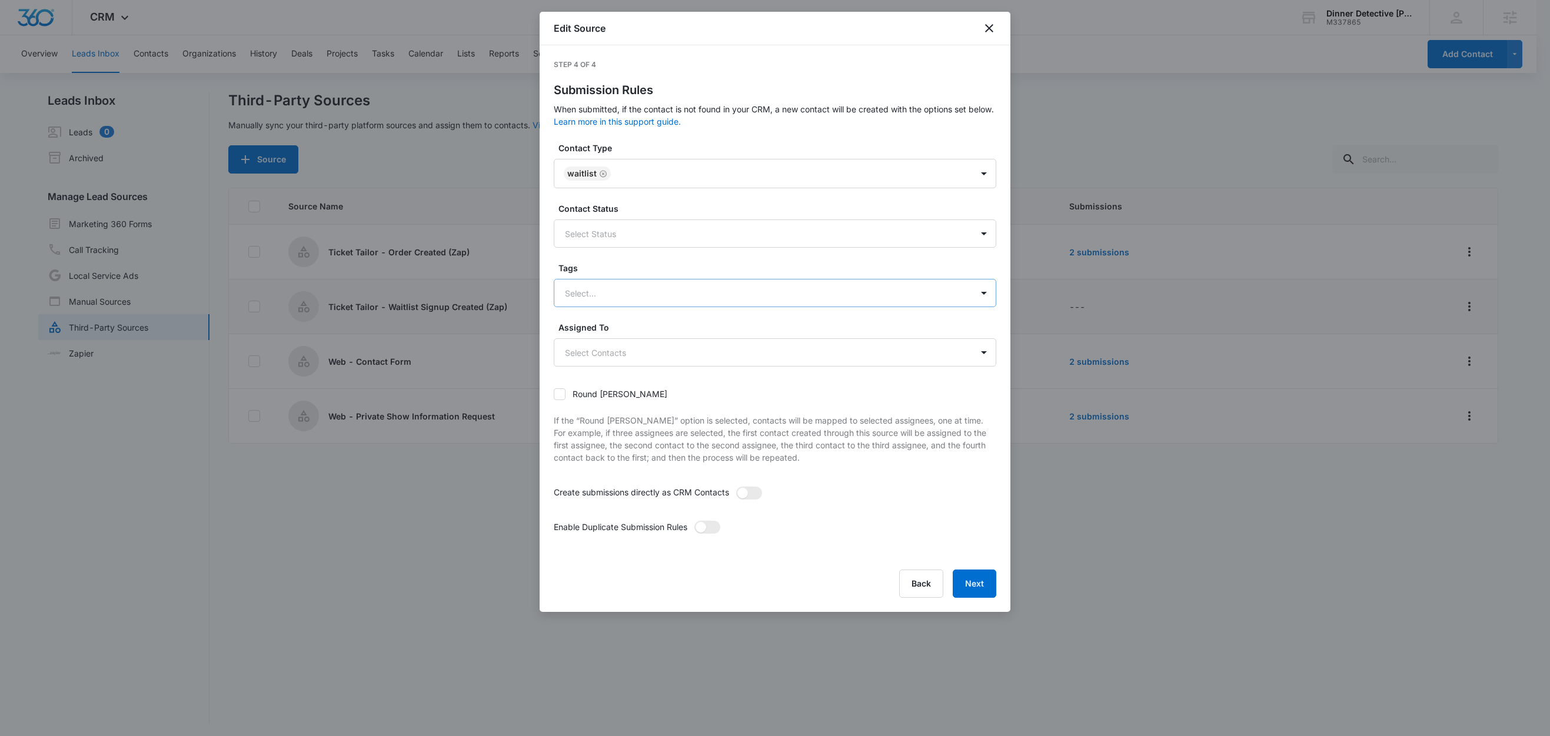
click at [604, 287] on div at bounding box center [761, 293] width 392 height 15
type input "w"
click at [626, 338] on div "Waitlist Form" at bounding box center [774, 334] width 412 height 12
click at [627, 270] on label "Tags" at bounding box center [780, 268] width 443 height 12
click at [759, 492] on span at bounding box center [749, 494] width 26 height 13
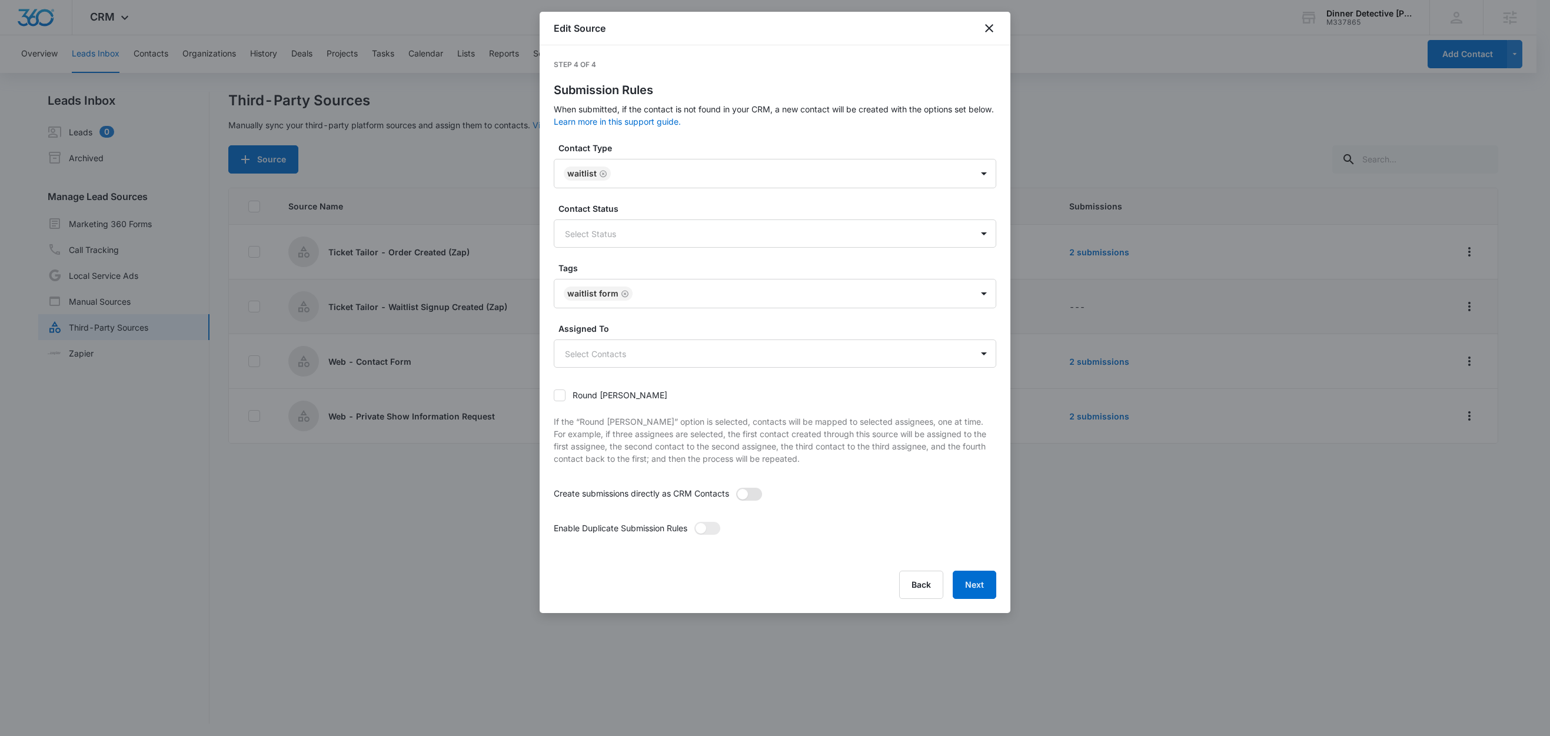
click at [736, 487] on input "checkbox" at bounding box center [736, 487] width 0 height 0
drag, startPoint x: 707, startPoint y: 527, endPoint x: 709, endPoint y: 515, distance: 12.5
click at [706, 527] on span at bounding box center [701, 528] width 11 height 11
click at [694, 521] on input "checkbox" at bounding box center [694, 521] width 0 height 0
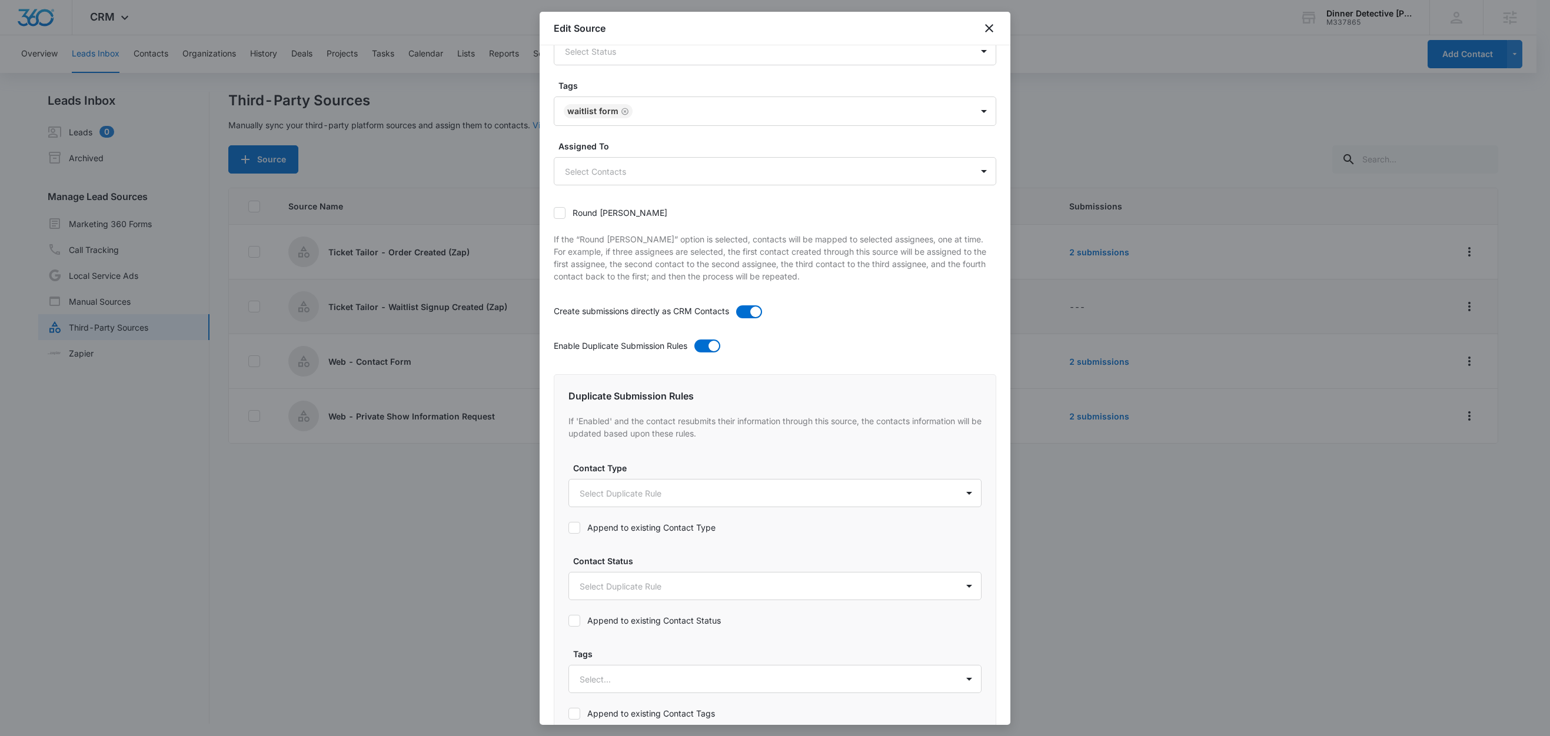
scroll to position [186, 0]
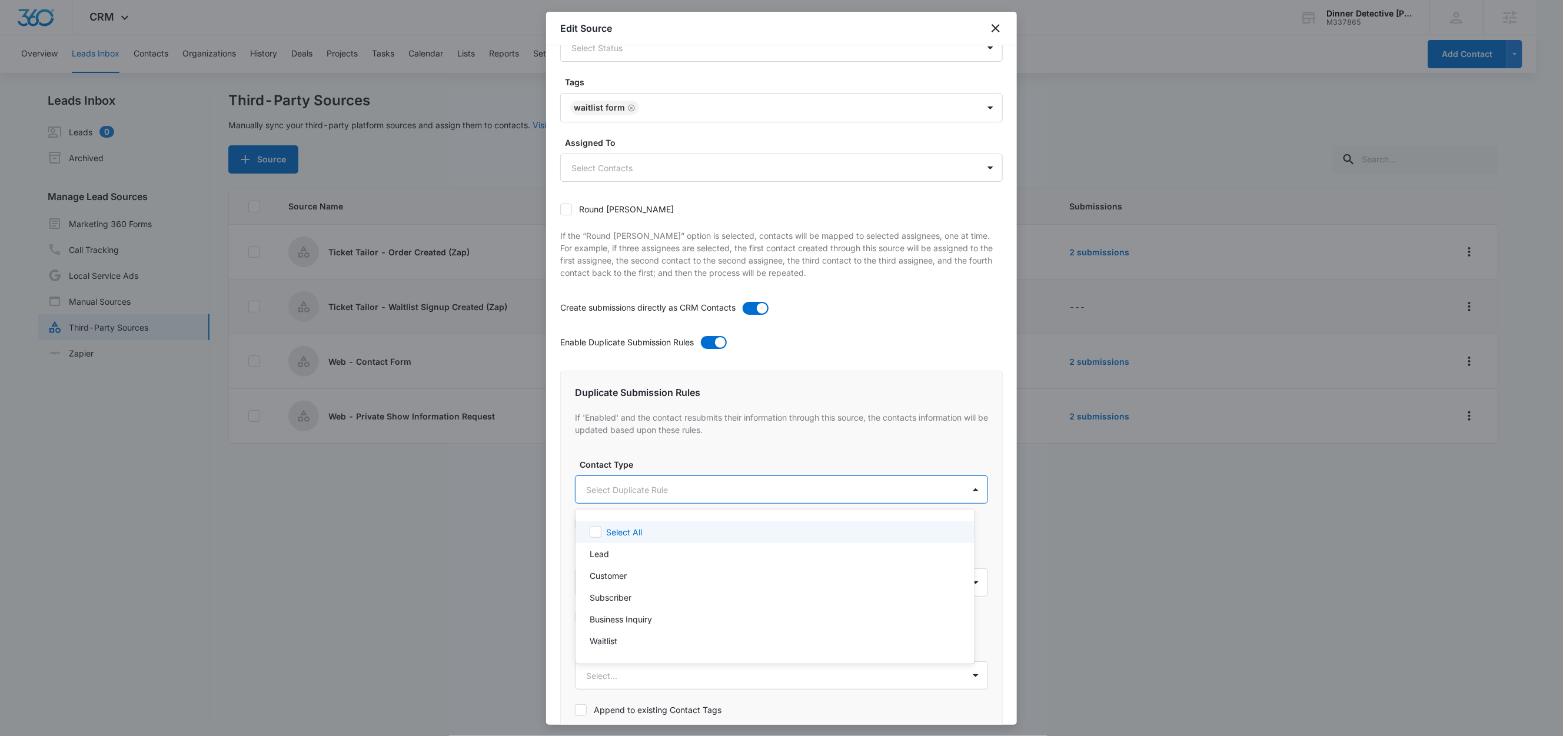
click at [637, 491] on body "CRM Apps Reputation Websites Forms CRM Email Social Shop Content Ads Intelligen…" at bounding box center [781, 368] width 1563 height 736
click at [617, 636] on p "Waitlist" at bounding box center [604, 641] width 28 height 12
click at [657, 462] on div at bounding box center [781, 368] width 1563 height 736
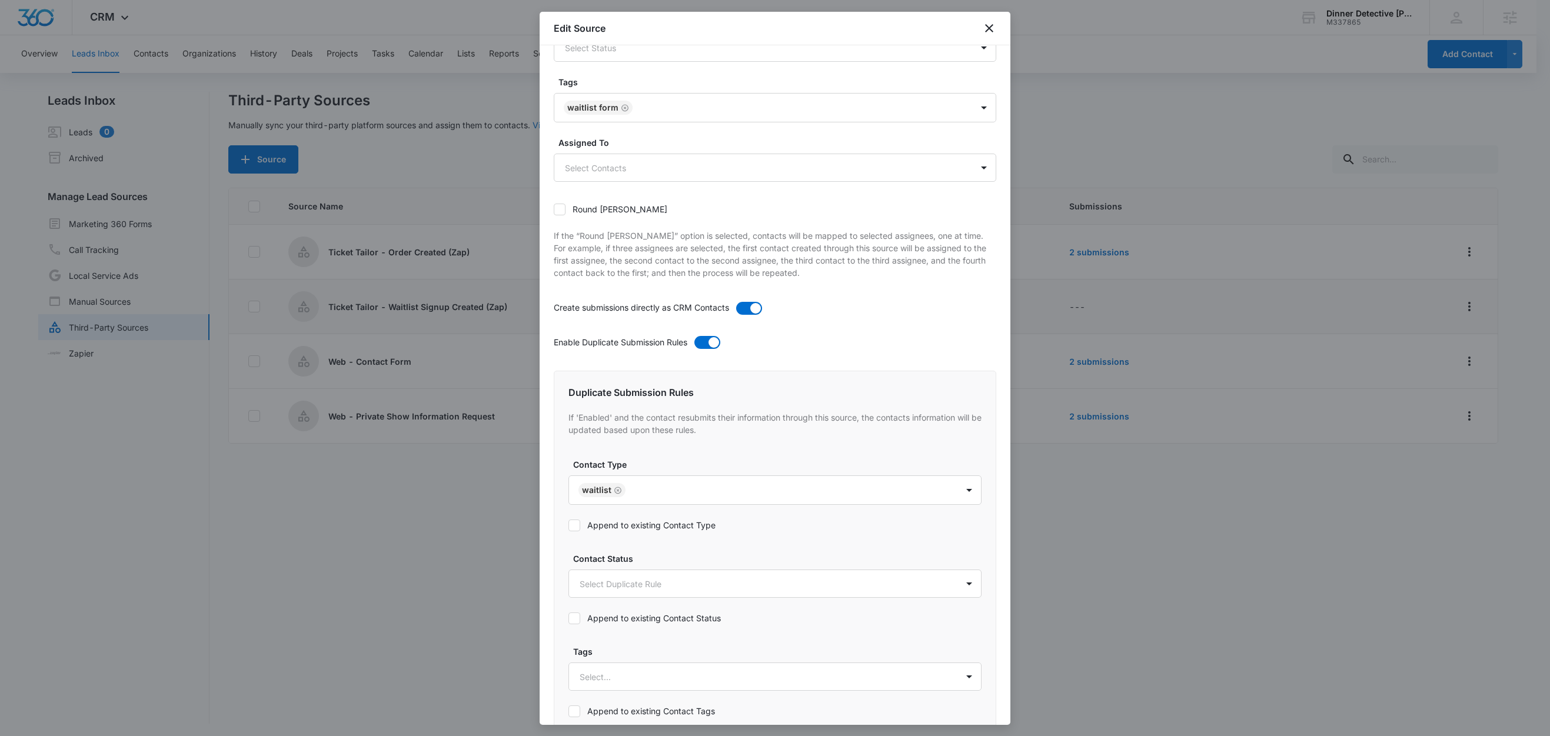
click at [648, 525] on label "Append to existing Contact Type" at bounding box center [775, 525] width 413 height 12
click at [569, 526] on input "Append to existing Contact Type" at bounding box center [569, 526] width 0 height 0
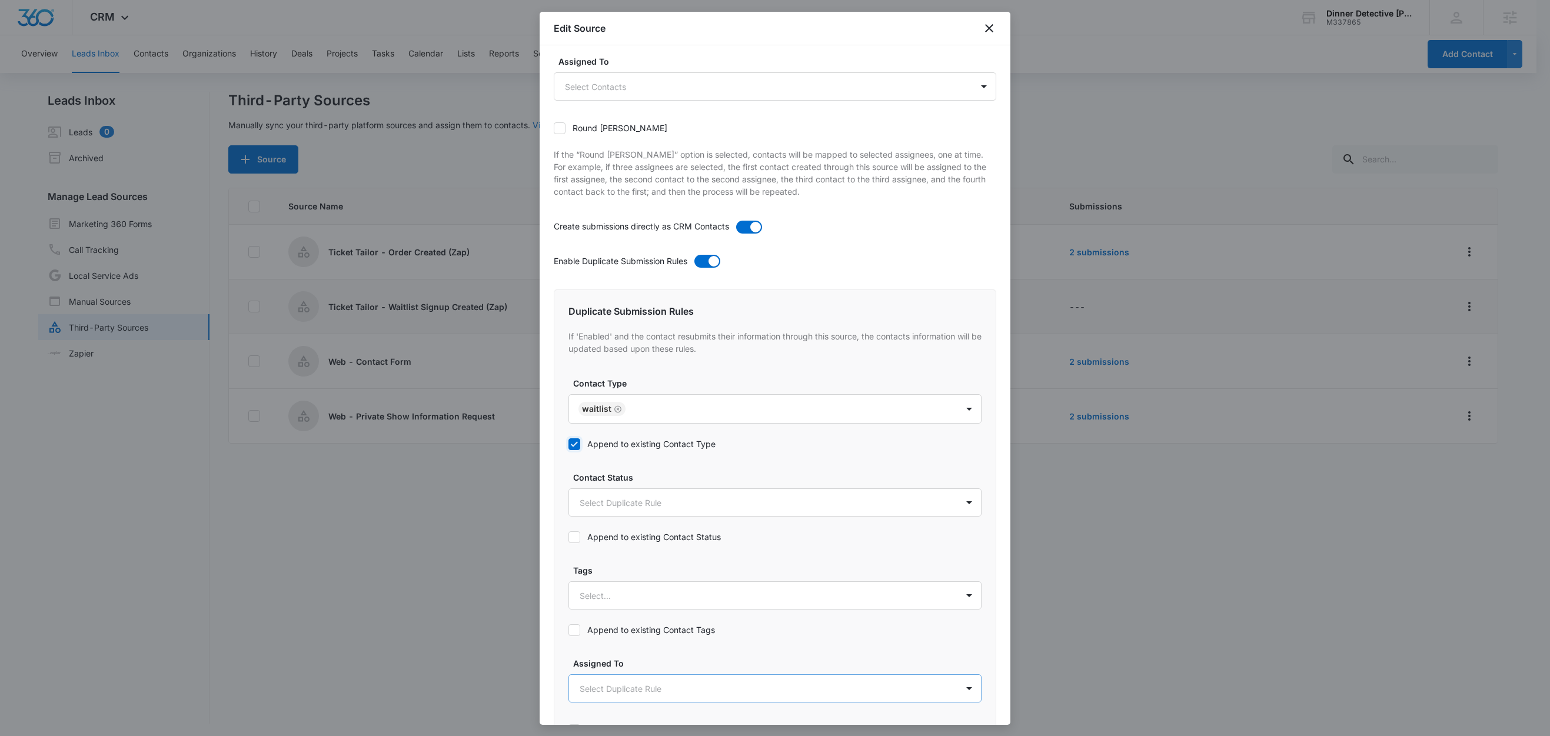
scroll to position [451, 0]
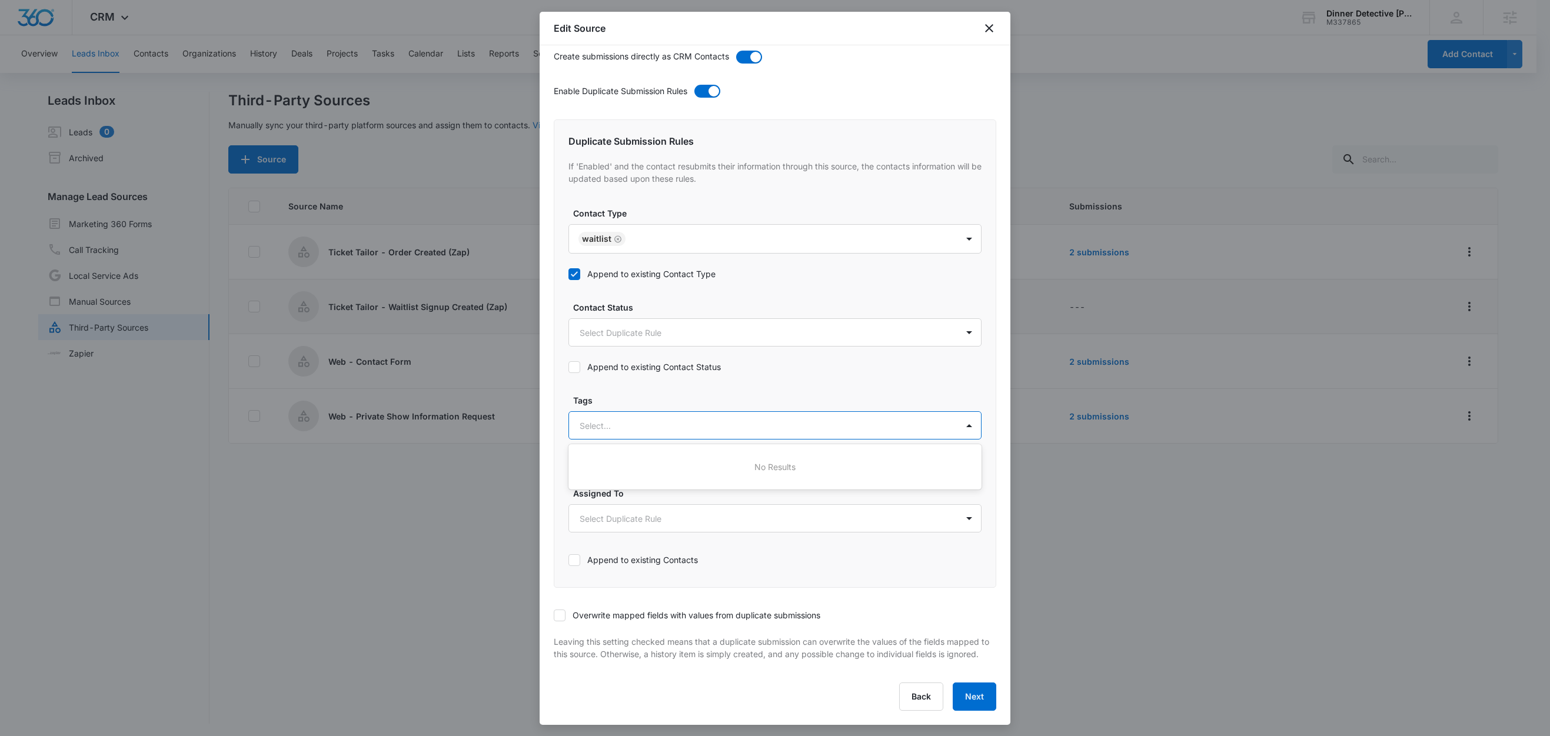
click at [618, 418] on div at bounding box center [761, 425] width 363 height 15
type input "w"
click at [613, 461] on p "Waitlist Form" at bounding box center [607, 467] width 49 height 12
click at [639, 393] on label "Tags" at bounding box center [779, 399] width 413 height 12
click at [652, 454] on label "Append to existing Contact Tags" at bounding box center [775, 460] width 413 height 12
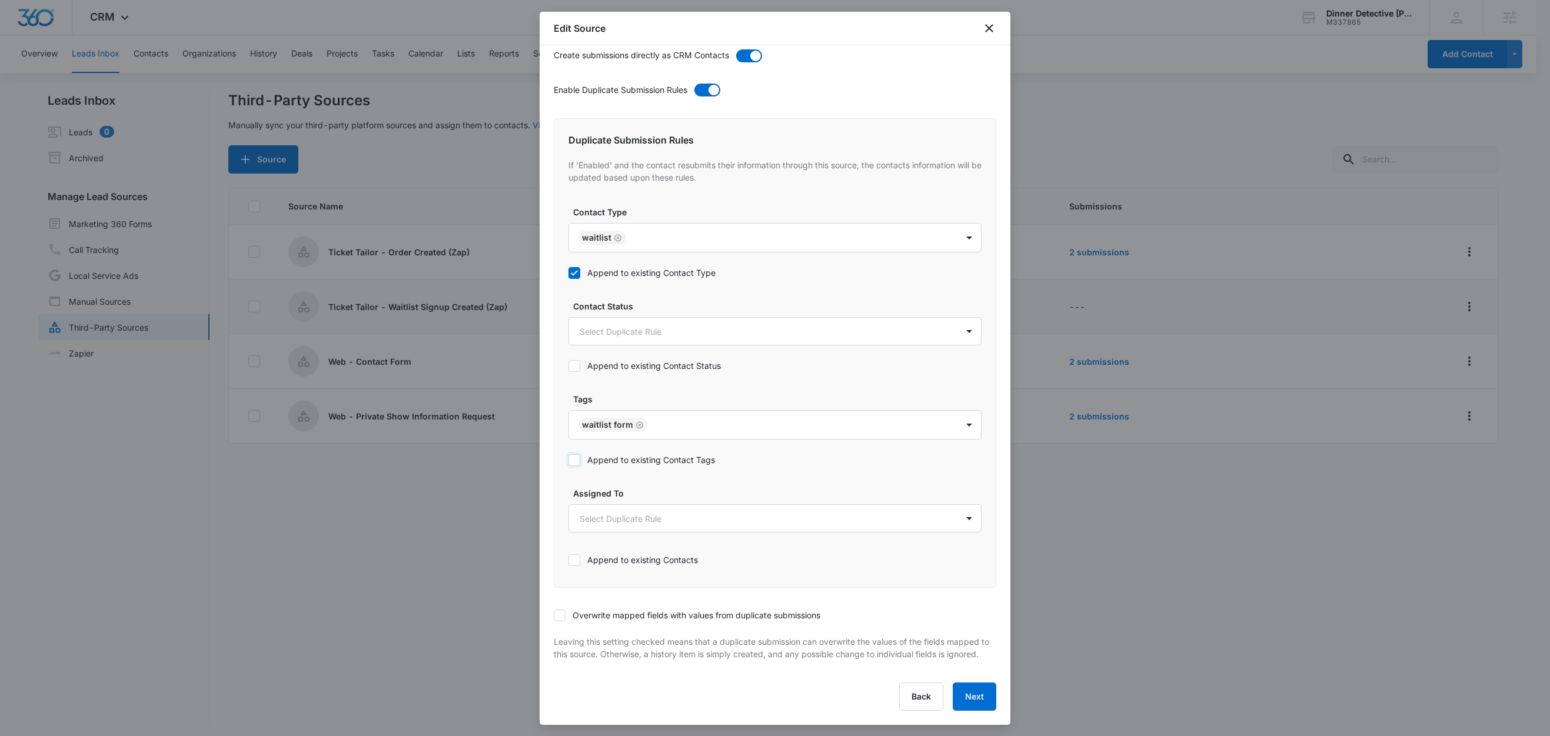
click at [569, 460] on input "Append to existing Contact Tags" at bounding box center [569, 460] width 0 height 0
click at [962, 699] on button "Next" at bounding box center [975, 697] width 44 height 28
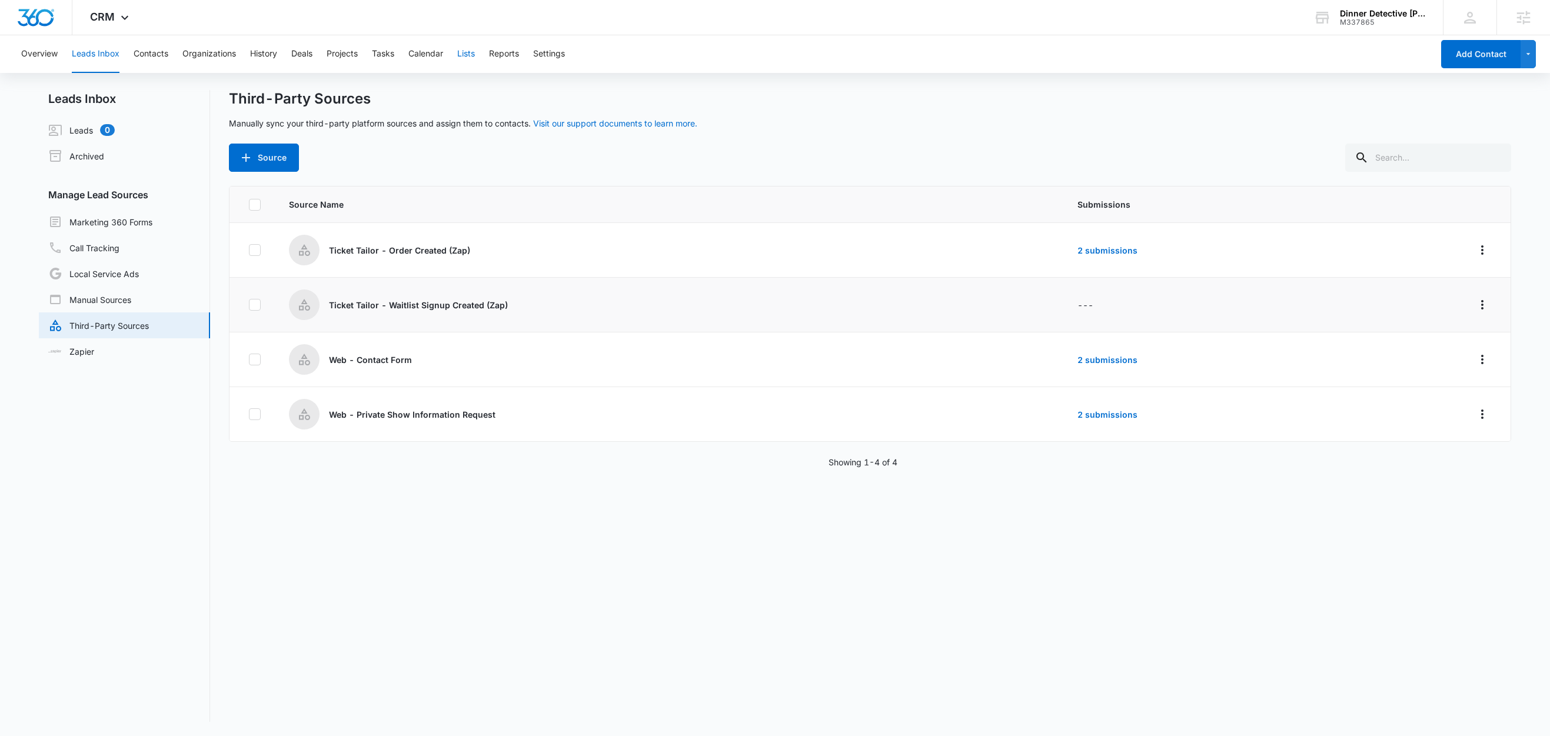
click at [474, 57] on button "Lists" at bounding box center [466, 54] width 18 height 38
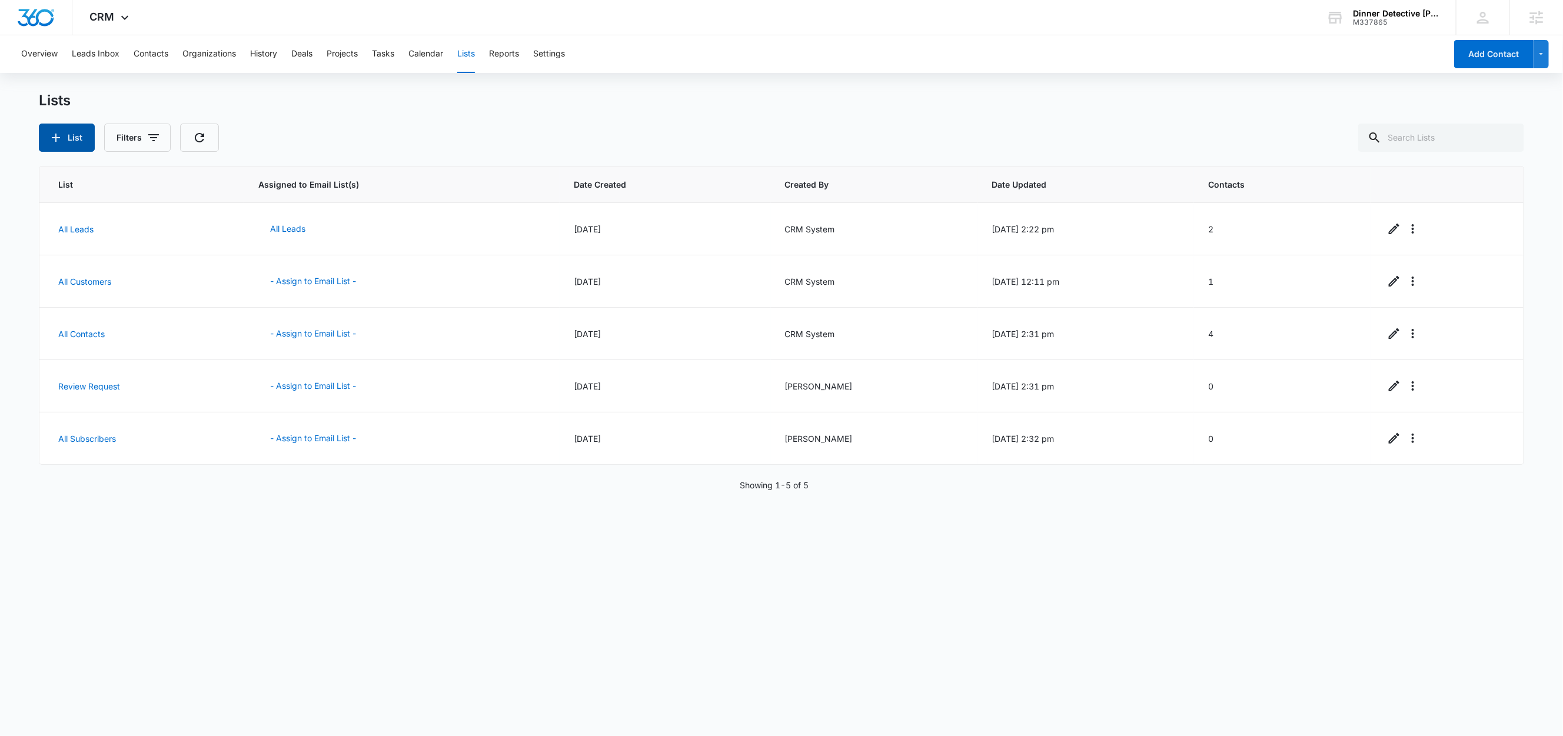
click at [60, 145] on button "List" at bounding box center [67, 138] width 56 height 28
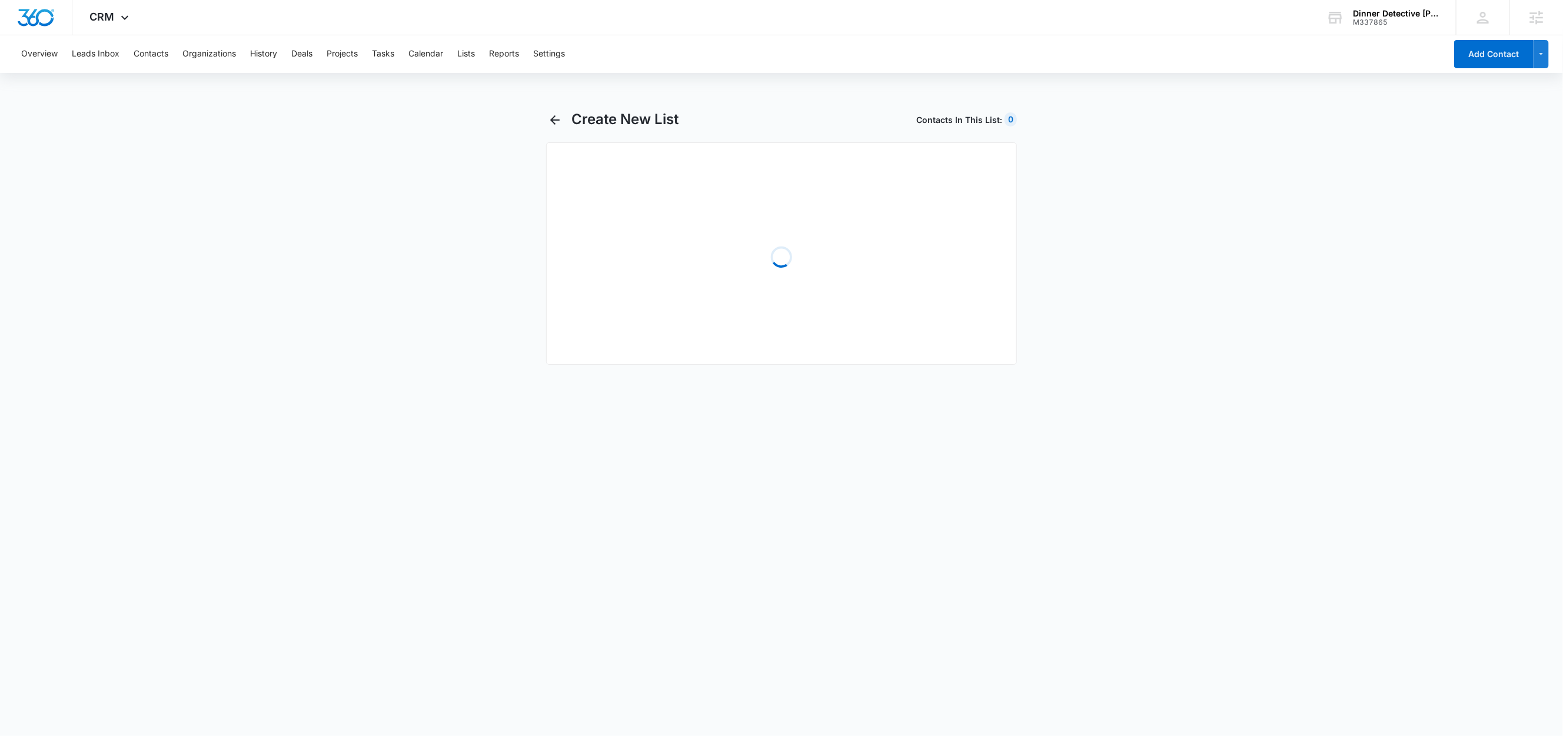
select select "31"
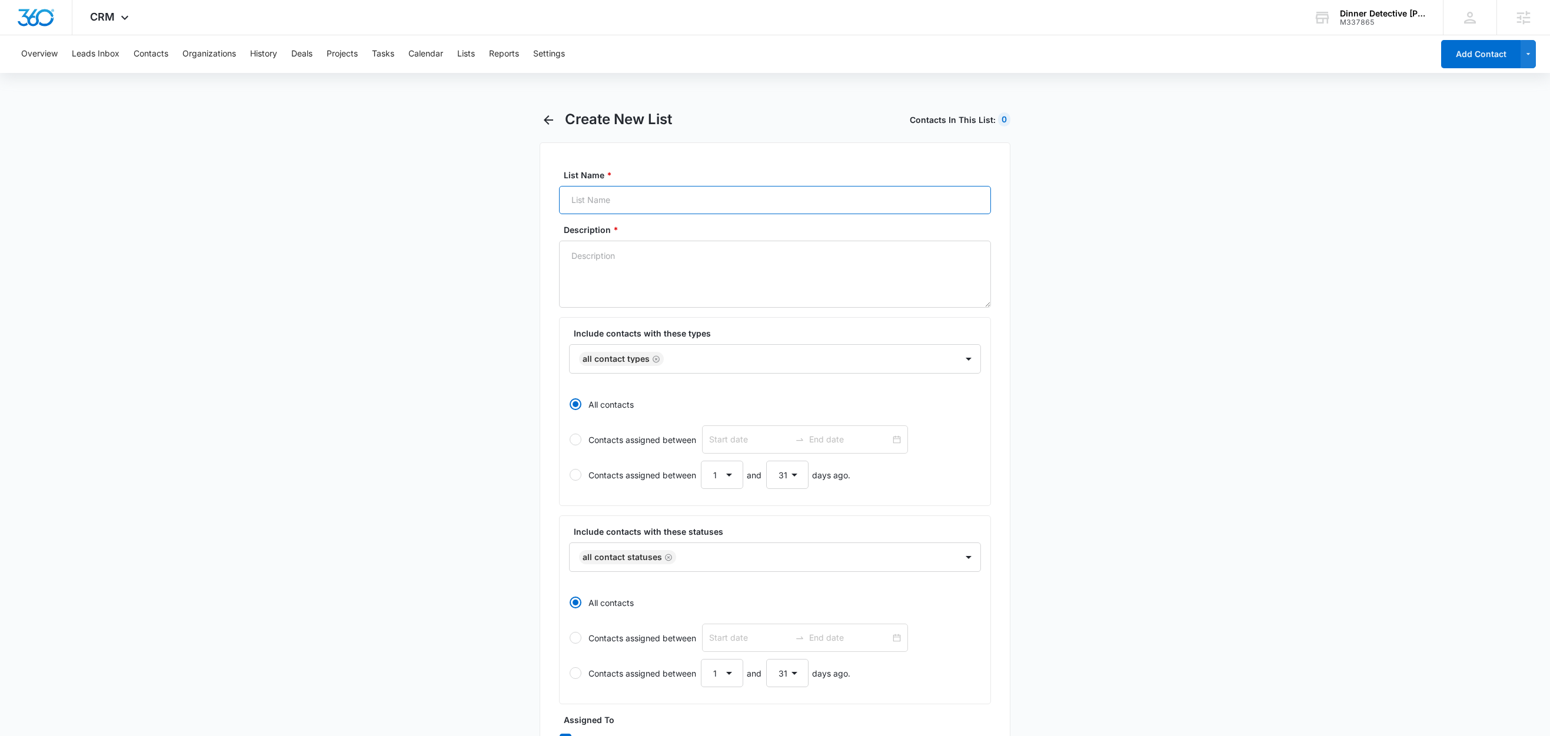
click at [643, 195] on input "List Name *" at bounding box center [775, 200] width 432 height 28
type input "Waitlist Signup Created"
click at [692, 280] on textarea "Description *" at bounding box center [775, 274] width 432 height 67
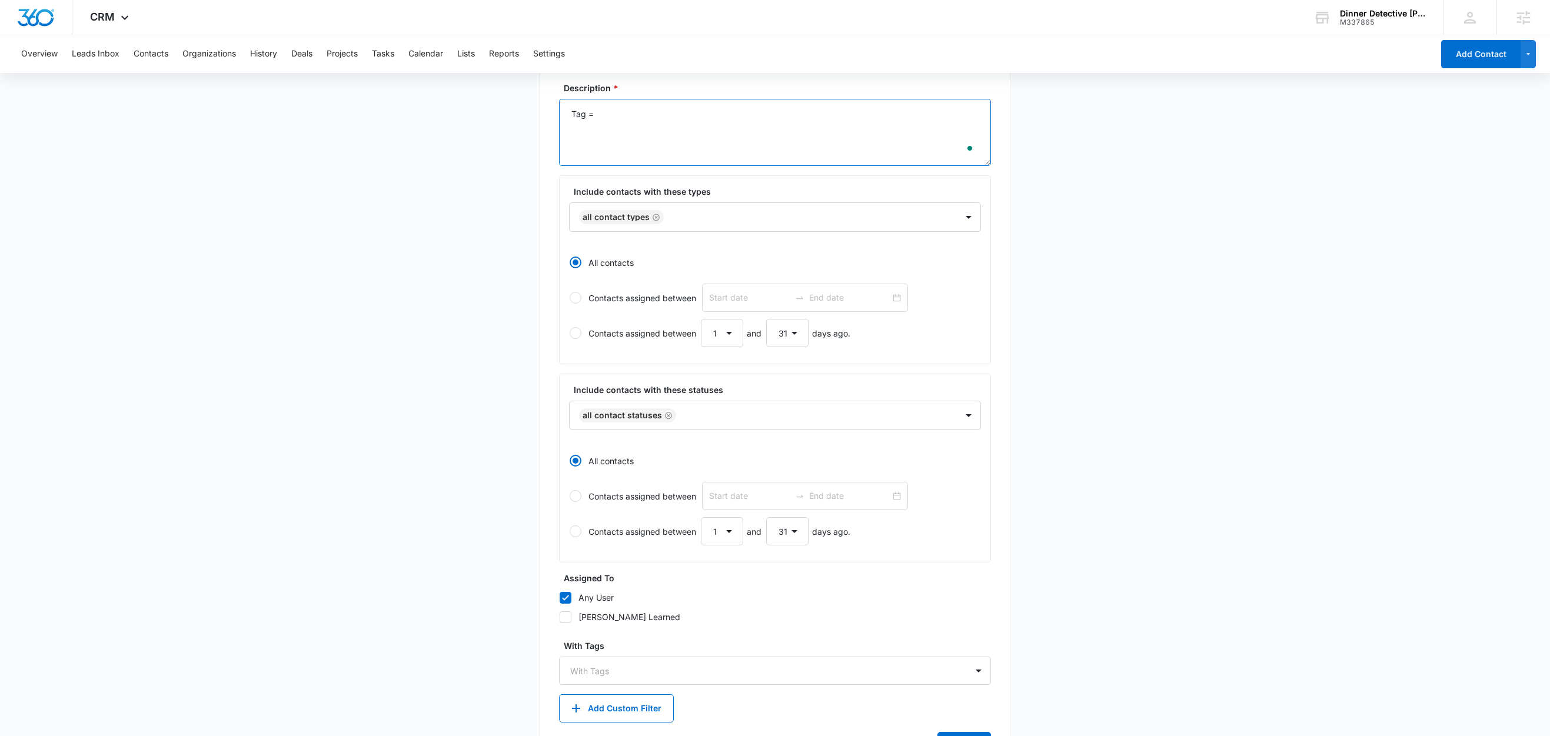
scroll to position [203, 0]
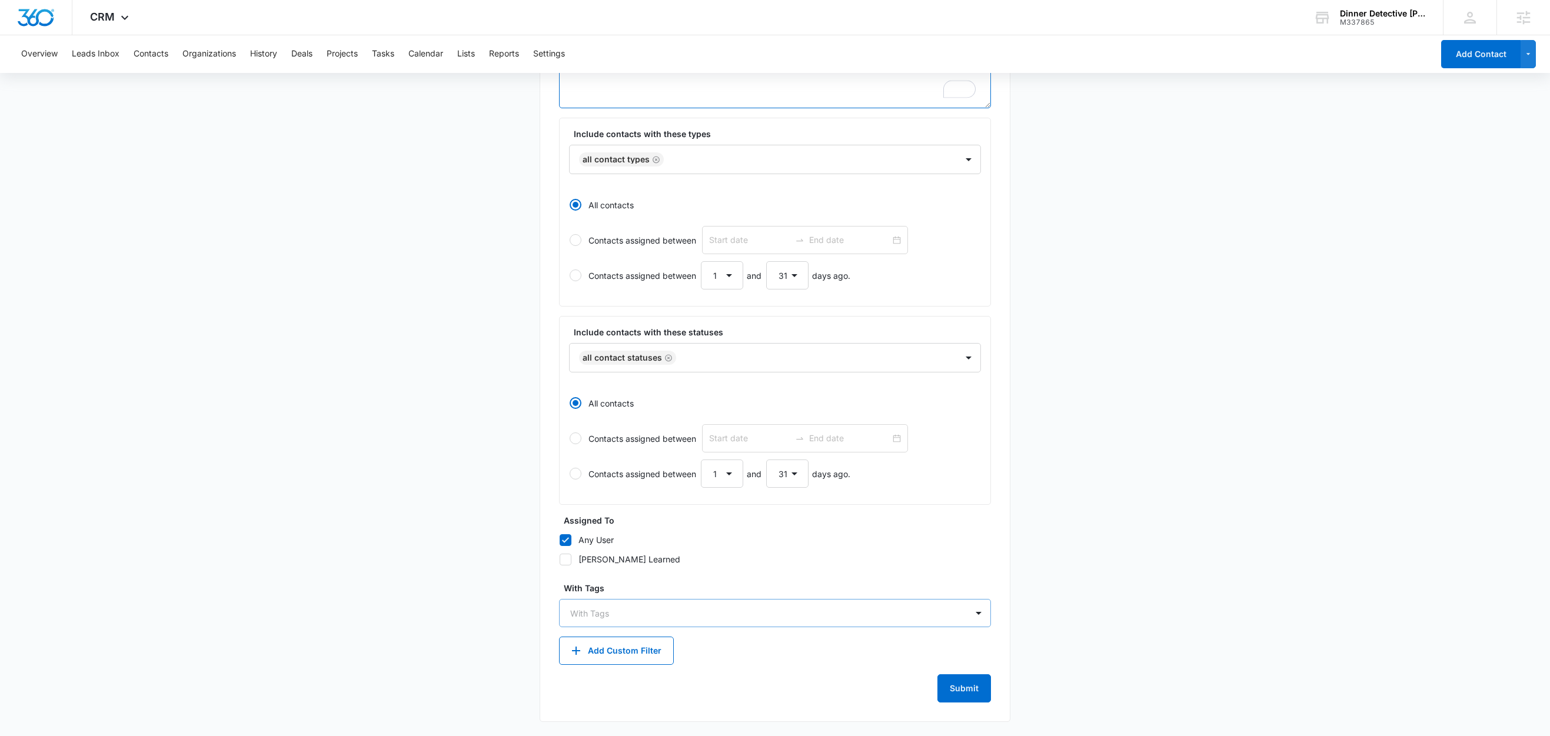
type textarea "Tag ="
click at [609, 615] on div at bounding box center [768, 613] width 396 height 15
type input "wa"
click at [626, 655] on div "Waitlist Form" at bounding box center [773, 655] width 401 height 12
click at [464, 553] on main "Create New List Contacts In This List : 0 List Name * Waitlist Signup Created D…" at bounding box center [775, 323] width 1550 height 826
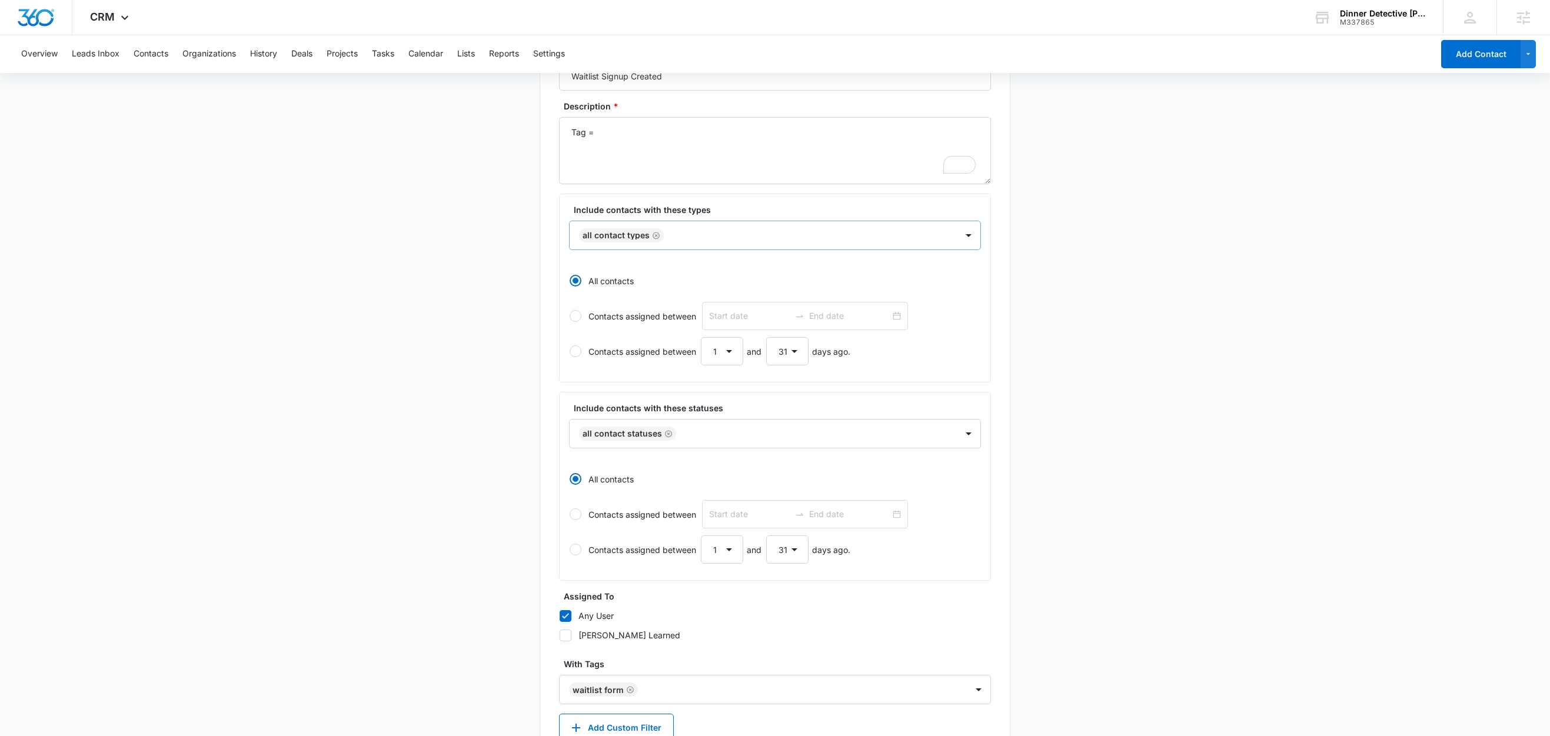
scroll to position [0, 0]
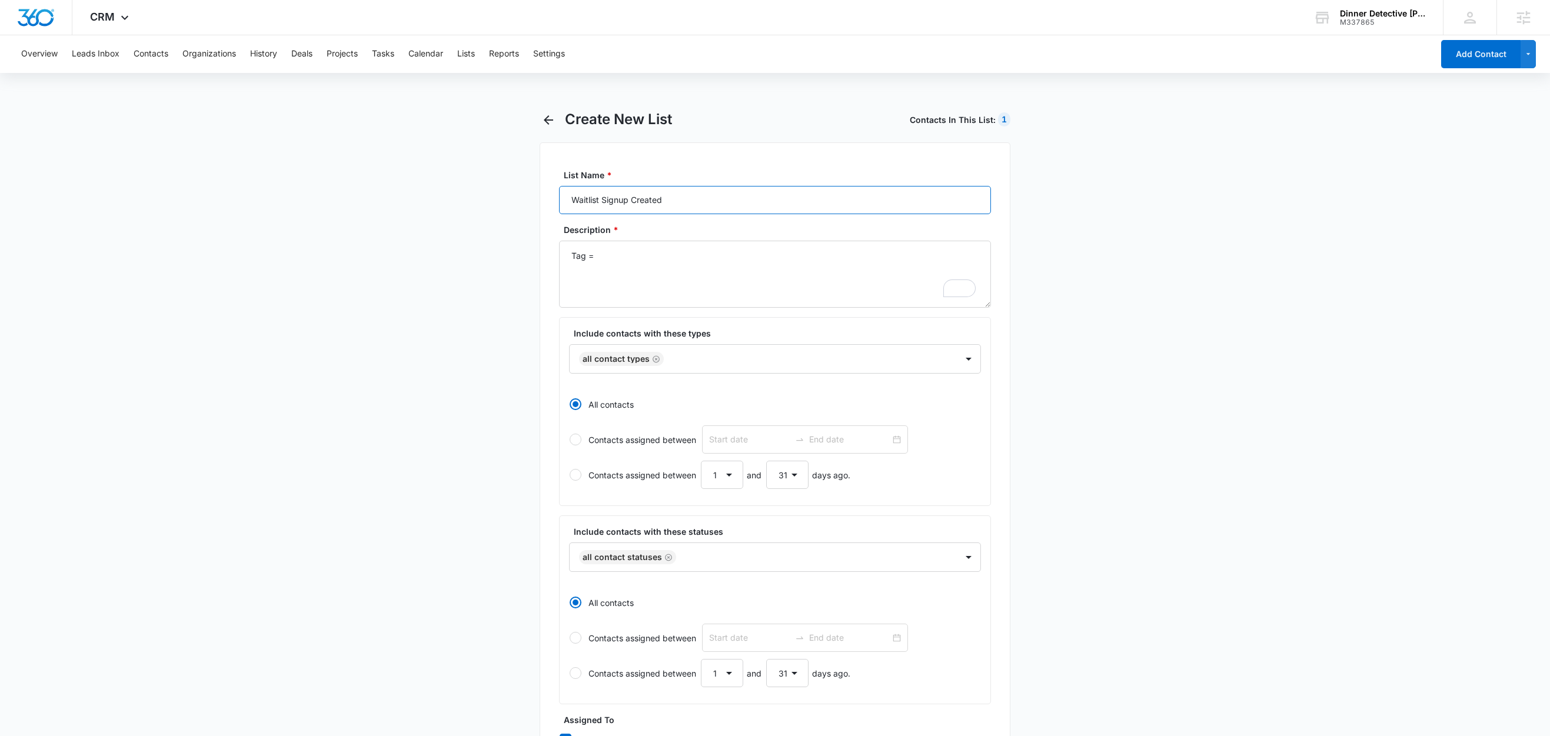
drag, startPoint x: 600, startPoint y: 202, endPoint x: 545, endPoint y: 209, distance: 55.2
click at [545, 209] on div "List Name * Waitlist Signup Created Description * Tag = Include contacts with t…" at bounding box center [775, 532] width 471 height 780
click at [739, 270] on textarea "Tag =" at bounding box center [775, 274] width 432 height 67
paste textarea "Waitlist"
type textarea "Tag = Waitlist Form"
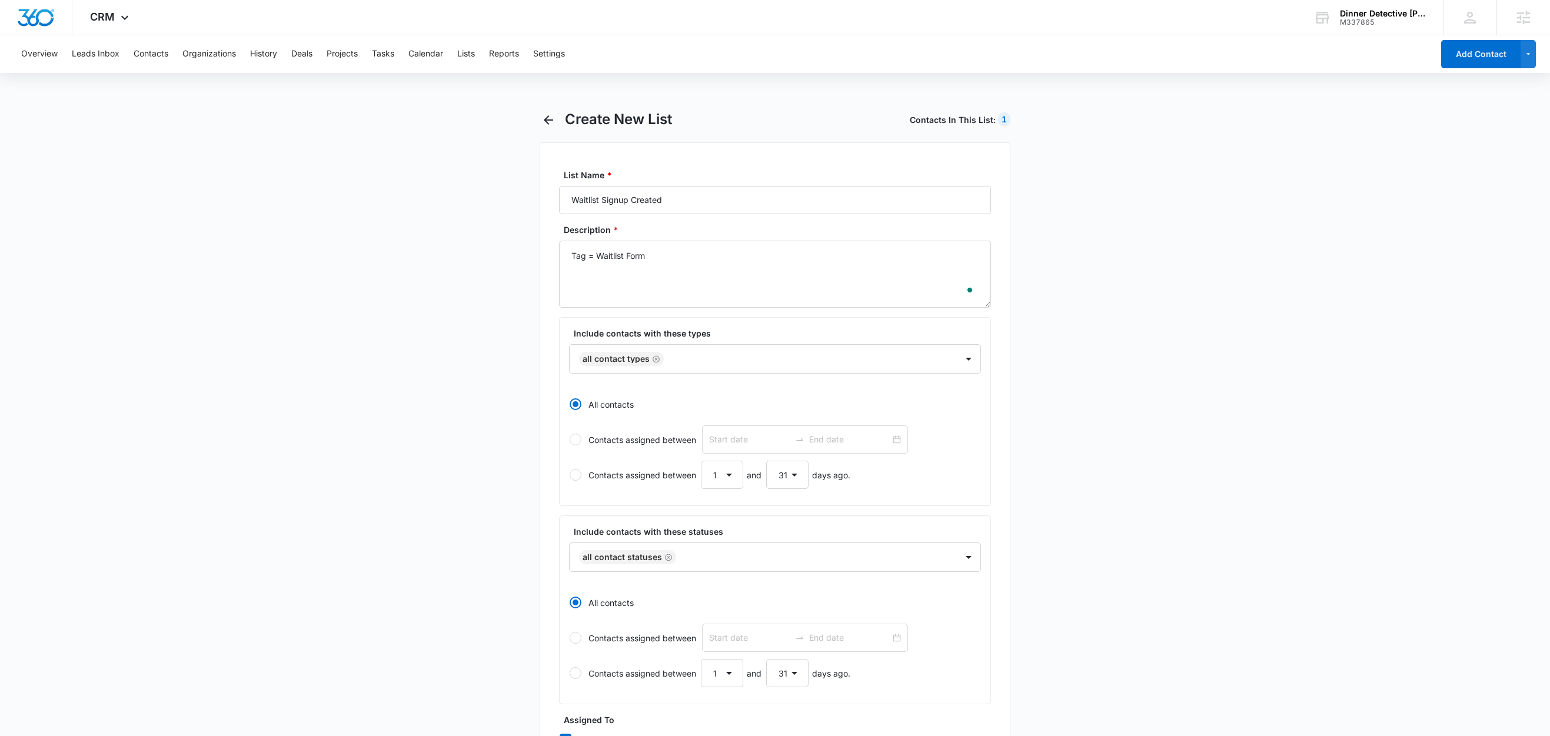
click at [214, 411] on main "Create New List Contacts In This List : 1 List Name * Waitlist Signup Created D…" at bounding box center [775, 524] width 1550 height 826
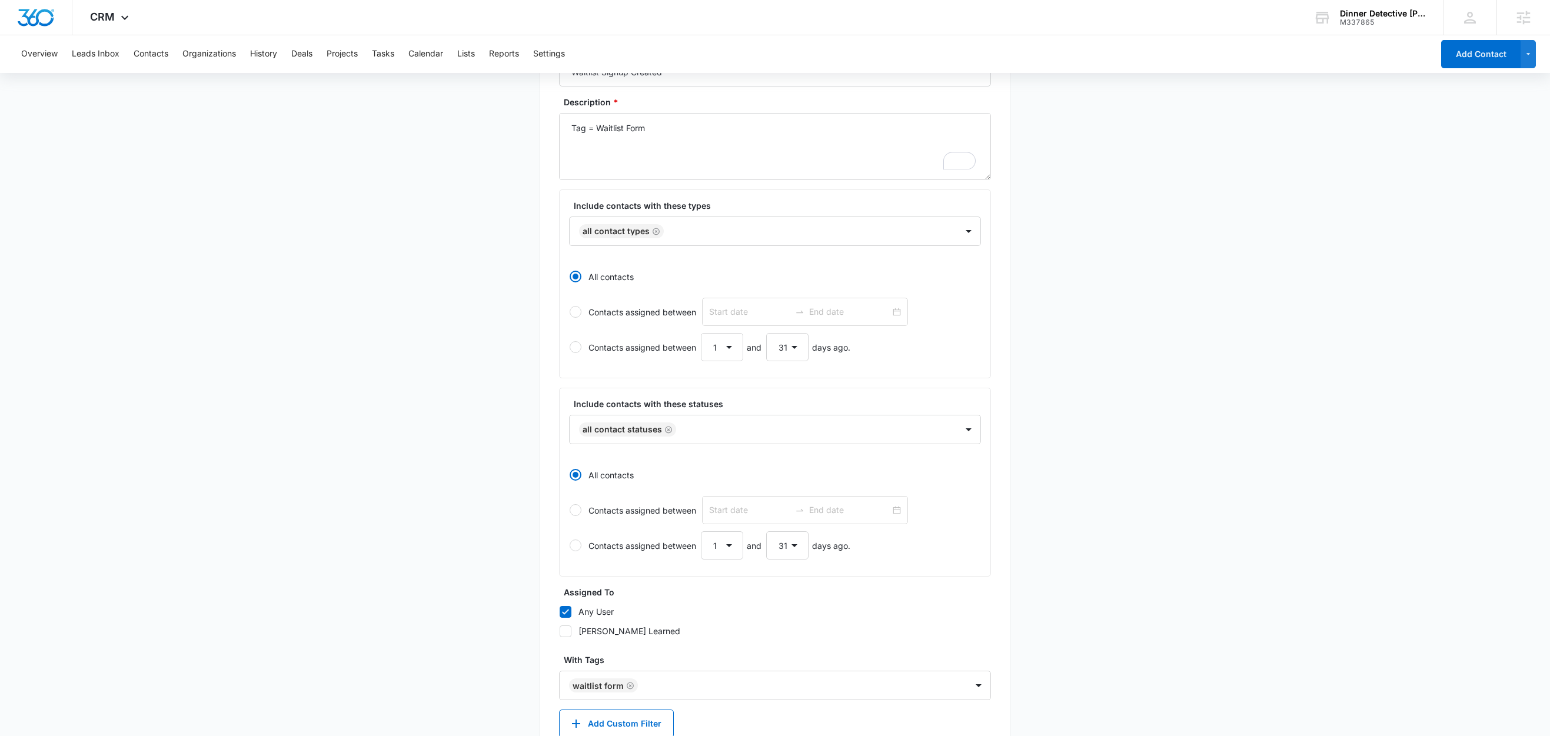
scroll to position [205, 0]
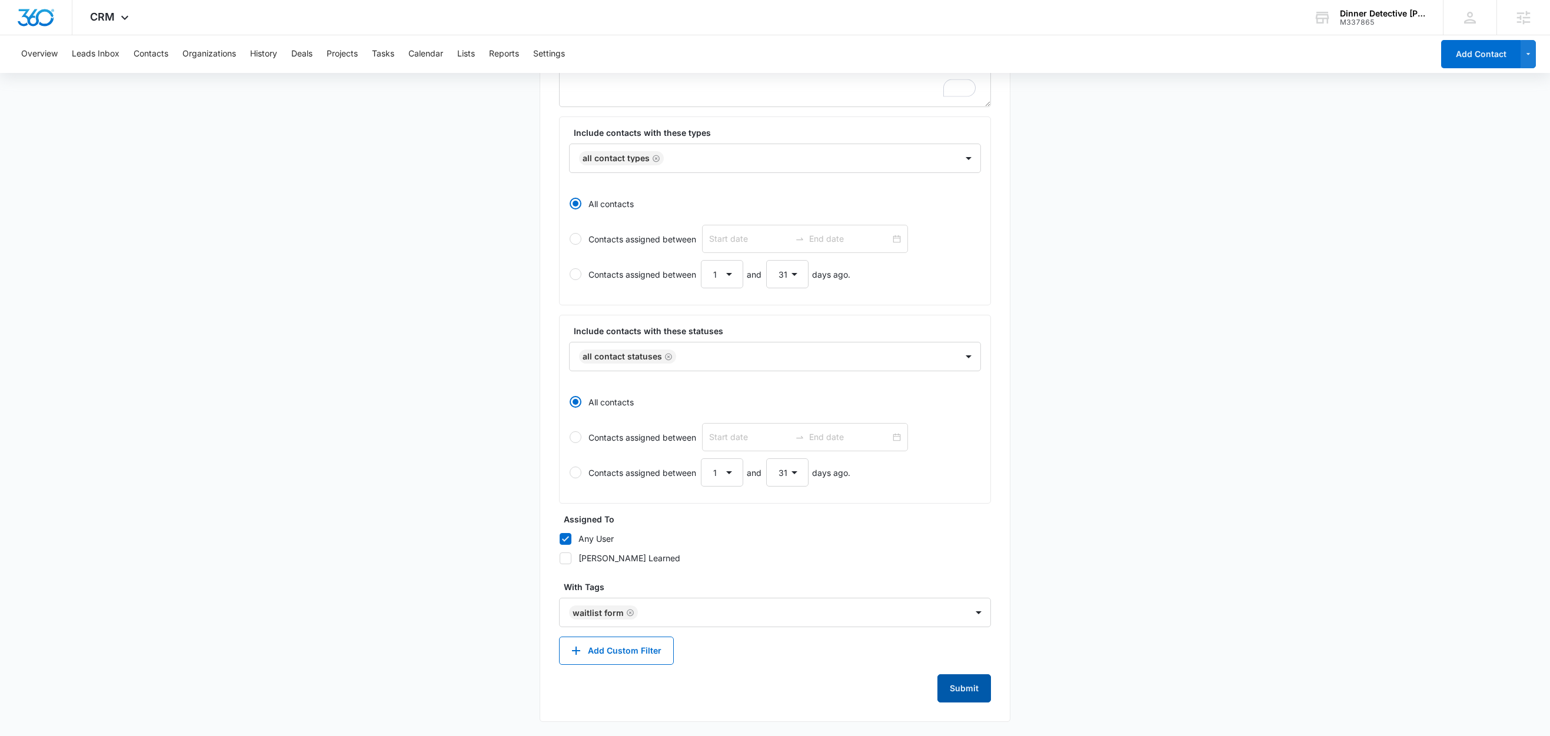
click at [965, 684] on button "Submit" at bounding box center [965, 689] width 54 height 28
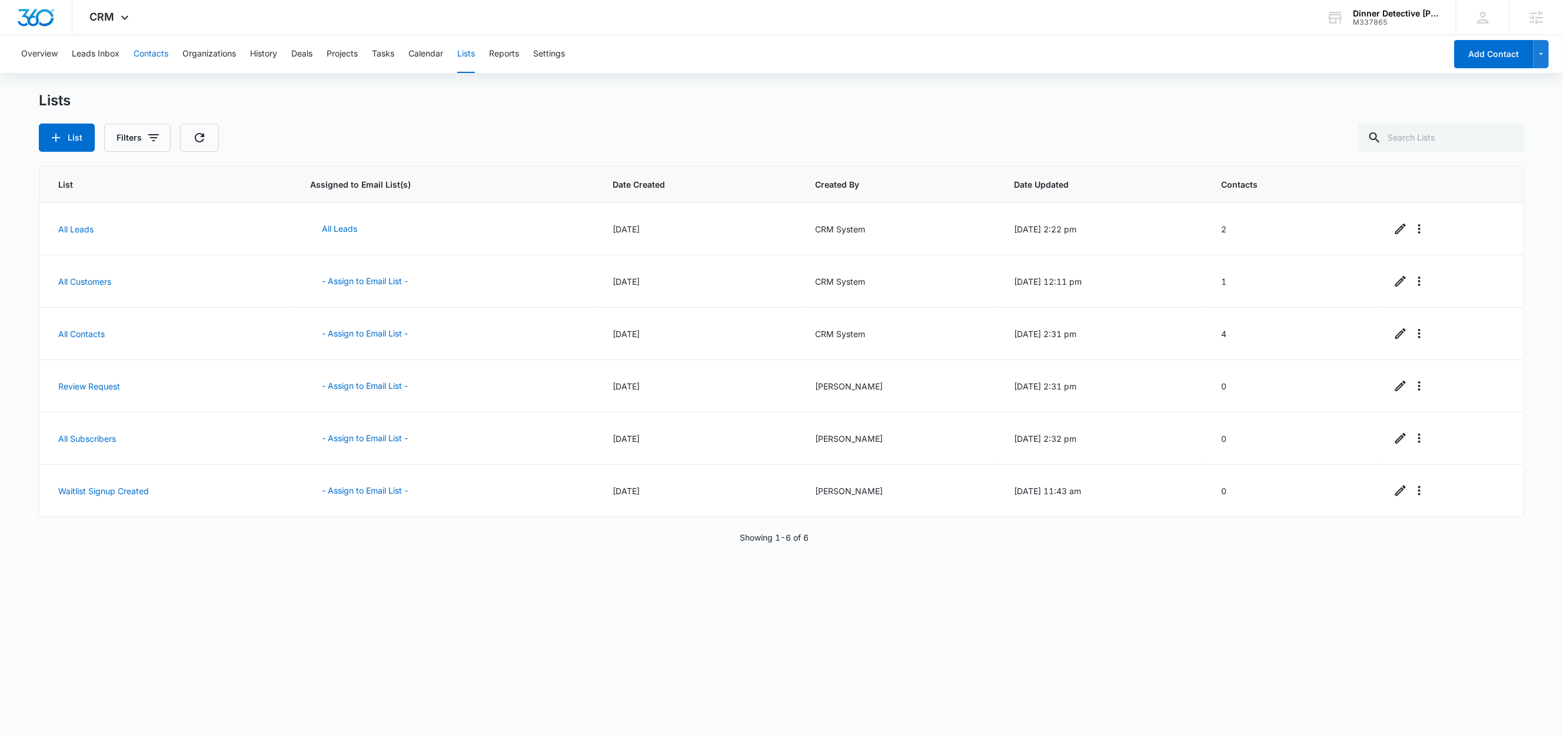
click at [158, 56] on button "Contacts" at bounding box center [151, 54] width 35 height 38
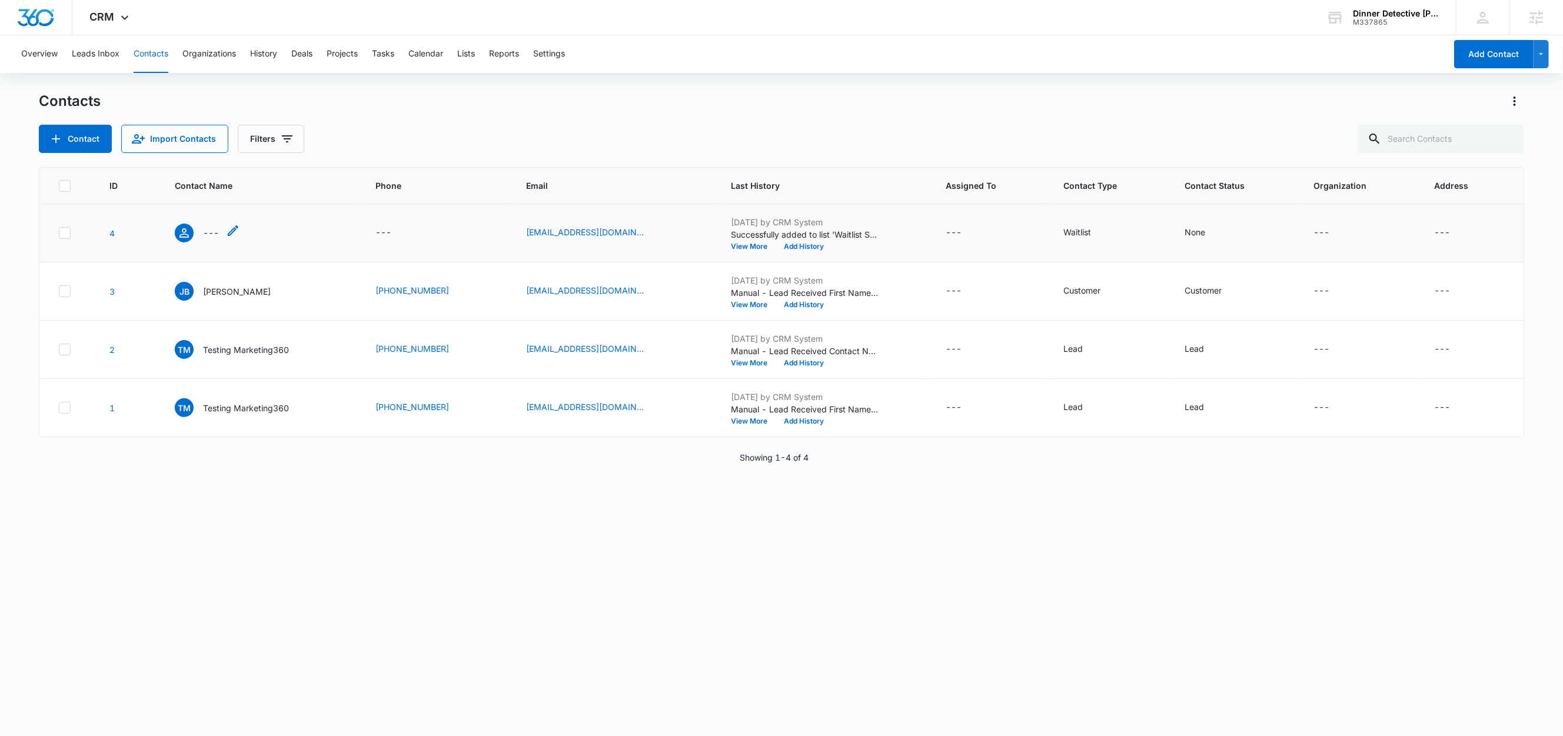
click at [205, 233] on p "---" at bounding box center [211, 233] width 16 height 12
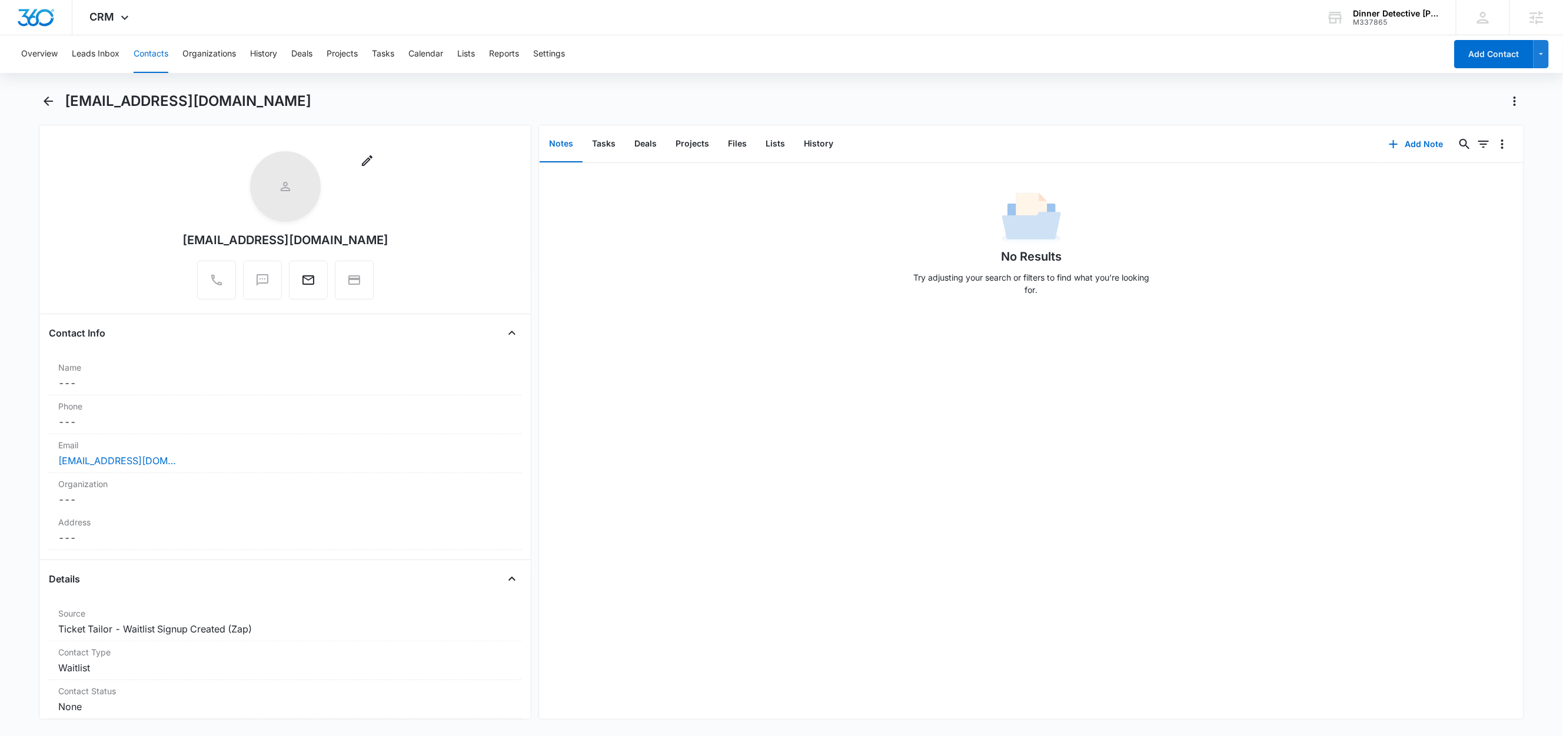
scroll to position [4, 0]
click at [770, 150] on button "Lists" at bounding box center [775, 144] width 38 height 36
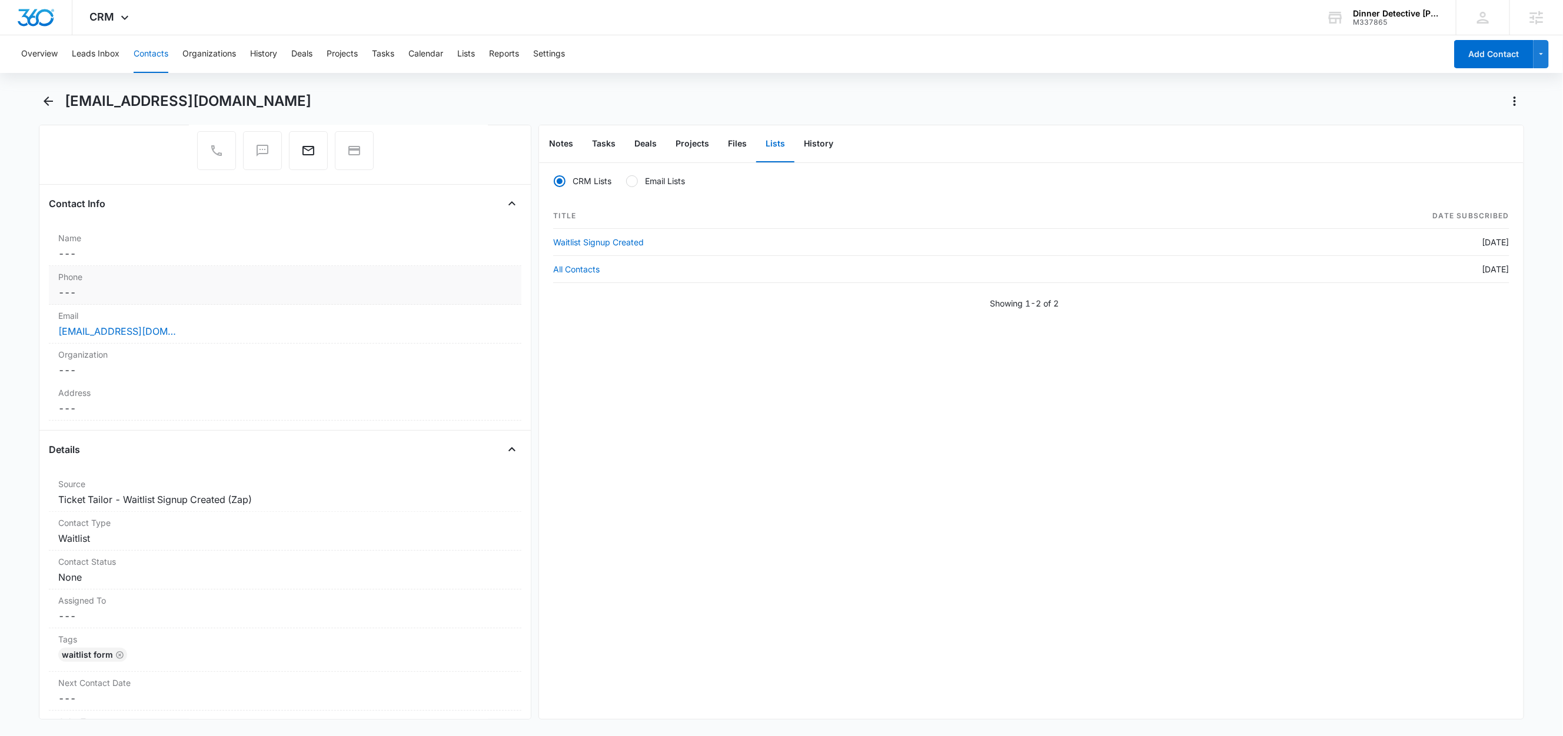
scroll to position [133, 0]
click at [155, 56] on button "Contacts" at bounding box center [151, 54] width 35 height 38
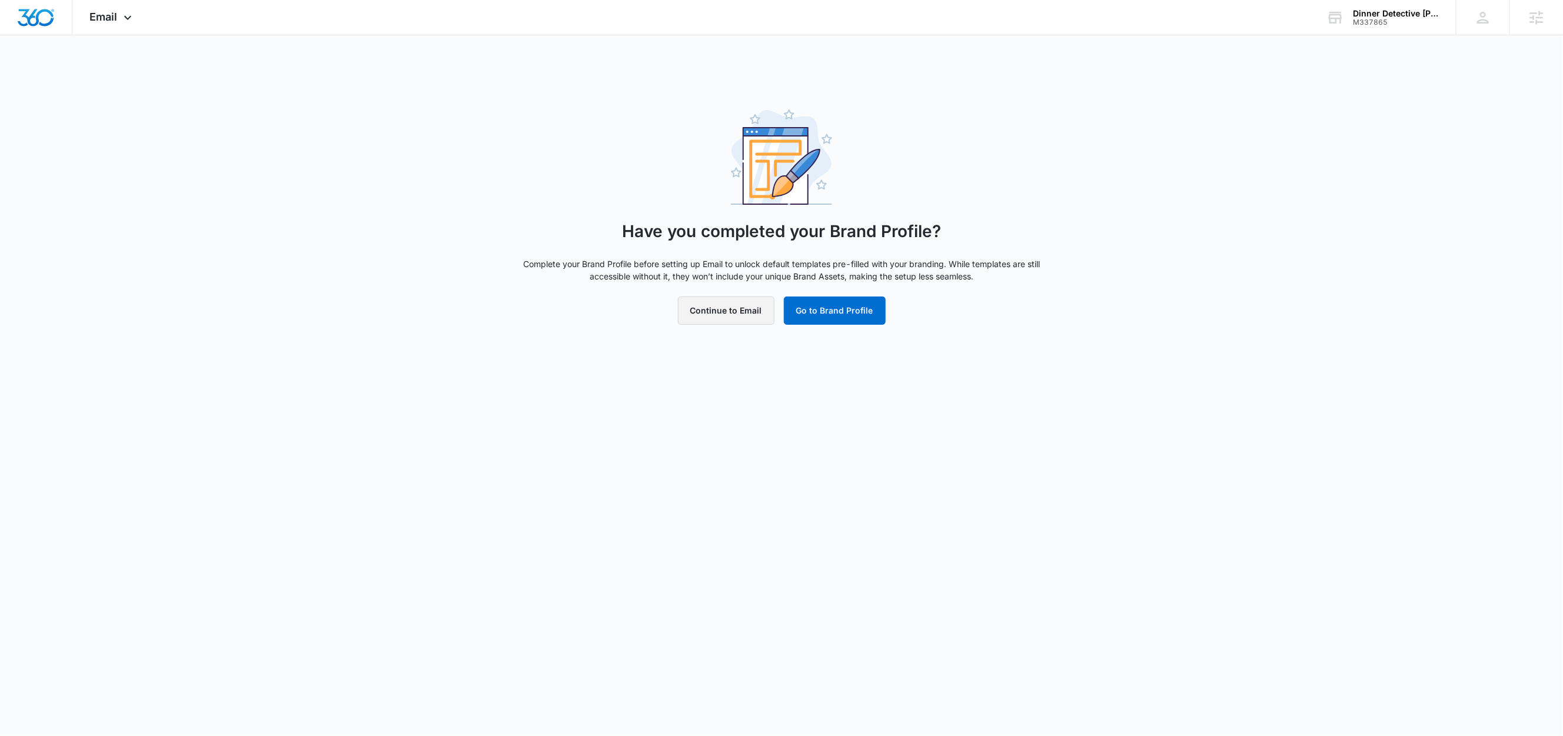
click at [744, 315] on button "Continue to Email" at bounding box center [726, 311] width 97 height 28
click at [744, 315] on div "Loading Continue to Email Go to Brand Profile" at bounding box center [782, 311] width 227 height 28
